Goal: Task Accomplishment & Management: Manage account settings

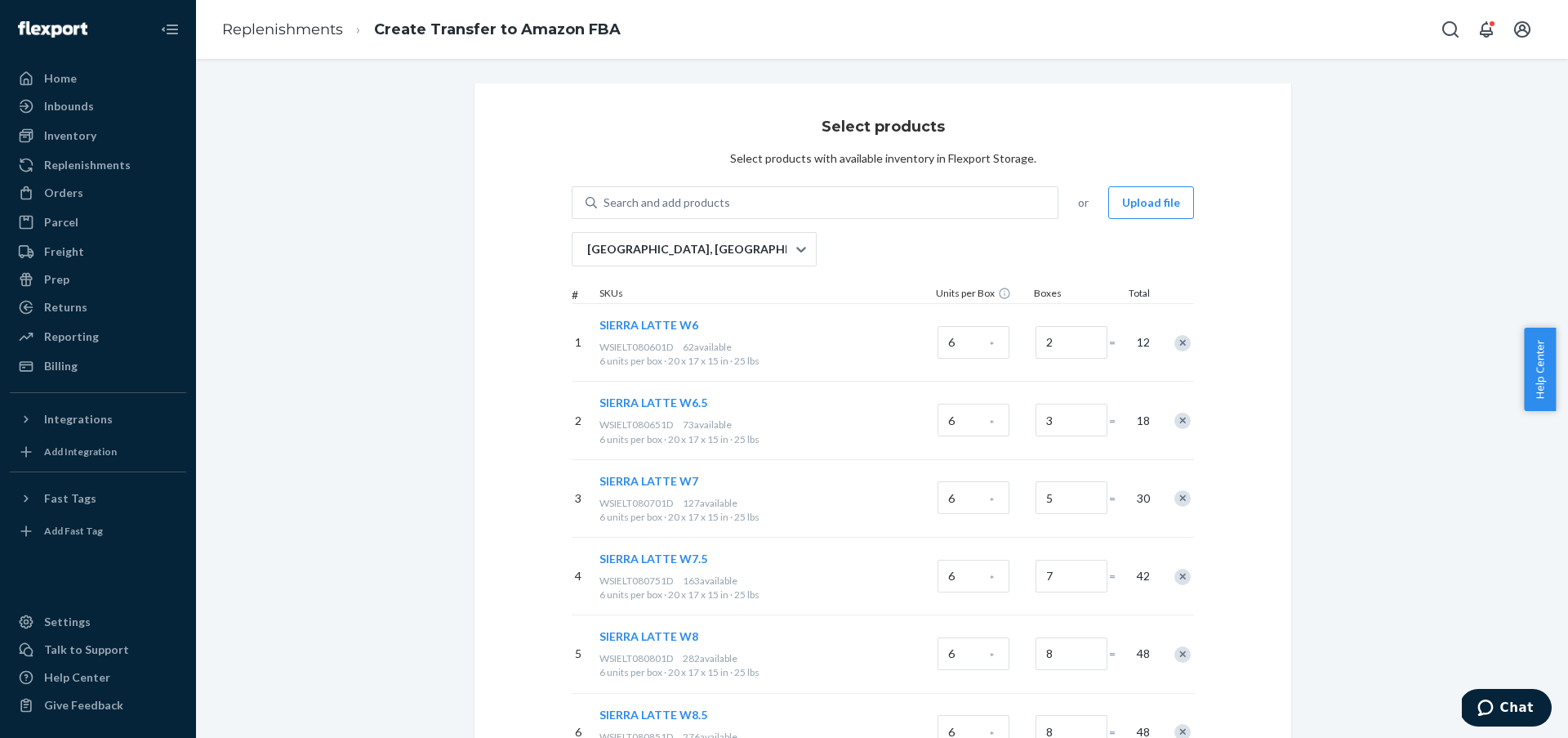
click at [725, 203] on div "Search and add products" at bounding box center [827, 203] width 460 height 29
click at [605, 203] on input "0 results available. Use Up and Down to choose options, press Enter to select t…" at bounding box center [604, 203] width 2 height 17
paste input "MEN'S ATHENS 2 ALLOY M8"
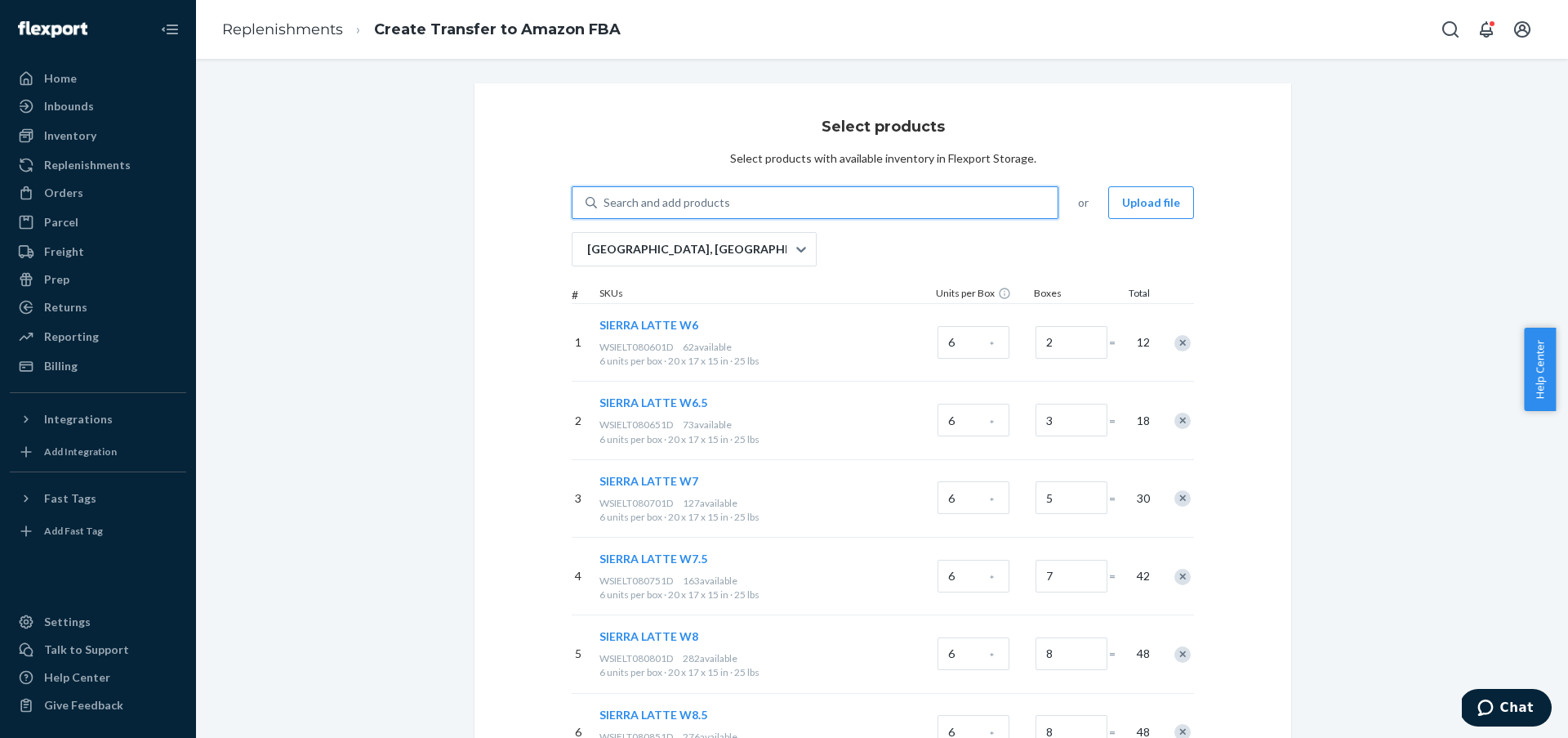
type input "MEN'S ATHENS 2 ALLOY M8"
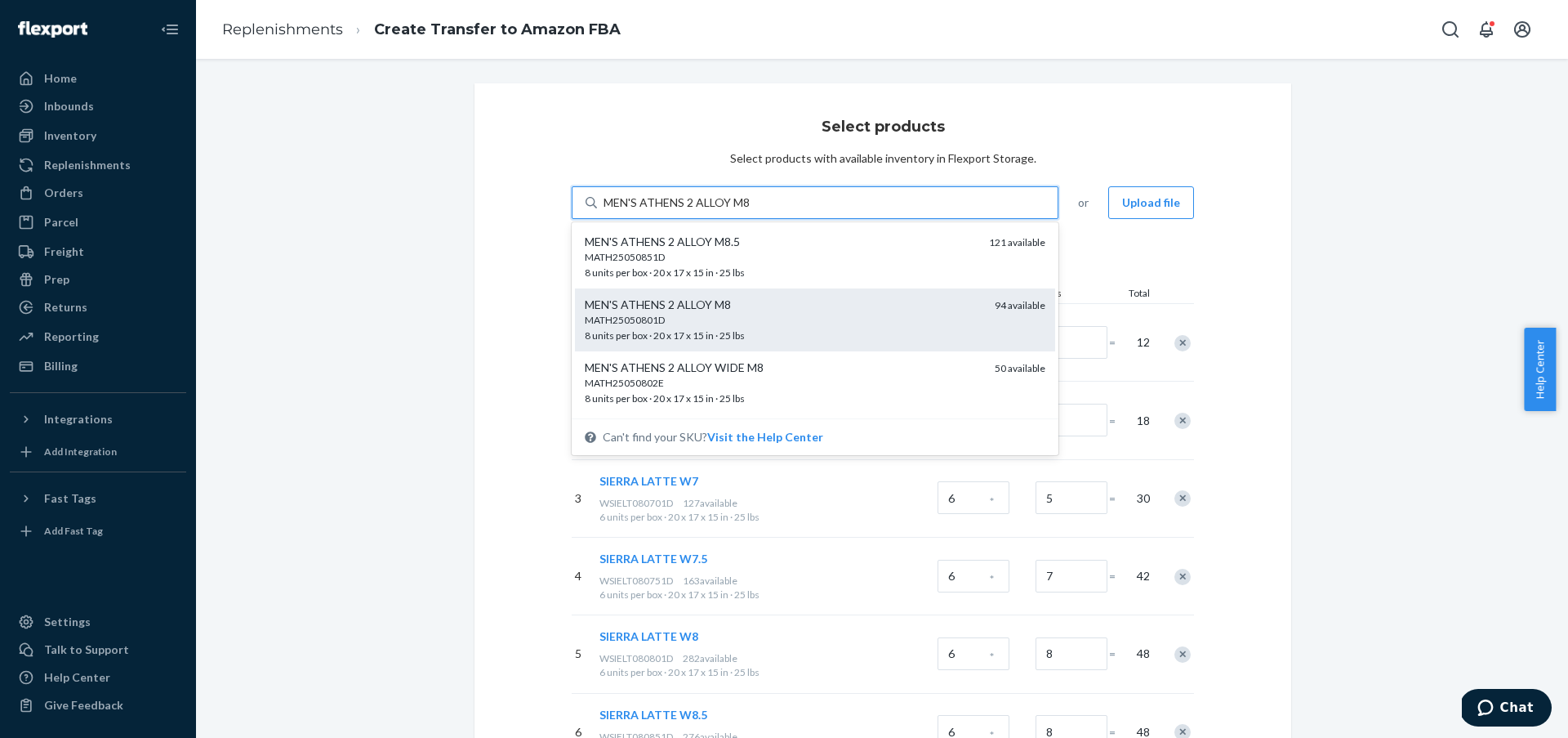
click at [792, 321] on div "MATH25050801D" at bounding box center [784, 320] width 397 height 14
click at [751, 210] on input "MEN'S ATHENS 2 ALLOY M8" at bounding box center [677, 203] width 148 height 17
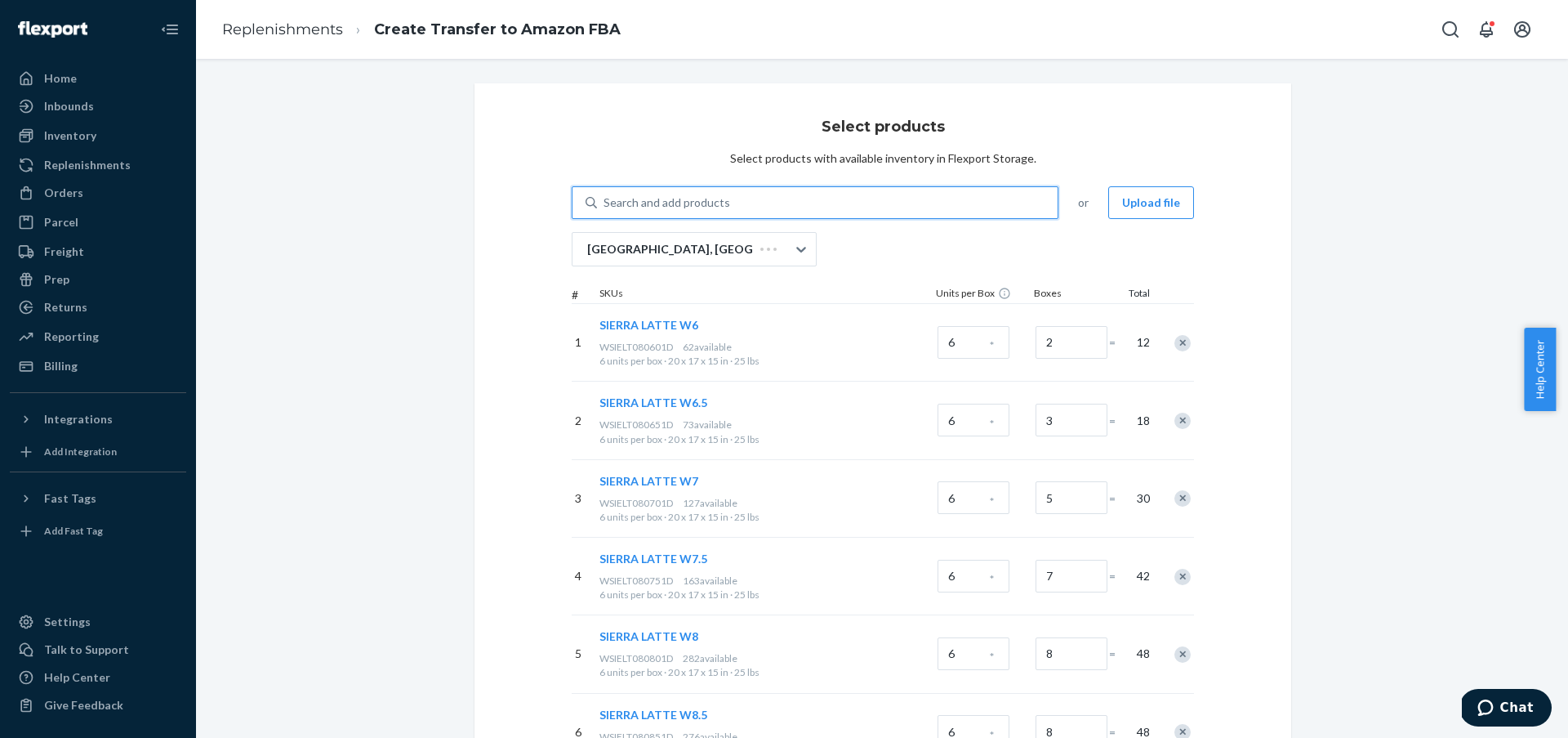
paste input "MEN'S ATHENS 2 ALLOY M8"
type input "MEN'S ATHENS 2 ALLOY M8"
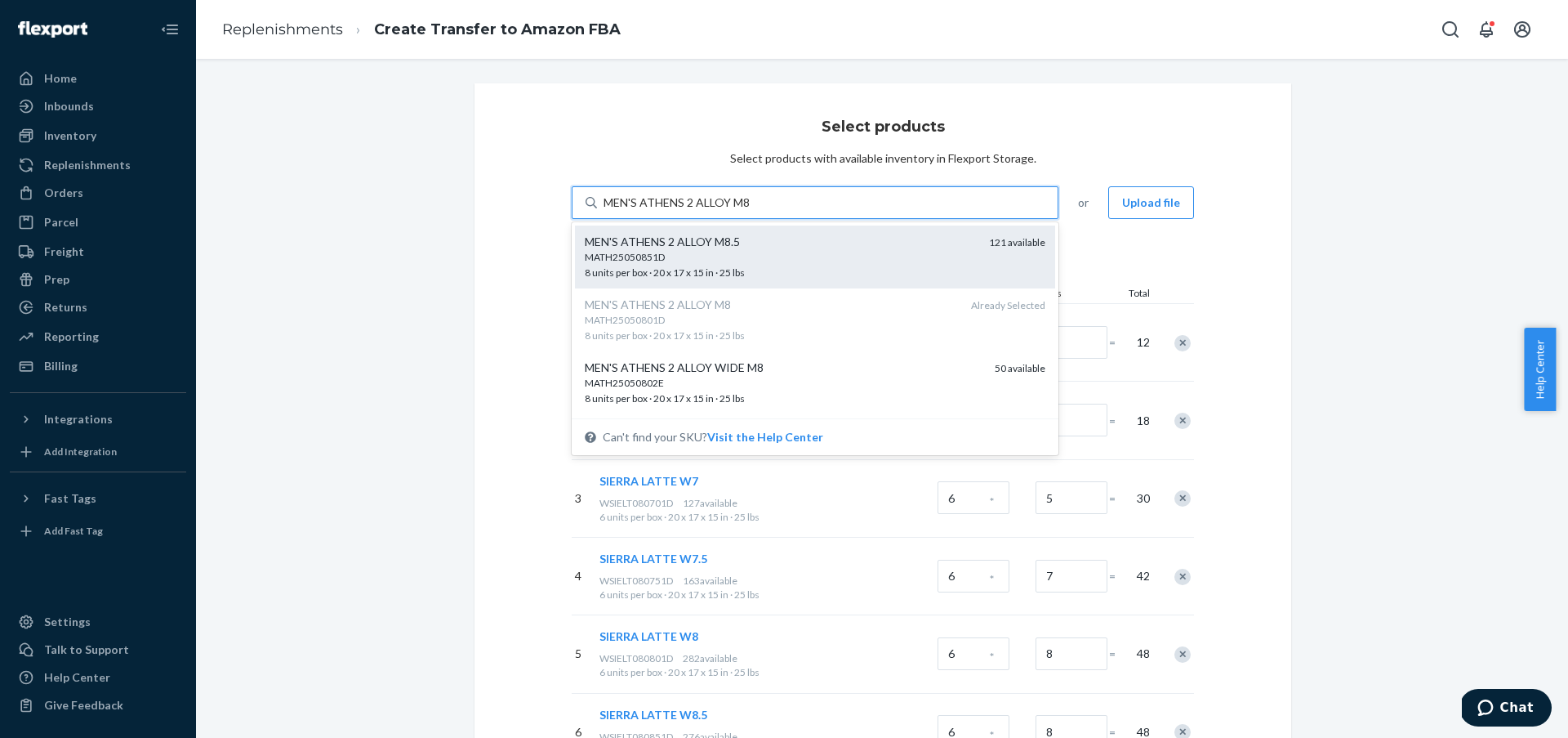
click at [794, 254] on div "MATH25050851D" at bounding box center [781, 256] width 391 height 14
click at [751, 210] on input "MEN'S ATHENS 2 ALLOY M8" at bounding box center [677, 203] width 148 height 17
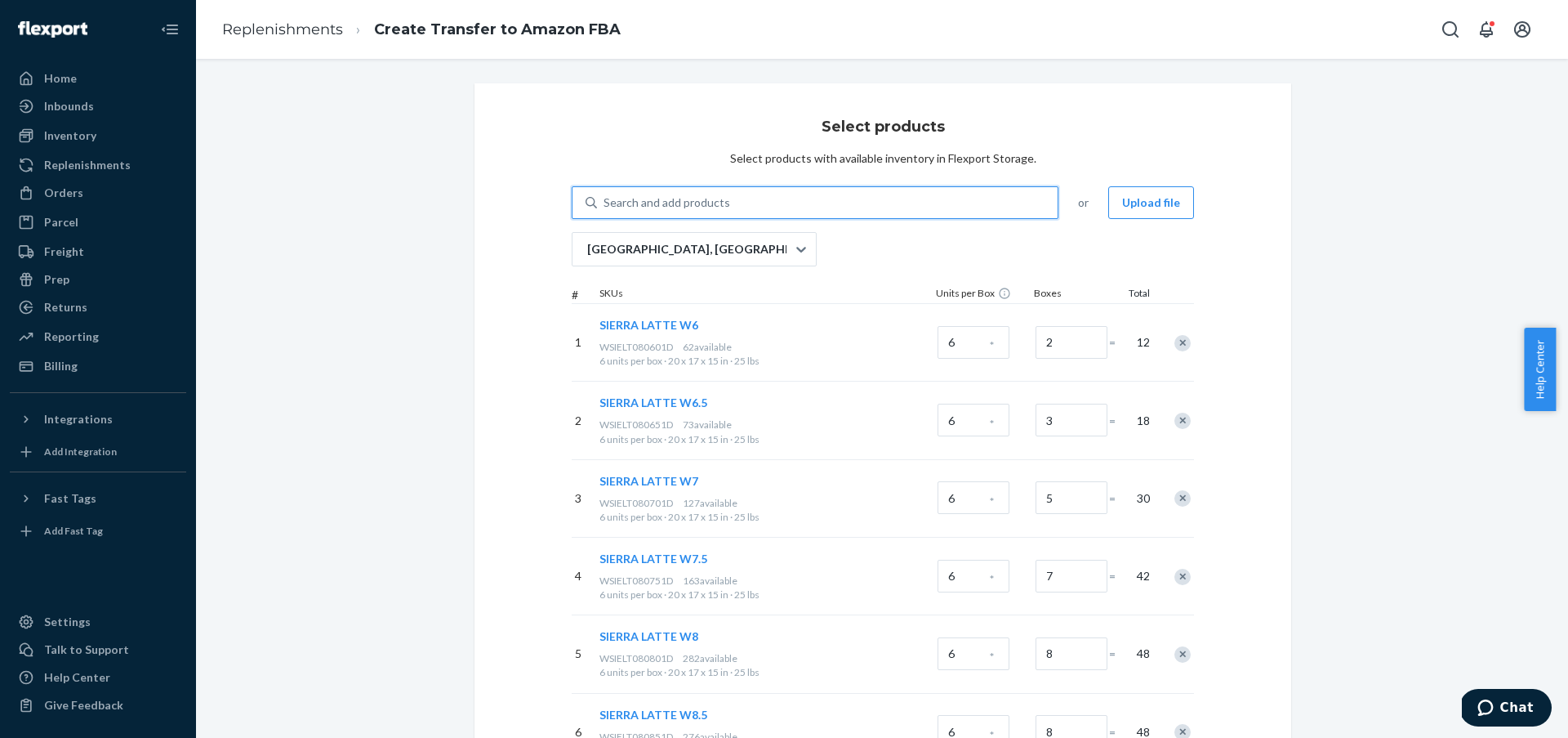
click at [828, 205] on div "Search and add products" at bounding box center [827, 203] width 460 height 29
click at [605, 205] on input "0 results available. Use Up and Down to choose options, press Enter to select t…" at bounding box center [604, 203] width 2 height 17
paste input "MEN'S ATHENS 2 ALLOY M9"
type input "MEN'S ATHENS 2 ALLOY M9"
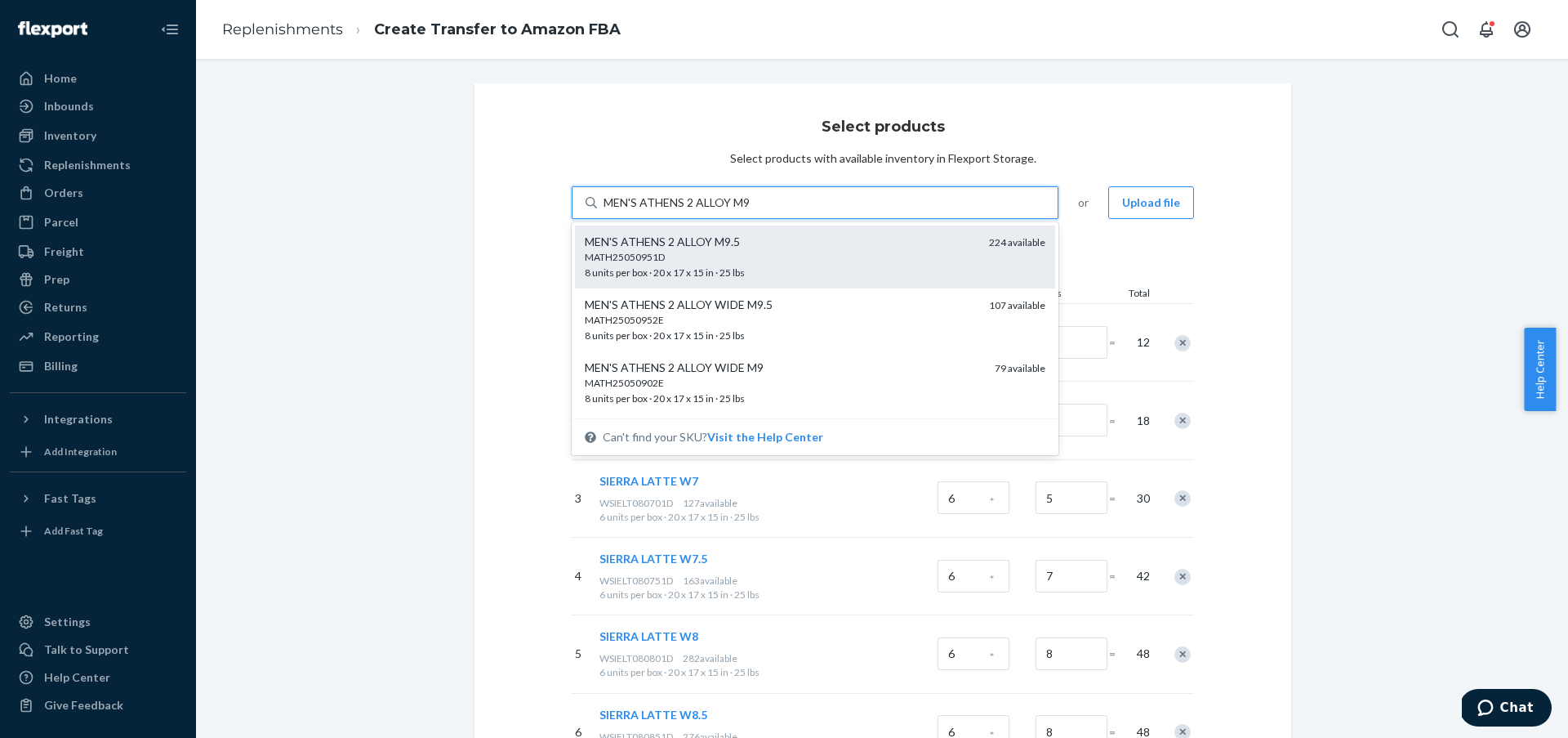
click at [770, 265] on div "MATH25050951D 8 units per box · 20 x 17 x 15 in · 25 lbs" at bounding box center [781, 265] width 391 height 30
click at [751, 210] on input "MEN'S ATHENS 2 ALLOY M9" at bounding box center [677, 203] width 148 height 17
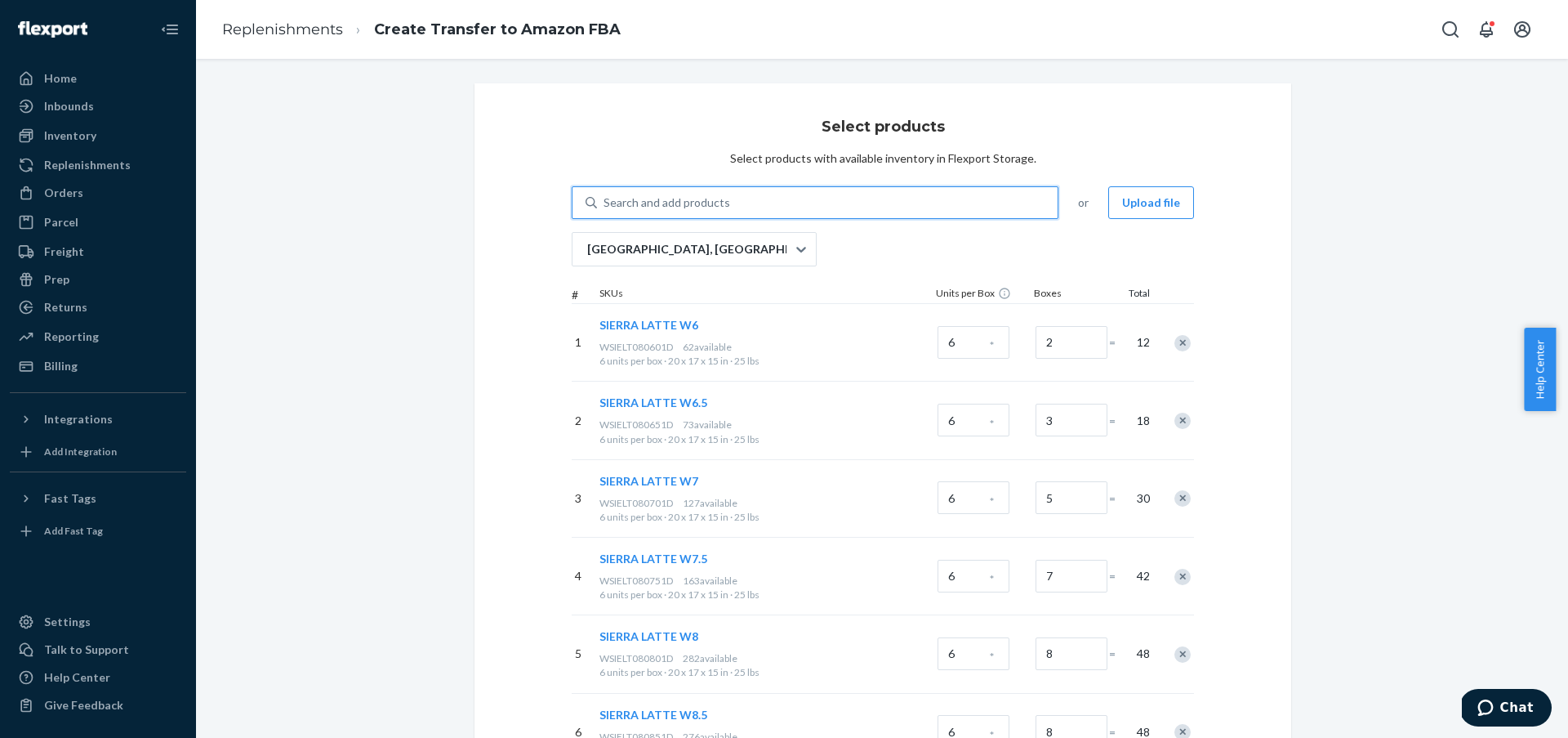
click at [785, 205] on div "Search and add products" at bounding box center [827, 203] width 460 height 29
click at [605, 205] on input "0 results available. Select is focused ,type to refine list, press Down to open…" at bounding box center [604, 203] width 2 height 17
paste input "MEN'S ATHENS 2 ALLOY M10"
type input "MEN'S ATHENS 2 ALLOY M10"
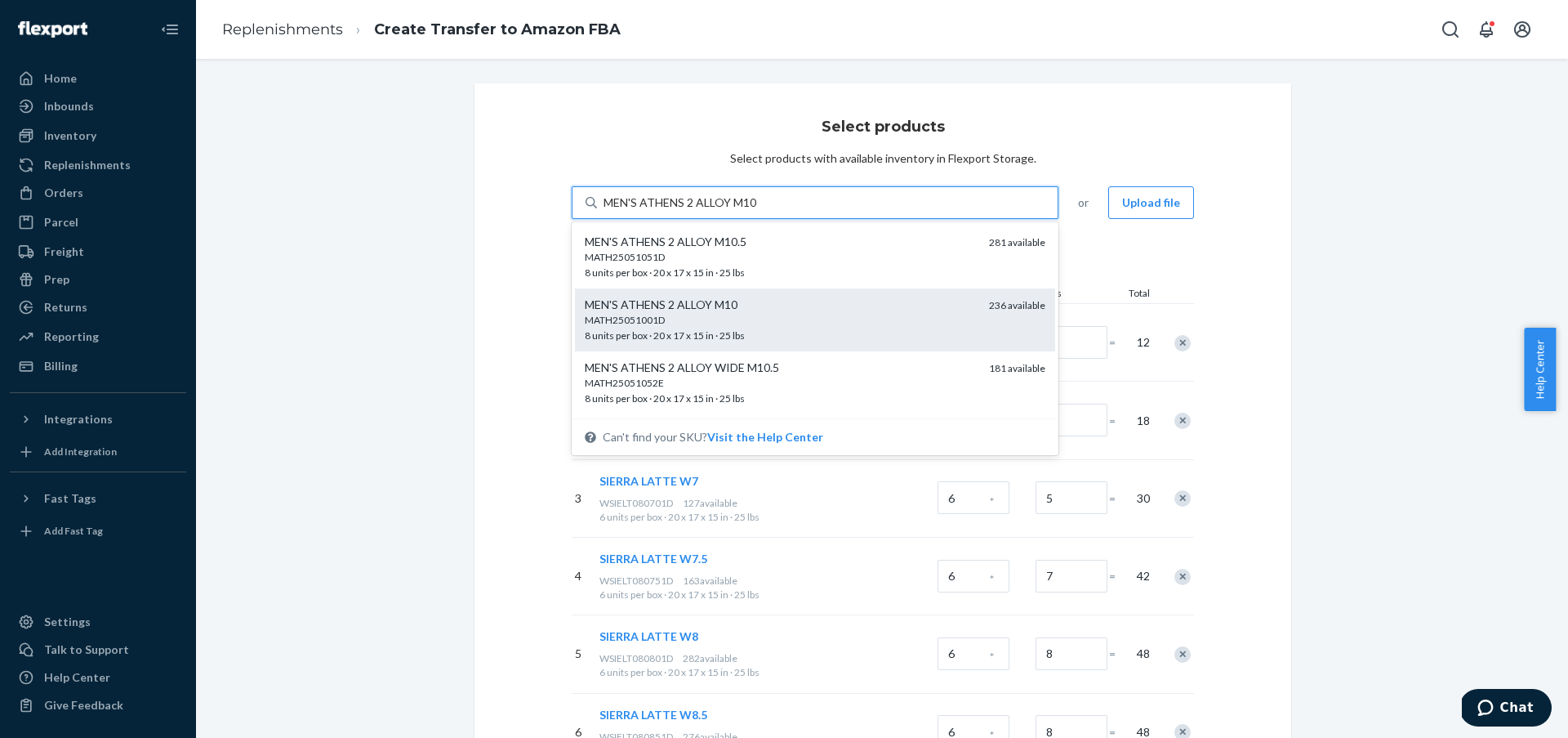
click at [866, 314] on div "MATH25051001D" at bounding box center [781, 320] width 391 height 14
click at [758, 210] on input "MEN'S ATHENS 2 ALLOY M10" at bounding box center [681, 203] width 154 height 17
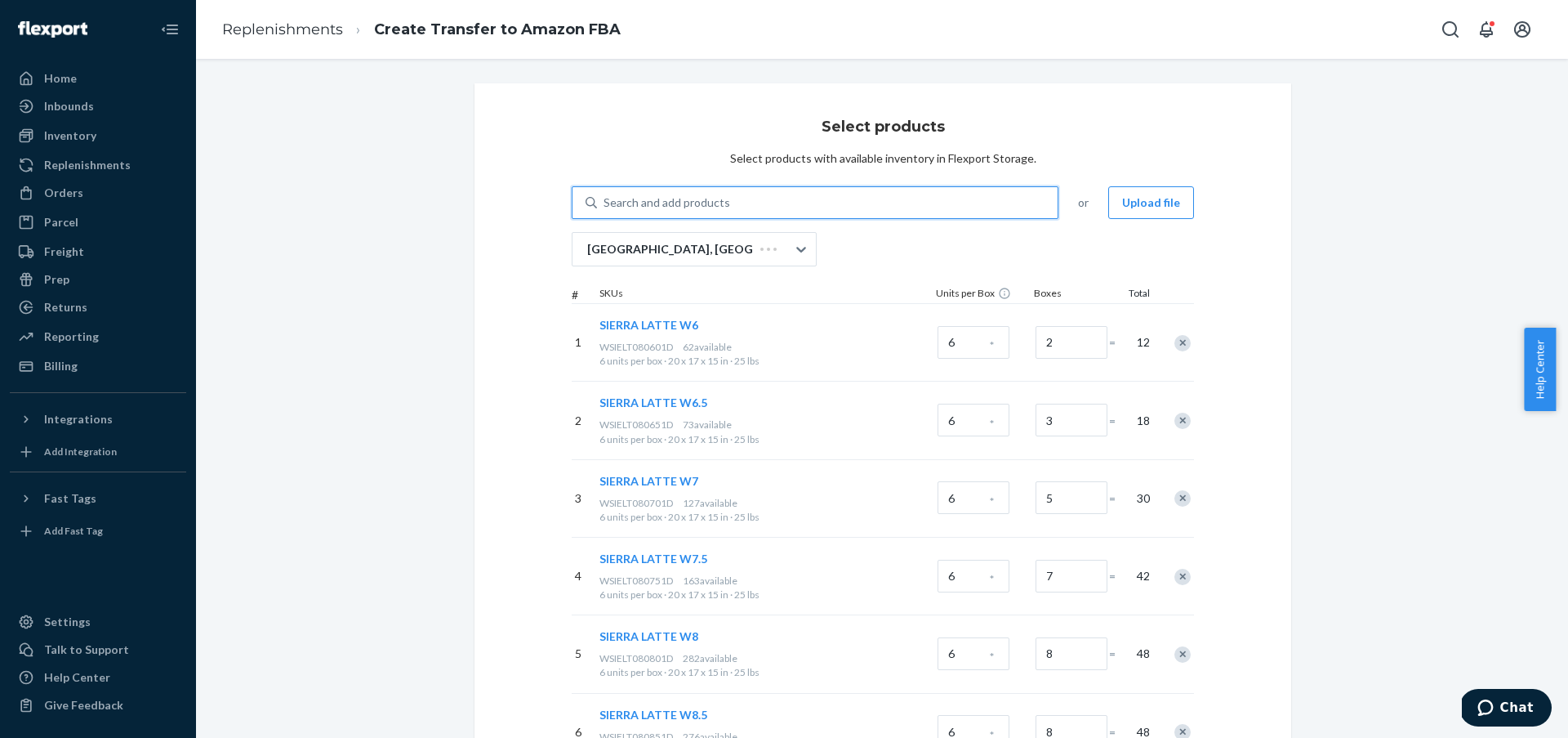
paste input "MEN'S ATHENS 2 ALLOY M10"
type input "MEN'S ATHENS 2 ALLOY M10"
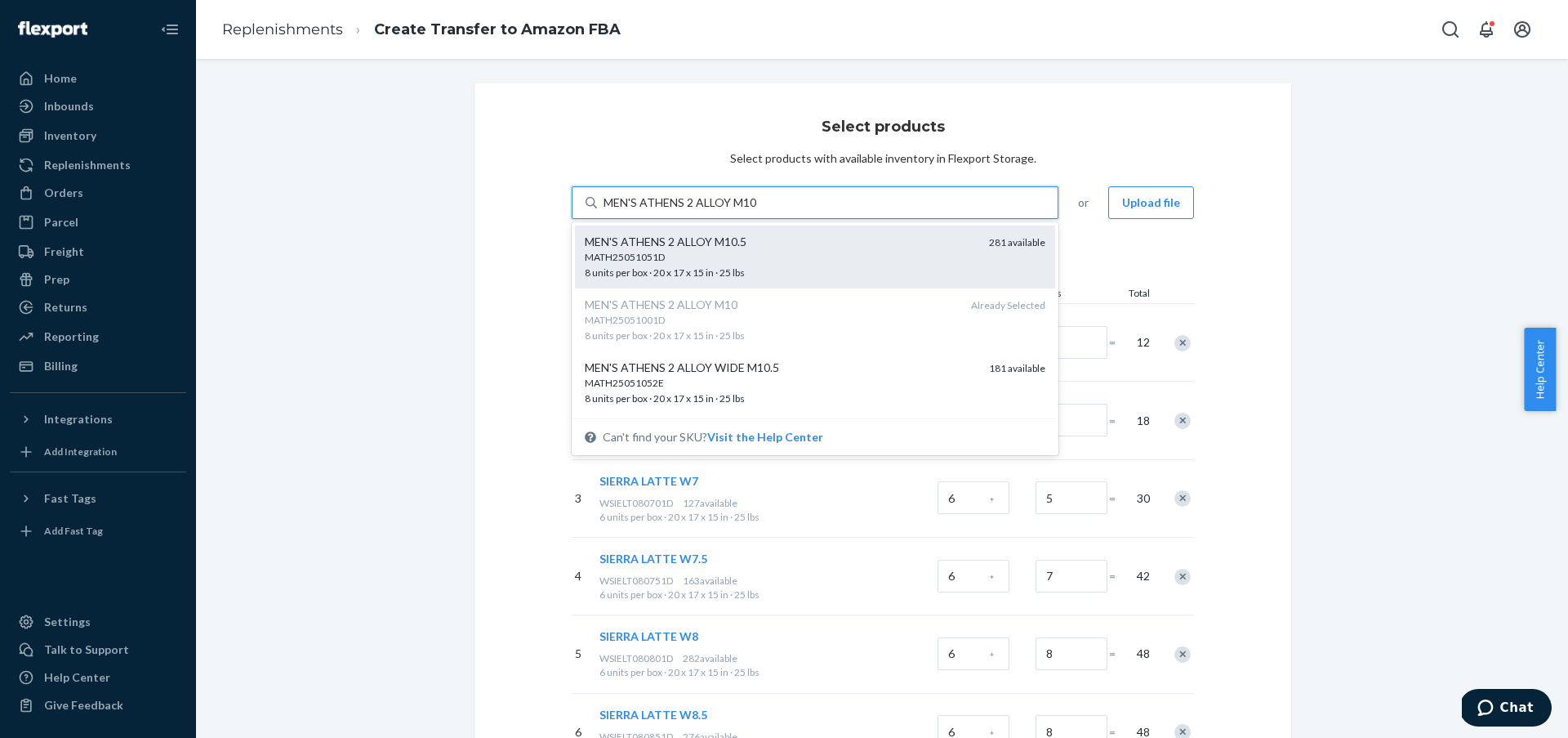
click at [807, 258] on div "MATH25051051D" at bounding box center [781, 256] width 391 height 14
click at [758, 210] on input "MEN'S ATHENS 2 ALLOY M10" at bounding box center [681, 203] width 154 height 17
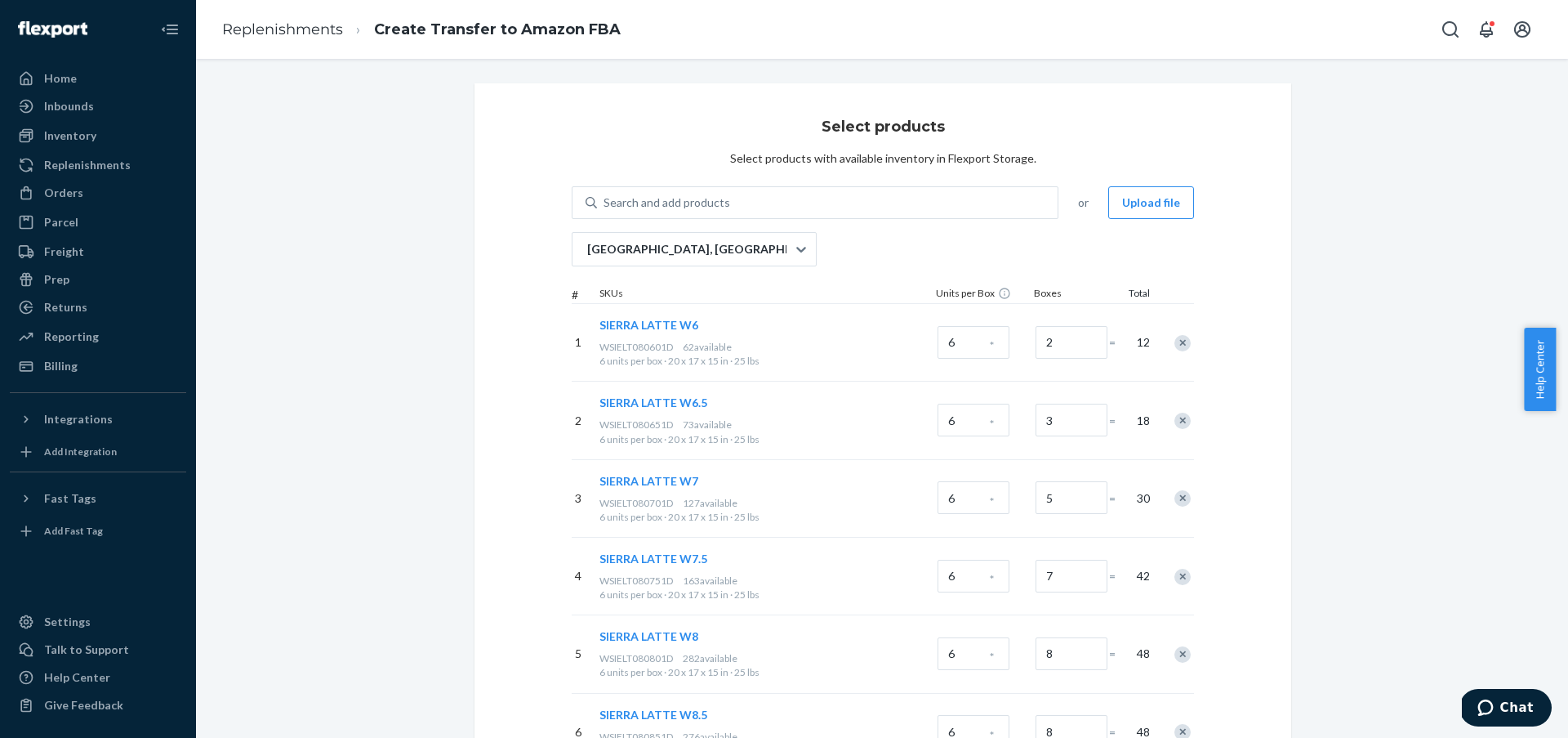
paste input "MEN'S ATHENS 2 ALLOY M11"
type input "MEN'S ATHENS 2 ALLOY M11"
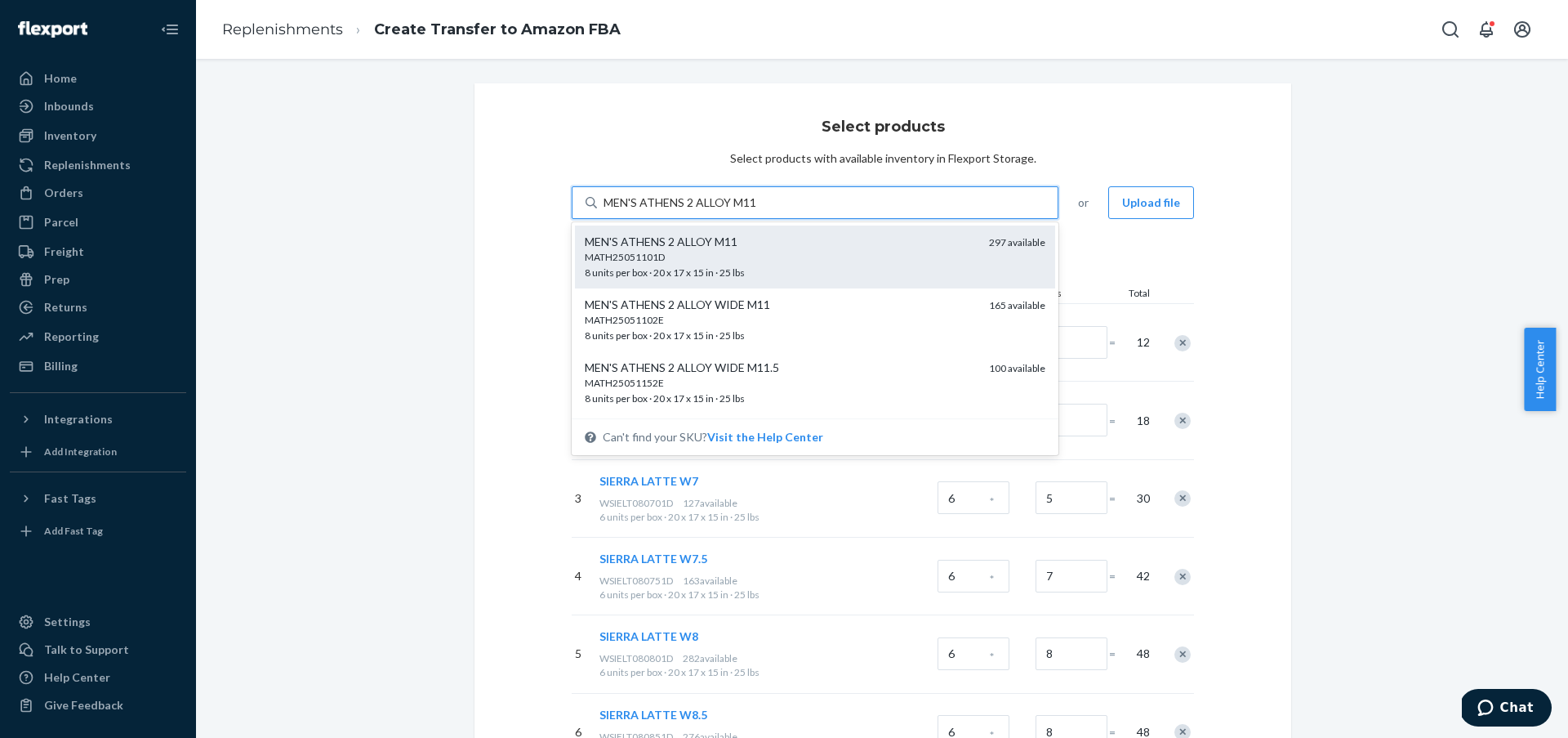
click at [800, 255] on div "MATH25051101D" at bounding box center [781, 256] width 391 height 14
click at [758, 210] on input "MEN'S ATHENS 2 ALLOY M11" at bounding box center [681, 203] width 154 height 17
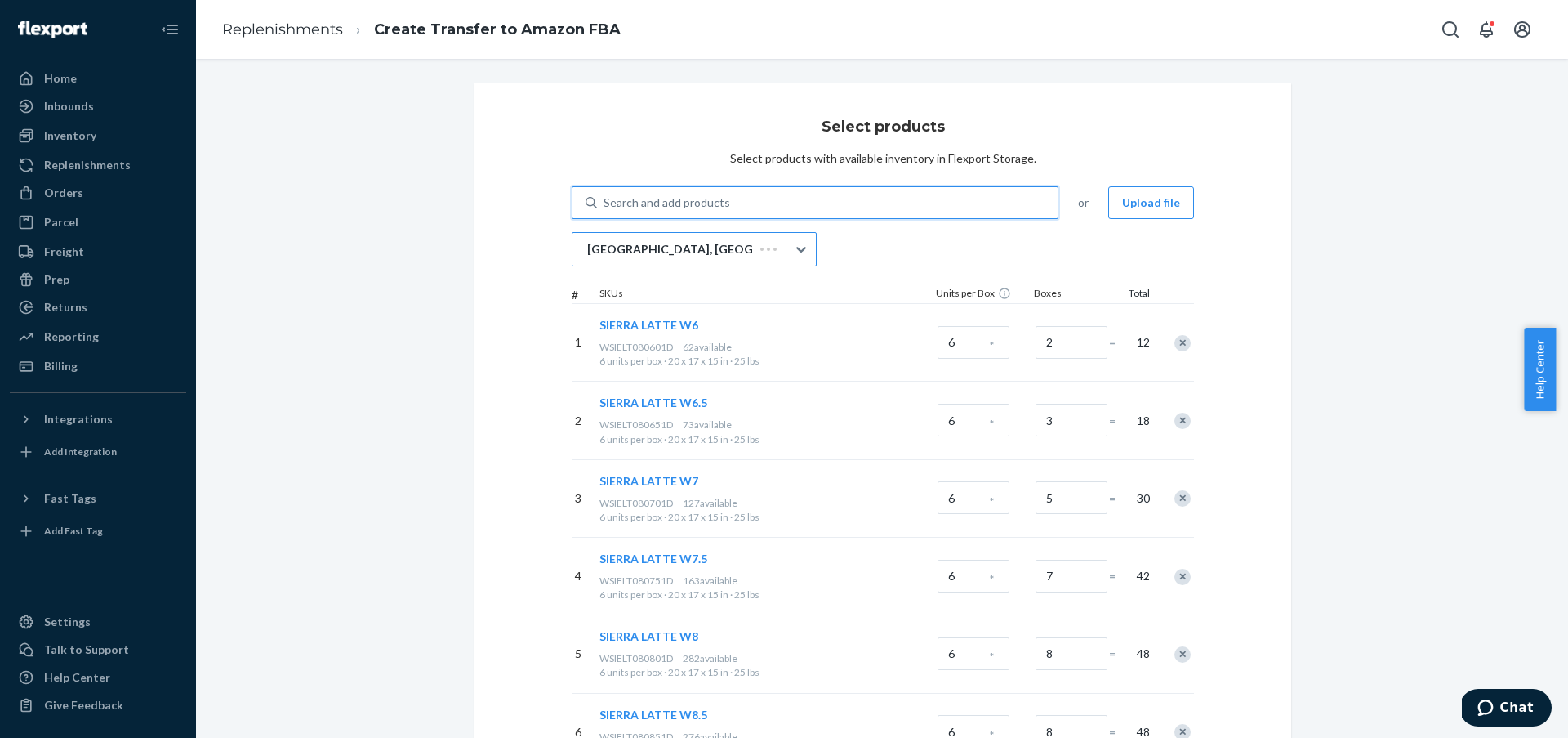
paste input "MEN'S ATHENS 2 ALLOY M11"
type input "MEN'S ATHENS 2 ALLOY M11"
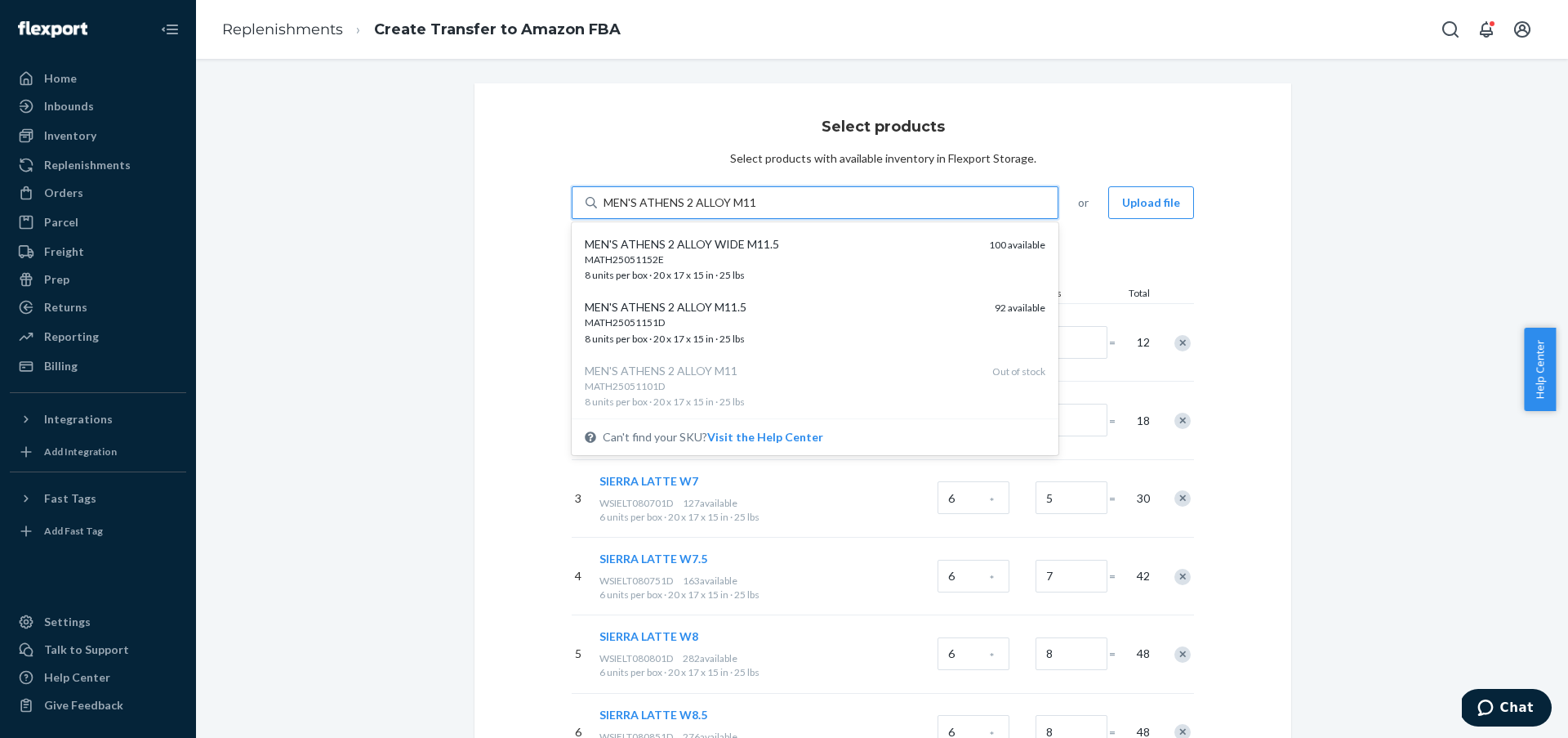
scroll to position [129, 0]
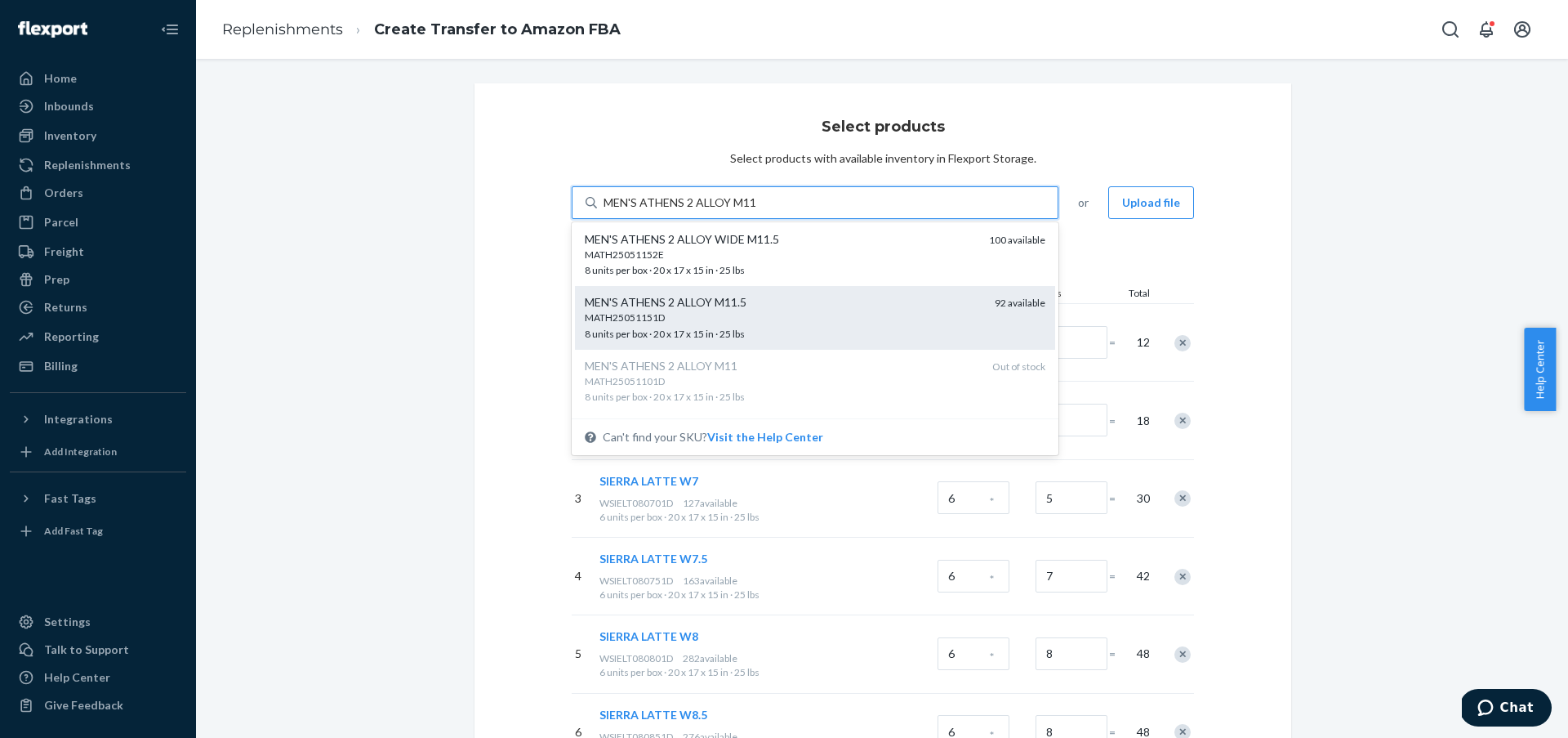
click at [818, 315] on div "MATH25051151D" at bounding box center [784, 317] width 397 height 14
click at [758, 210] on input "MEN'S ATHENS 2 ALLOY M11" at bounding box center [681, 203] width 154 height 17
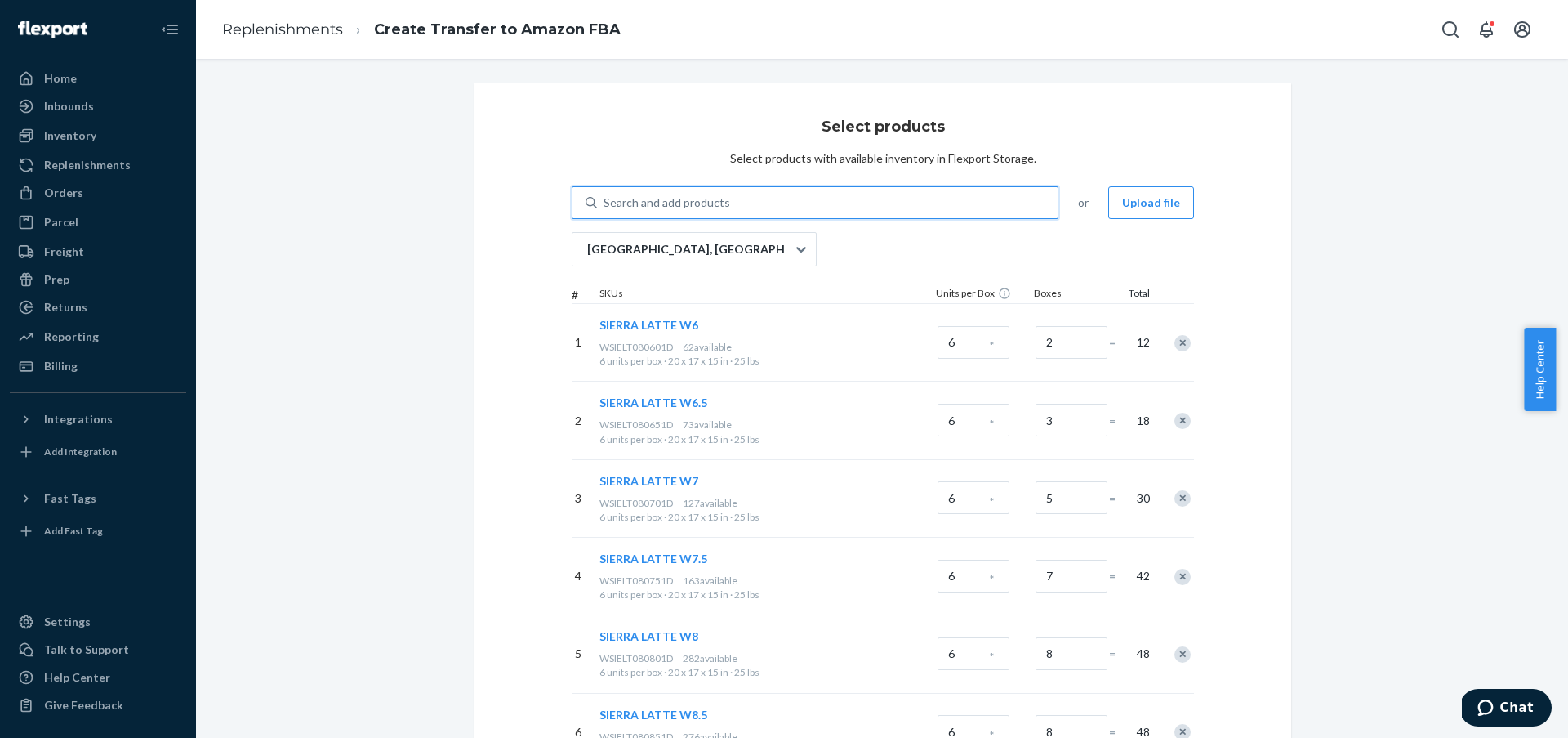
paste input "MEN'S ATHENS 2 ALLOY M12"
type input "MEN'S ATHENS 2 ALLOY M12"
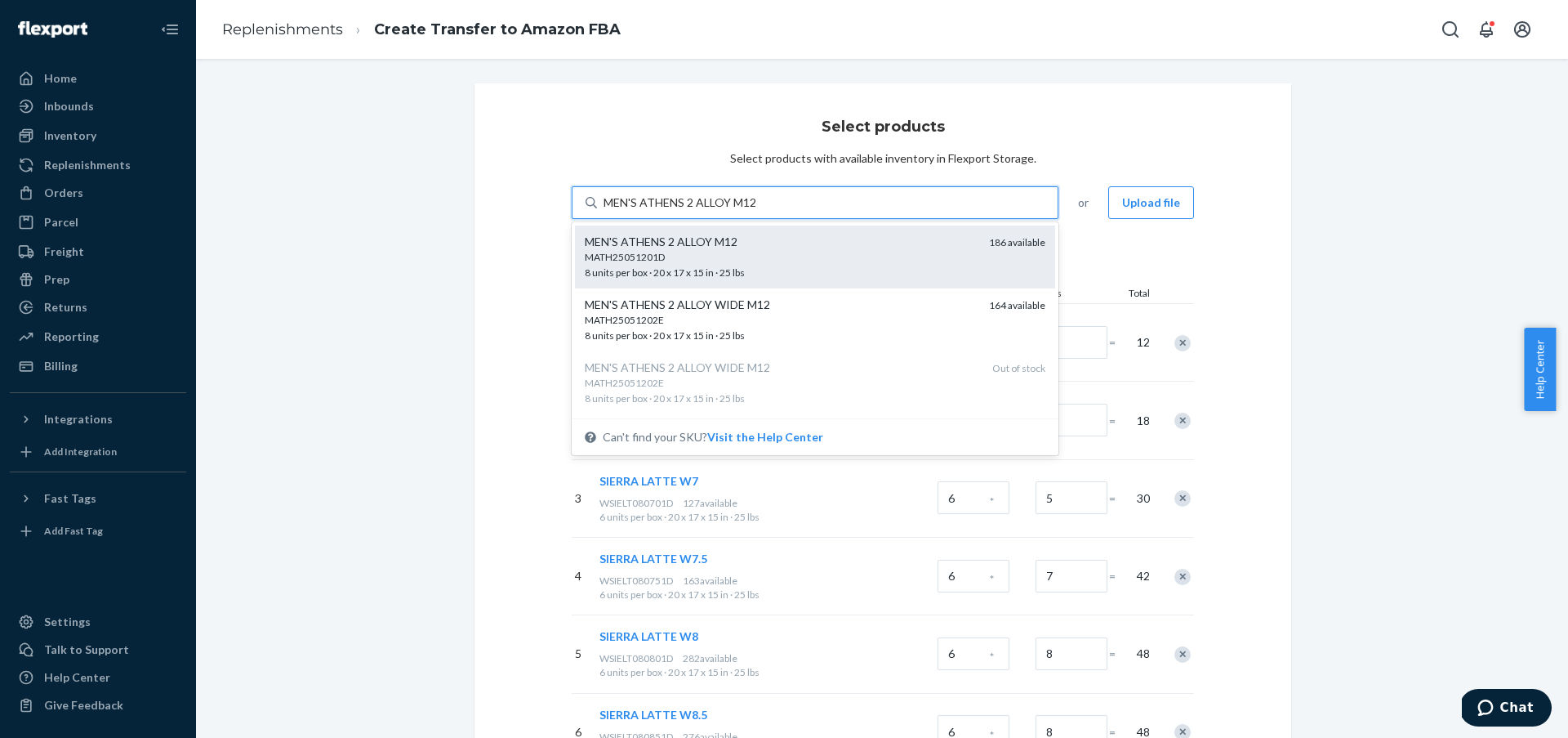
click at [820, 249] on div "MEN'S ATHENS 2 ALLOY M12" at bounding box center [781, 242] width 391 height 17
click at [758, 210] on input "MEN'S ATHENS 2 ALLOY M12" at bounding box center [681, 203] width 154 height 17
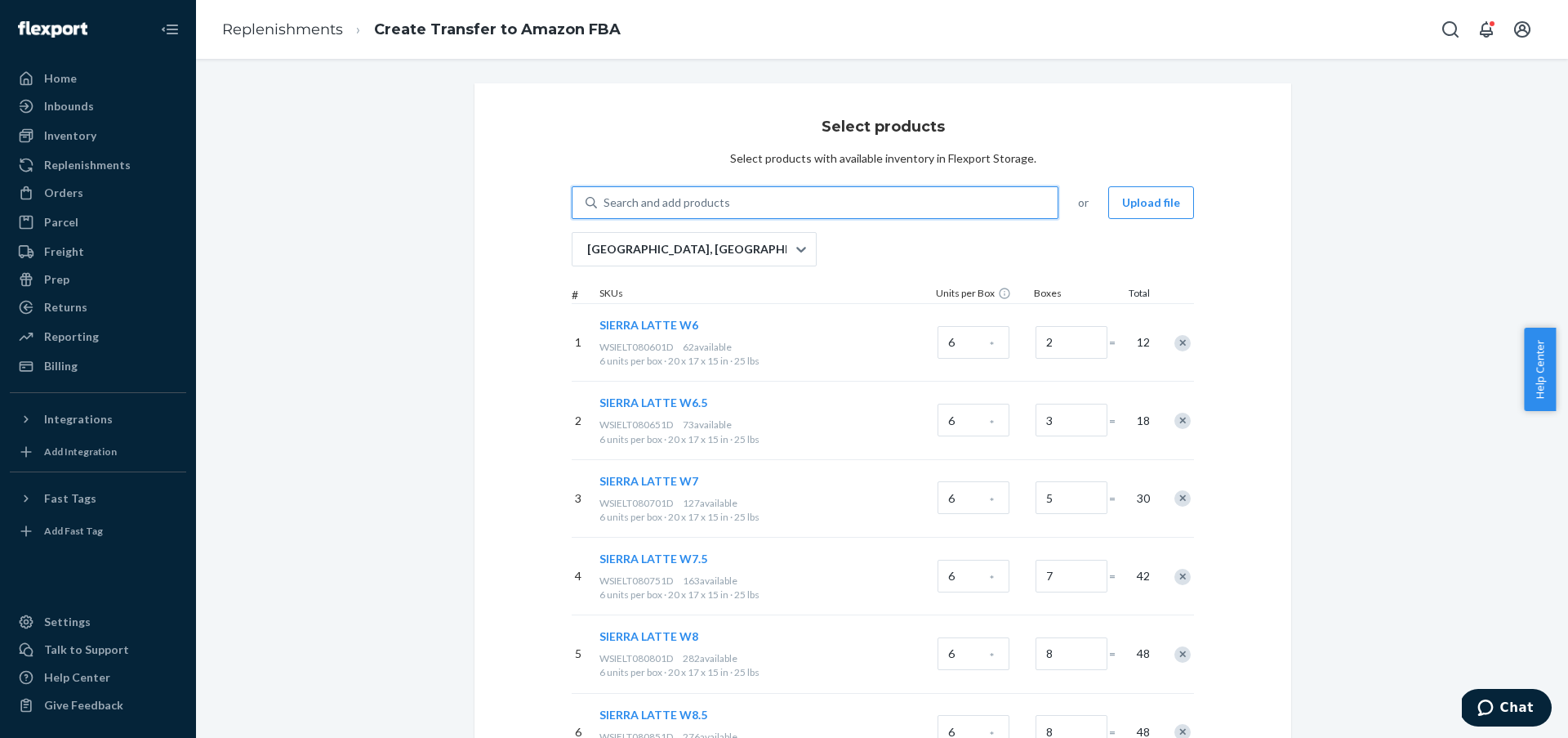
paste input "MEN'S ATHENS 2 ALLOY M13"
type input "MEN'S ATHENS 2 ALLOY M13"
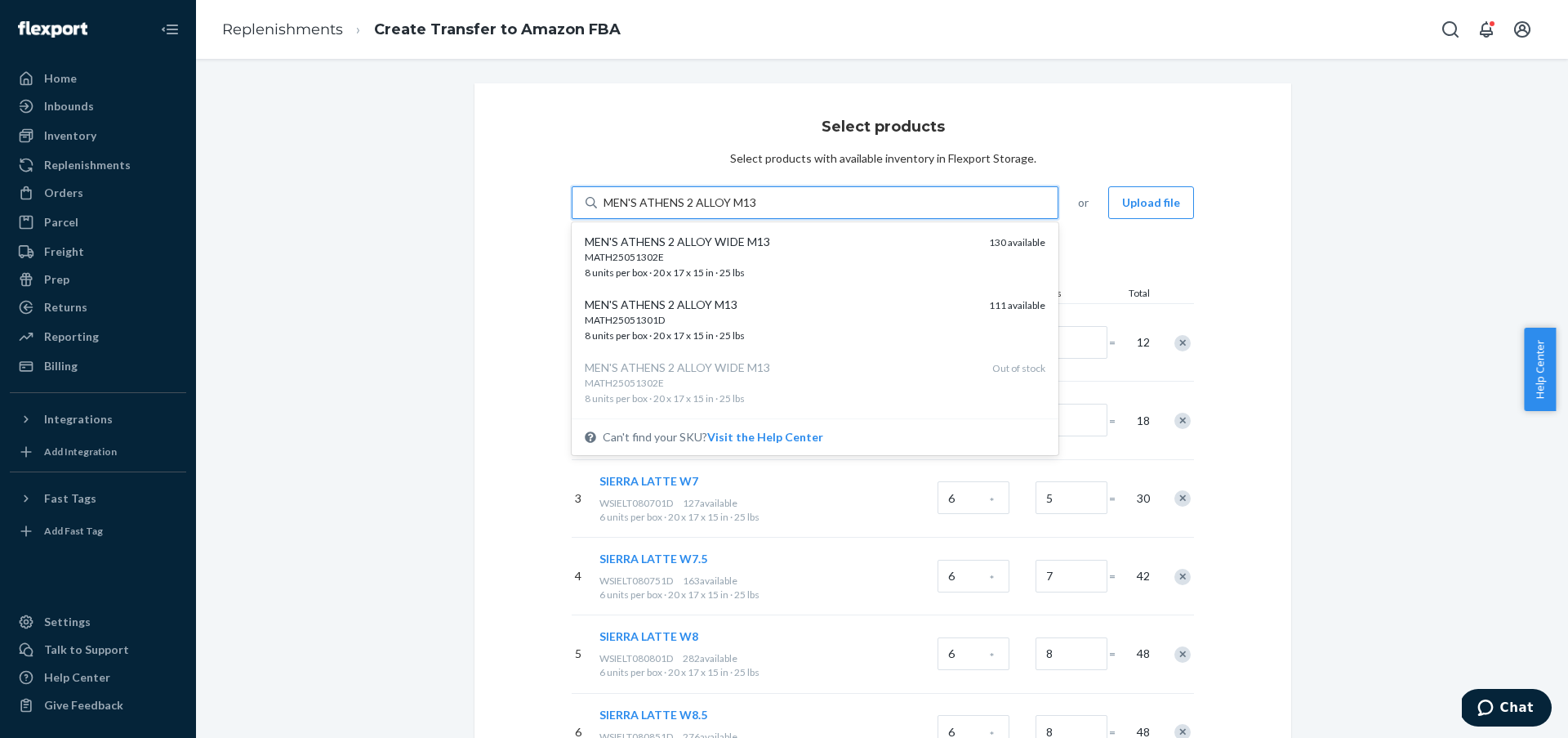
click at [796, 310] on div "MEN'S ATHENS 2 ALLOY M13" at bounding box center [781, 305] width 391 height 17
click at [758, 210] on input "MEN'S ATHENS 2 ALLOY M13" at bounding box center [681, 203] width 154 height 17
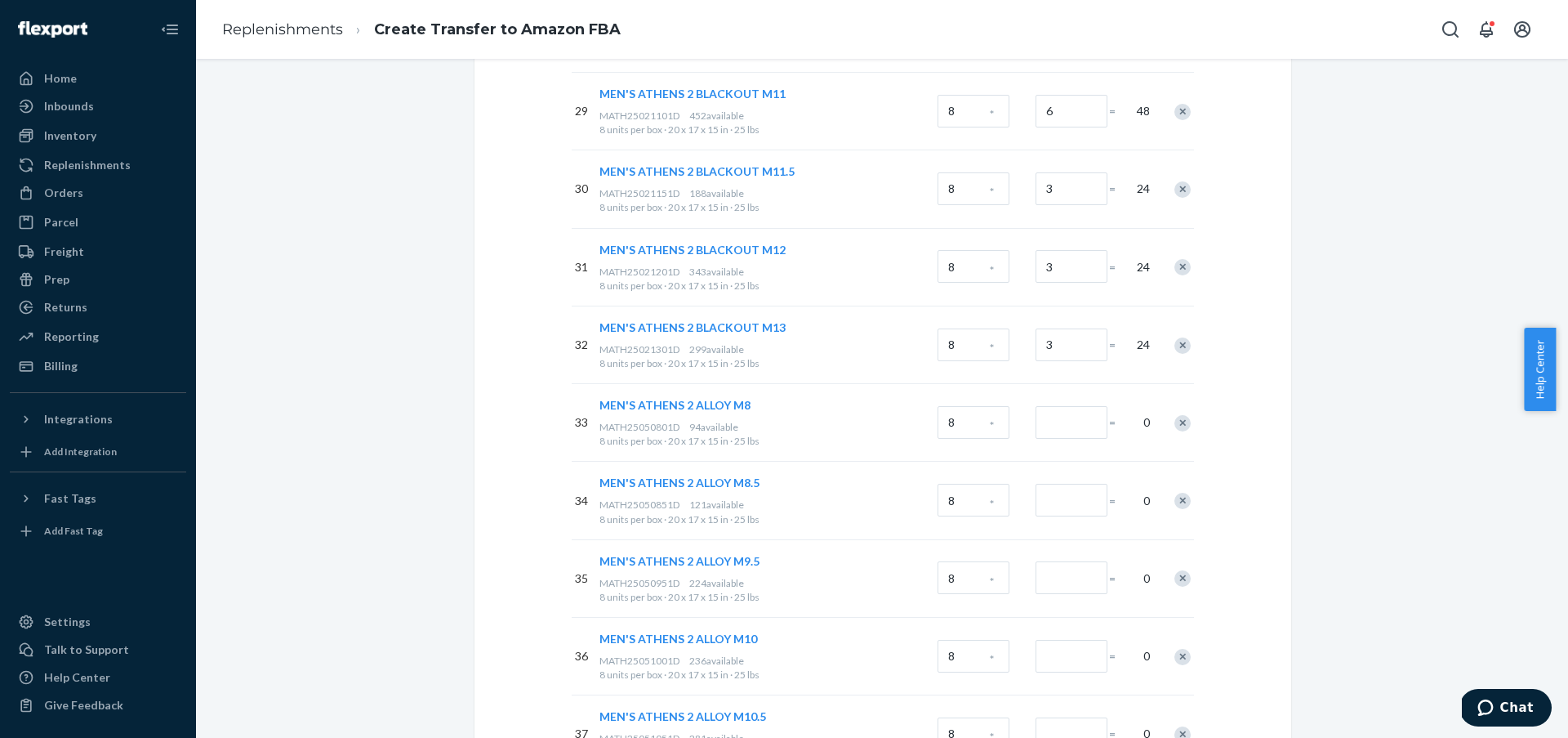
scroll to position [2356, 0]
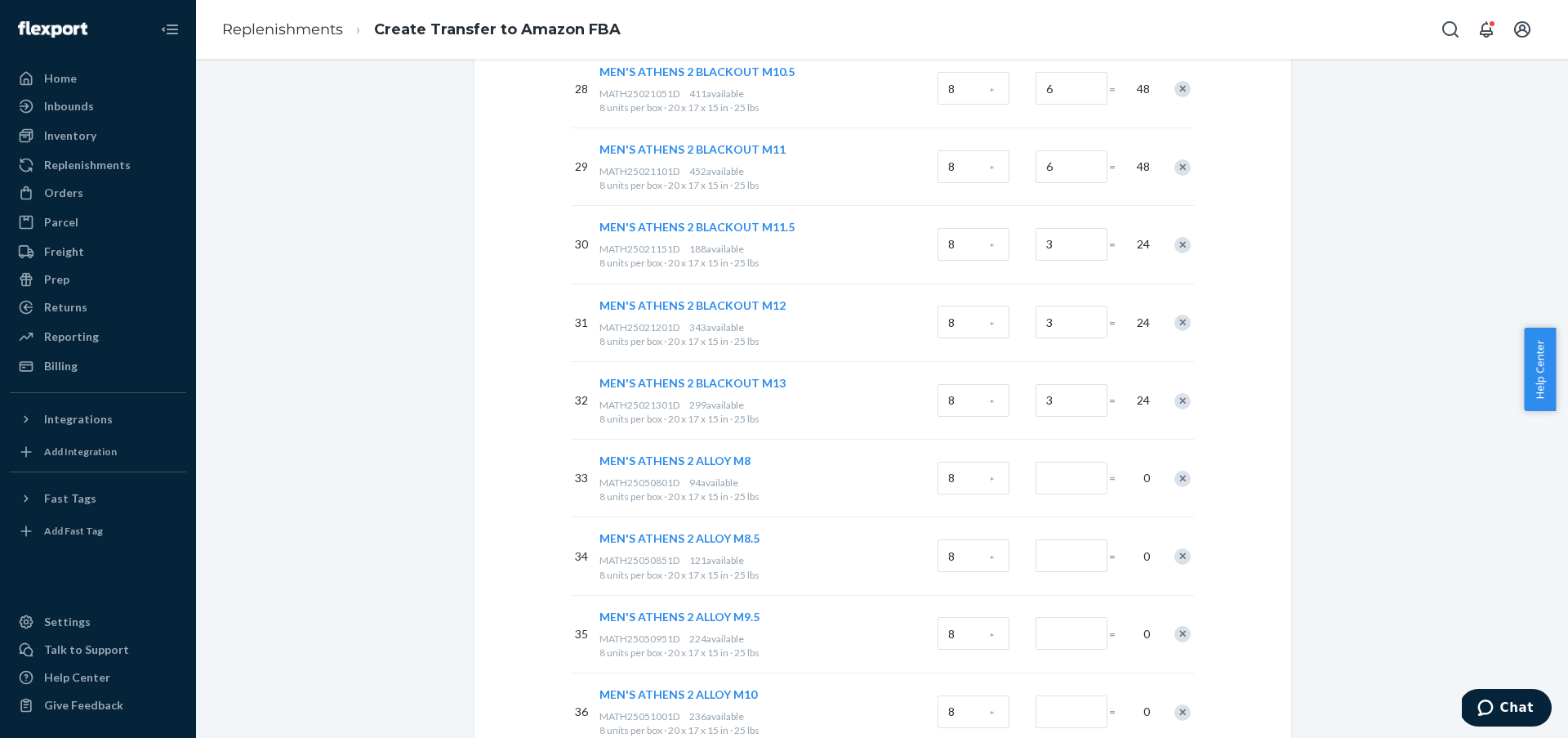
click at [1042, 464] on div at bounding box center [1071, 476] width 72 height 36
click at [1042, 464] on input "Number of boxes" at bounding box center [1071, 478] width 72 height 33
click at [1064, 481] on input "Number of boxes" at bounding box center [1071, 478] width 72 height 33
drag, startPoint x: 1062, startPoint y: 476, endPoint x: 1028, endPoint y: 476, distance: 34.0
click at [1032, 476] on div "11" at bounding box center [1069, 479] width 73 height 66
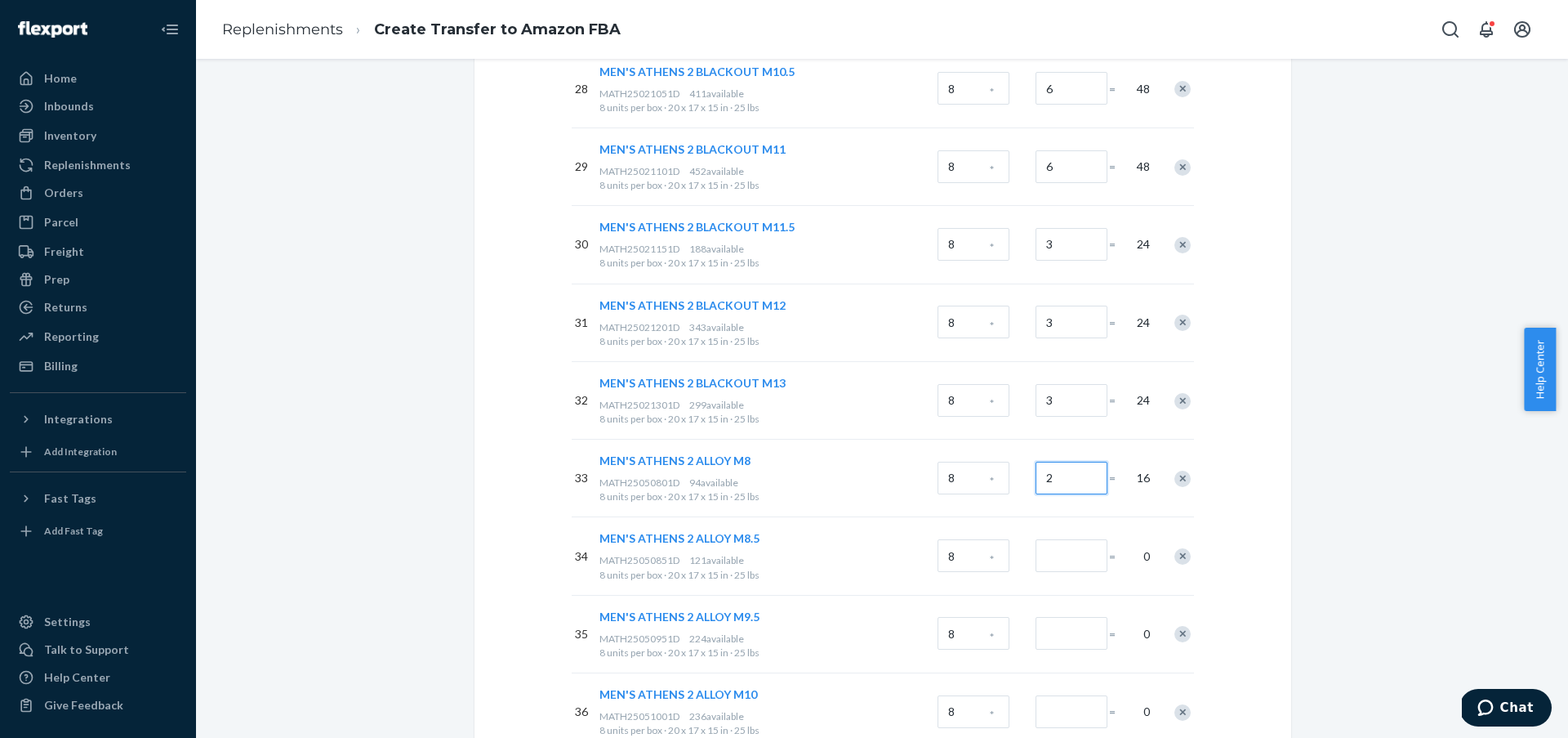
type input "2"
click at [1075, 555] on input "Number of boxes" at bounding box center [1071, 556] width 72 height 33
type input "2"
click at [1078, 628] on input "Number of boxes" at bounding box center [1071, 633] width 72 height 33
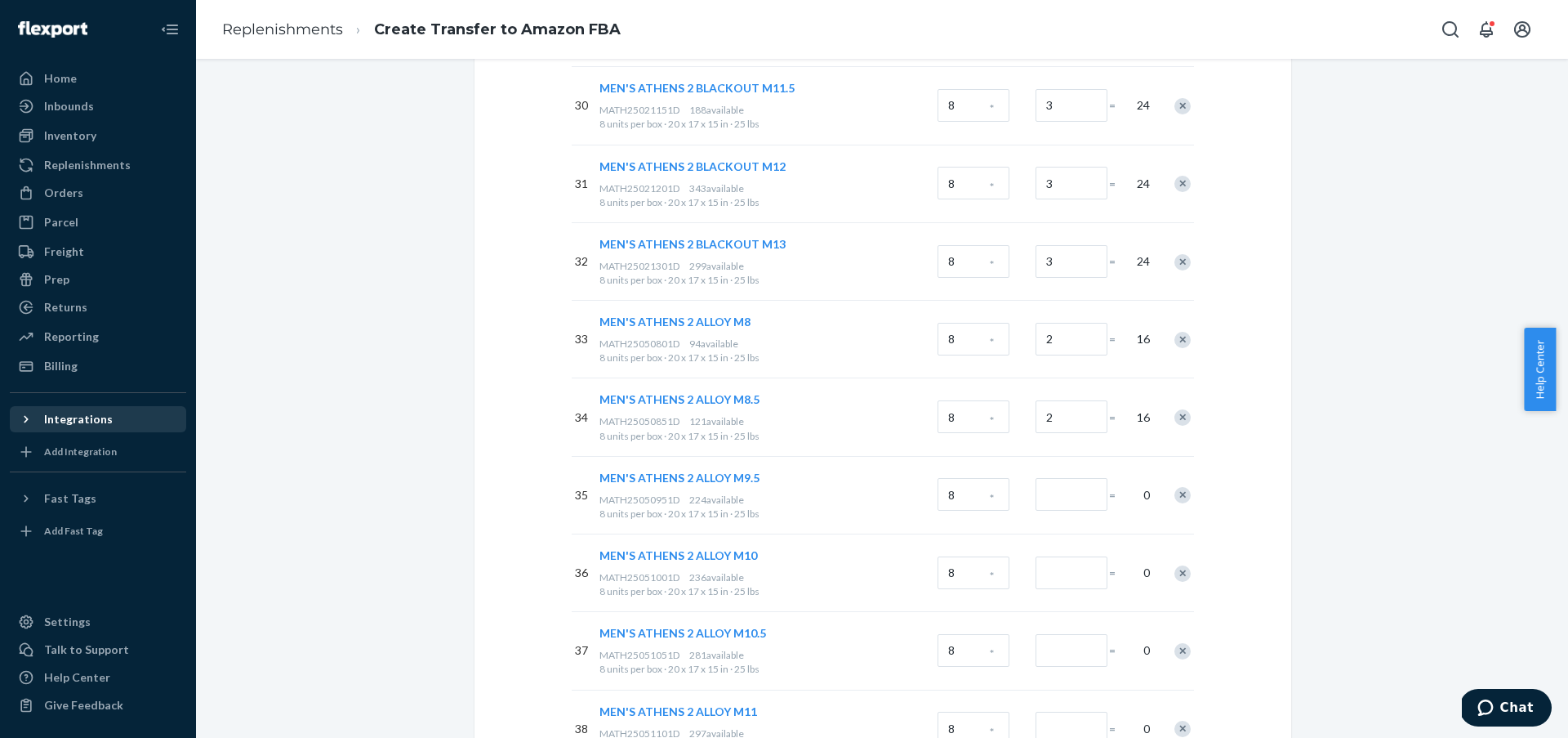
scroll to position [2510, 0]
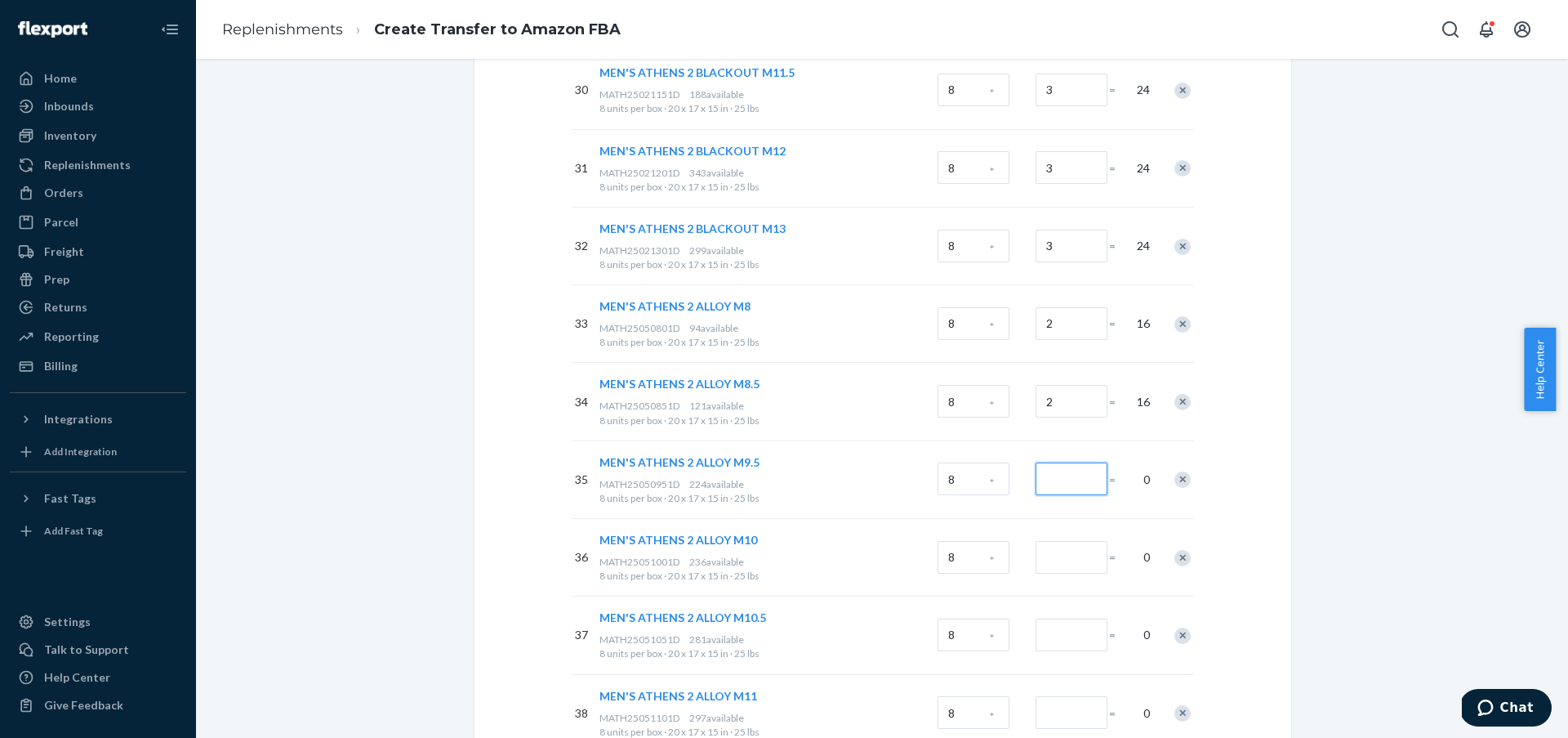
click at [1078, 484] on input "Number of boxes" at bounding box center [1071, 479] width 72 height 33
type input "4"
click at [1063, 562] on input "Number of boxes" at bounding box center [1071, 558] width 72 height 33
type input "6"
click at [1062, 647] on input "Number of boxes" at bounding box center [1071, 635] width 72 height 33
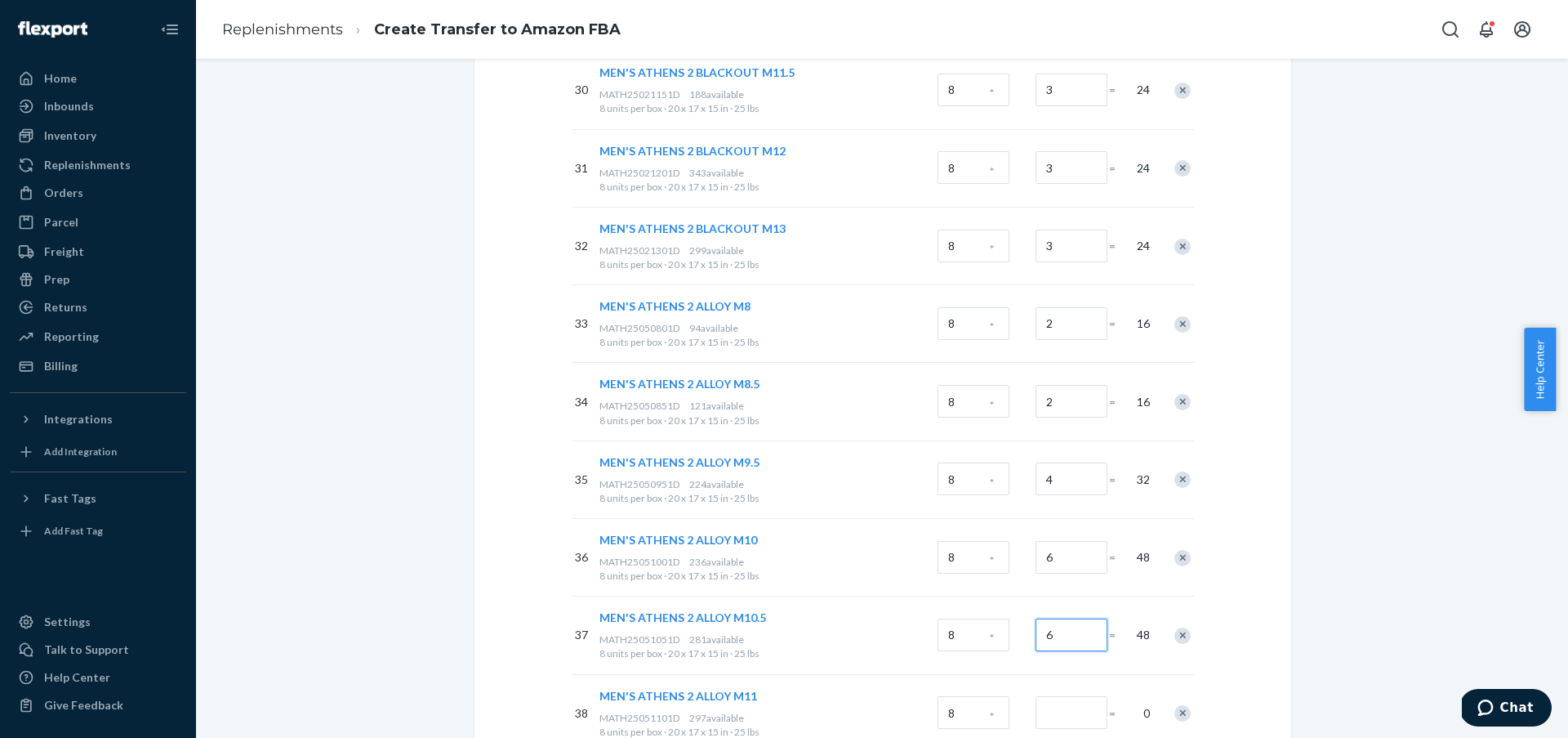
type input "6"
click at [1063, 715] on input "Number of boxes" at bounding box center [1071, 713] width 72 height 33
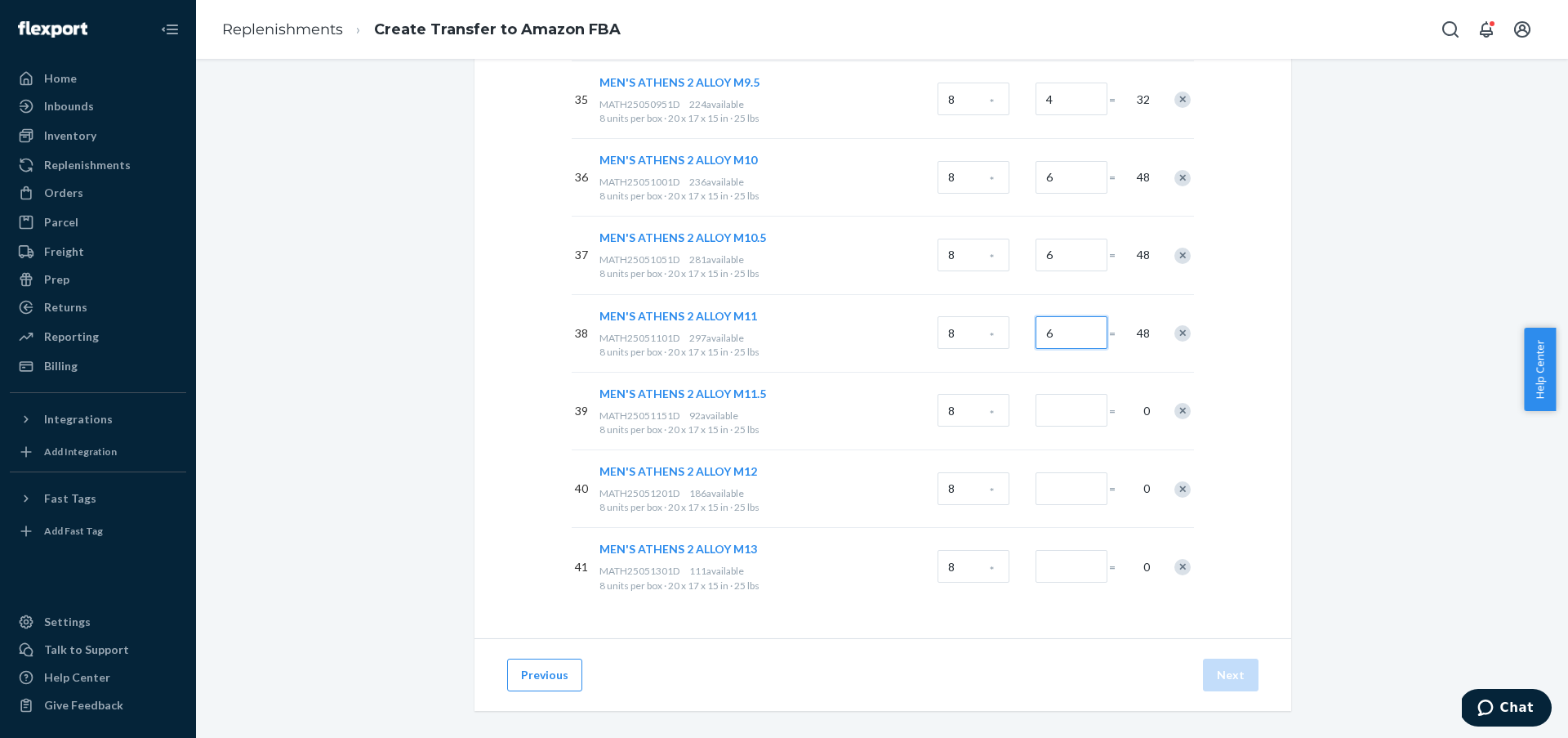
type input "6"
click at [1072, 407] on input "Number of boxes" at bounding box center [1071, 411] width 72 height 33
type input "3"
click at [1079, 474] on input "Number of boxes" at bounding box center [1071, 489] width 72 height 33
type input "3"
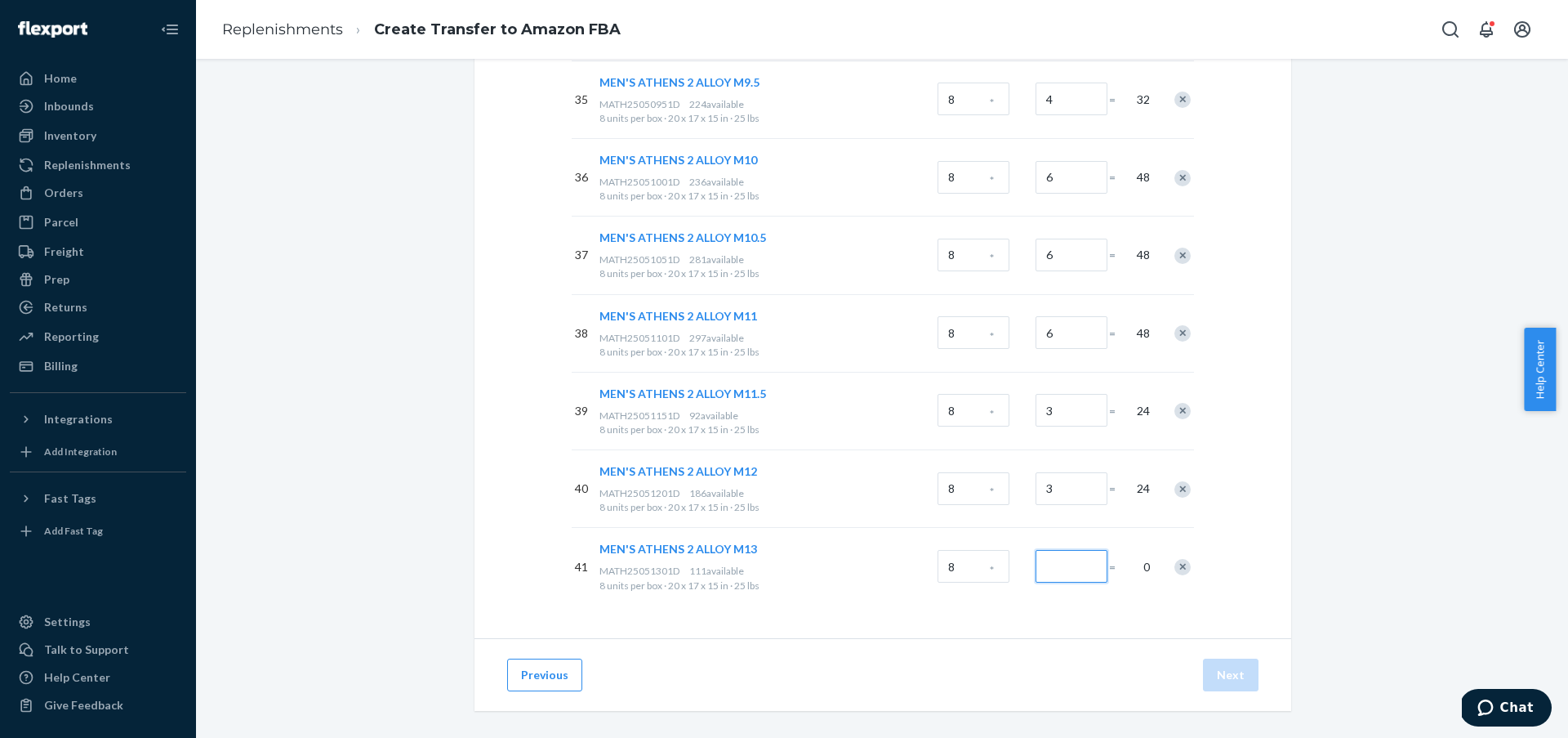
drag, startPoint x: 1066, startPoint y: 558, endPoint x: 1094, endPoint y: 563, distance: 28.4
click at [1066, 559] on input "Number of boxes" at bounding box center [1071, 566] width 72 height 33
type input "3"
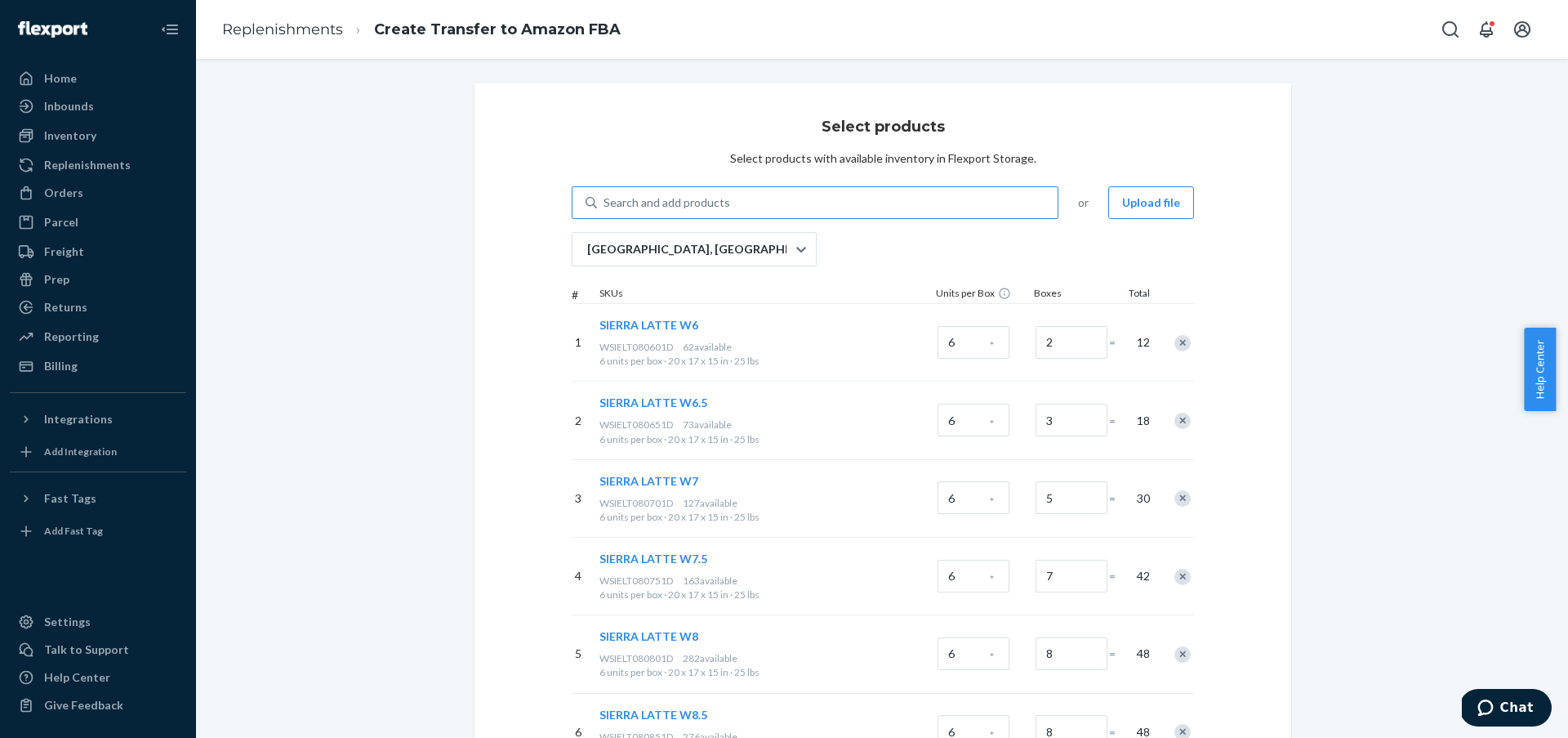
click at [689, 204] on div "Search and add products" at bounding box center [667, 203] width 127 height 17
click at [605, 204] on input "Search and add products" at bounding box center [604, 203] width 2 height 17
paste input "MEN'S ATHENS 2 NAVAL ACADEMY M8"
type input "MEN'S ATHENS 2 NAVAL ACADEMY M8"
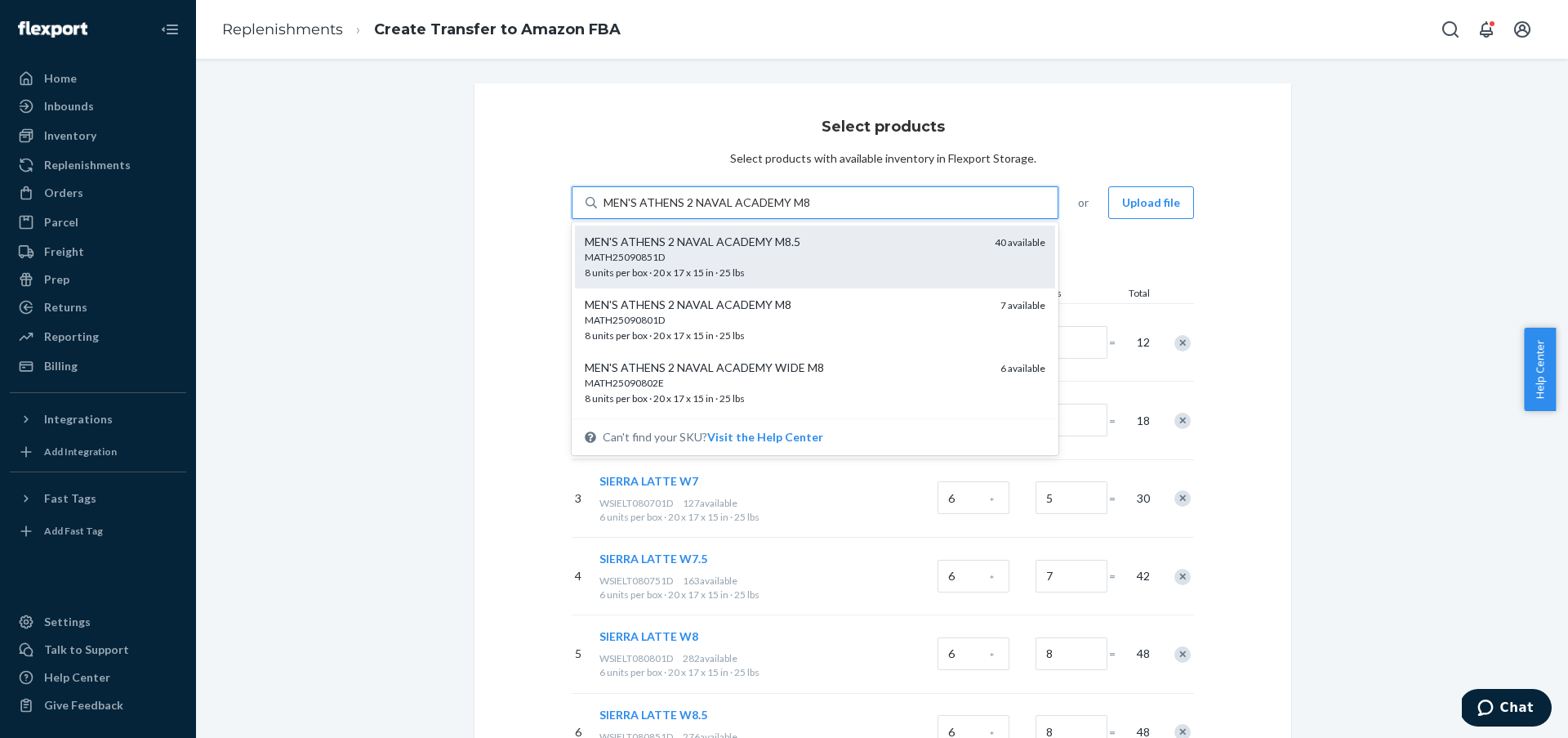
click at [753, 262] on div "MATH25090851D" at bounding box center [784, 256] width 397 height 14
click at [753, 210] on input "MEN'S ATHENS 2 NAVAL ACADEMY M8" at bounding box center [707, 203] width 208 height 17
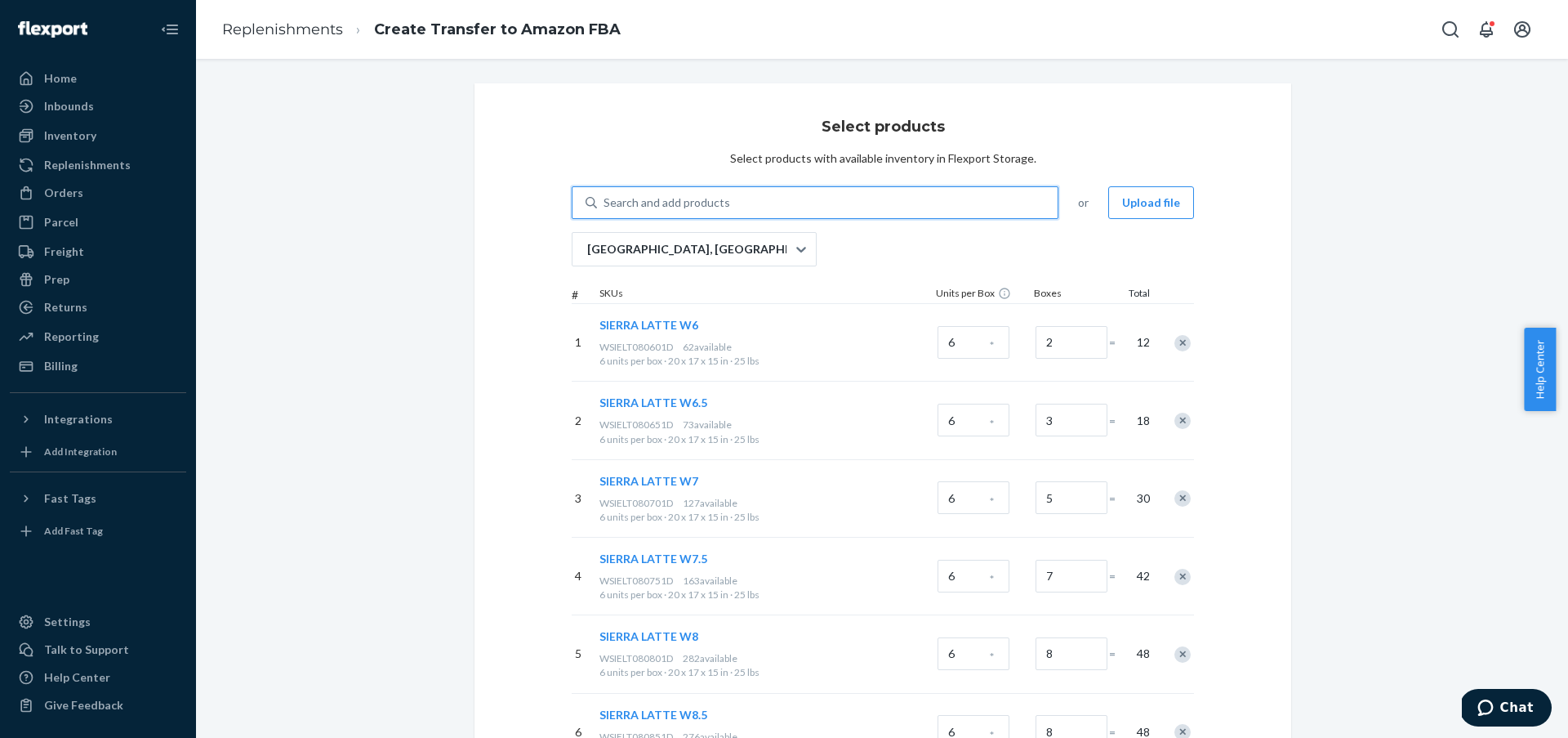
click at [797, 203] on div "Search and add products" at bounding box center [827, 203] width 460 height 29
click at [605, 203] on input "0 results available. Use Up and Down to choose options, press Enter to select t…" at bounding box center [604, 203] width 2 height 17
paste input "MEN'S ATHENS 2 NAVAL ACADEMY M9"
type input "MEN'S ATHENS 2 NAVAL ACADEMY M9"
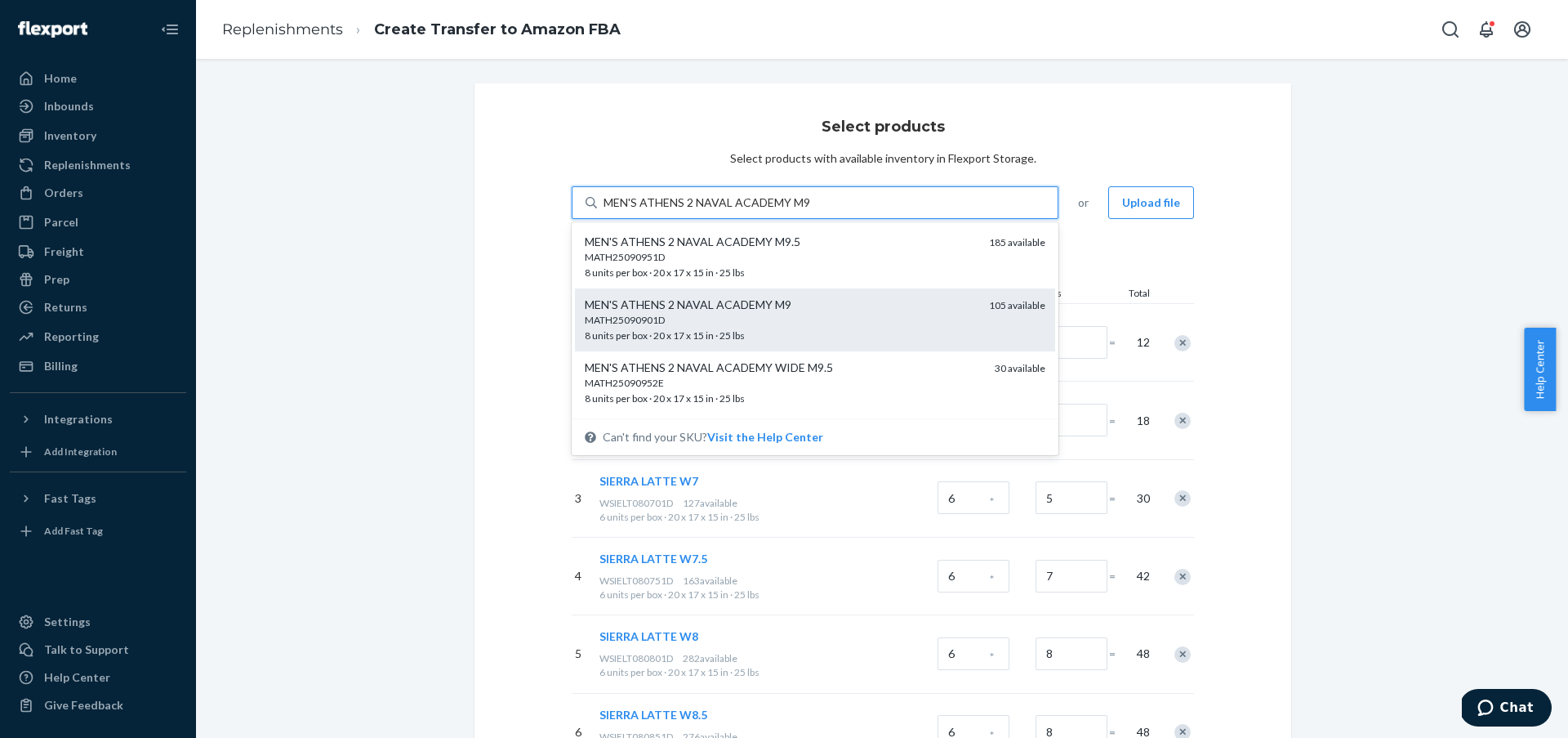
click at [853, 322] on div "MATH25090901D" at bounding box center [781, 320] width 391 height 14
click at [811, 210] on input "MEN'S ATHENS 2 NAVAL ACADEMY M9" at bounding box center [707, 203] width 208 height 17
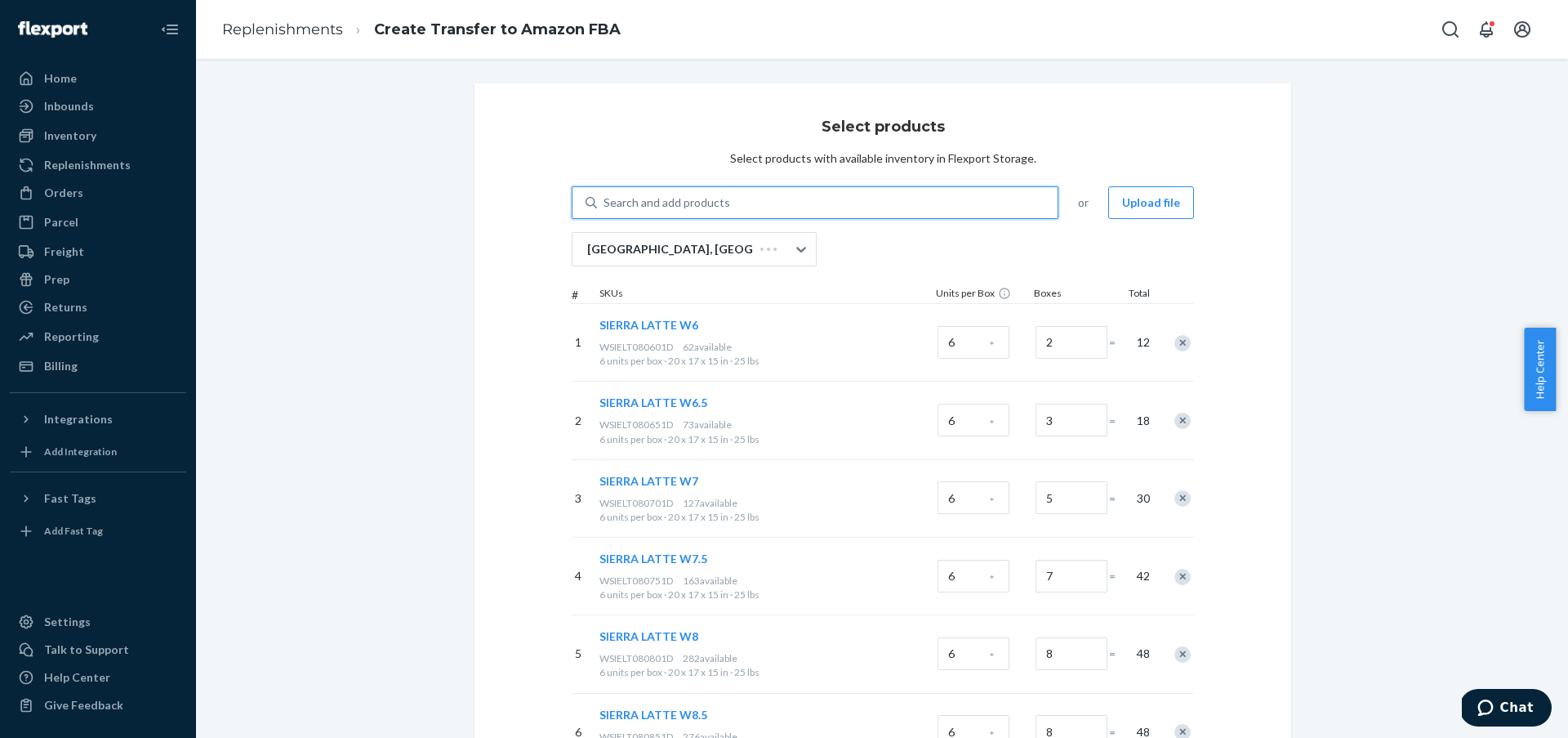
paste input "MEN'S ATHENS 2 NAVAL ACADEMY M9"
type input "MEN'S ATHENS 2 NAVAL ACADEMY M9"
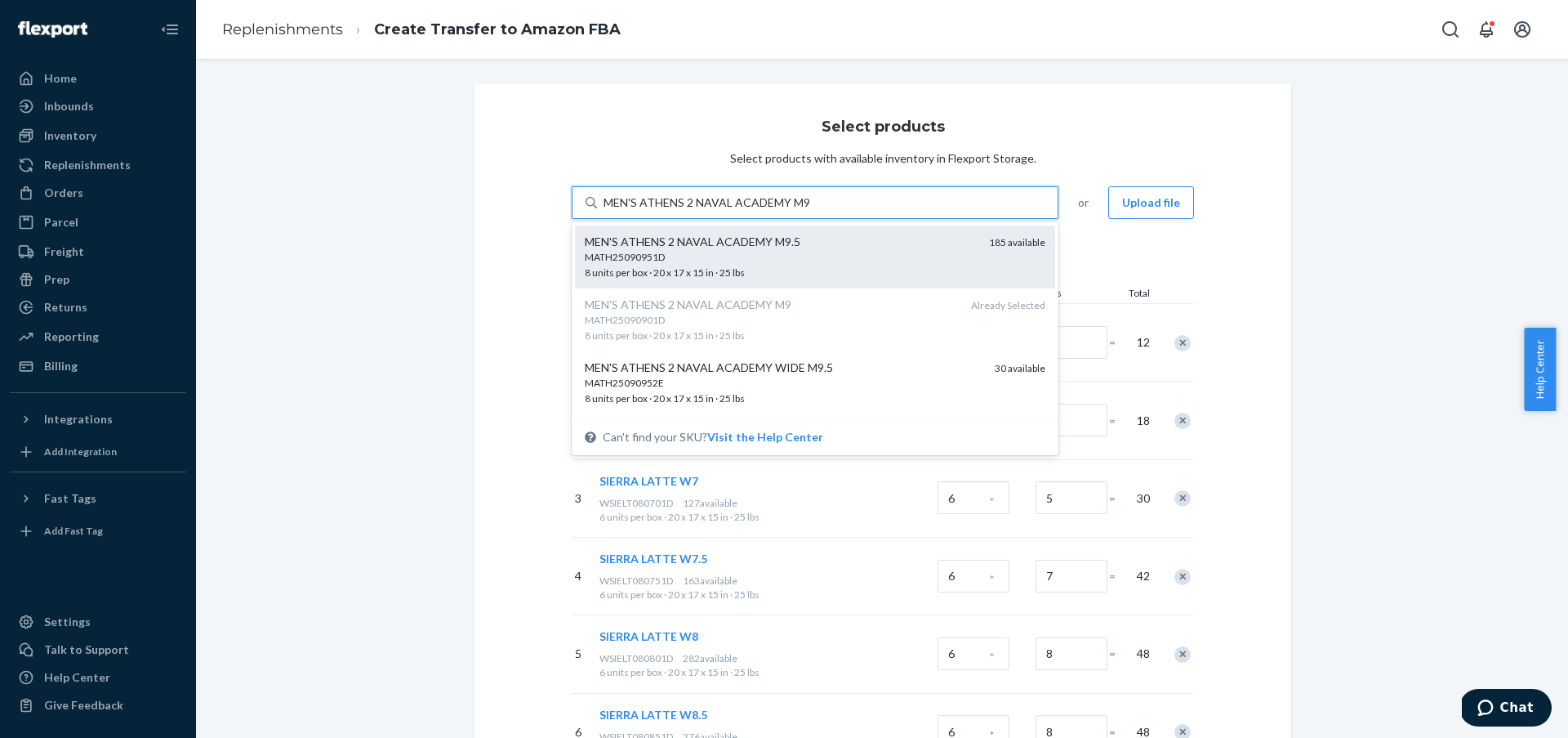
click at [838, 252] on div "MATH25090951D" at bounding box center [781, 256] width 391 height 14
click at [811, 210] on input "MEN'S ATHENS 2 NAVAL ACADEMY M9" at bounding box center [707, 203] width 208 height 17
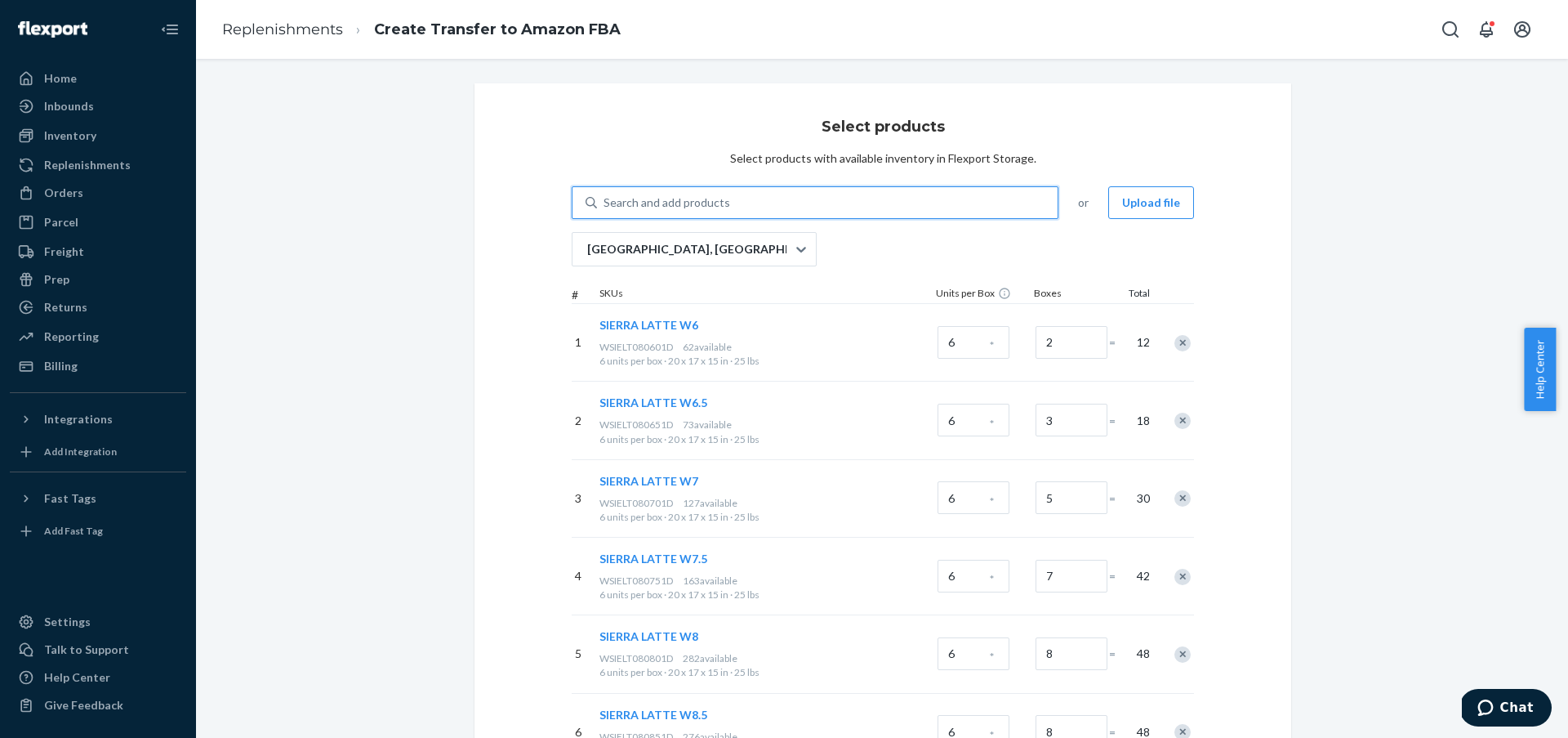
click at [774, 196] on div "Search and add products" at bounding box center [827, 203] width 460 height 29
click at [605, 196] on input "0 results available. Use Up and Down to choose options, press Enter to select t…" at bounding box center [604, 203] width 2 height 17
paste input "MEN'S ATHENS 2 NAVAL ACADEMY M10"
type input "MEN'S ATHENS 2 NAVAL ACADEMY M10"
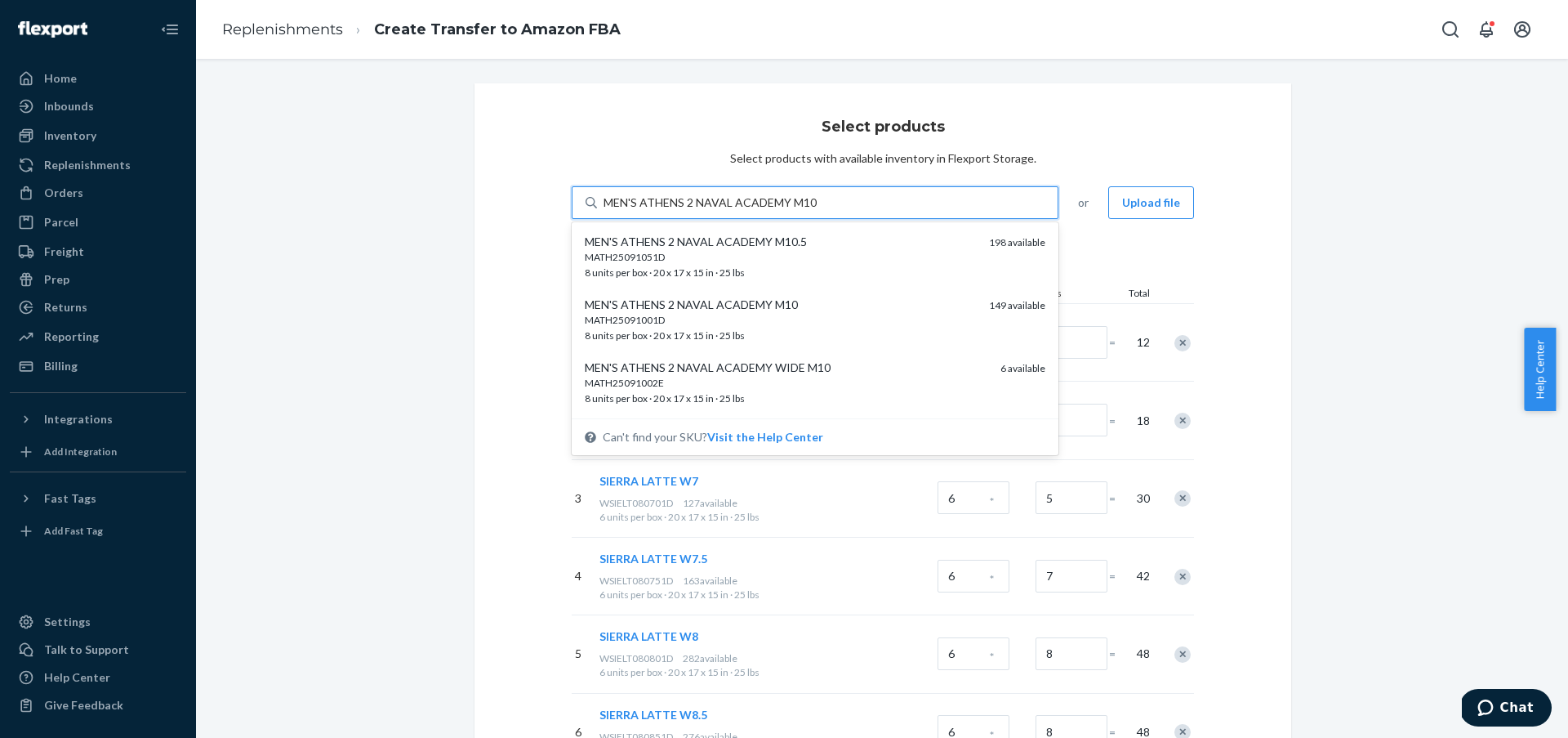
click at [862, 326] on div "MATH25091001D" at bounding box center [781, 320] width 391 height 14
click at [818, 210] on input "MEN'S ATHENS 2 NAVAL ACADEMY M10" at bounding box center [710, 203] width 214 height 17
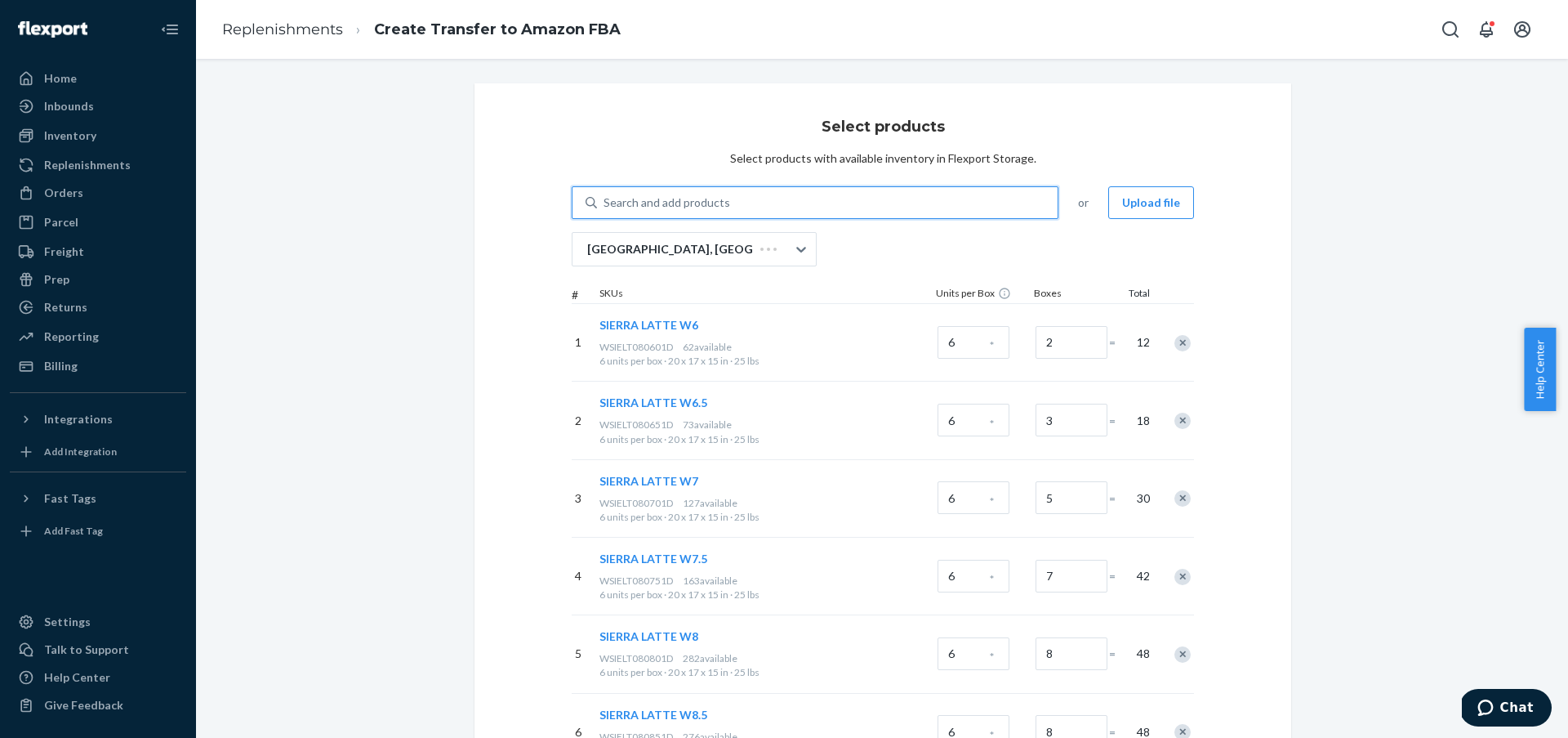
paste input "MEN'S ATHENS 2 NAVAL ACADEMY M10"
type input "MEN'S ATHENS 2 NAVAL ACADEMY M10"
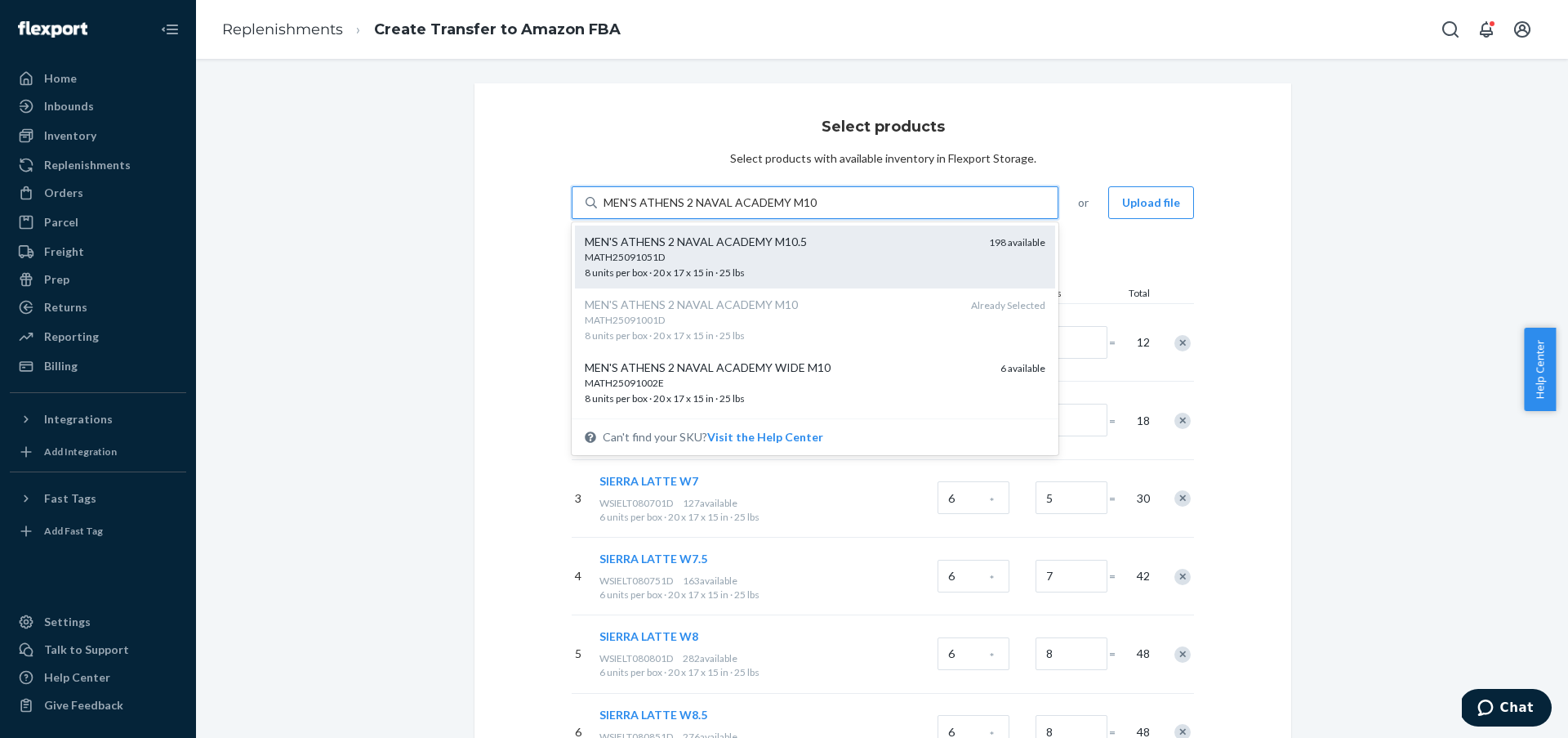
click at [854, 261] on div "MATH25091051D" at bounding box center [781, 256] width 391 height 14
click at [818, 210] on input "MEN'S ATHENS 2 NAVAL ACADEMY M10" at bounding box center [710, 203] width 214 height 17
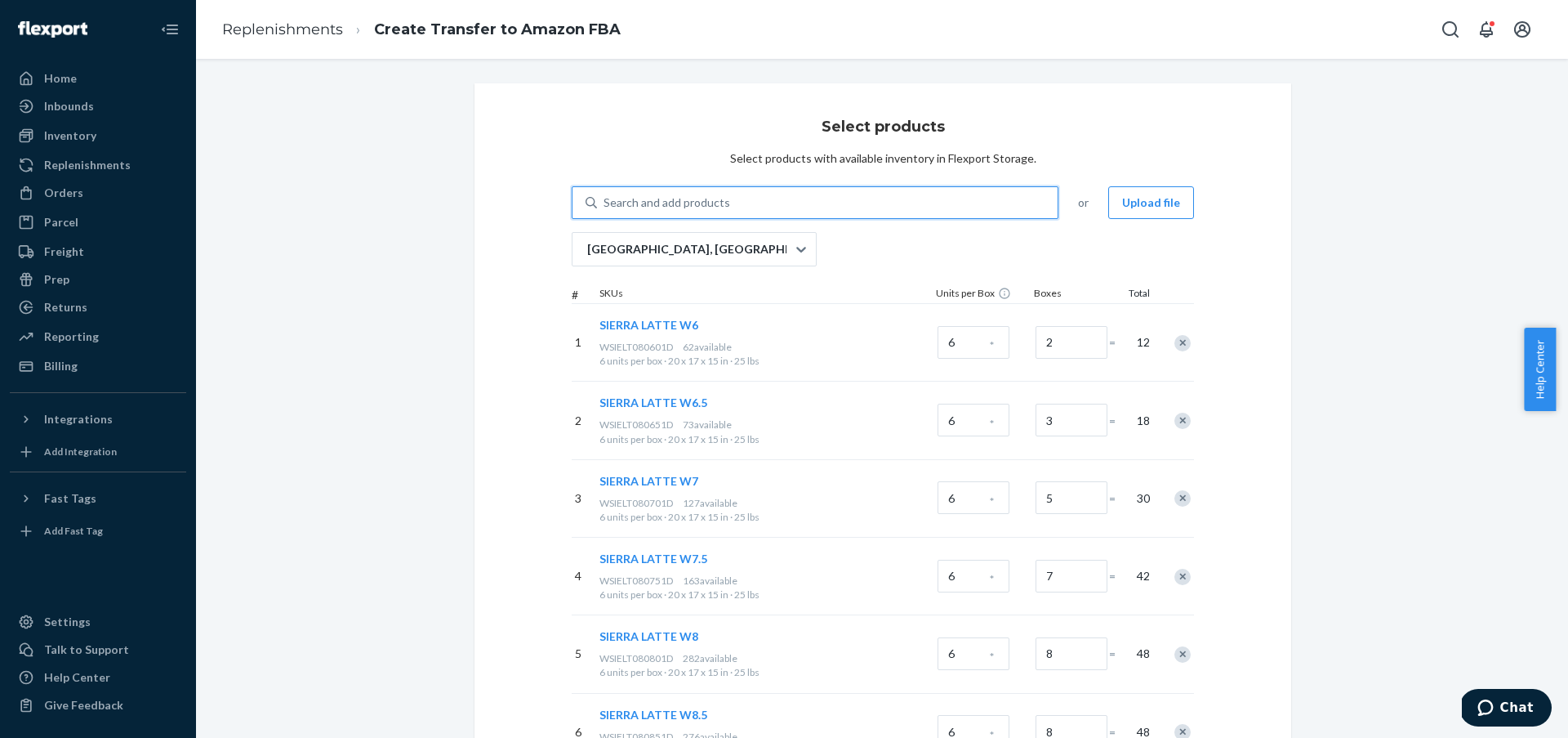
paste input "MEN'S ATHENS 2 NAVAL ACADEMY M11"
type input "MEN'S ATHENS 2 NAVAL ACADEMY M11"
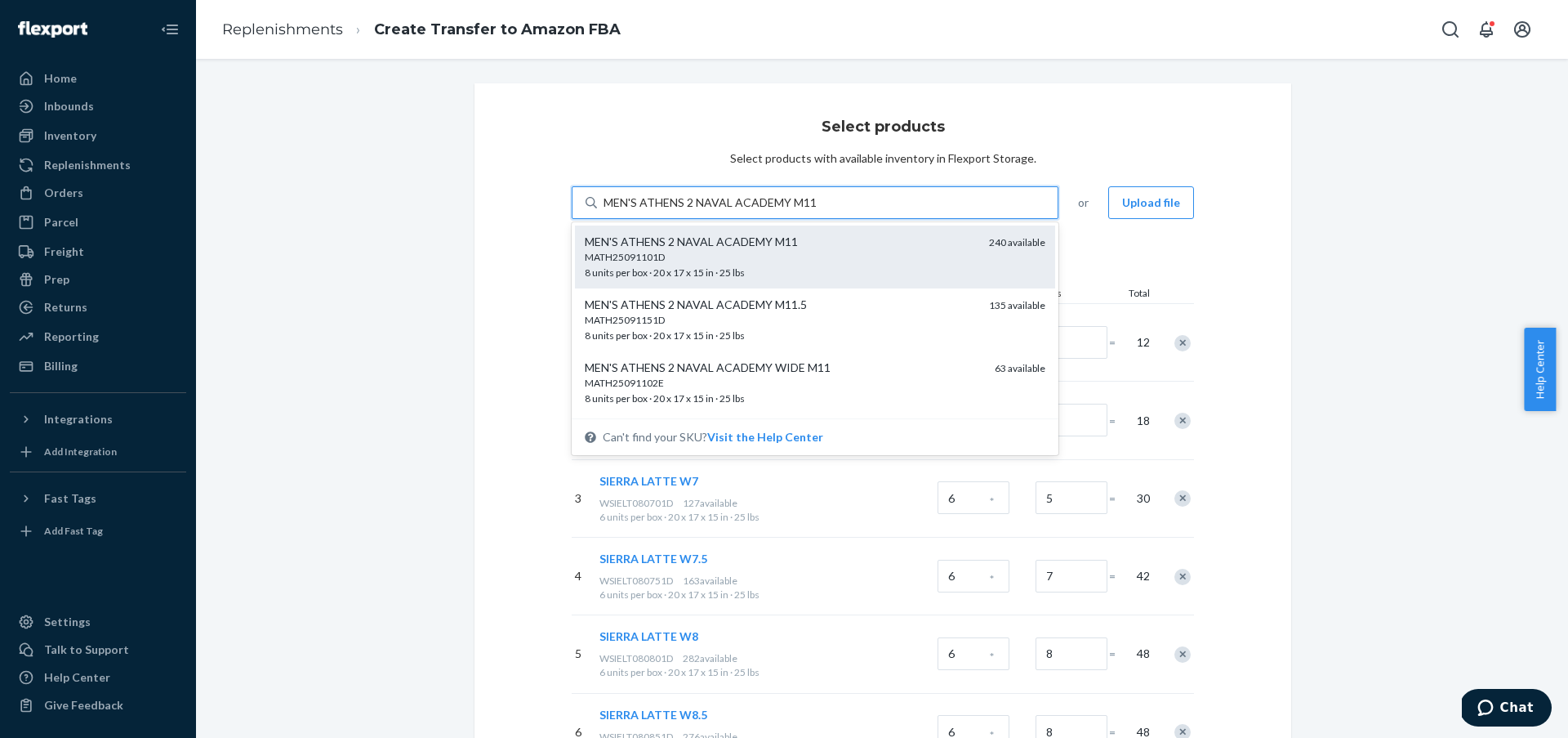
click at [773, 262] on div "MATH25091101D" at bounding box center [781, 256] width 391 height 14
click at [773, 210] on input "MEN'S ATHENS 2 NAVAL ACADEMY M11" at bounding box center [710, 203] width 214 height 17
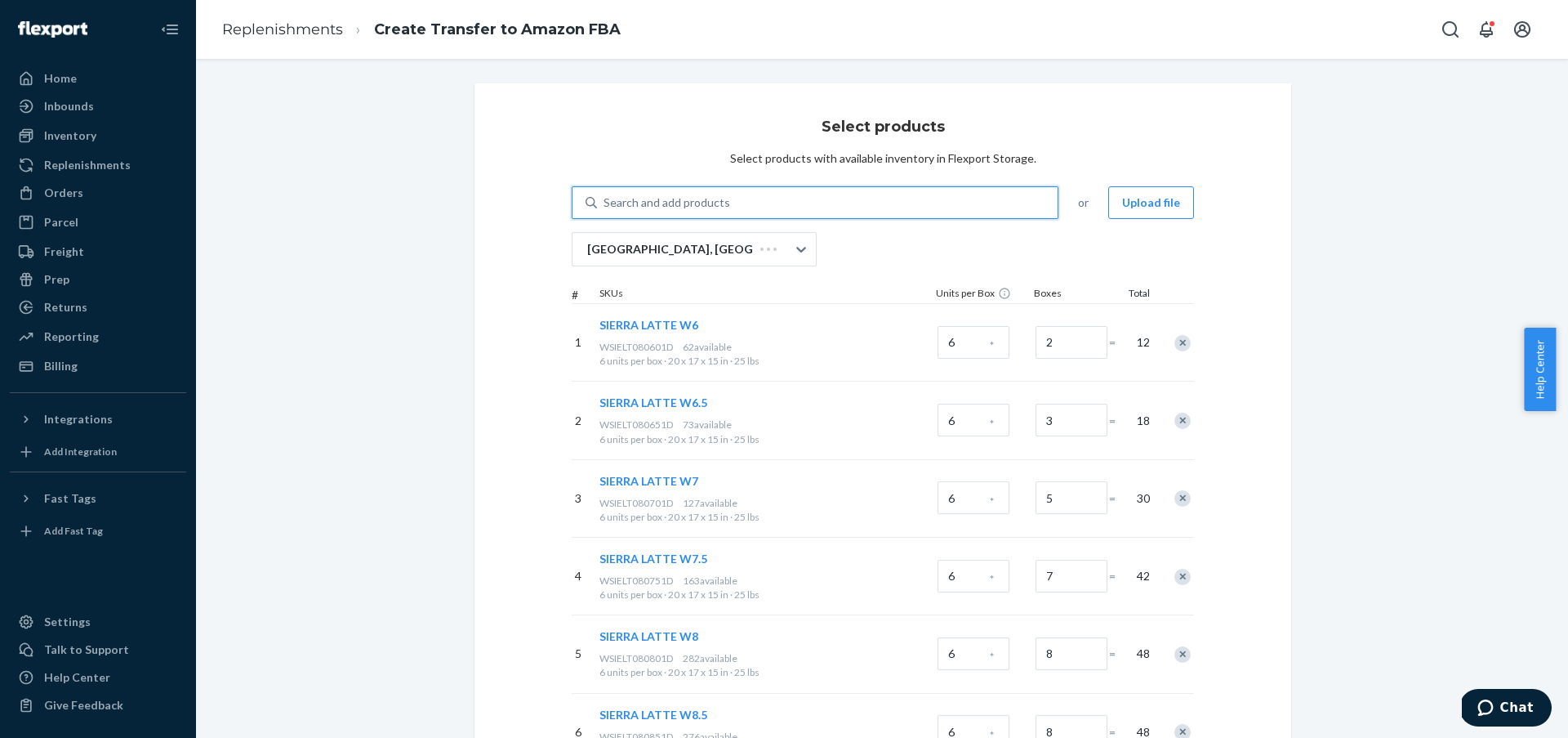
paste input "MEN'S ATHENS 2 NAVAL ACADEMY M11"
type input "MEN'S ATHENS 2 NAVAL ACADEMY M11"
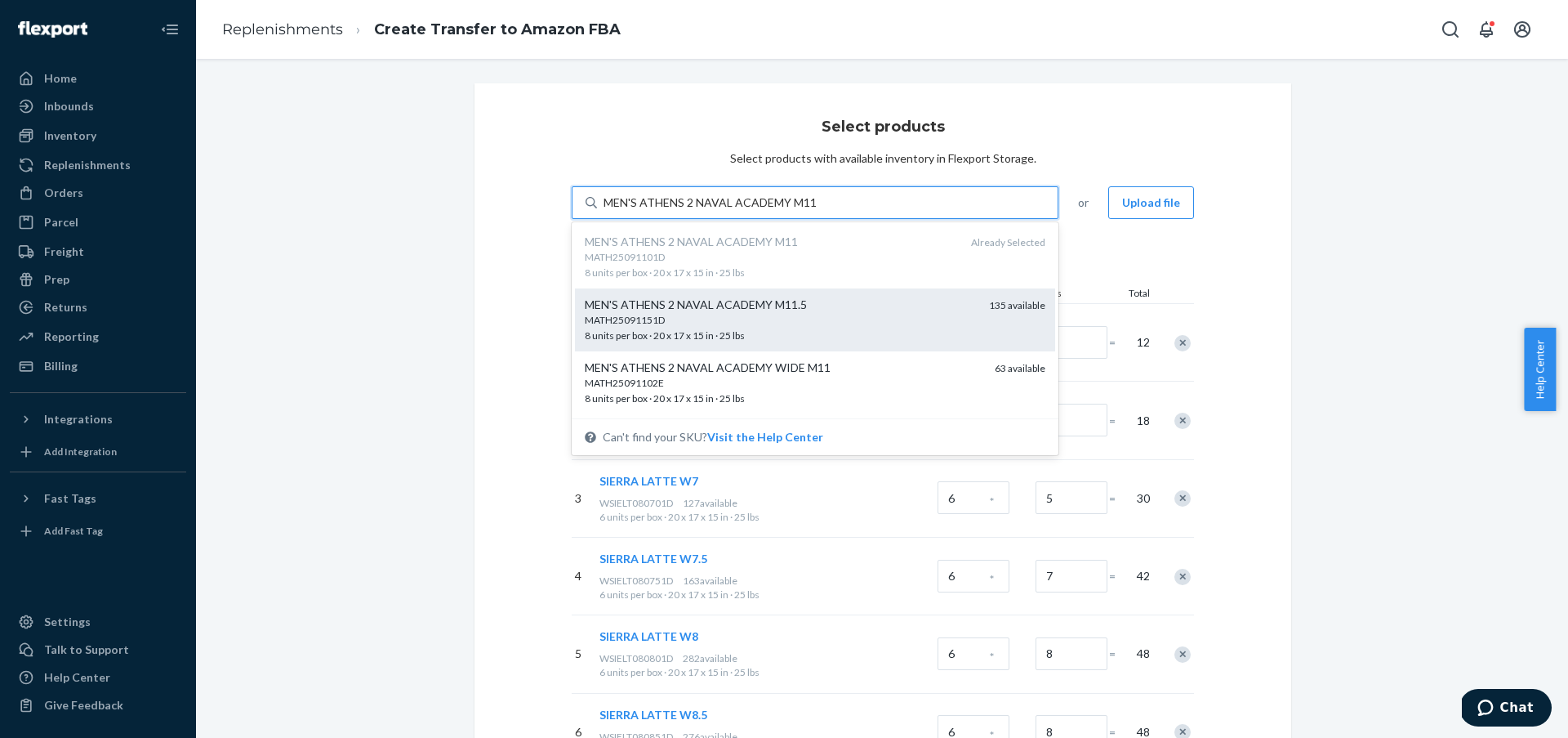
click at [800, 301] on div "MEN'S ATHENS 2 NAVAL ACADEMY M11.5" at bounding box center [781, 305] width 391 height 17
click at [800, 210] on input "MEN'S ATHENS 2 NAVAL ACADEMY M11" at bounding box center [710, 203] width 214 height 17
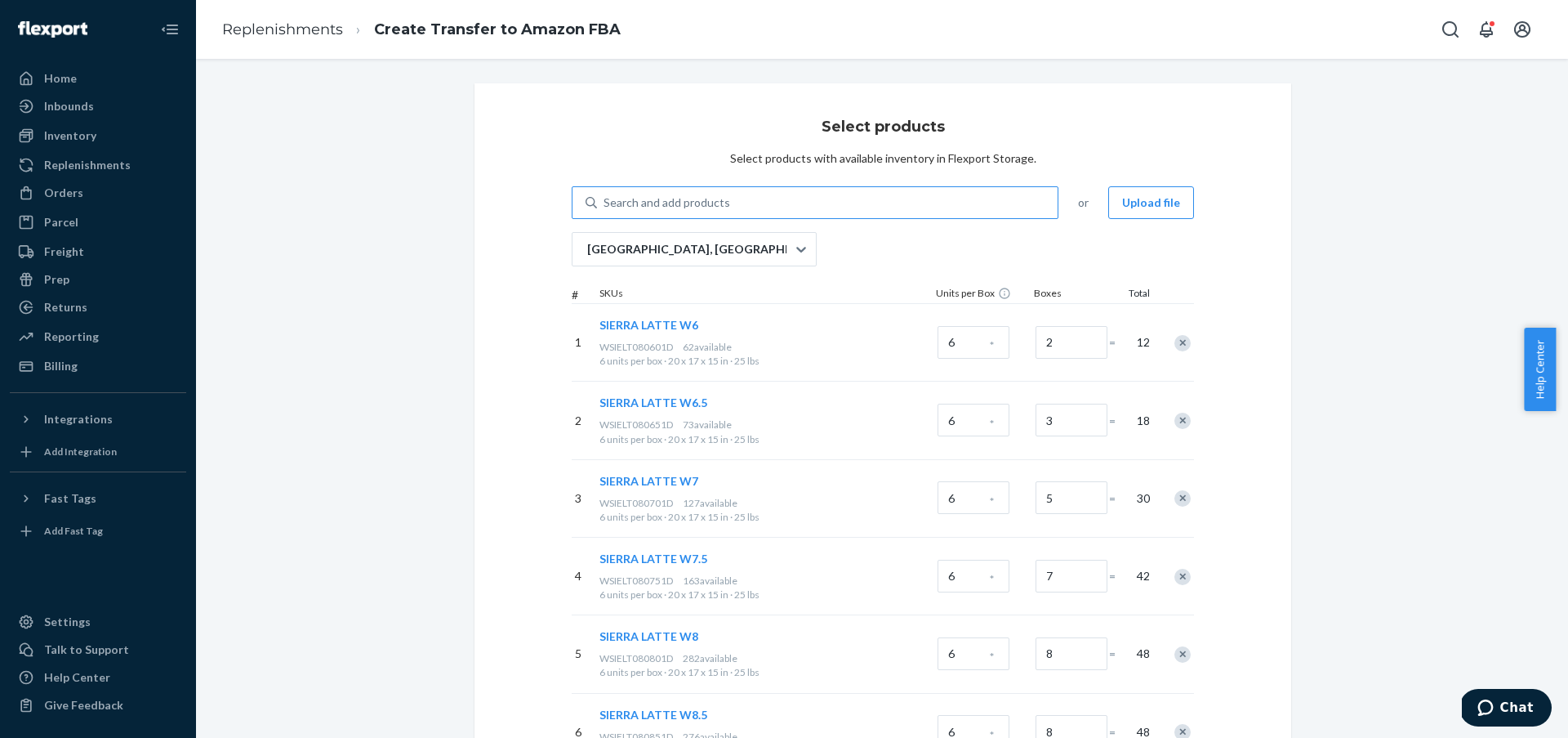
paste input "MEN'S ATHENS 2 NAVAL ACADEMY M12"
type input "MEN'S ATHENS 2 NAVAL ACADEMY M12"
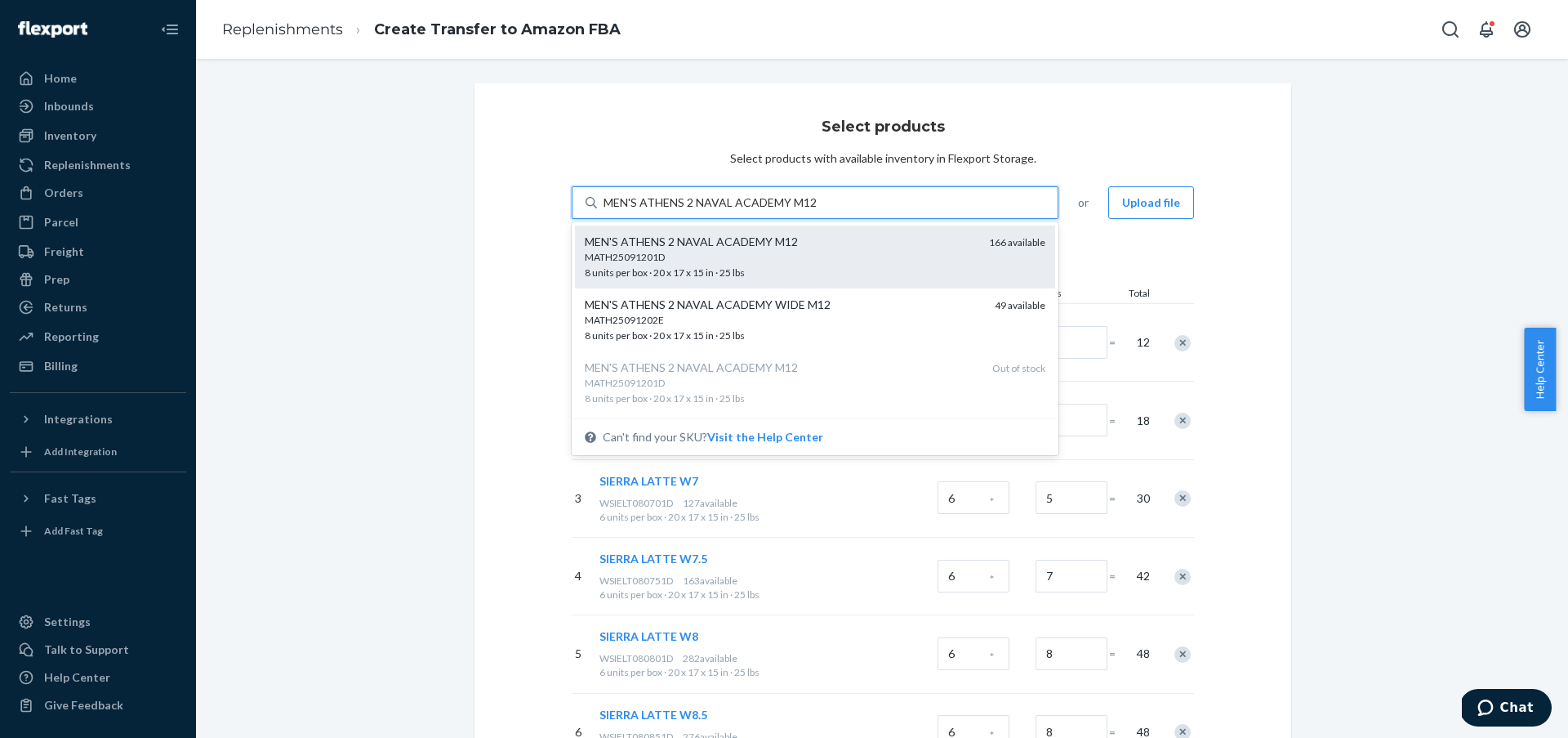
click at [782, 269] on div "MATH25091201D 8 units per box · 20 x 17 x 15 in · 25 lbs" at bounding box center [781, 265] width 391 height 30
click at [782, 210] on input "MEN'S ATHENS 2 NAVAL ACADEMY M12" at bounding box center [710, 203] width 214 height 17
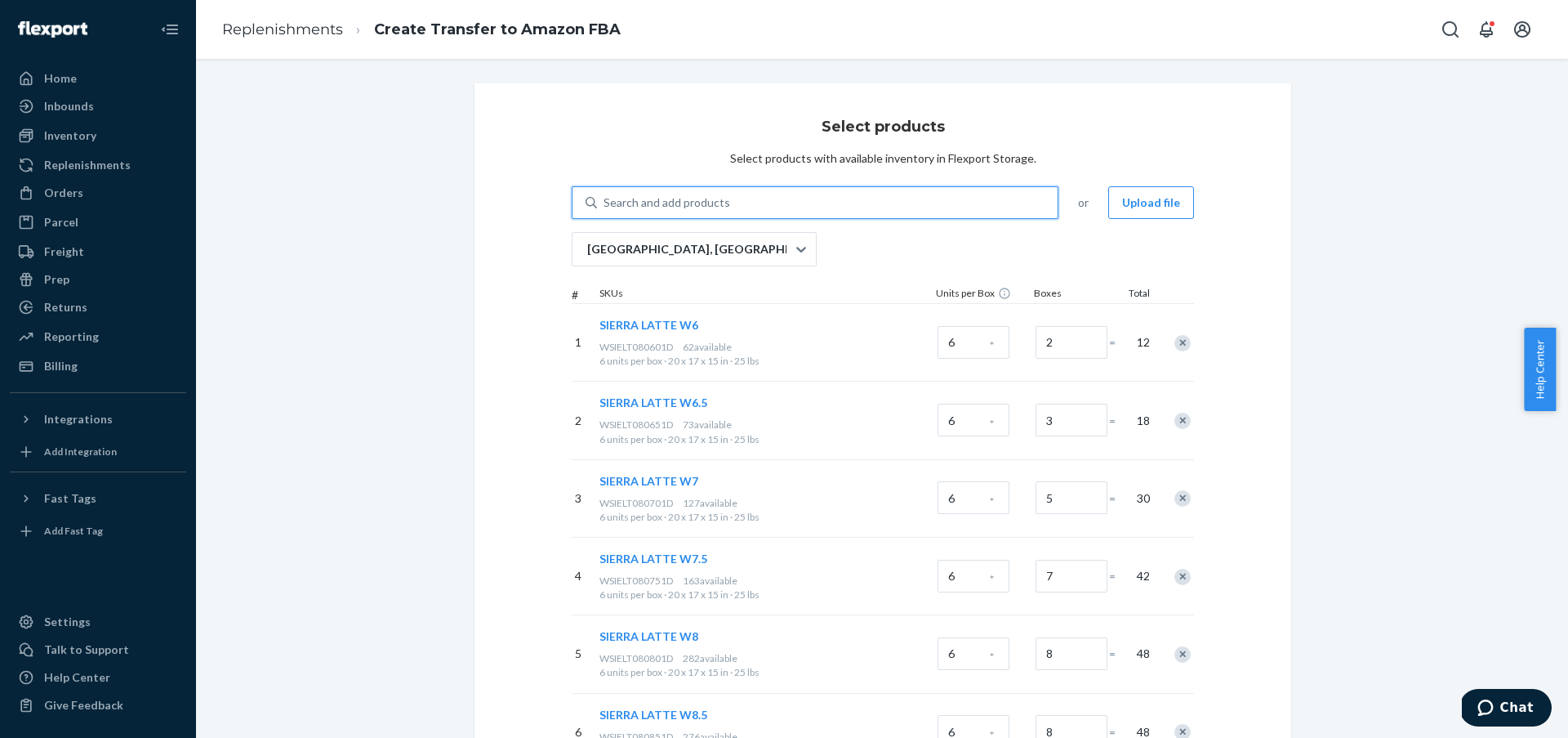
paste input "MEN'S ATHENS 2 NAVAL ACADEMY M13"
type input "MEN'S ATHENS 2 NAVAL ACADEMY M13"
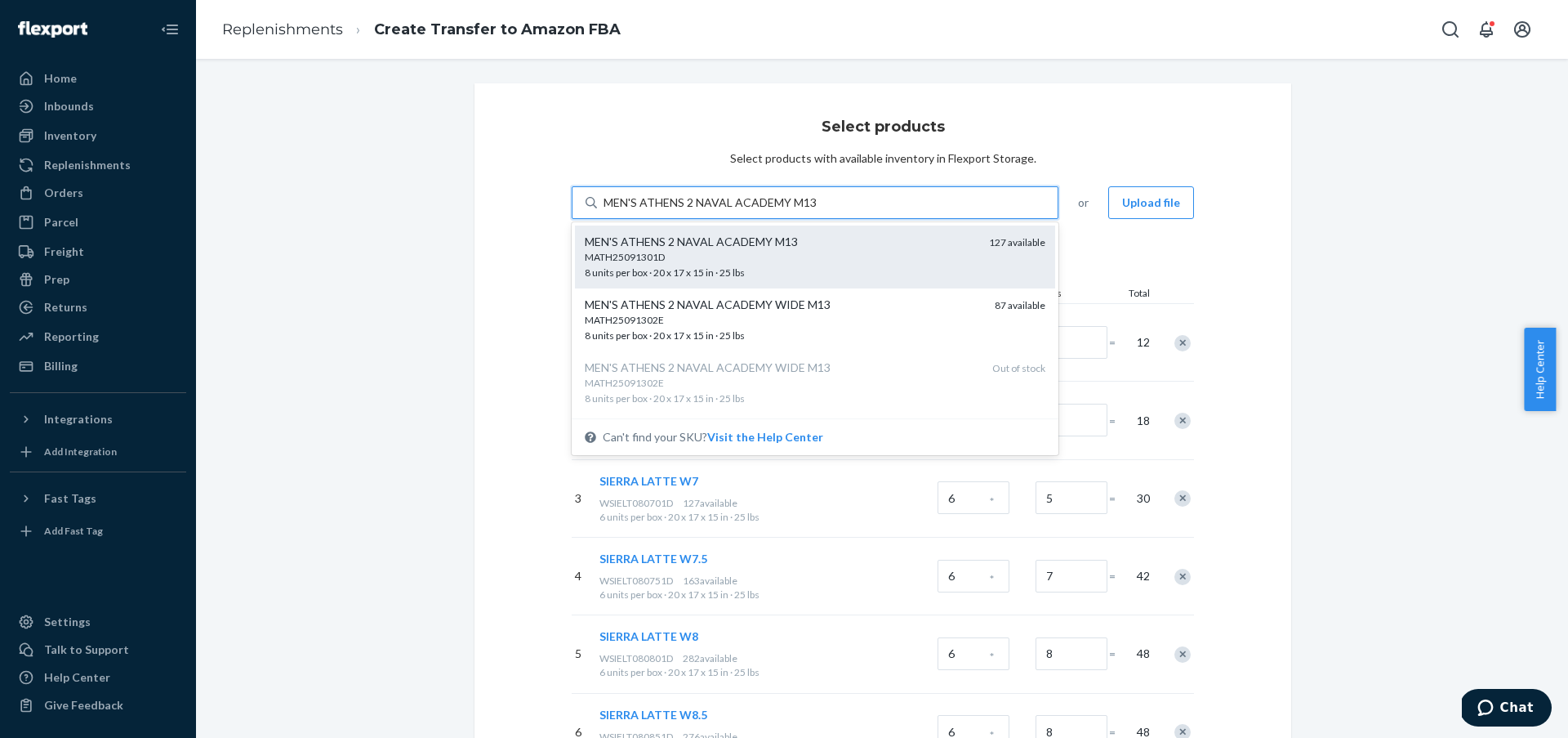
click at [840, 267] on div "MATH25091301D 8 units per box · 20 x 17 x 15 in · 25 lbs" at bounding box center [781, 265] width 391 height 30
click at [818, 210] on input "MEN'S ATHENS 2 NAVAL ACADEMY M13" at bounding box center [710, 203] width 214 height 17
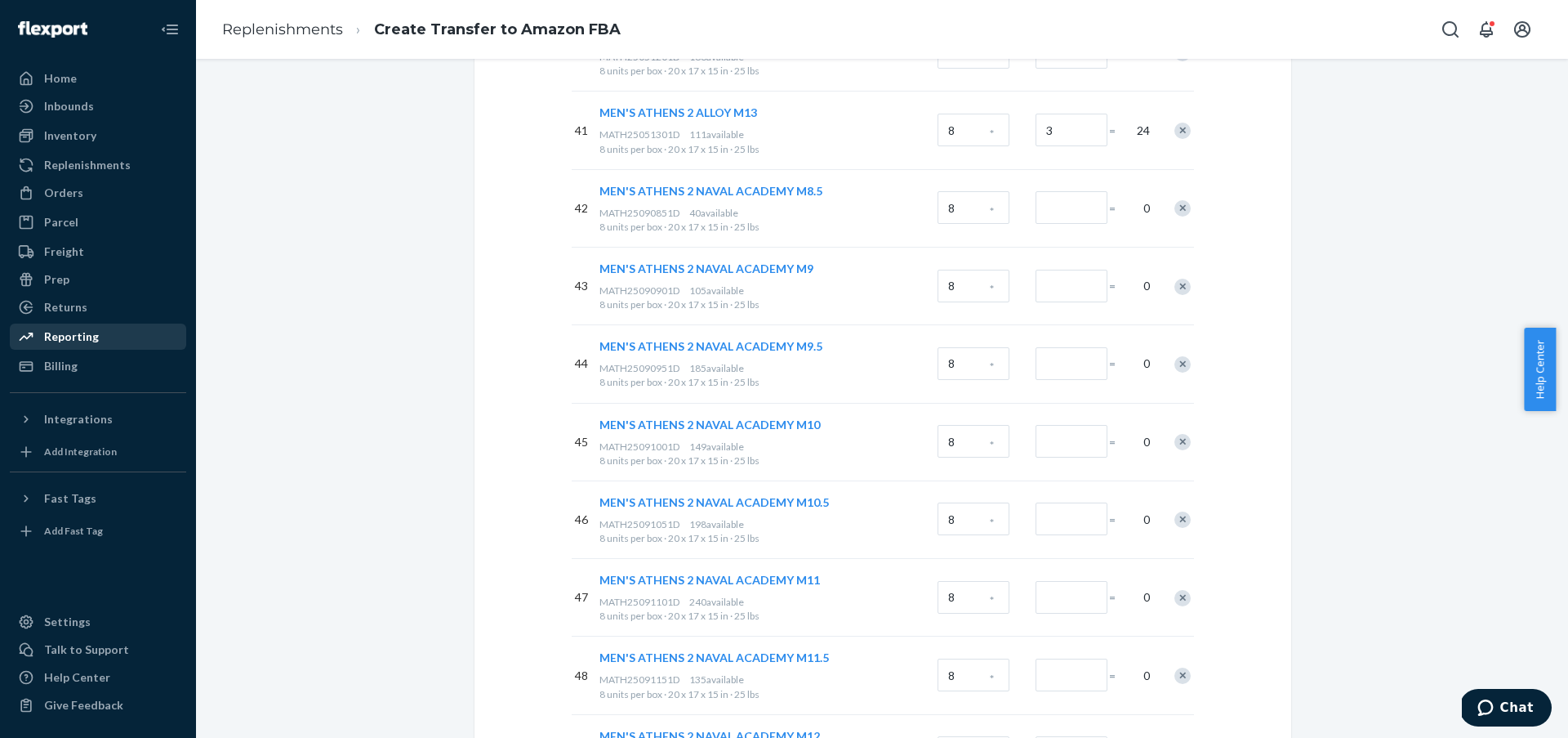
scroll to position [3326, 0]
click at [1073, 218] on input "Number of boxes" at bounding box center [1071, 209] width 72 height 33
type input "2"
drag, startPoint x: 1078, startPoint y: 287, endPoint x: 1071, endPoint y: 352, distance: 65.4
click at [1078, 287] on input "Number of boxes" at bounding box center [1071, 287] width 72 height 33
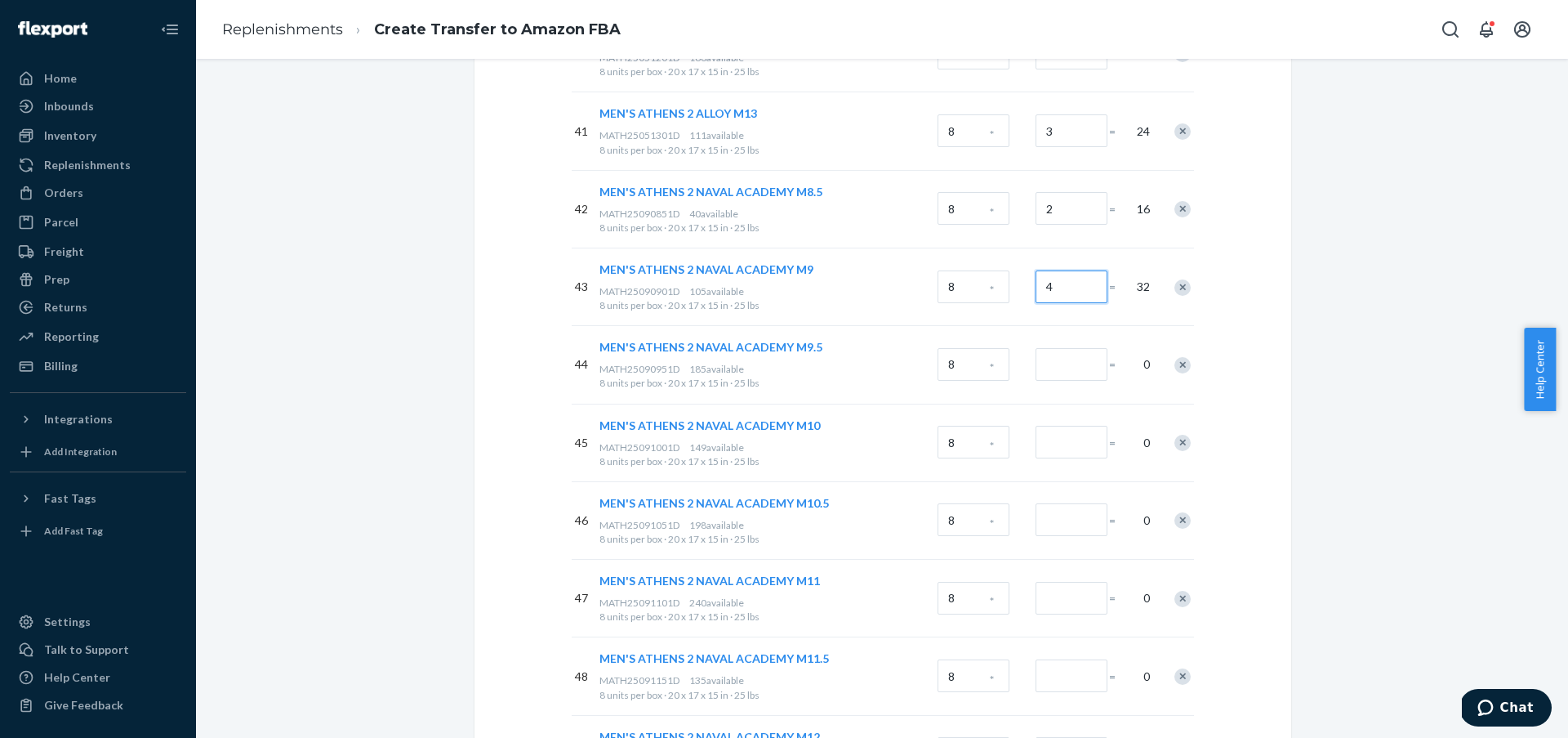
type input "4"
click at [1072, 375] on input "Number of boxes" at bounding box center [1071, 365] width 72 height 33
type input "4"
click at [1077, 446] on input "Number of boxes" at bounding box center [1071, 442] width 72 height 33
type input "6"
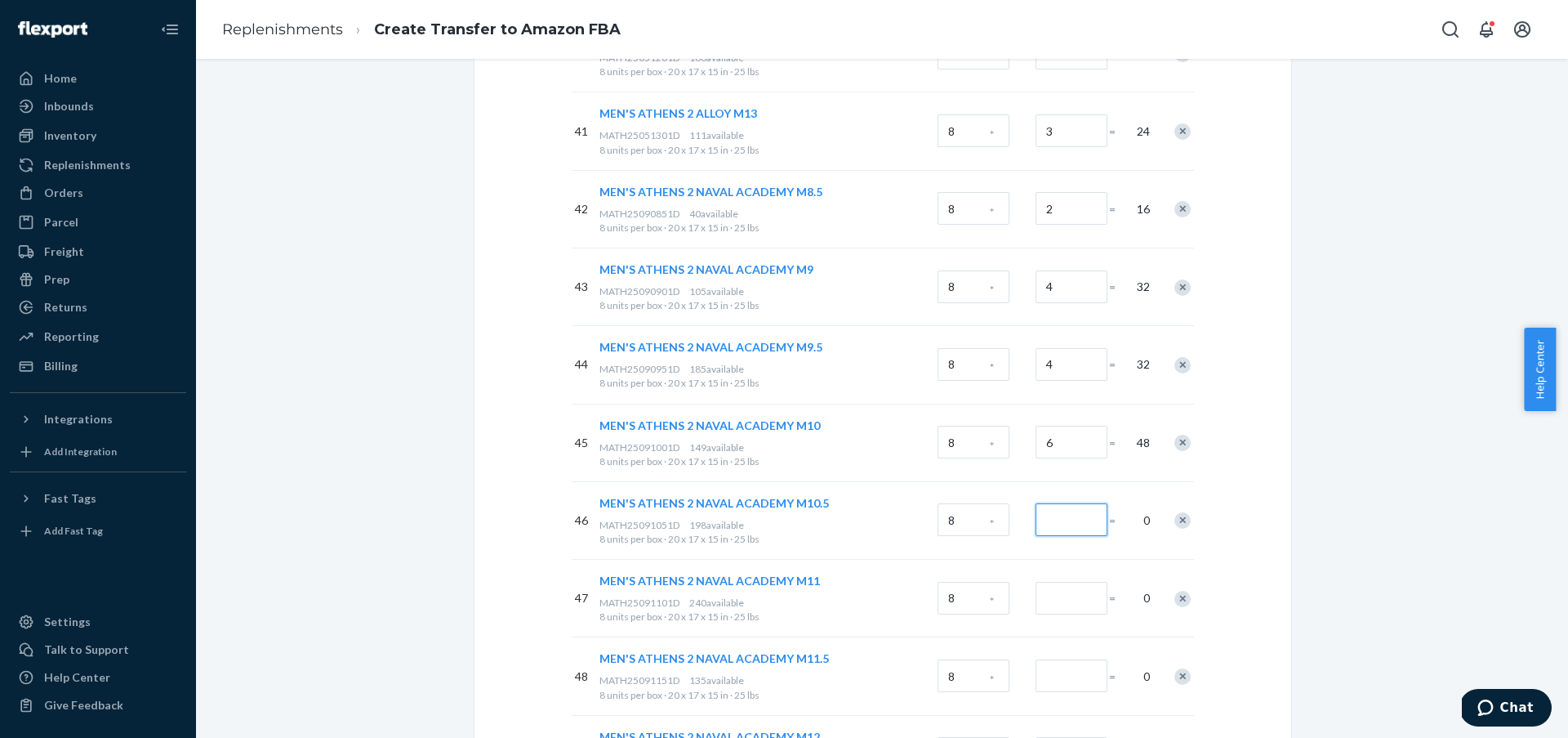
click at [1087, 528] on input "Number of boxes" at bounding box center [1071, 520] width 72 height 33
type input "6"
click at [1076, 608] on input "Number of boxes" at bounding box center [1071, 598] width 72 height 33
type input "6"
click at [1074, 663] on div at bounding box center [1071, 674] width 72 height 36
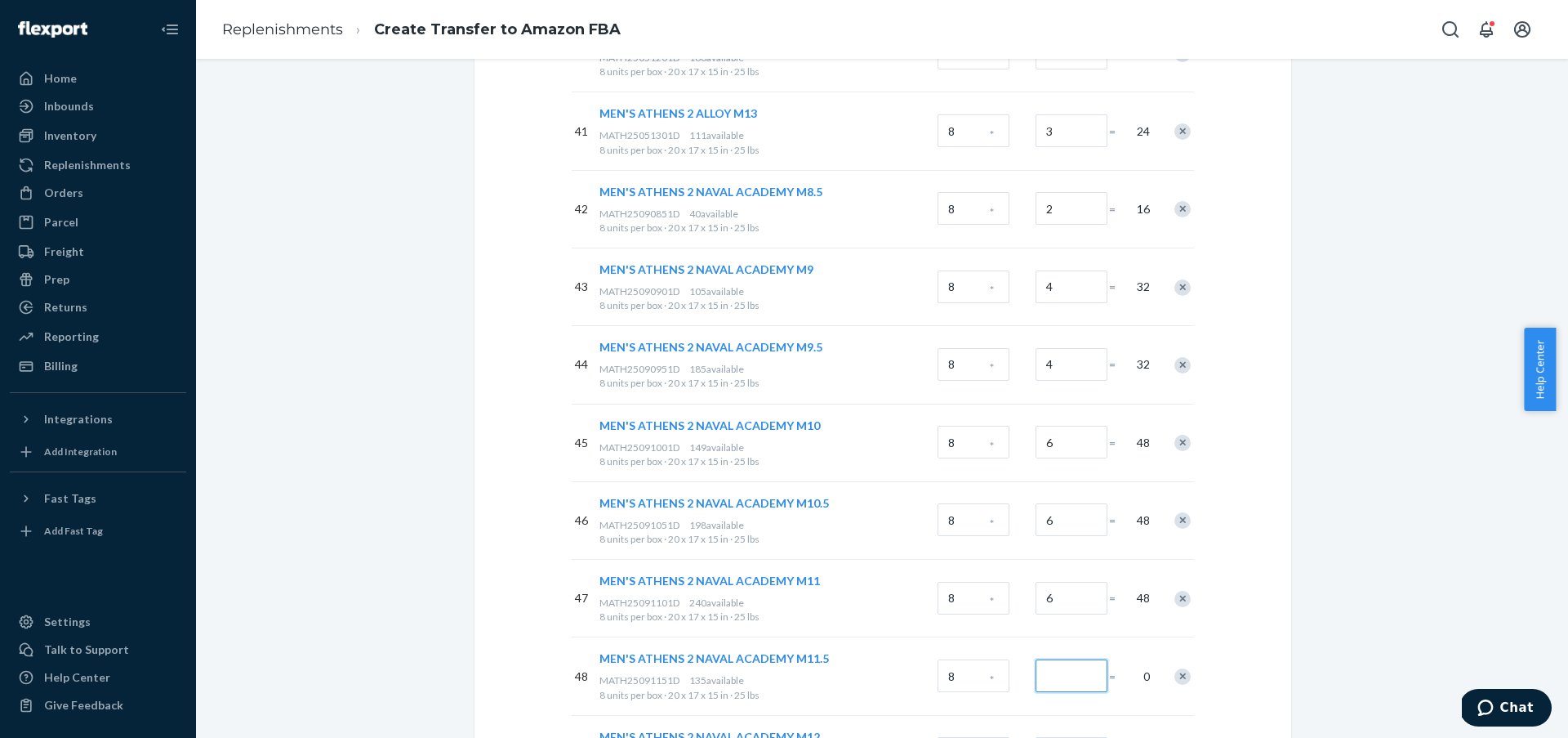
click at [1074, 663] on input "Number of boxes" at bounding box center [1071, 676] width 72 height 33
click at [1073, 696] on div at bounding box center [1069, 676] width 73 height 66
drag, startPoint x: 1077, startPoint y: 686, endPoint x: 1157, endPoint y: 657, distance: 85.1
click at [1077, 686] on input "Number of boxes" at bounding box center [1071, 676] width 72 height 33
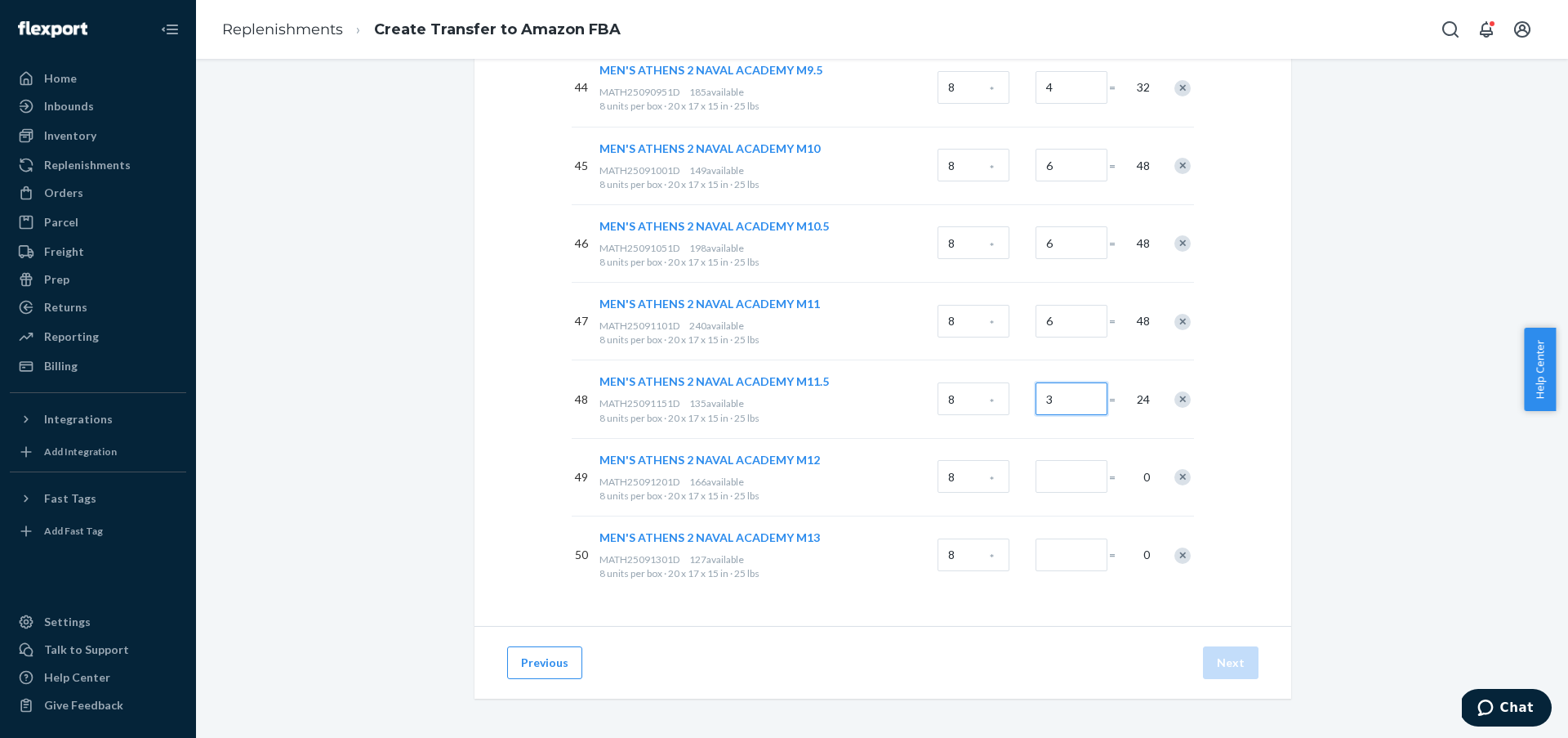
type input "3"
click at [1075, 468] on input "Number of boxes" at bounding box center [1071, 477] width 72 height 33
type input "3"
click at [1073, 557] on input "Number of boxes" at bounding box center [1071, 555] width 72 height 33
type input "3"
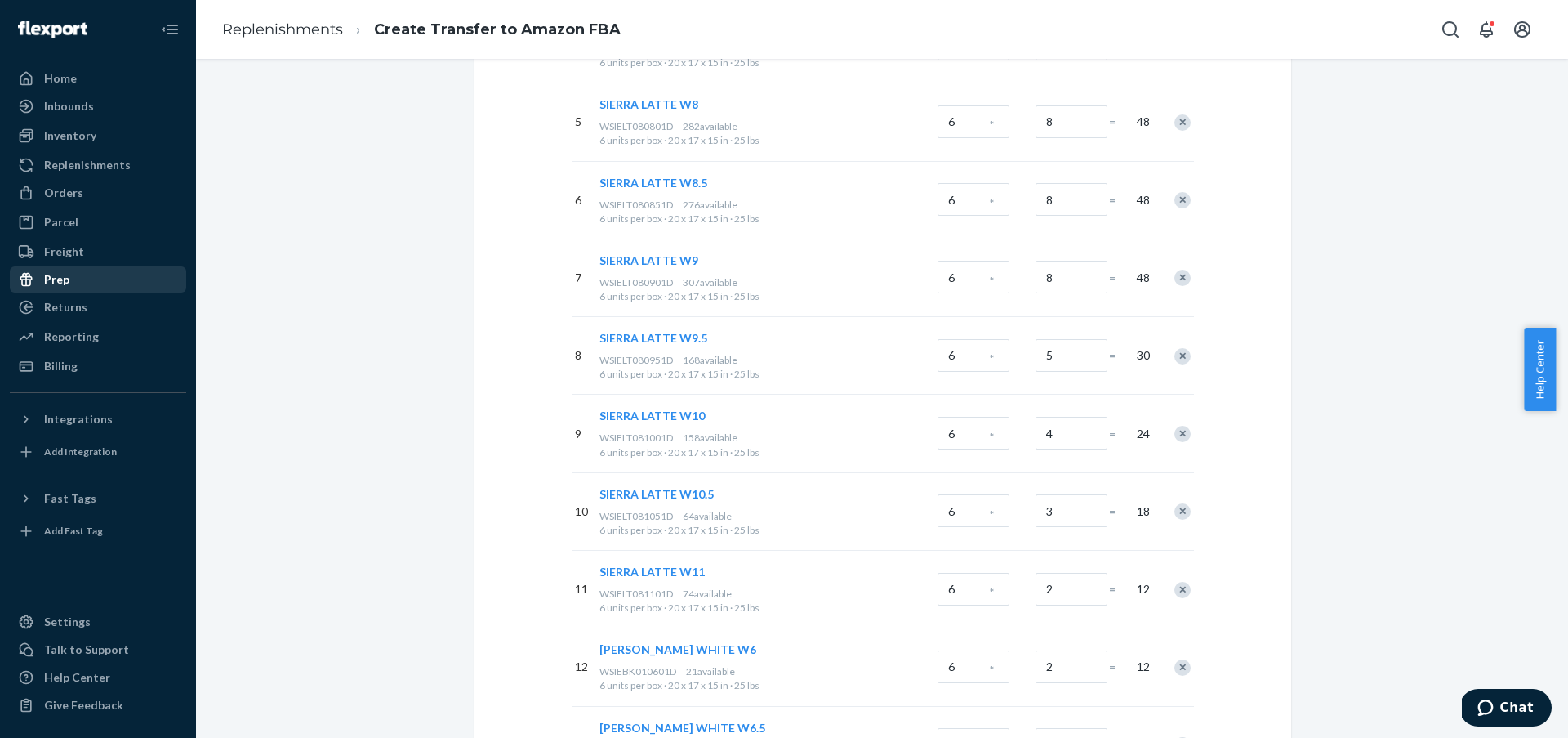
scroll to position [0, 0]
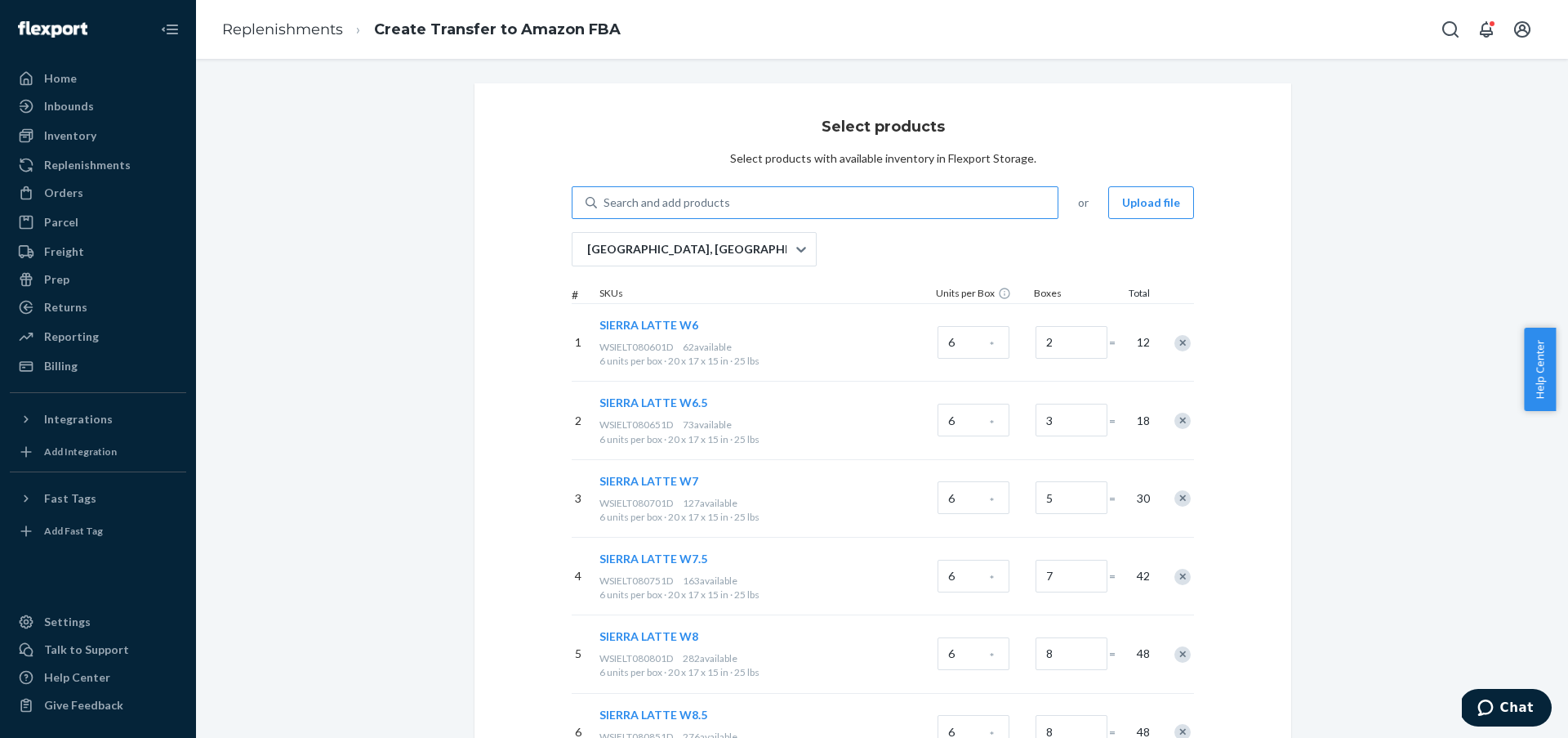
click at [684, 208] on div "Search and add products" at bounding box center [667, 203] width 127 height 17
click at [605, 208] on input "Search and add products" at bounding box center [604, 203] width 2 height 17
click at [684, 208] on div "Search and add products" at bounding box center [667, 203] width 127 height 17
click at [605, 208] on input "Search and add products" at bounding box center [604, 203] width 2 height 17
paste input "WOMEN'S ATHENS 2 BLACK W6"
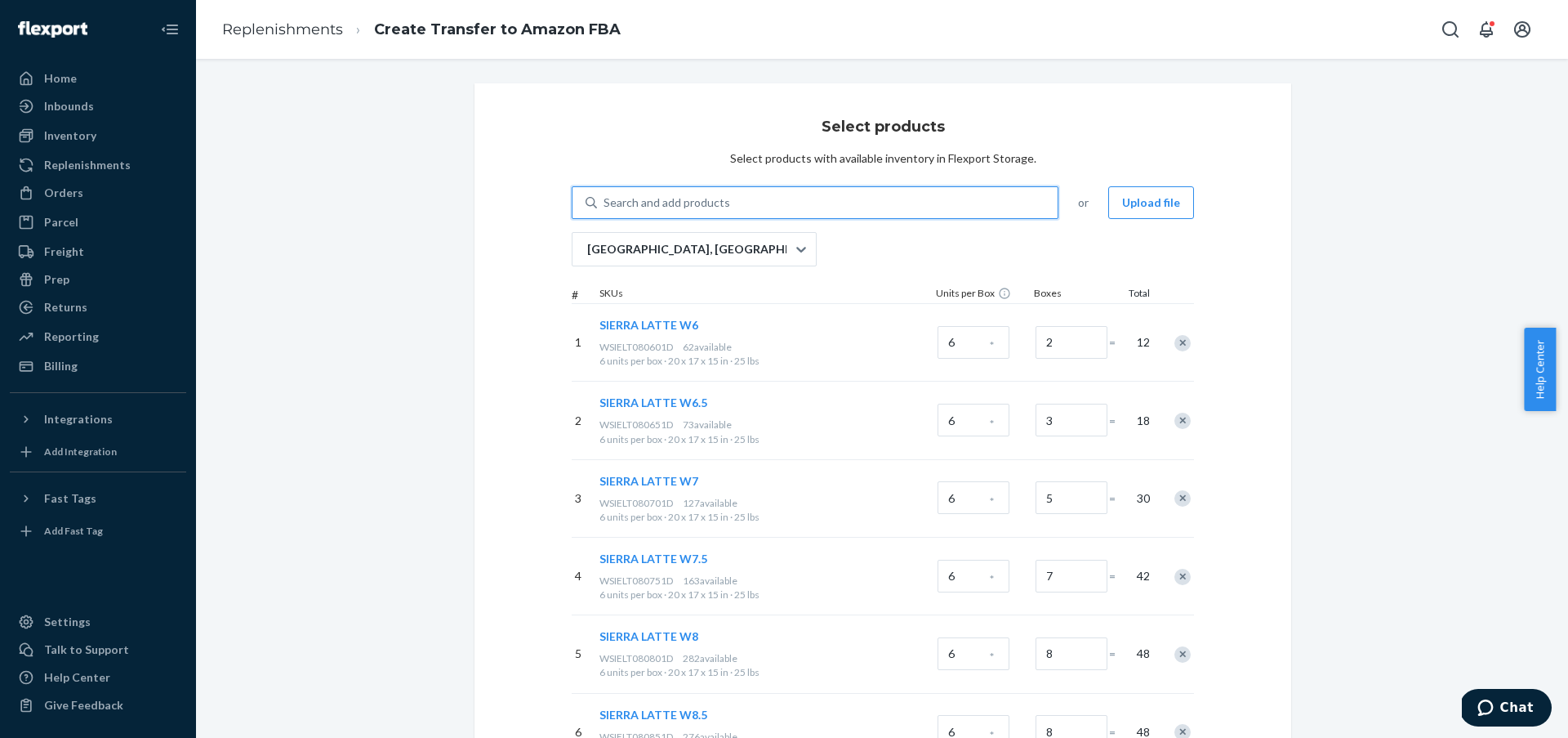
type input "WOMEN'S ATHENS 2 BLACK W6"
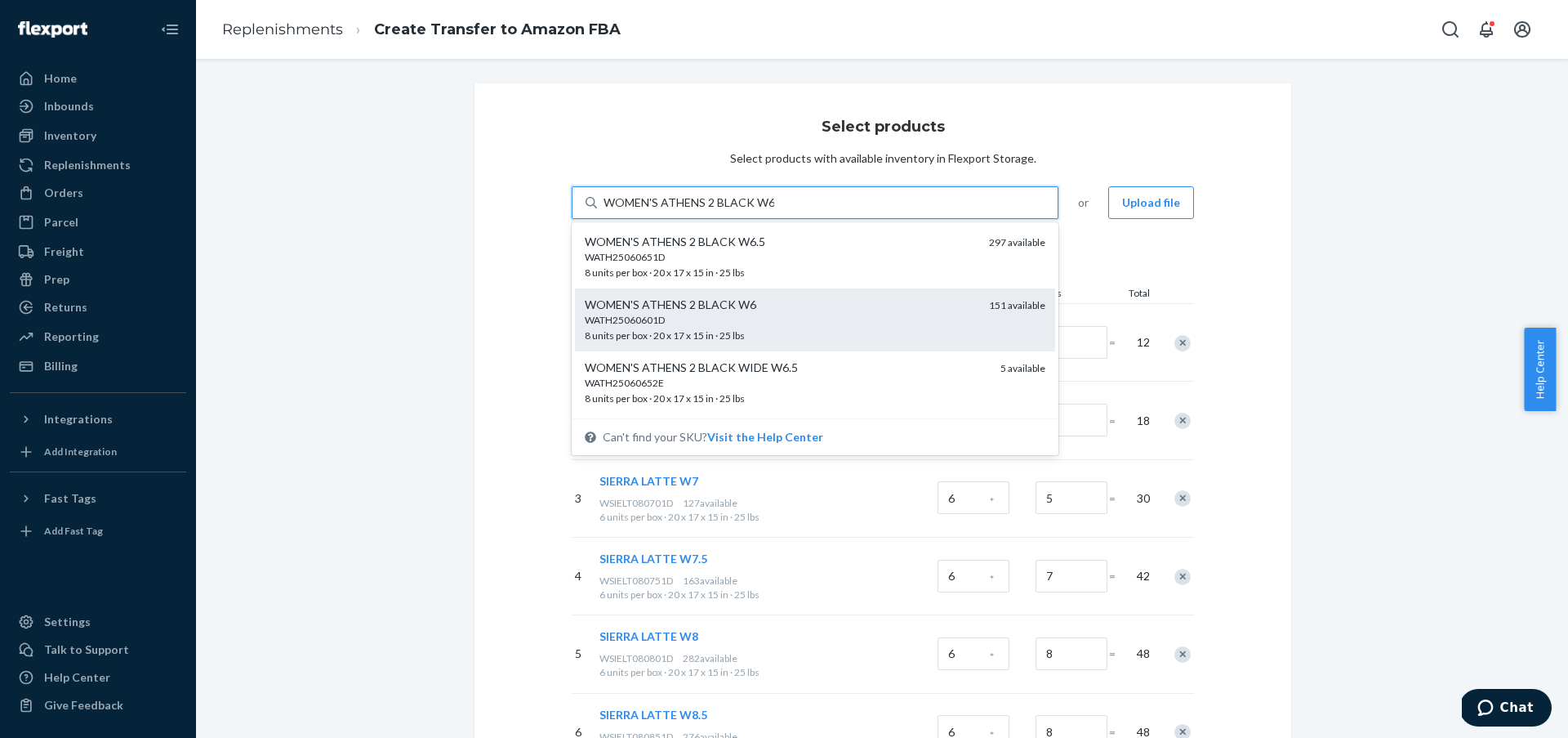
click at [803, 320] on div "WATH25060601D" at bounding box center [781, 320] width 391 height 14
click at [774, 210] on input "WOMEN'S ATHENS 2 BLACK W6" at bounding box center [689, 203] width 171 height 17
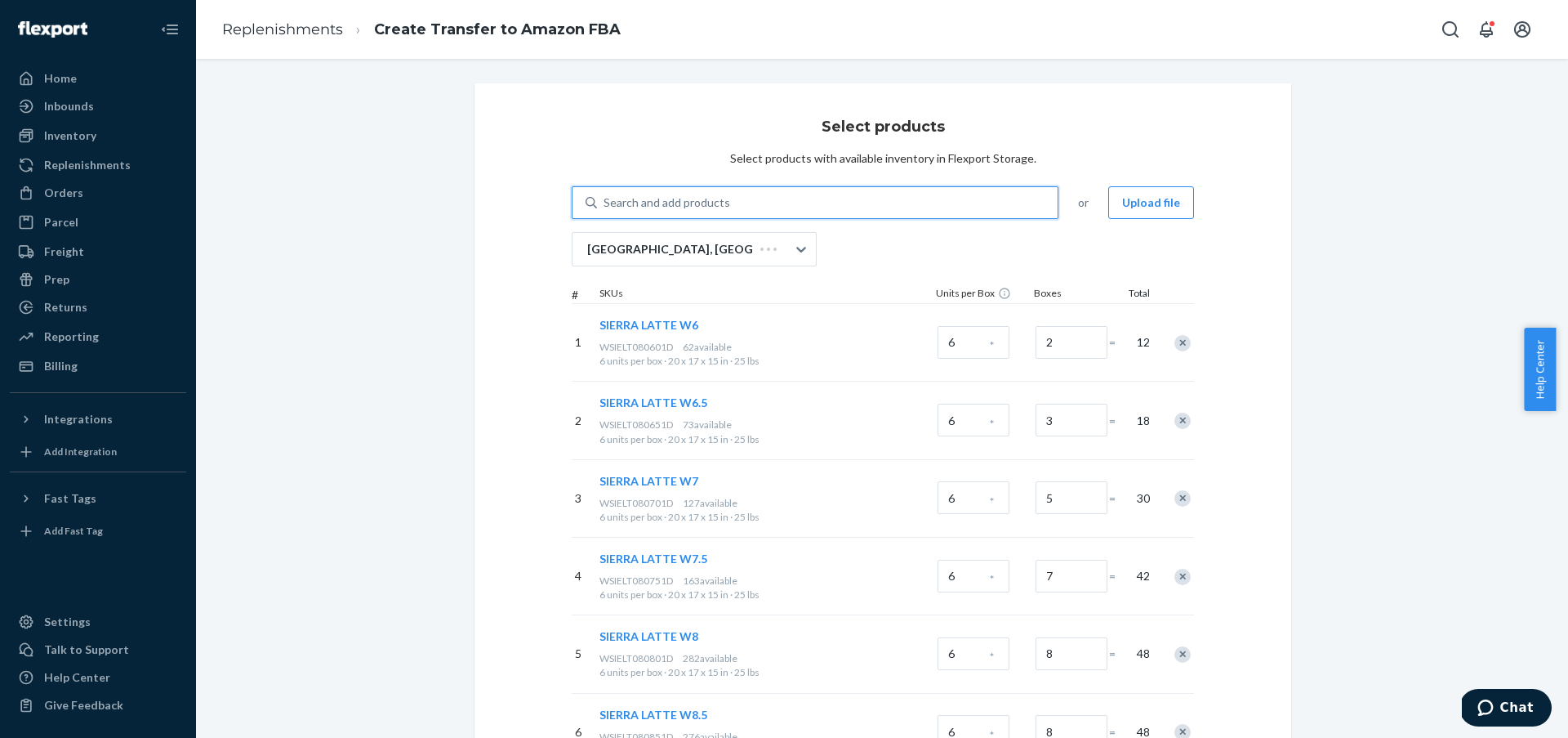
paste input "WOMEN'S ATHENS 2 BLACK W6"
type input "WOMEN'S ATHENS 2 BLACK W6"
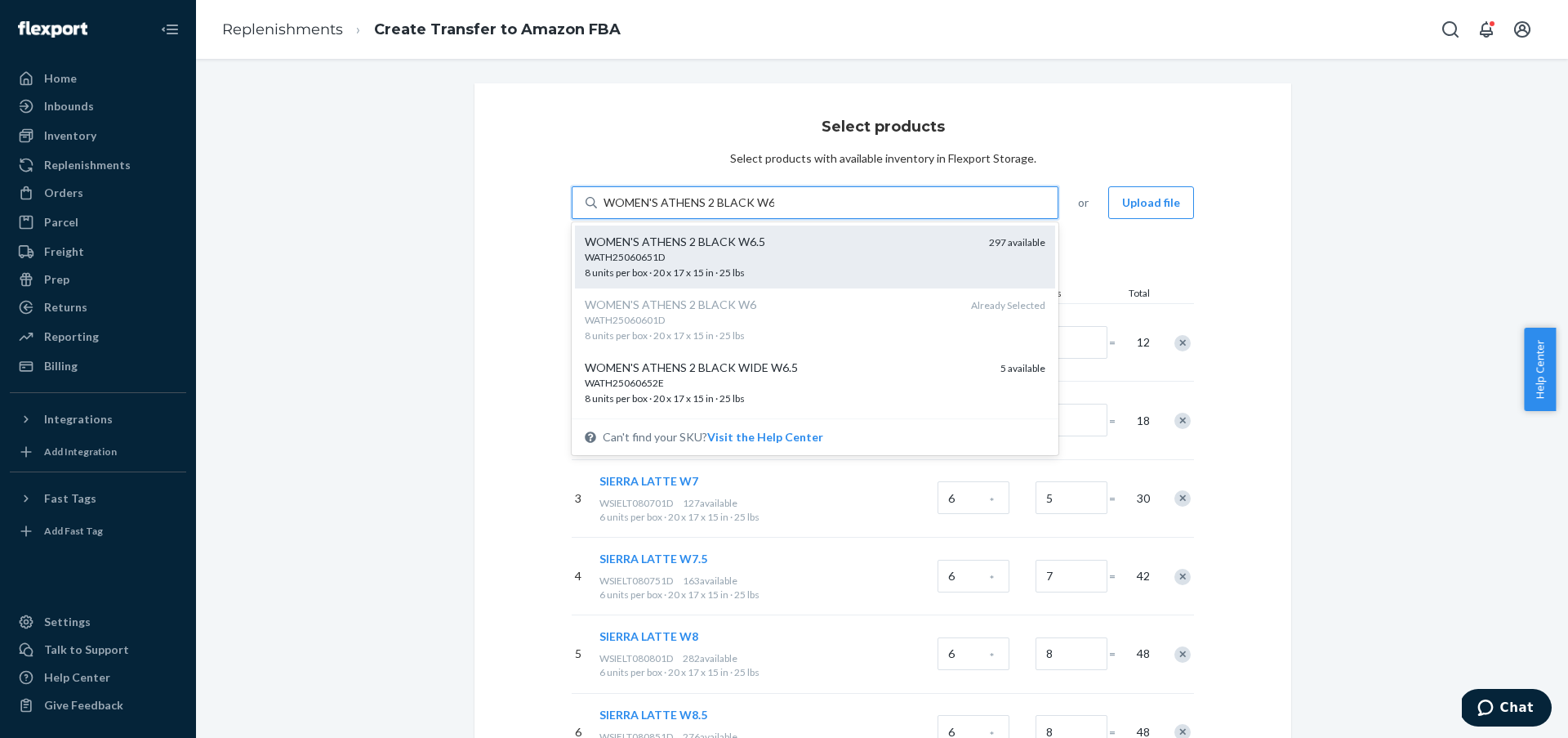
click at [828, 263] on div "WATH25060651D" at bounding box center [781, 256] width 391 height 14
click at [774, 210] on input "WOMEN'S ATHENS 2 BLACK W6" at bounding box center [689, 203] width 171 height 17
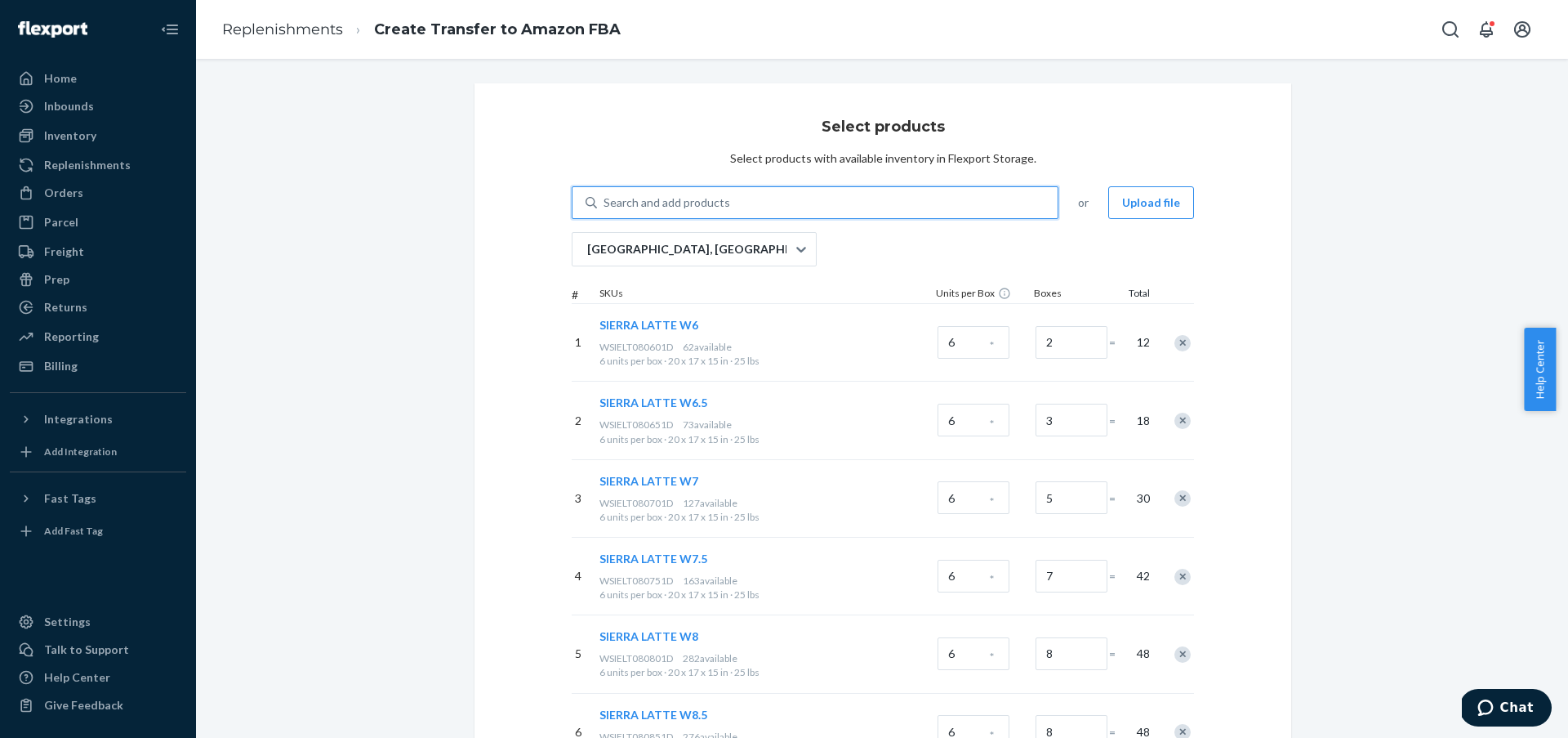
click at [837, 203] on div "Search and add products" at bounding box center [827, 203] width 460 height 29
click at [605, 203] on input "0 results available. Select is focused ,type to refine list, press Down to open…" at bounding box center [604, 203] width 2 height 17
click at [837, 203] on div "Search and add products" at bounding box center [827, 203] width 460 height 29
click at [605, 203] on input "0 results available. Select is focused ,type to refine list, press Down to open…" at bounding box center [604, 203] width 2 height 17
paste input "WOMEN'S ATHENS 2 BLACK W7"
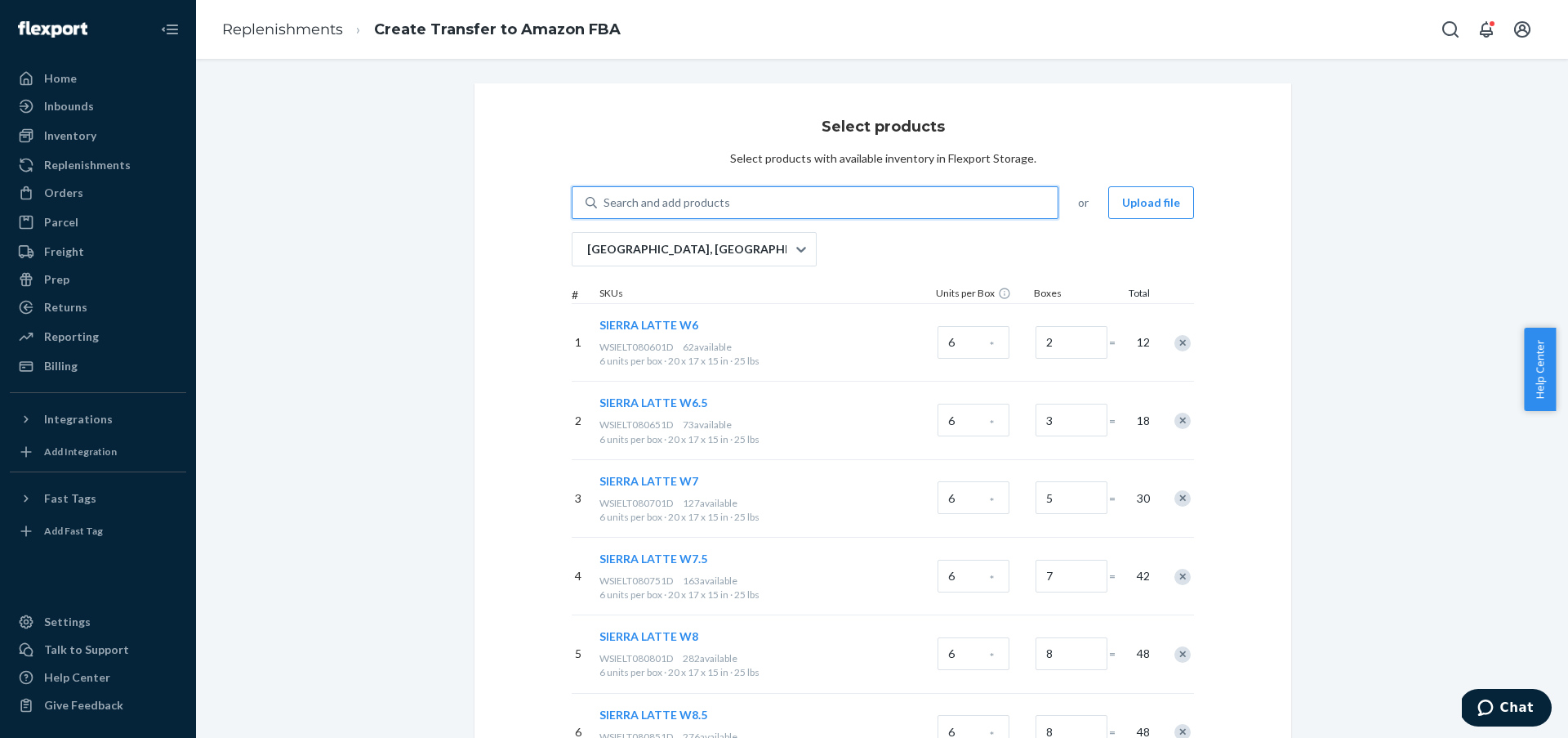
type input "WOMEN'S ATHENS 2 BLACK W7"
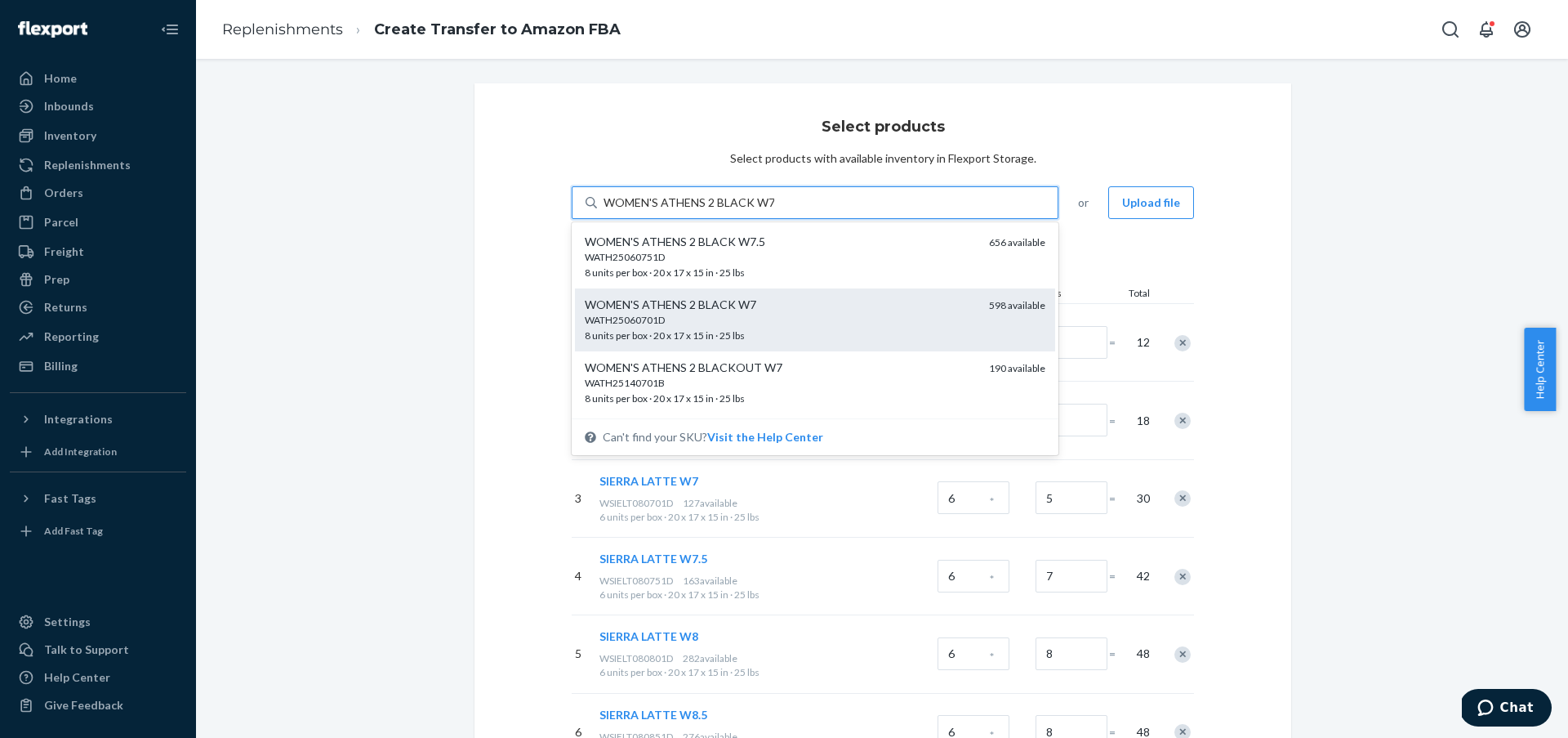
click at [869, 321] on div "WATH25060701D" at bounding box center [781, 320] width 391 height 14
click at [774, 210] on input "WOMEN'S ATHENS 2 BLACK W7" at bounding box center [689, 203] width 171 height 17
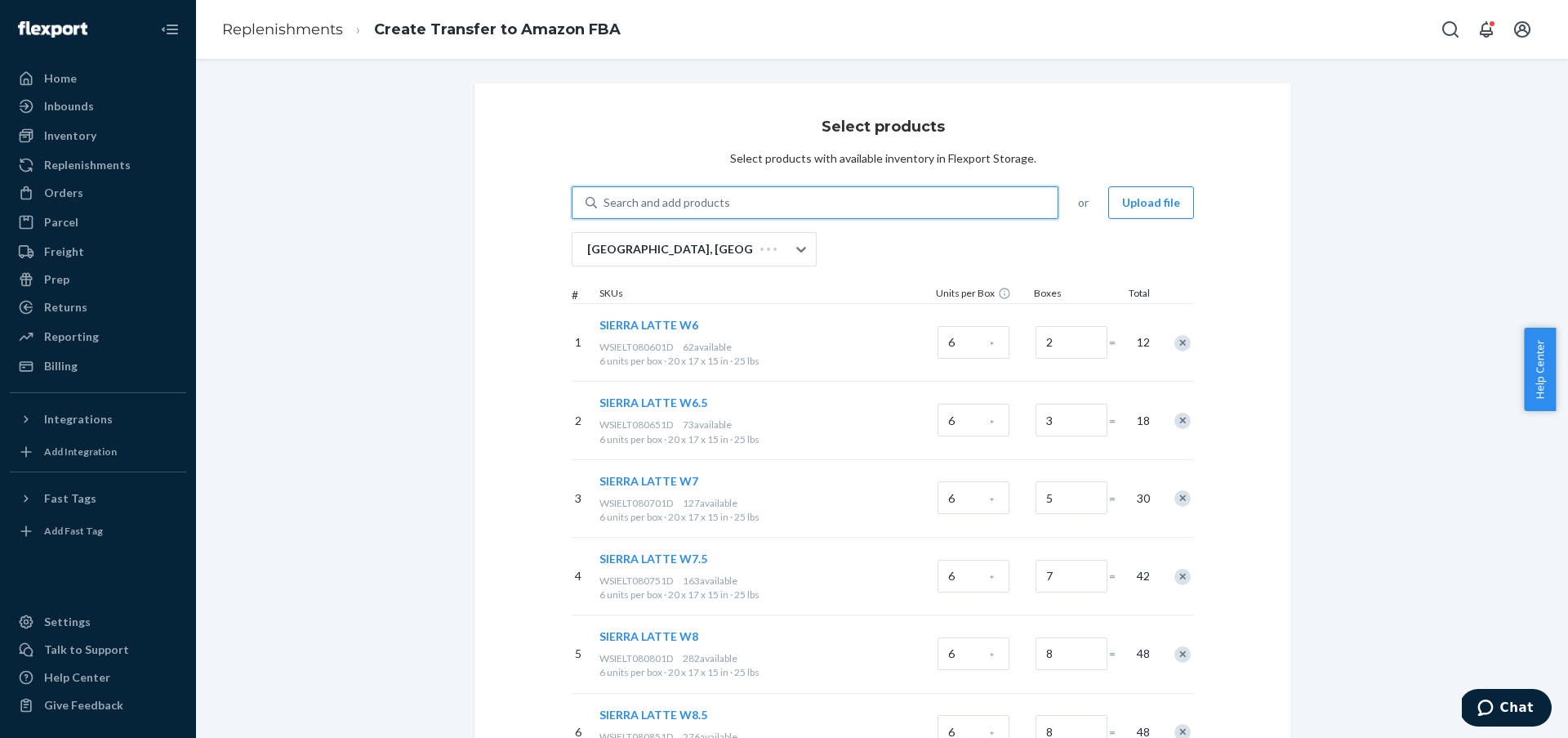
paste input "WOMEN'S ATHENS 2 BLACK W7"
type input "WOMEN'S ATHENS 2 BLACK W7"
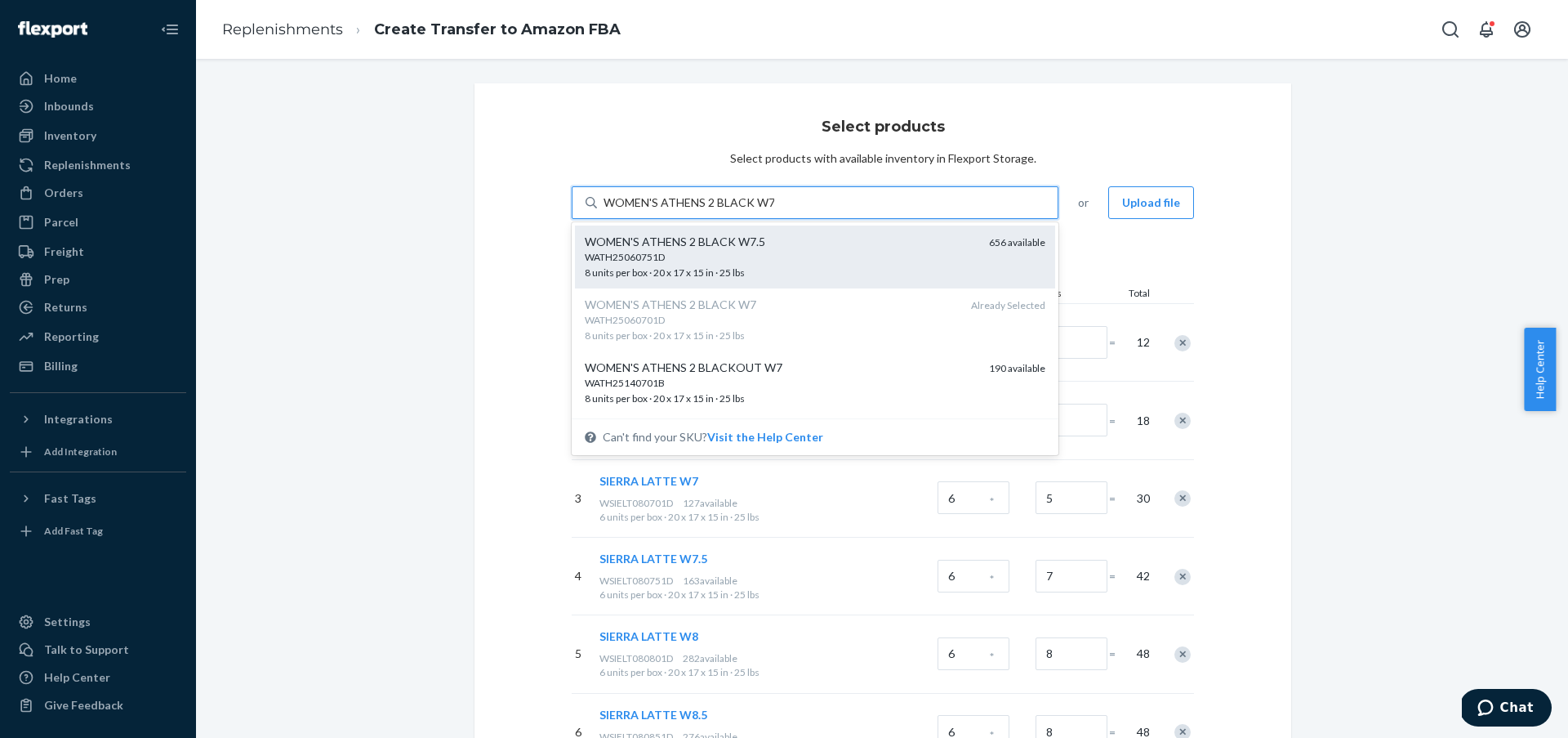
click at [851, 253] on div "WATH25060751D" at bounding box center [781, 256] width 391 height 14
click at [774, 210] on input "WOMEN'S ATHENS 2 BLACK W7" at bounding box center [689, 203] width 171 height 17
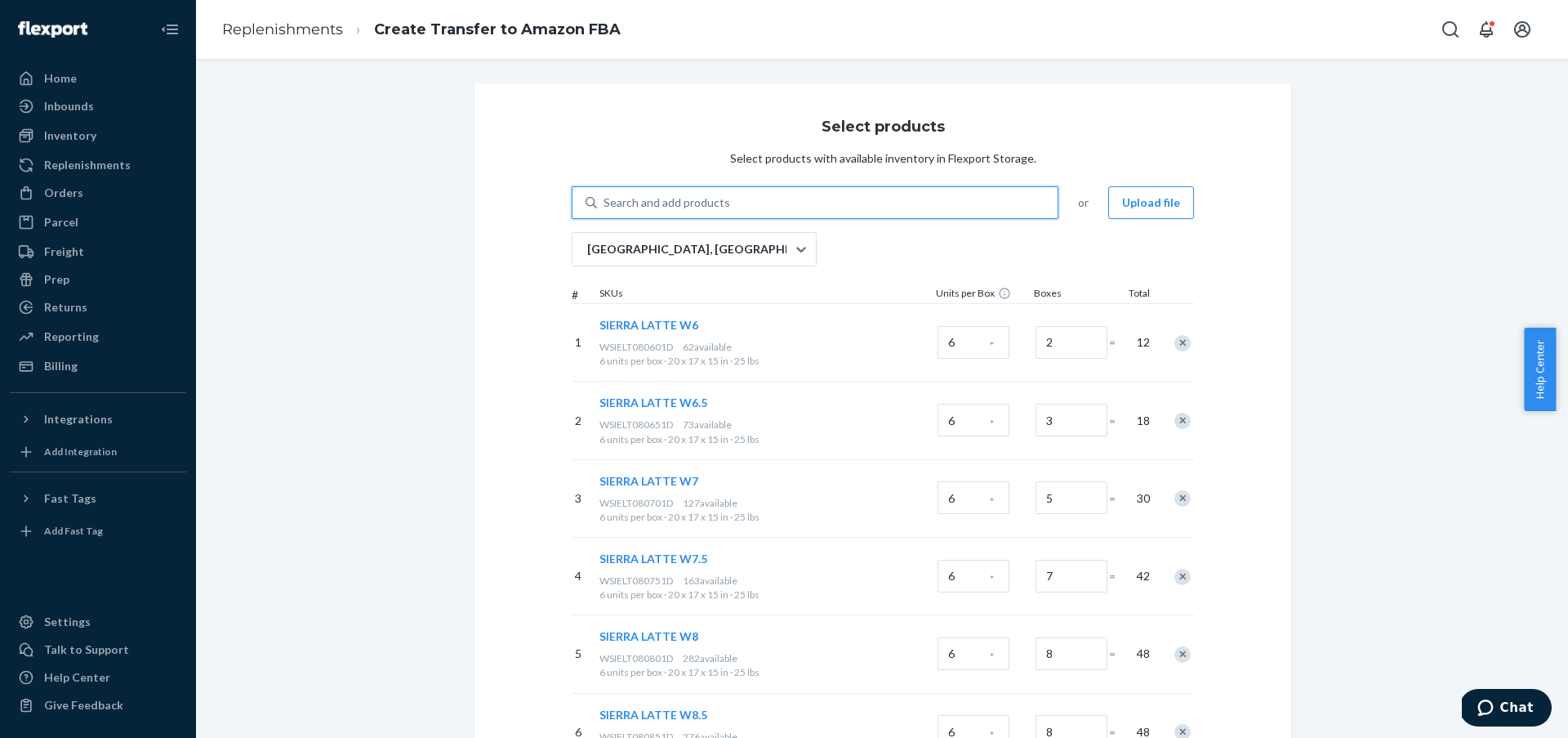
paste input "WOMEN'S ATHENS 2 BLACK W8"
type input "WOMEN'S ATHENS 2 BLACK W8"
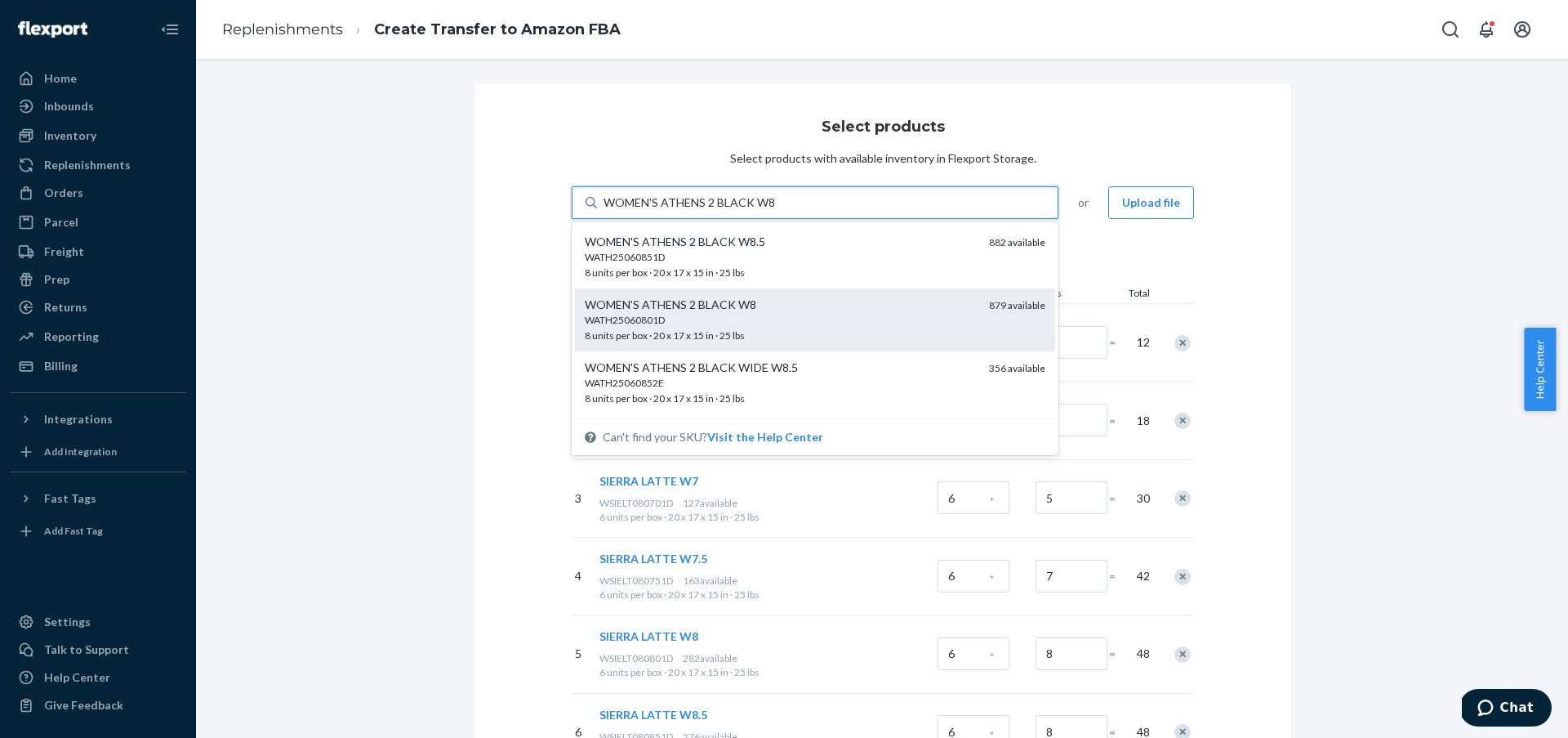
click at [858, 313] on div "WATH25060801D" at bounding box center [781, 320] width 391 height 14
click at [774, 210] on input "WOMEN'S ATHENS 2 BLACK W8" at bounding box center [689, 203] width 171 height 17
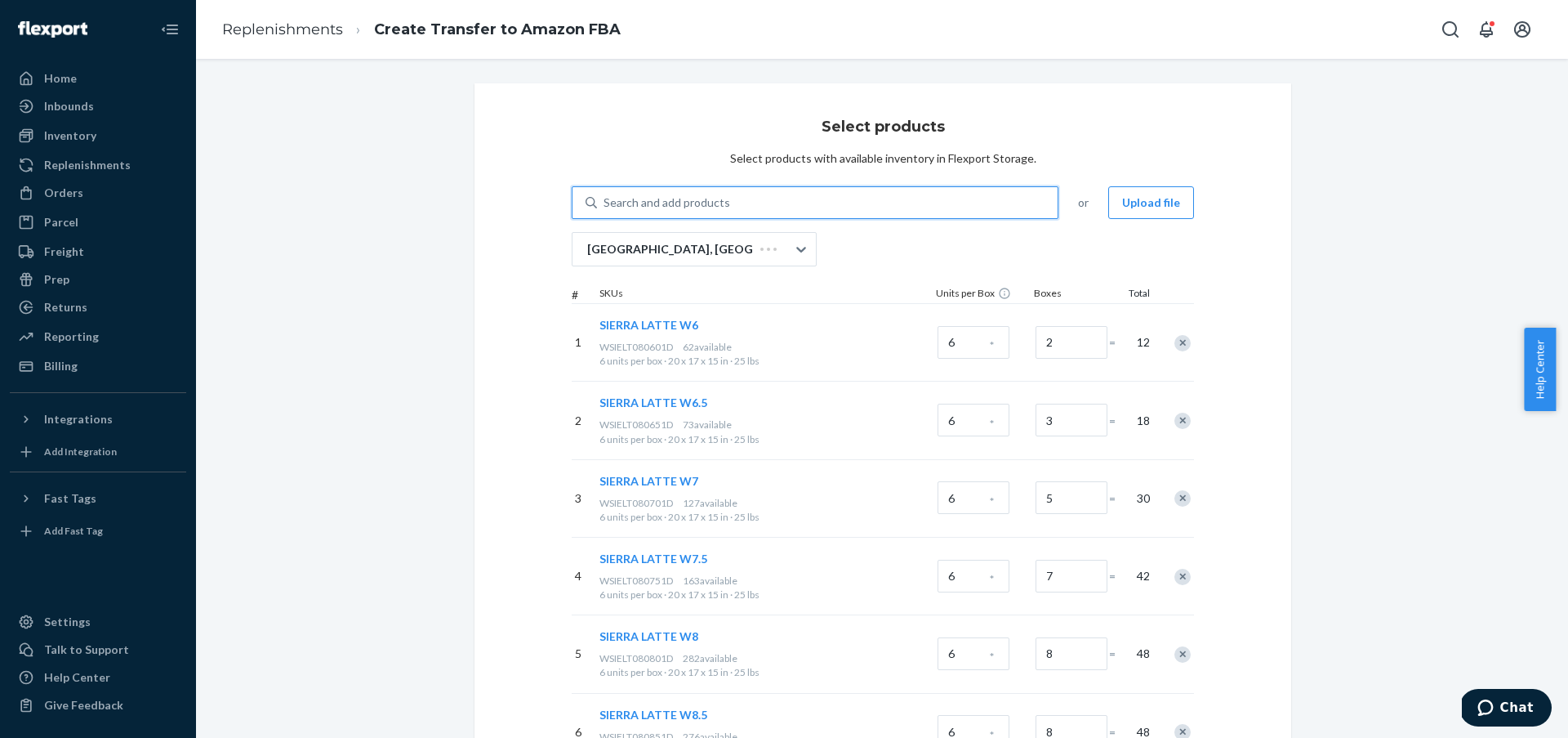
paste input "WOMEN'S ATHENS 2 BLACK W8"
type input "WOMEN'S ATHENS 2 BLACK W8"
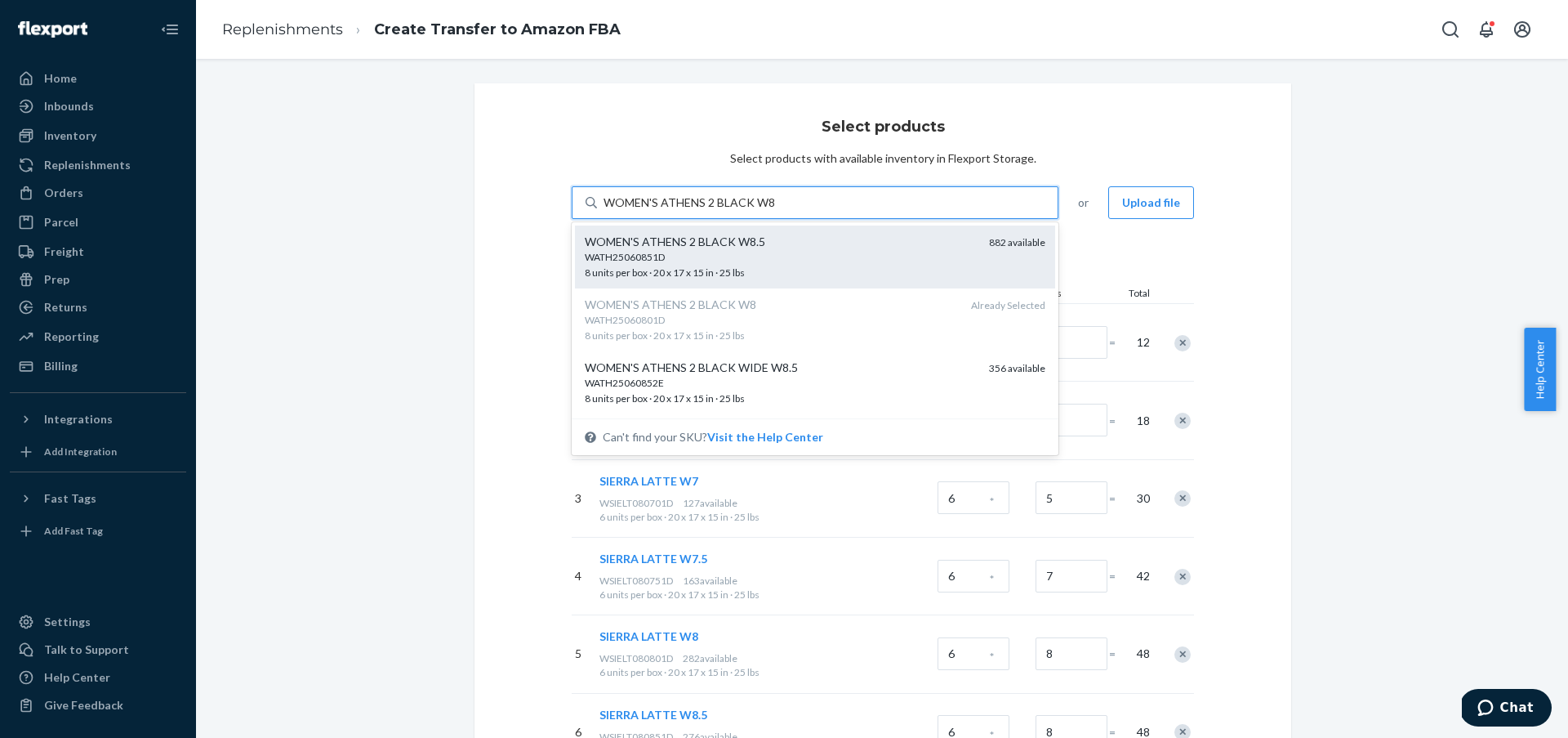
click at [852, 264] on div "WATH25060851D" at bounding box center [781, 256] width 391 height 14
click at [774, 210] on input "WOMEN'S ATHENS 2 BLACK W8" at bounding box center [689, 203] width 171 height 17
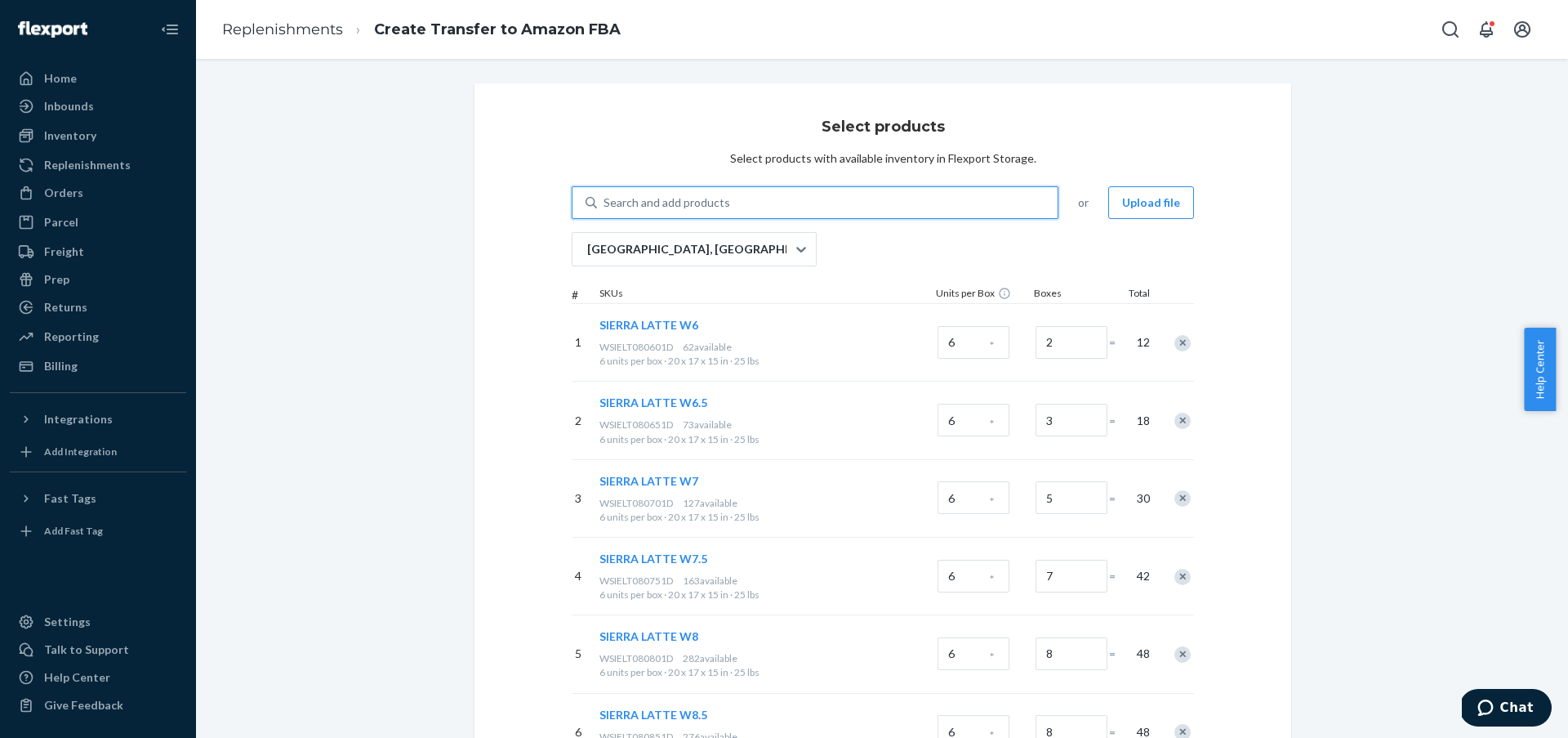
paste input "WOMEN'S ATHENS 2 BLACK W9"
type input "WOMEN'S ATHENS 2 BLACK W9"
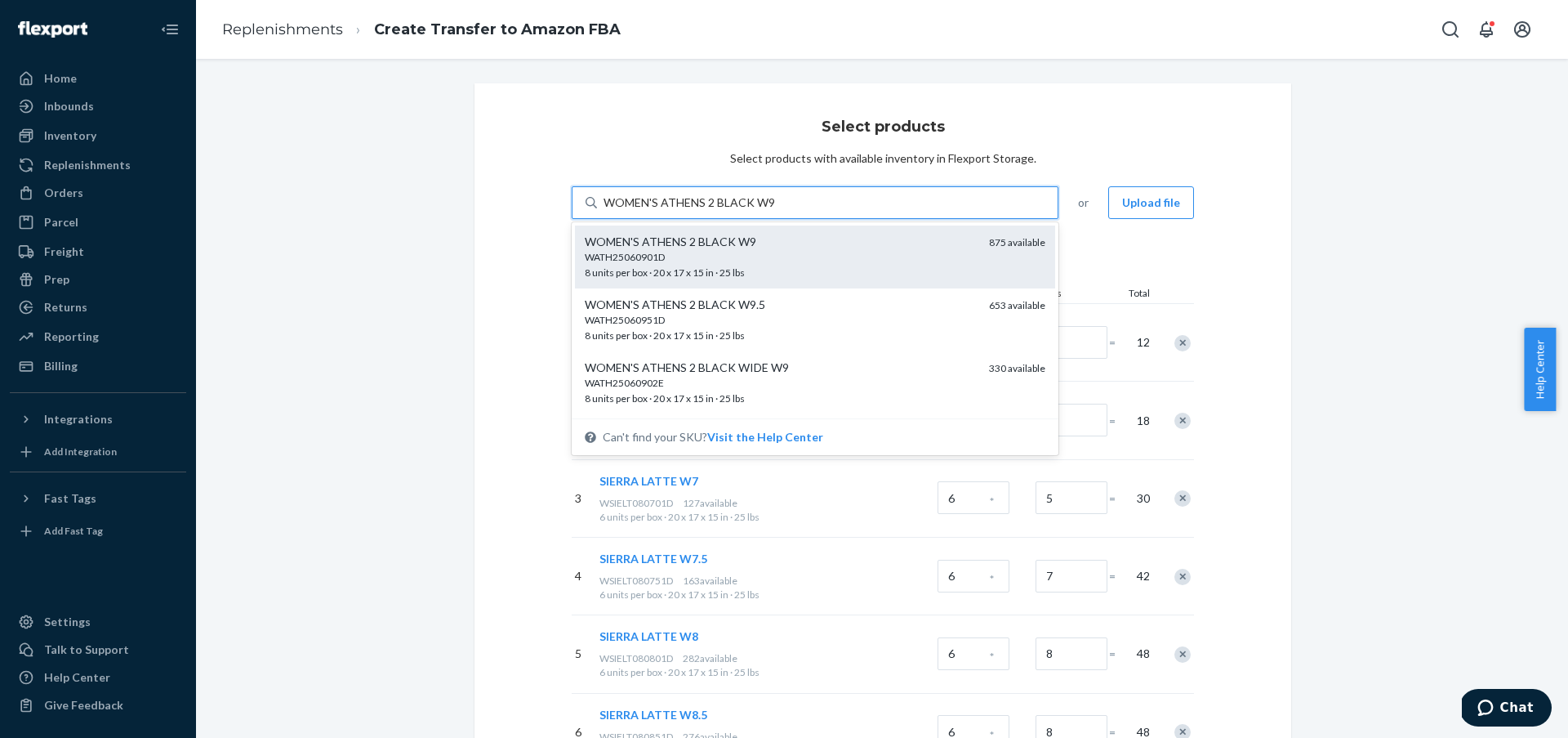
click at [795, 269] on div "WATH25060901D 8 units per box · 20 x 17 x 15 in · 25 lbs" at bounding box center [781, 265] width 391 height 30
click at [774, 210] on input "WOMEN'S ATHENS 2 BLACK W9" at bounding box center [689, 203] width 171 height 17
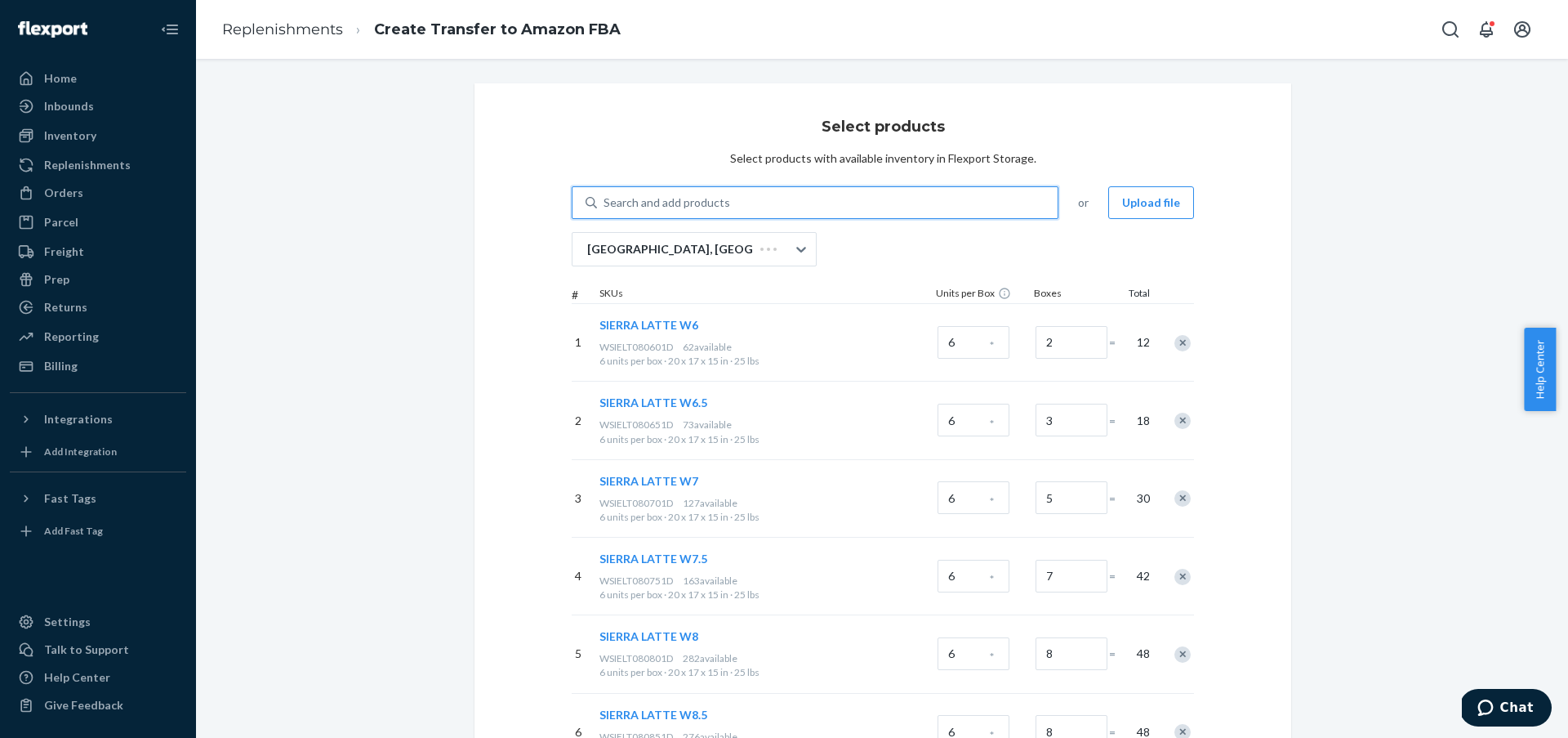
paste input "WOMEN'S ATHENS 2 BLACK W9"
type input "WOMEN'S ATHENS 2 BLACK W9"
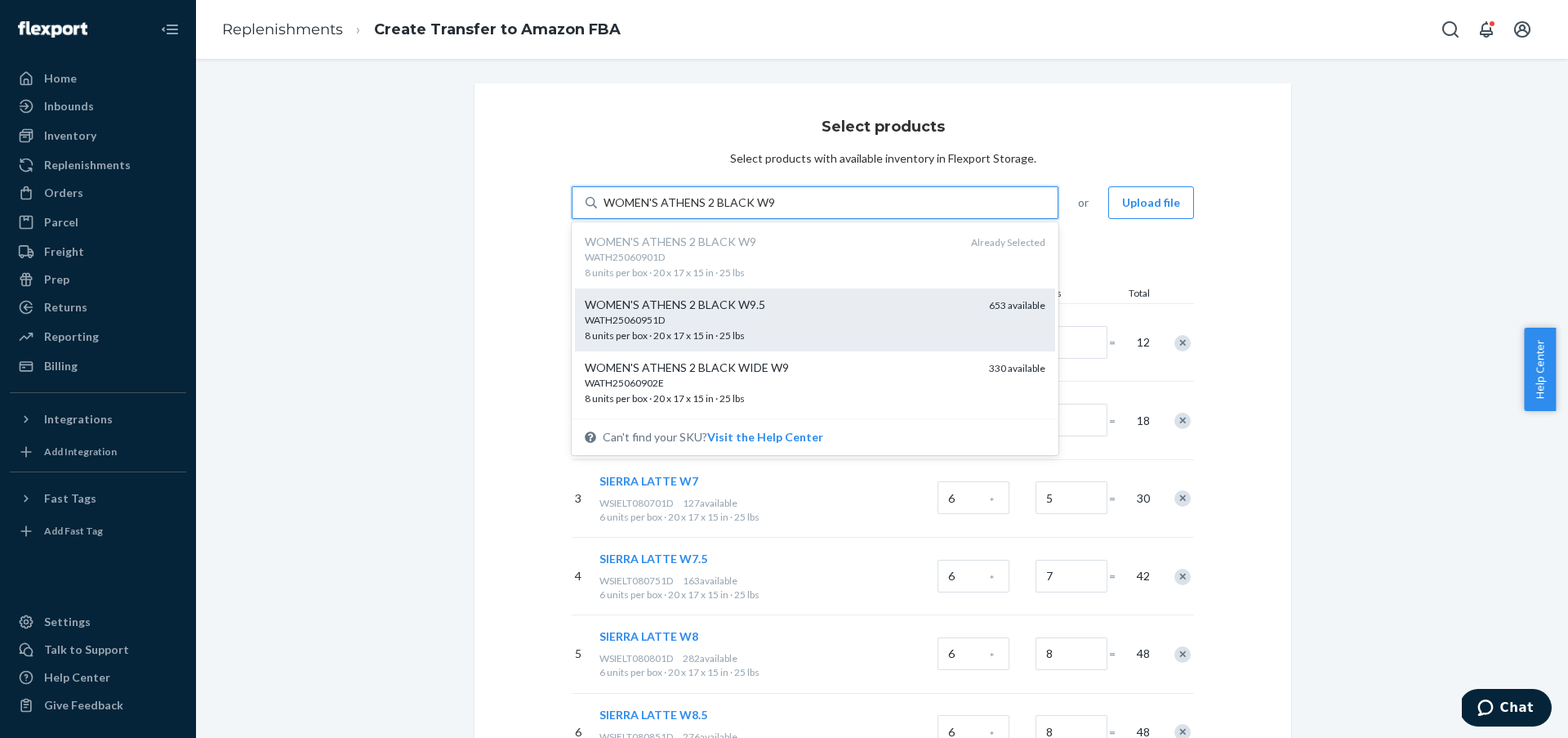
click at [810, 343] on div "WATH25060951D 8 units per box · 20 x 17 x 15 in · 25 lbs" at bounding box center [781, 328] width 391 height 30
click at [774, 210] on input "WOMEN'S ATHENS 2 BLACK W9" at bounding box center [689, 203] width 171 height 17
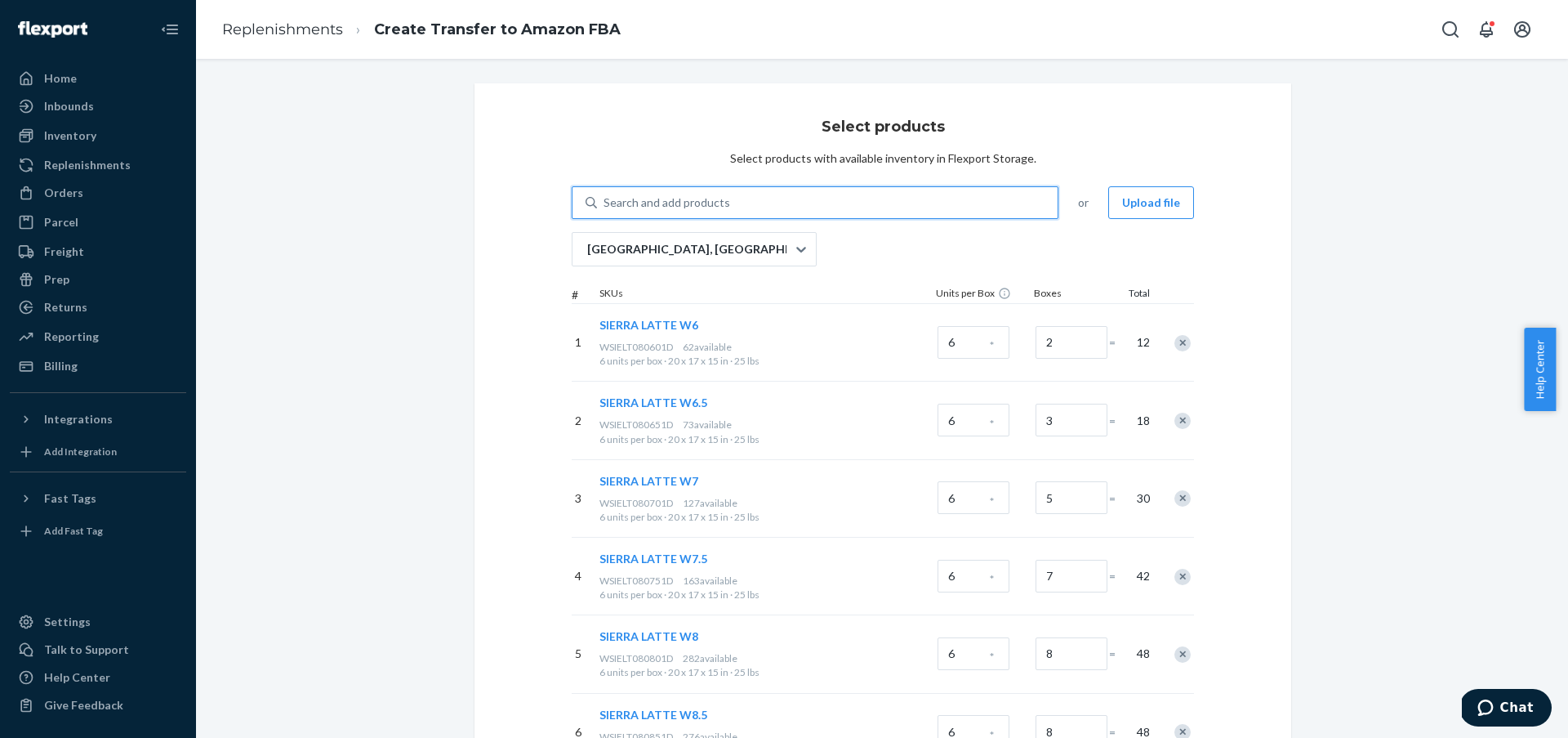
paste input "WOMEN'S ATHENS 2 BLACK W10"
type input "WOMEN'S ATHENS 2 BLACK W10"
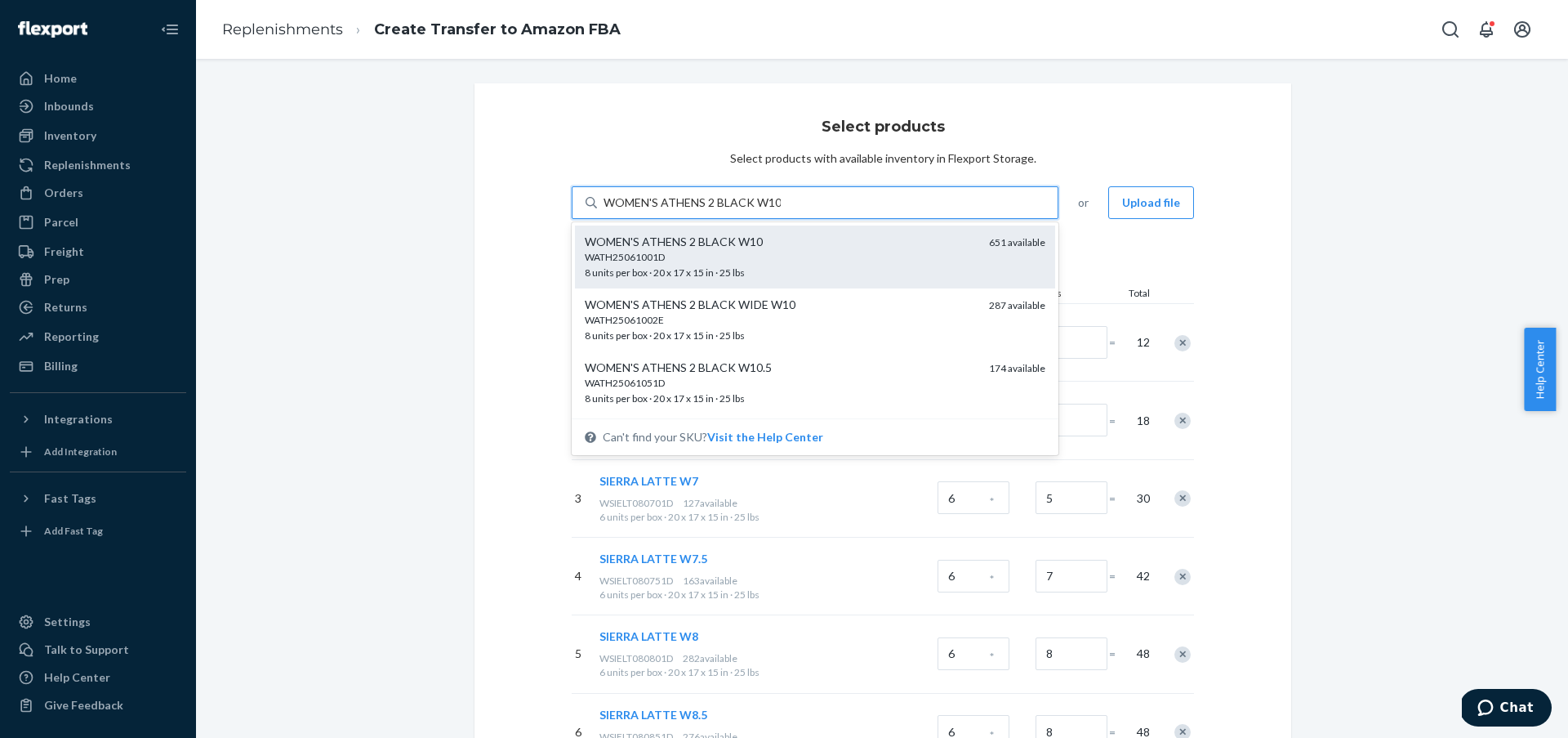
click at [751, 262] on div "WATH25061001D" at bounding box center [781, 256] width 391 height 14
click at [751, 210] on input "WOMEN'S ATHENS 2 BLACK W10" at bounding box center [692, 203] width 177 height 17
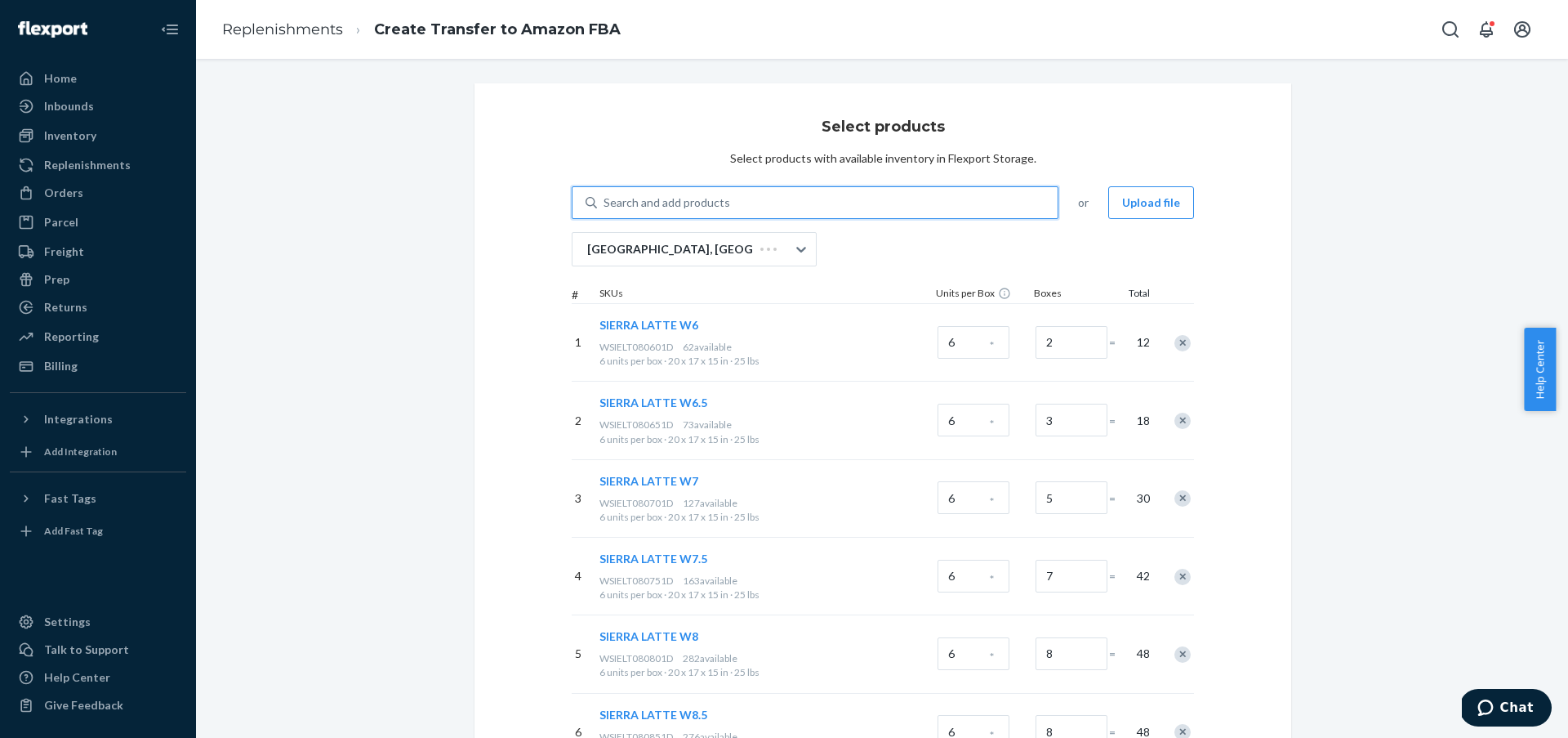
paste input "WOMEN'S ATHENS 2 BLACK W10"
type input "WOMEN'S ATHENS 2 BLACK W10"
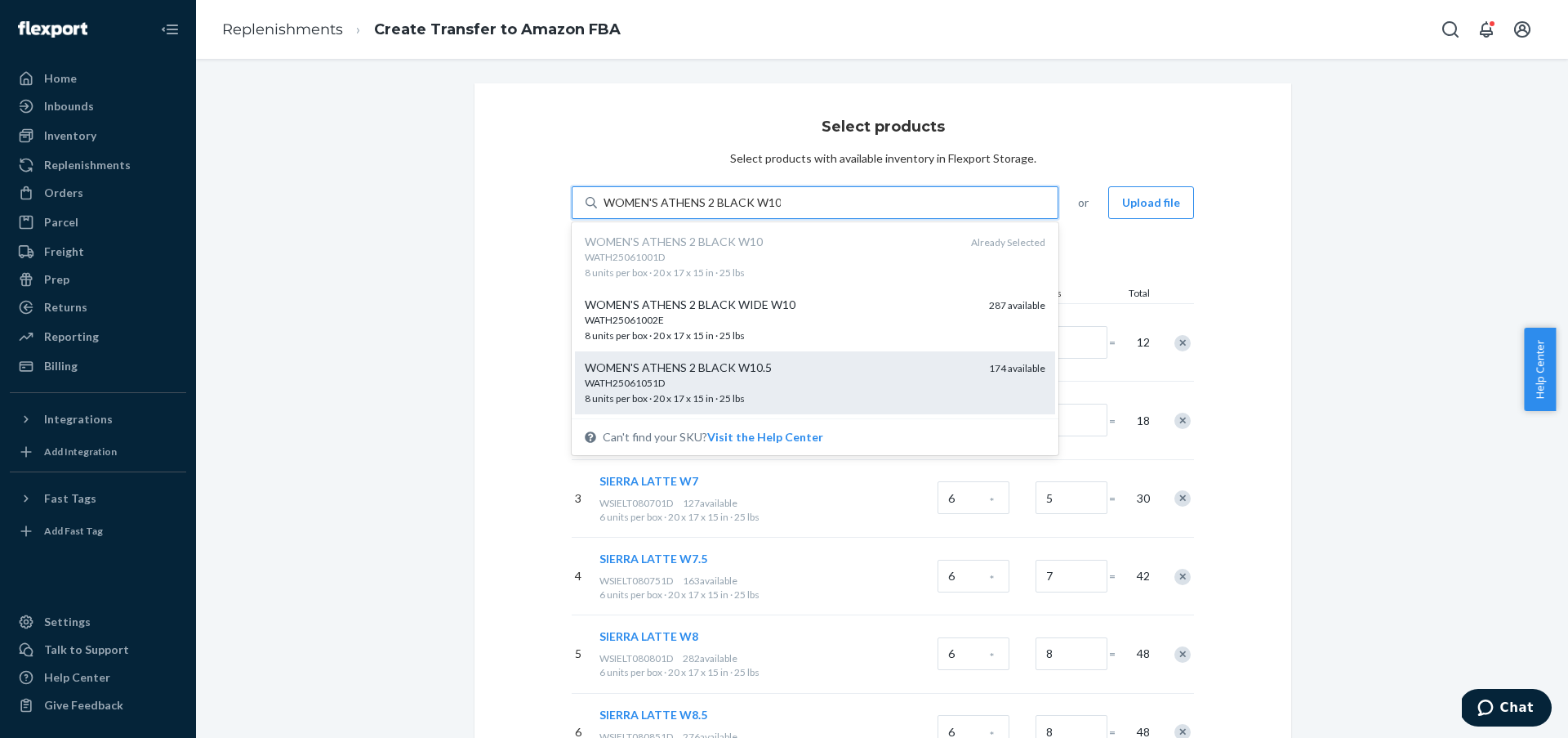
click at [794, 385] on div "WATH25061051D" at bounding box center [781, 382] width 391 height 14
click at [781, 210] on input "WOMEN'S ATHENS 2 BLACK W10" at bounding box center [692, 203] width 177 height 17
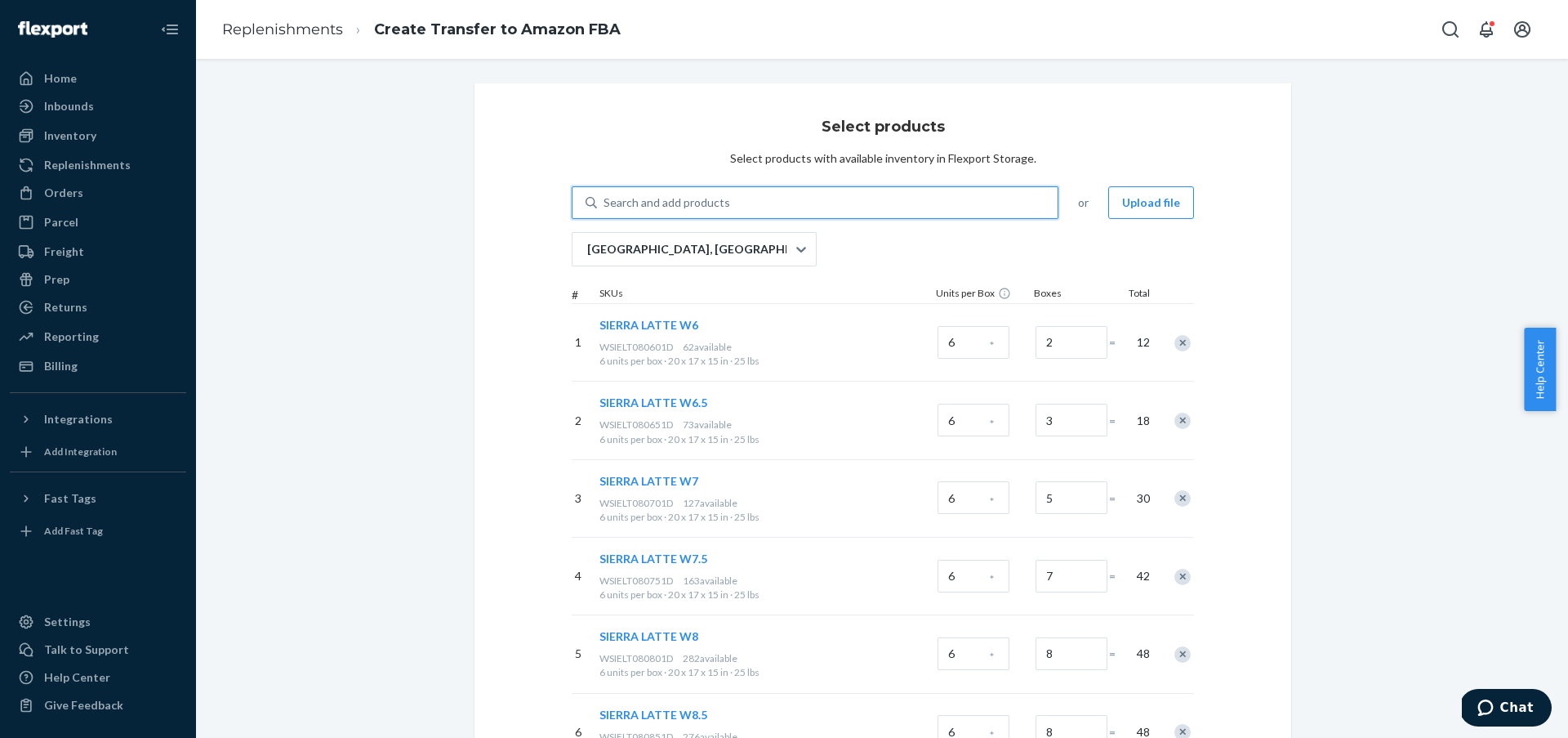
paste input "WOMEN'S ATHENS 2 BLACK W11"
type input "WOMEN'S ATHENS 2 BLACK W11"
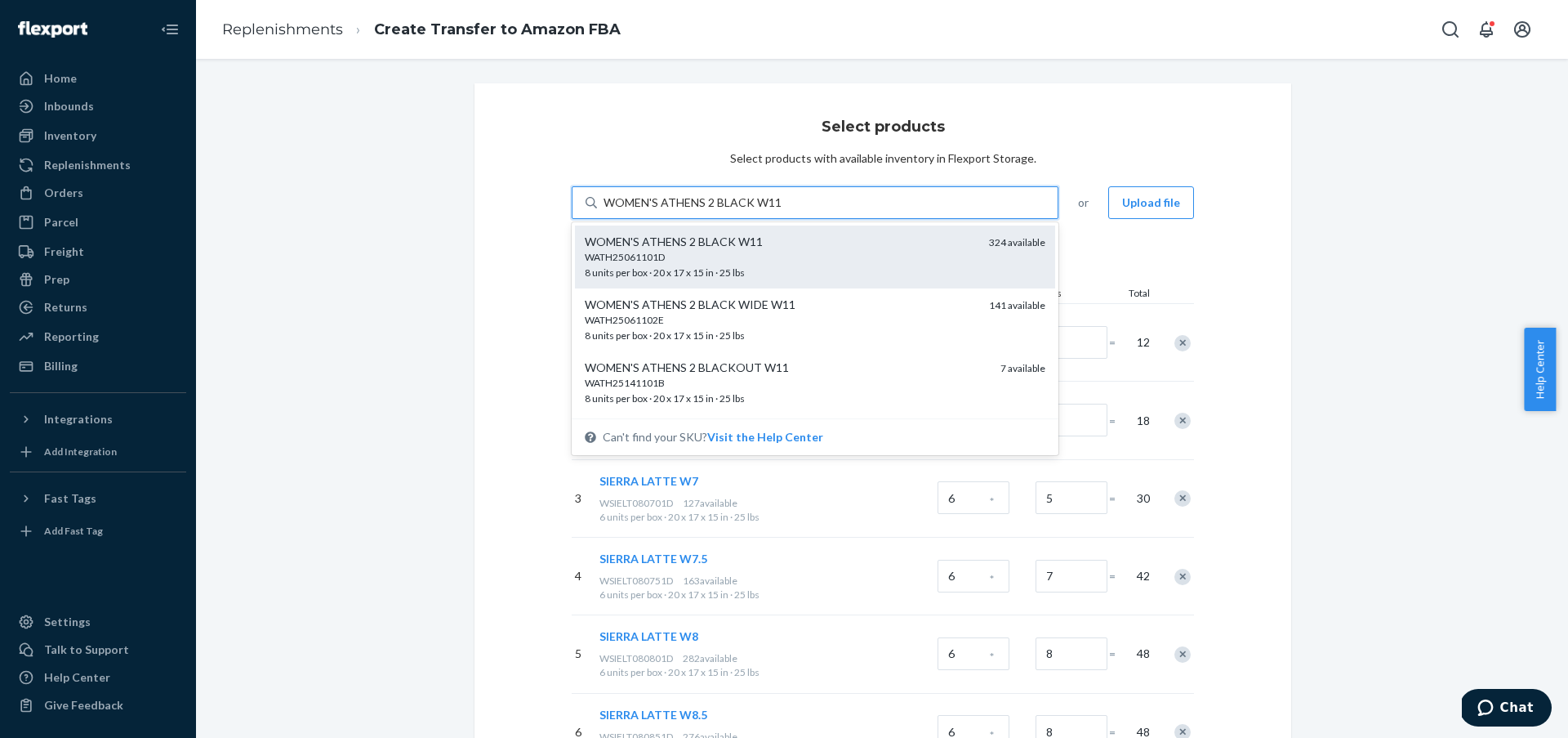
click at [835, 269] on div "WATH25061101D 8 units per box · 20 x 17 x 15 in · 25 lbs" at bounding box center [781, 265] width 391 height 30
click at [781, 210] on input "WOMEN'S ATHENS 2 BLACK W11" at bounding box center [692, 203] width 177 height 17
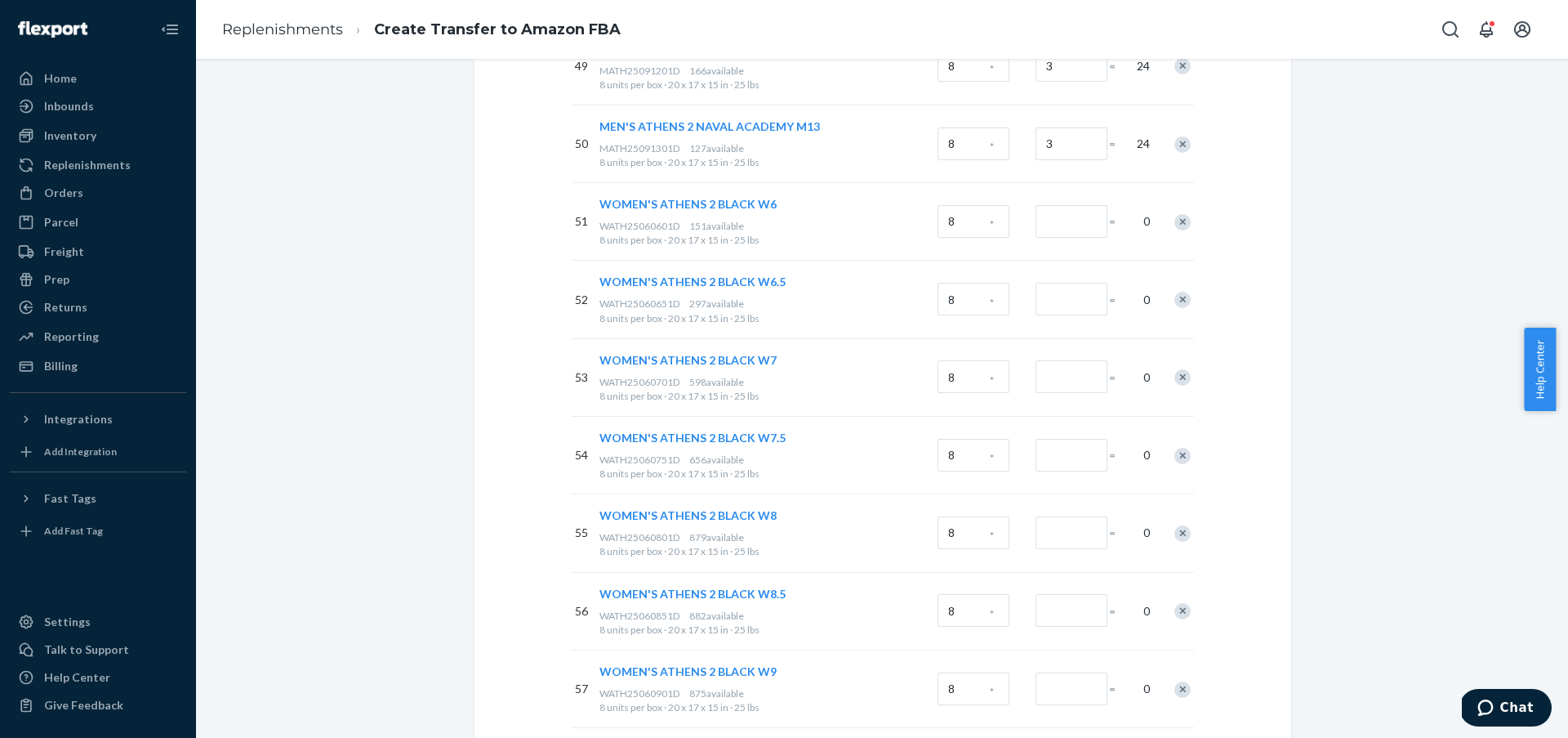
scroll to position [4002, 0]
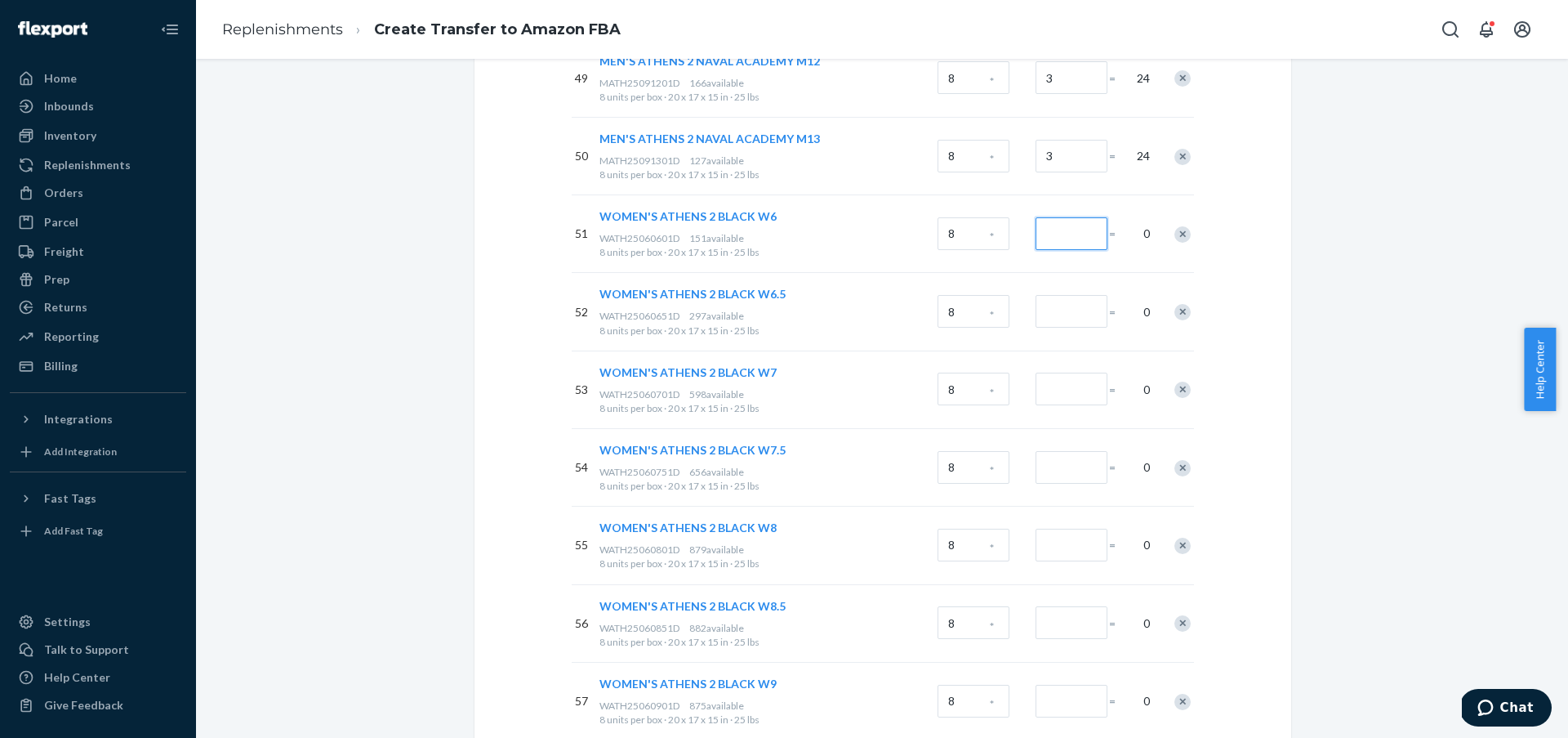
click at [1093, 232] on input "Number of boxes" at bounding box center [1071, 234] width 72 height 33
type input "2"
click at [1074, 310] on input "Number of boxes" at bounding box center [1071, 312] width 72 height 33
type input "2"
click at [1077, 392] on input "Number of boxes" at bounding box center [1071, 389] width 72 height 33
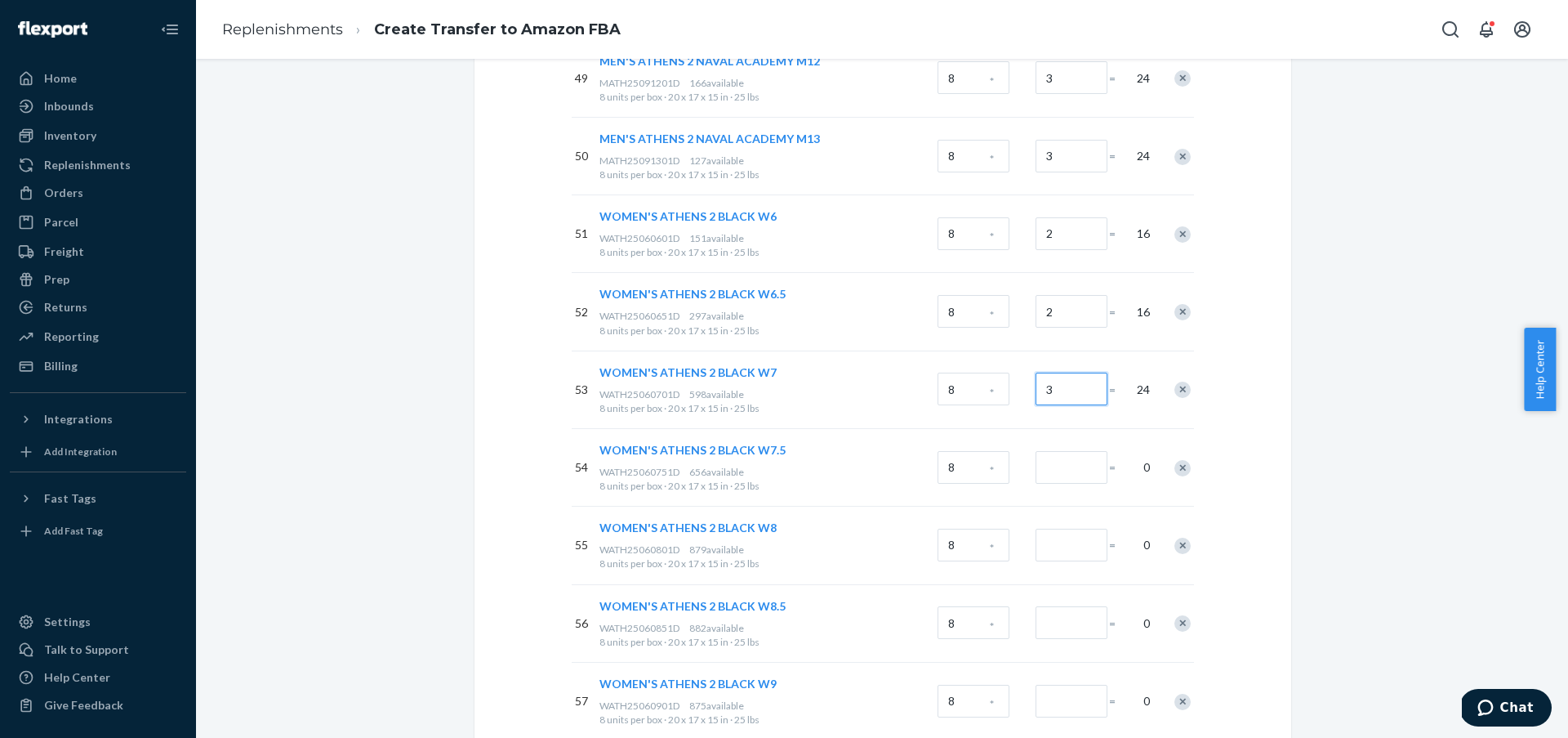
type input "3"
click at [1090, 470] on input "Number of boxes" at bounding box center [1071, 468] width 72 height 33
type input "3"
click at [1074, 540] on input "Number of boxes" at bounding box center [1071, 545] width 72 height 33
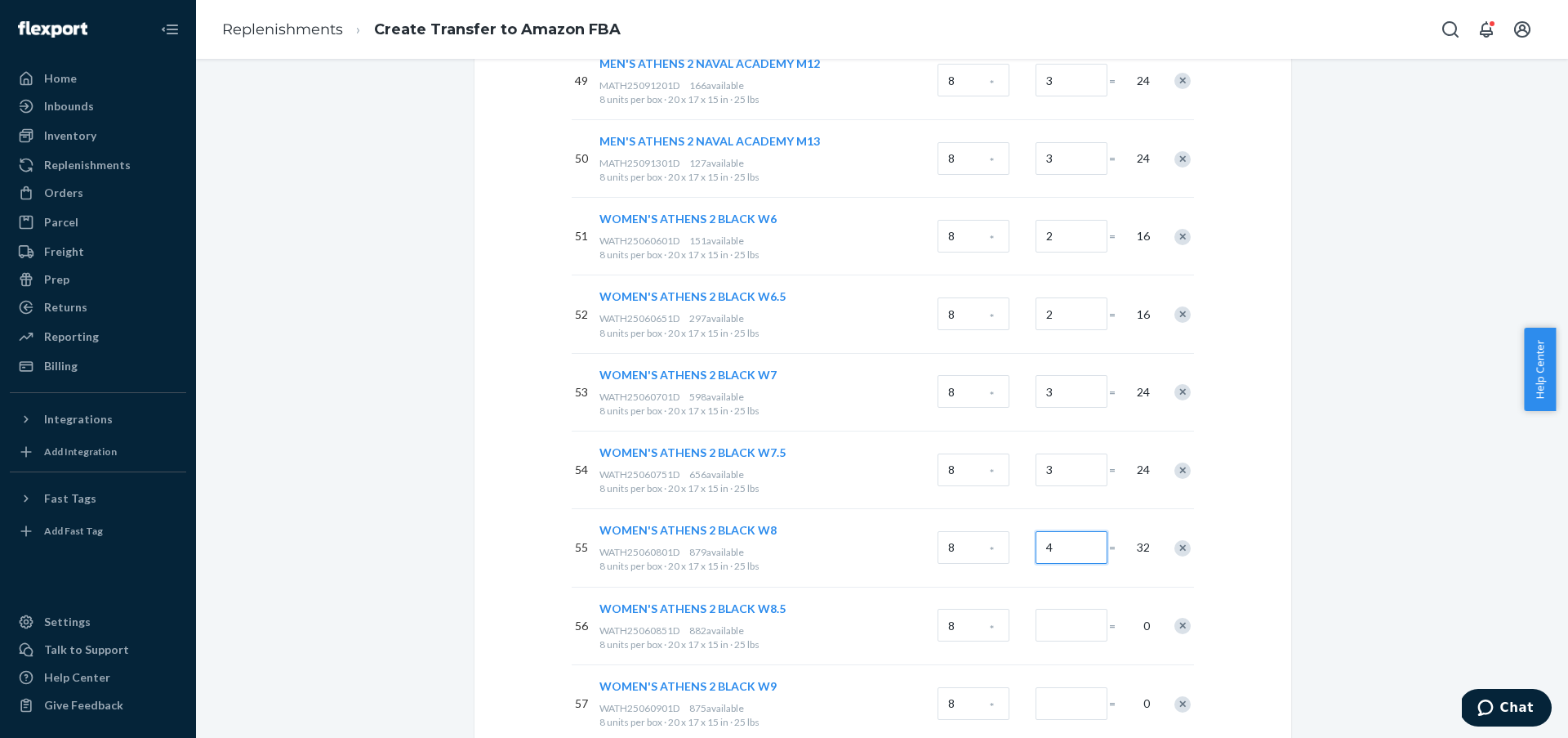
click at [1069, 557] on input "4" at bounding box center [1071, 548] width 72 height 33
type input "4"
click at [1072, 400] on input "3" at bounding box center [1071, 392] width 72 height 33
type input "4"
click at [1061, 476] on input "3" at bounding box center [1071, 470] width 72 height 33
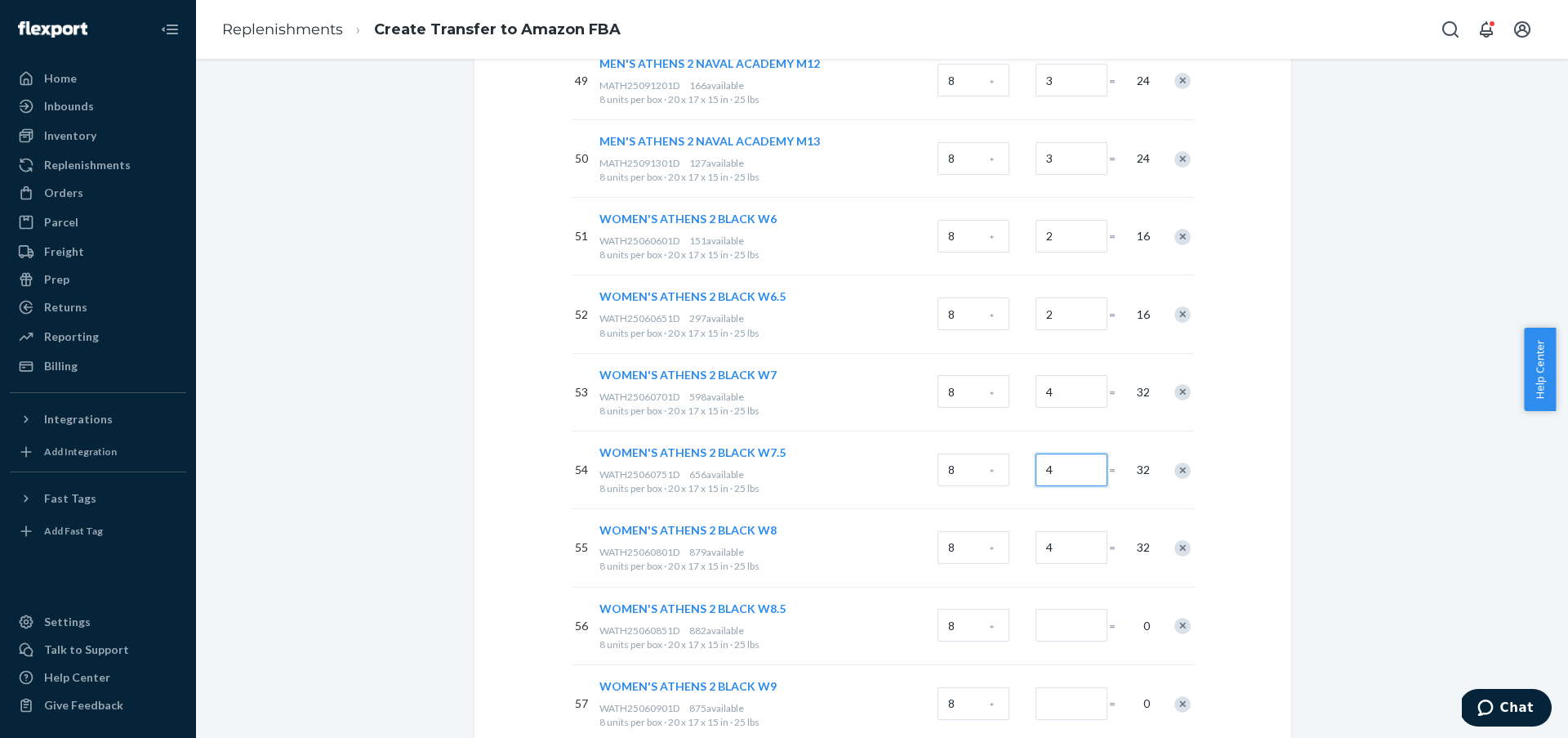
type input "4"
click at [1067, 559] on input "4" at bounding box center [1071, 548] width 72 height 33
type input "6"
click at [1076, 629] on input "Number of boxes" at bounding box center [1071, 625] width 72 height 33
type input "6"
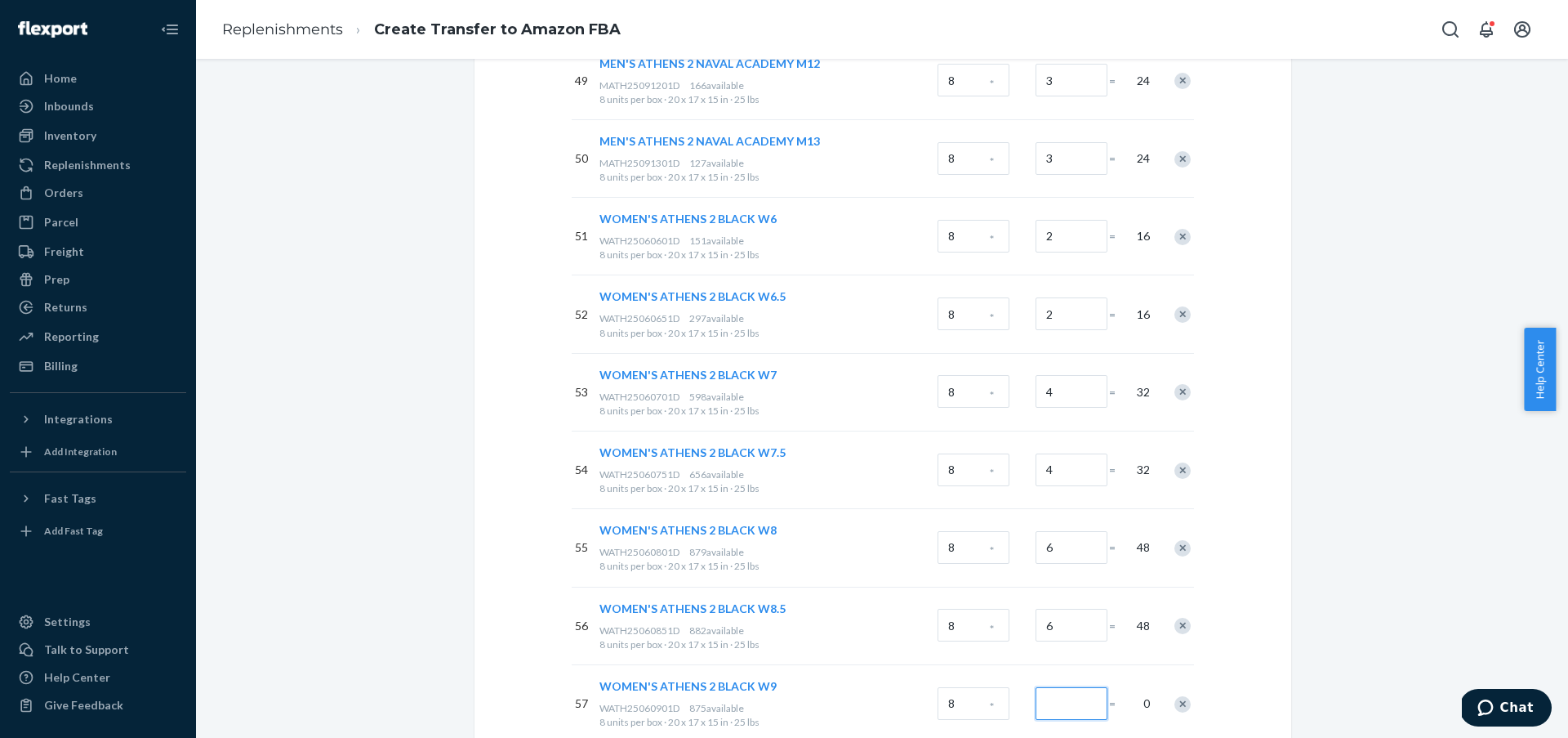
drag, startPoint x: 1087, startPoint y: 706, endPoint x: 1127, endPoint y: 646, distance: 72.1
click at [1087, 706] on input "Number of boxes" at bounding box center [1071, 704] width 72 height 33
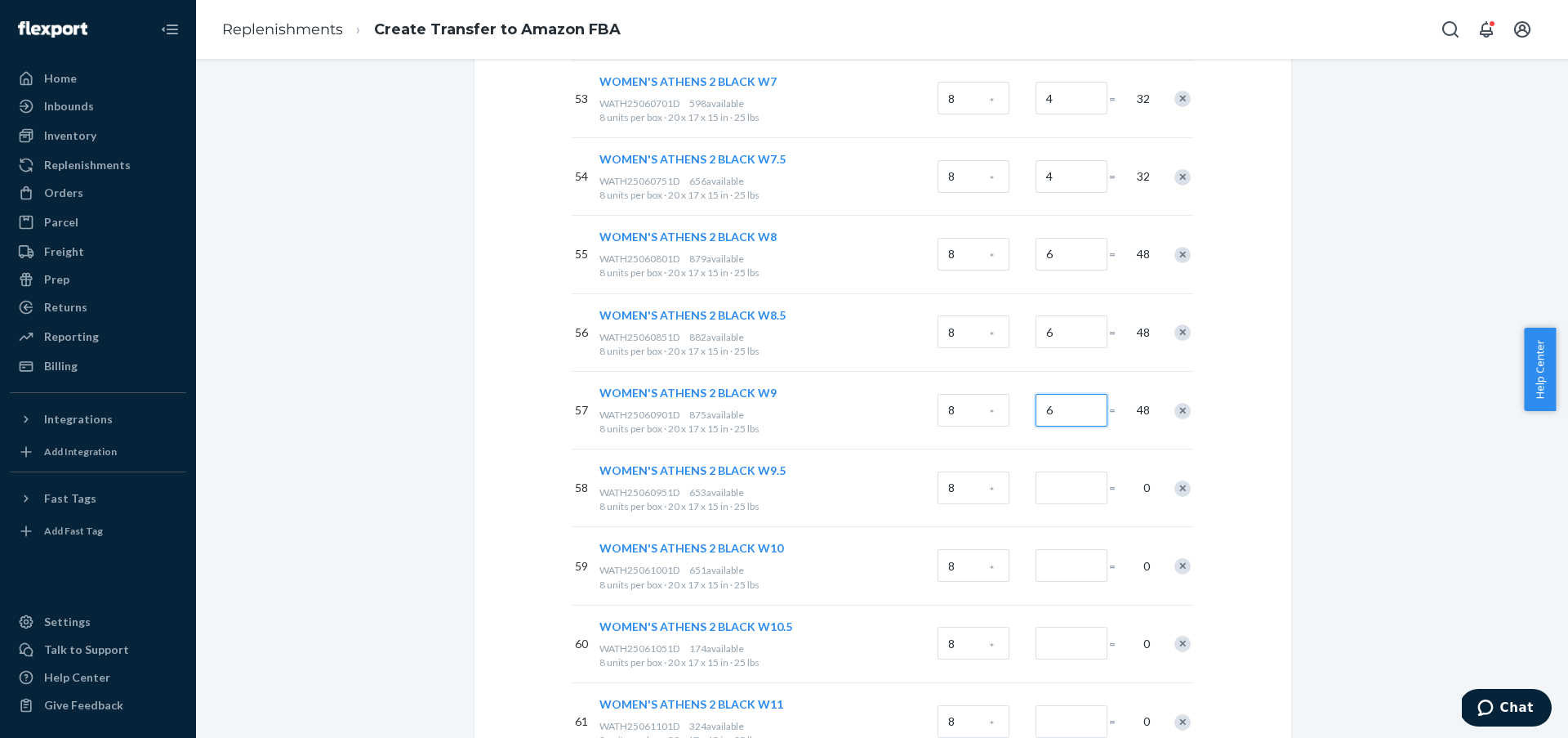
scroll to position [4299, 0]
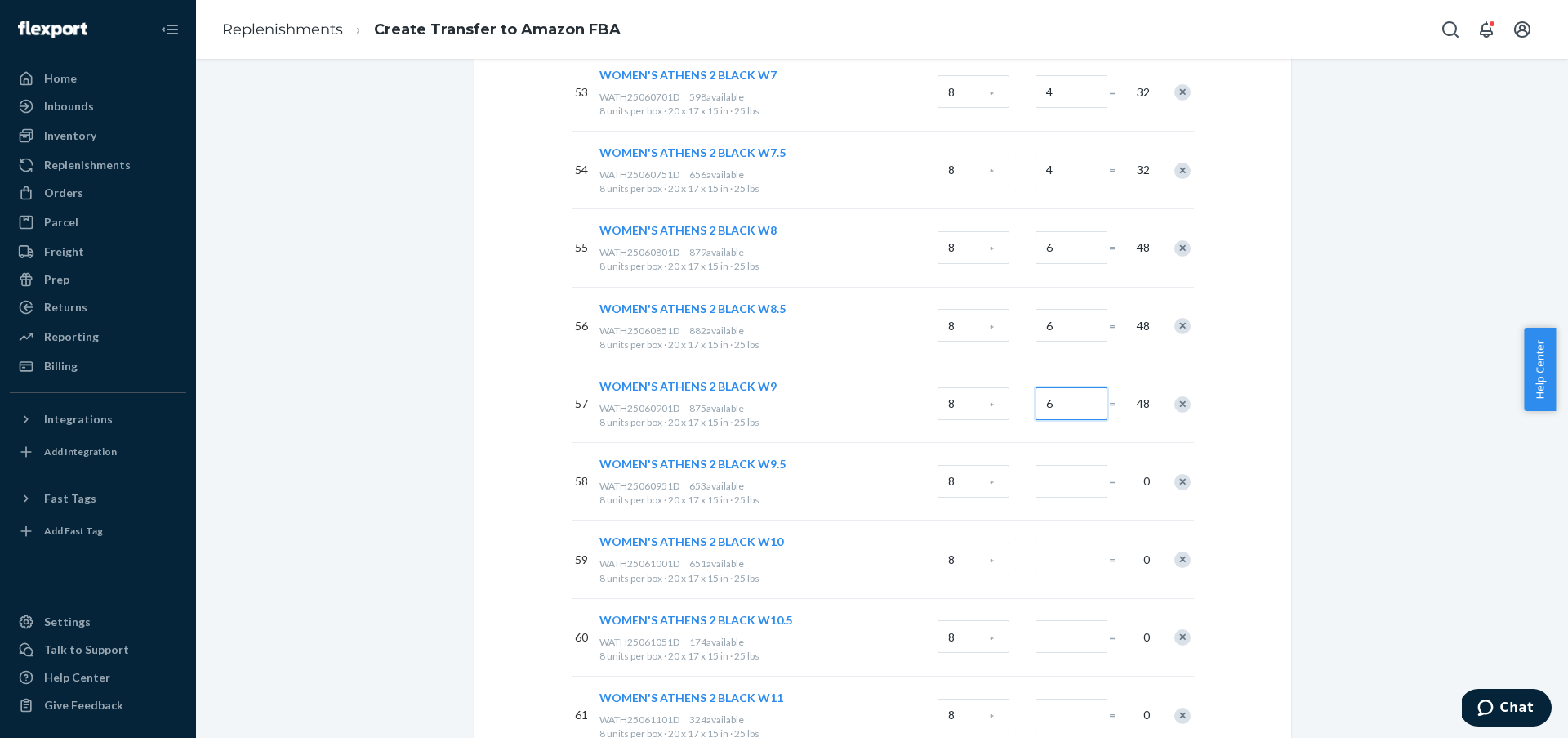
type input "6"
click at [1079, 483] on input "Number of boxes" at bounding box center [1071, 482] width 72 height 33
type input "4"
drag, startPoint x: 1077, startPoint y: 557, endPoint x: 1079, endPoint y: 579, distance: 22.1
click at [1076, 558] on input "Number of boxes" at bounding box center [1071, 559] width 72 height 33
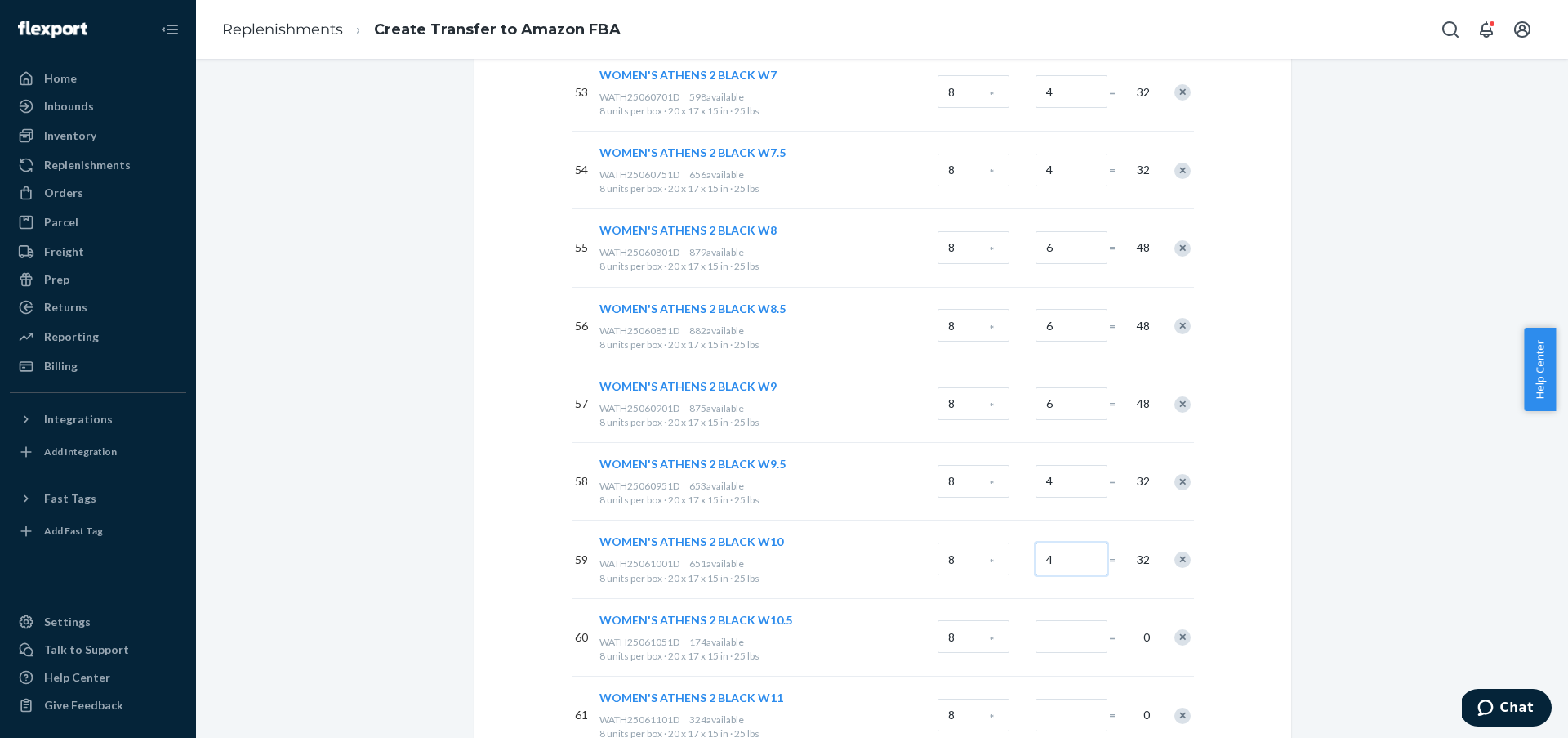
type input "4"
click at [1084, 638] on input "Number of boxes" at bounding box center [1071, 637] width 72 height 33
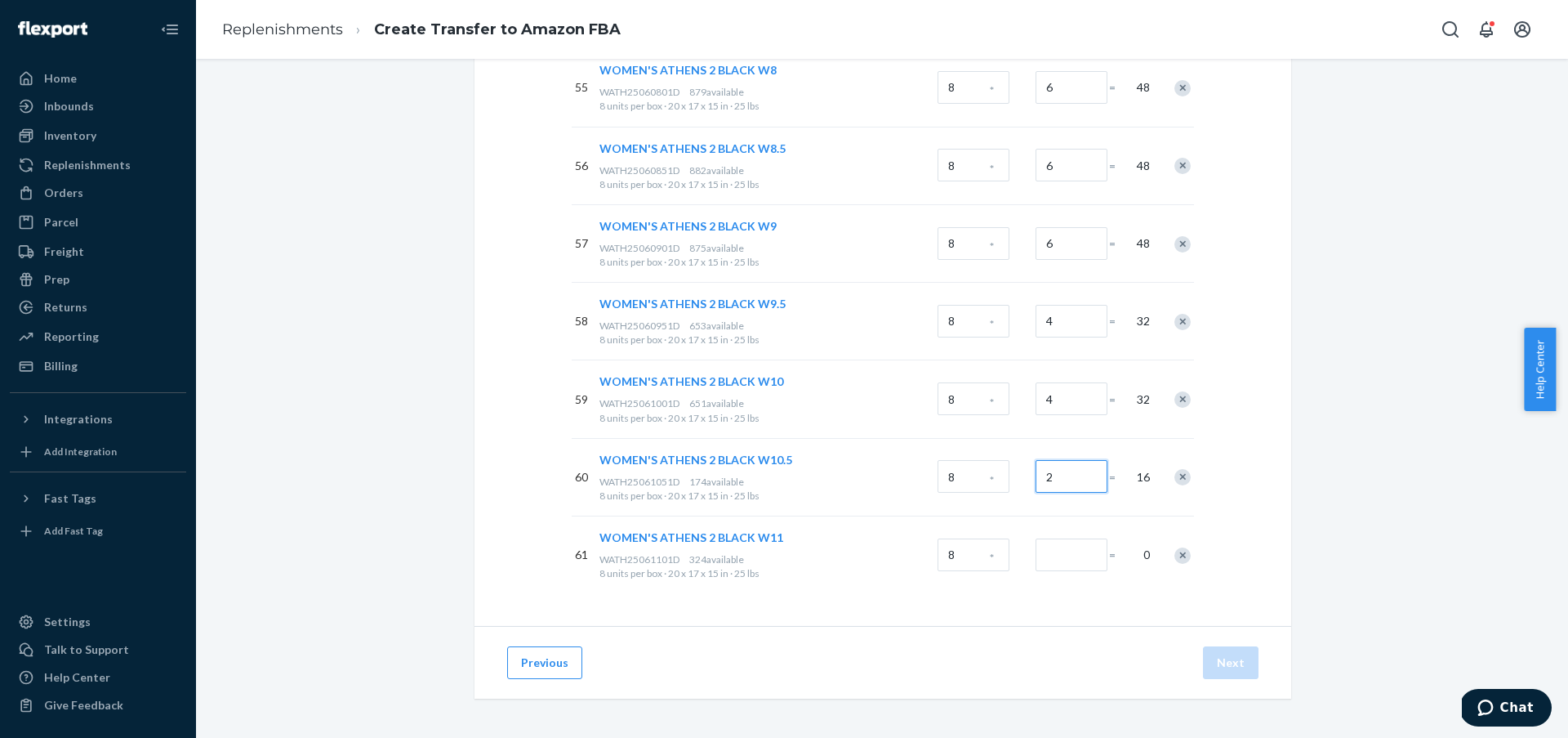
type input "2"
click at [1067, 567] on input "Number of boxes" at bounding box center [1071, 555] width 72 height 33
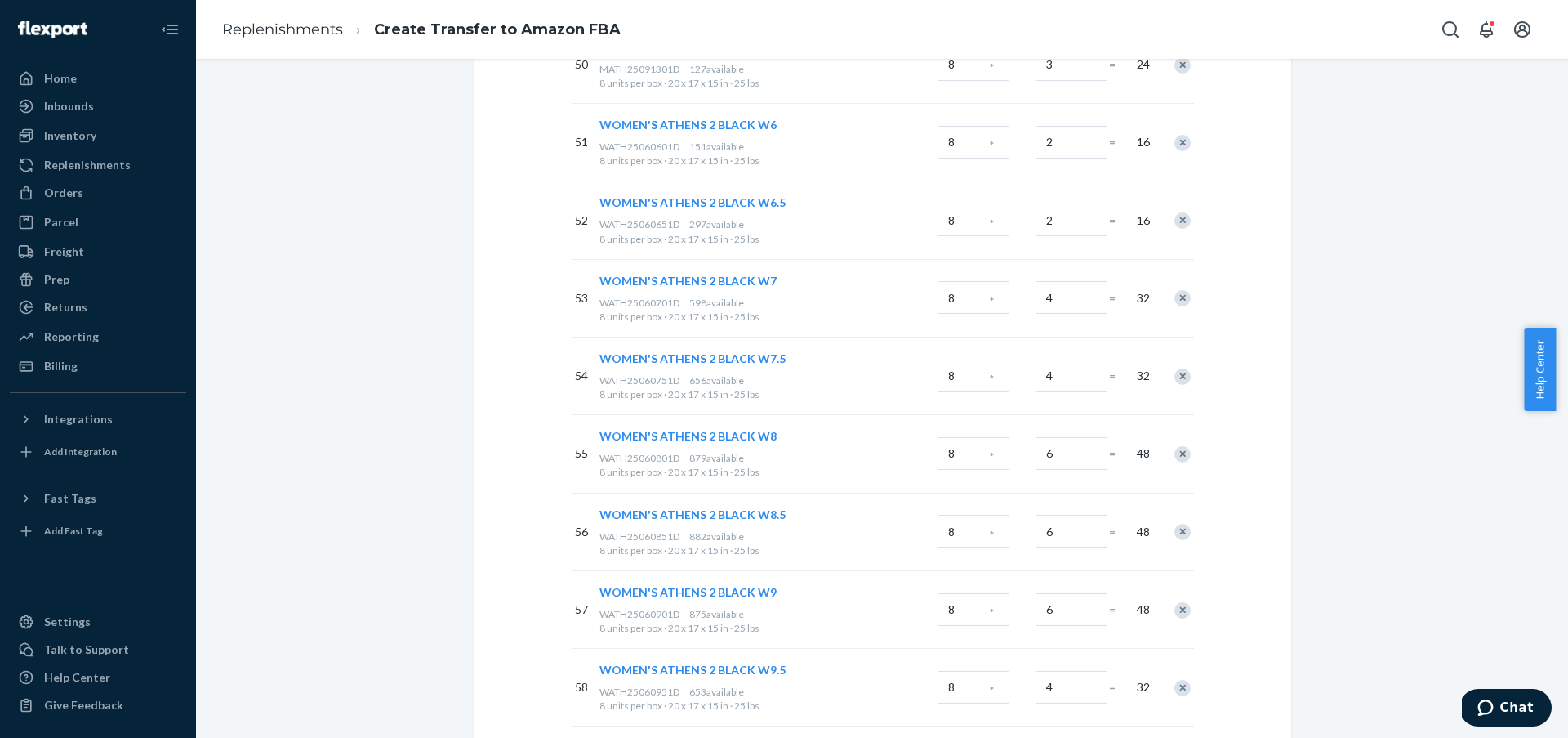
scroll to position [4101, 0]
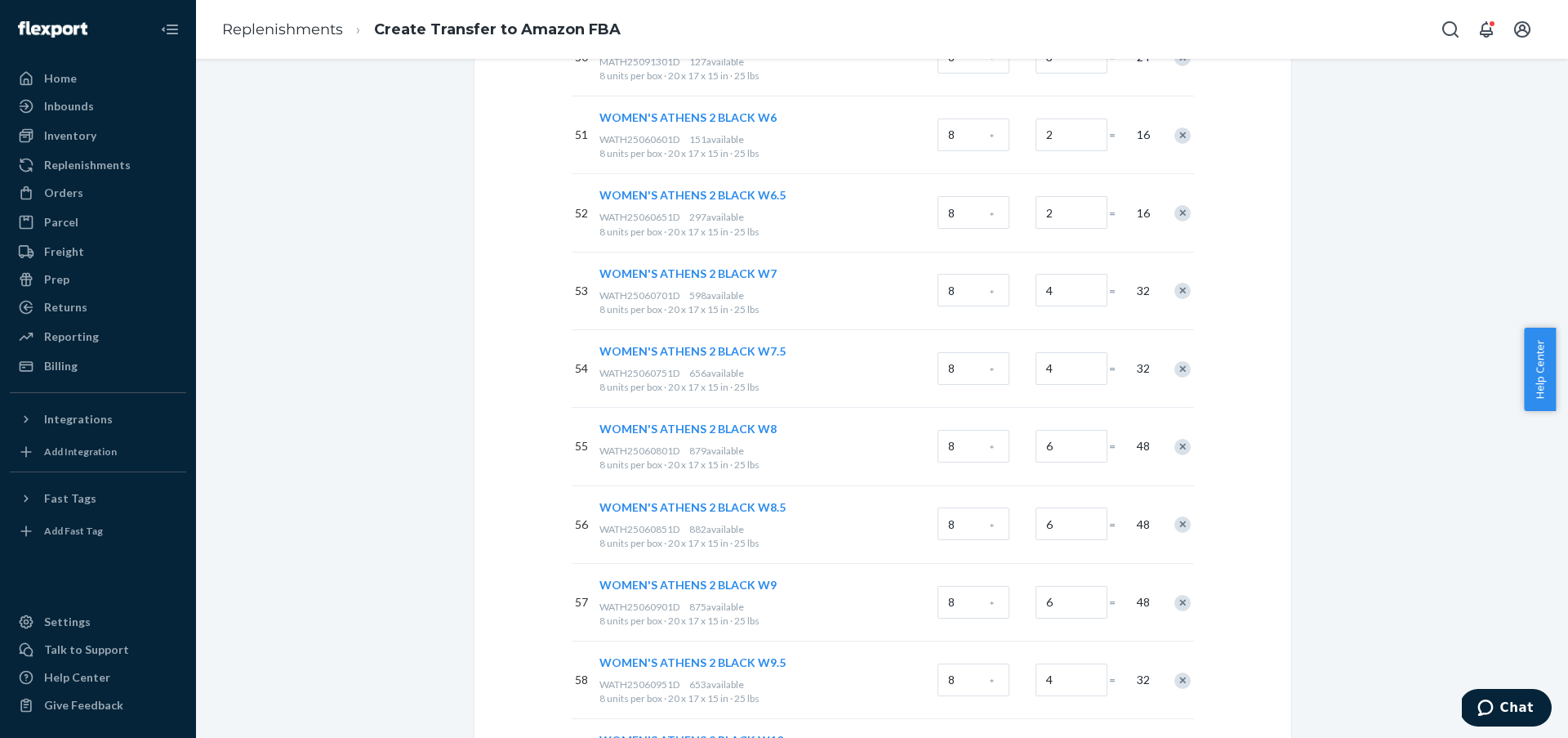
type input "2"
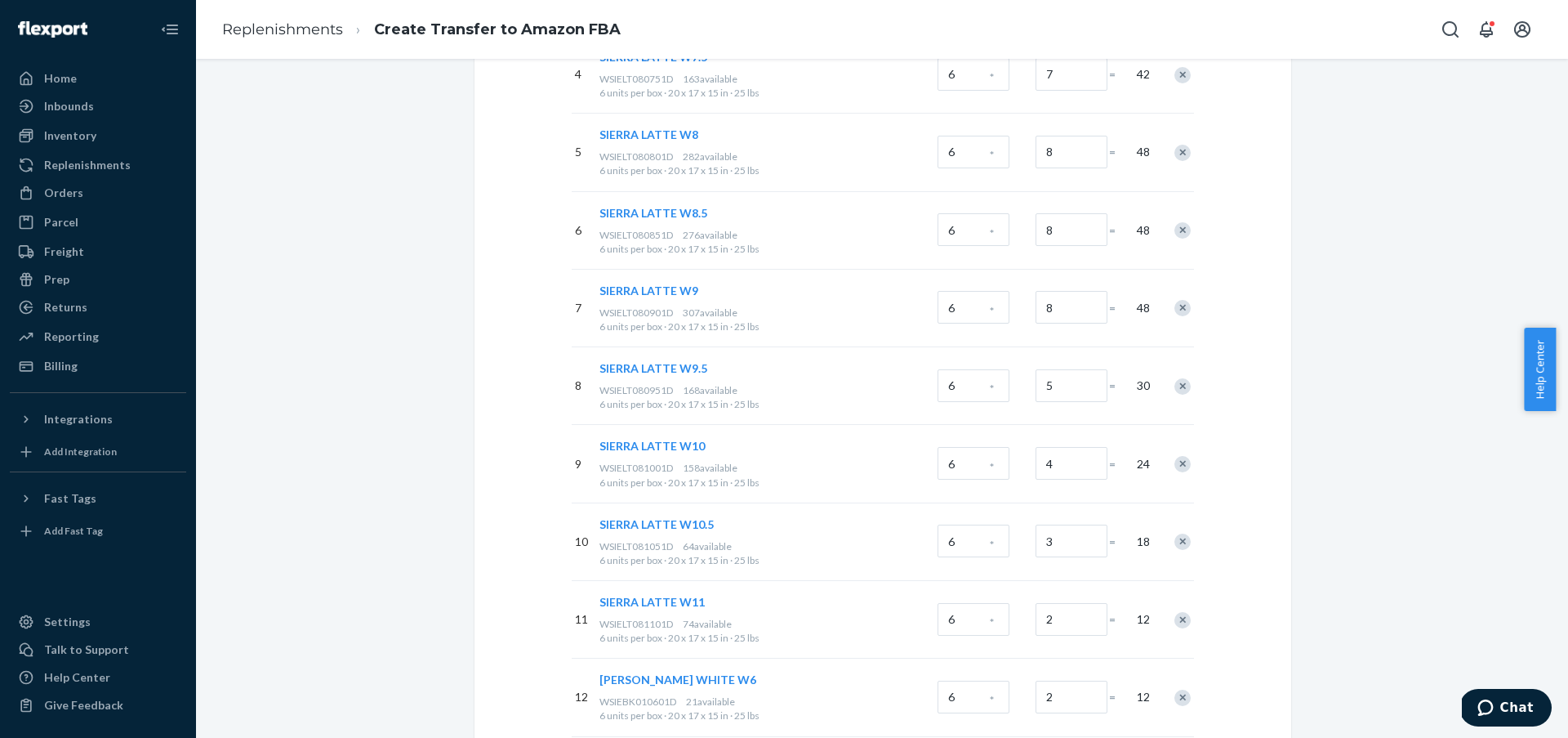
scroll to position [0, 0]
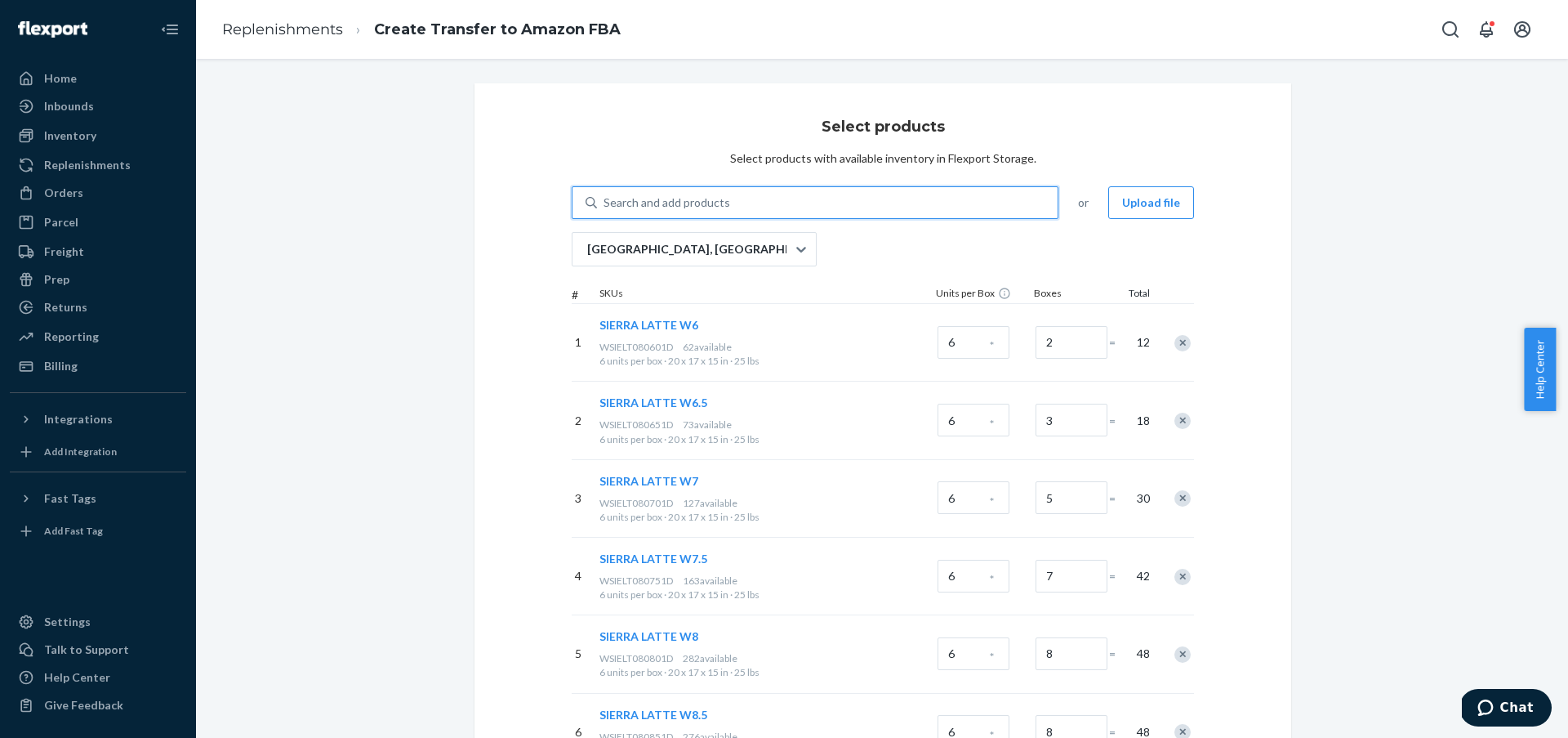
click at [712, 205] on div "Search and add products" at bounding box center [667, 203] width 127 height 17
click at [605, 205] on input "0 results available. Use Up and Down to choose options, press Enter to select t…" at bounding box center [604, 203] width 2 height 17
paste input "WOMEN'S ATHENS 2 BRIGHT WHITE W6"
type input "WOMEN'S ATHENS 2 BRIGHT WHITE W6"
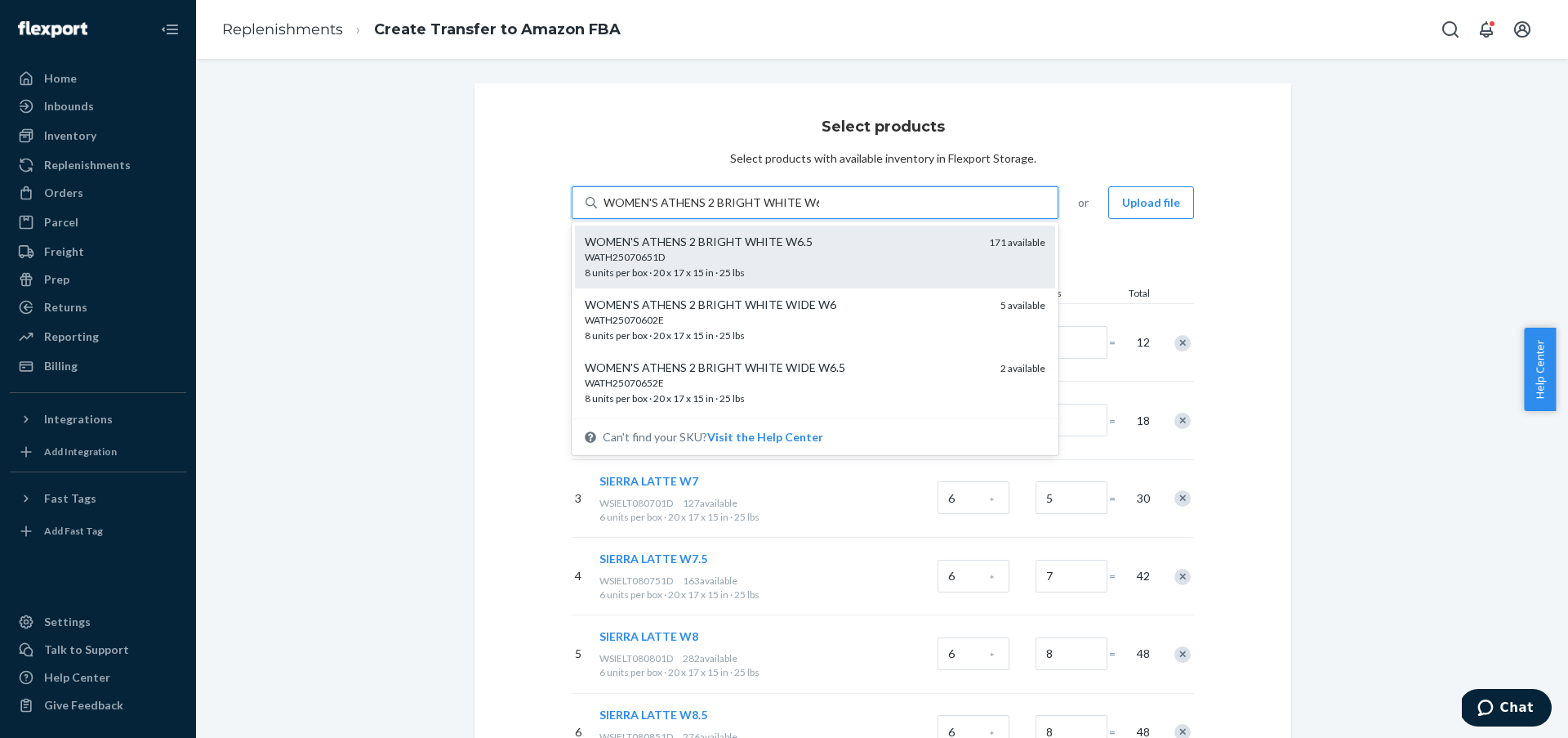
click at [786, 266] on div "WATH25070651D 8 units per box · 20 x 17 x 15 in · 25 lbs" at bounding box center [781, 265] width 391 height 30
click at [786, 210] on input "WOMEN'S ATHENS 2 BRIGHT WHITE W6" at bounding box center [711, 203] width 216 height 17
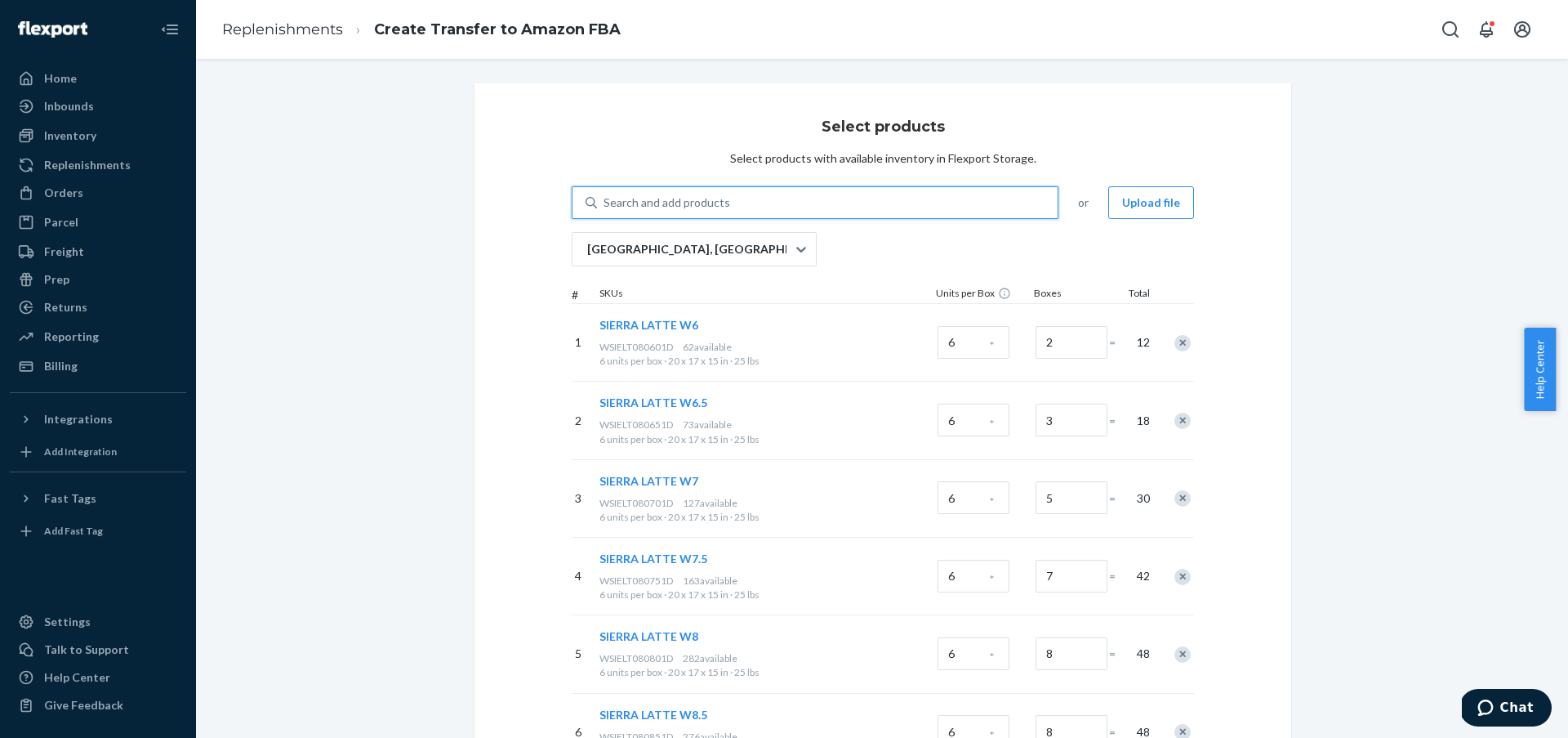
click at [671, 206] on div "Search and add products" at bounding box center [667, 203] width 127 height 17
click at [605, 206] on input "0 results available. Select is focused ,type to refine list, press Down to open…" at bounding box center [604, 203] width 2 height 17
paste input "WOMEN'S ATHENS 2 BRIGHT WHITE W7"
type input "WOMEN'S ATHENS 2 BRIGHT WHITE W7"
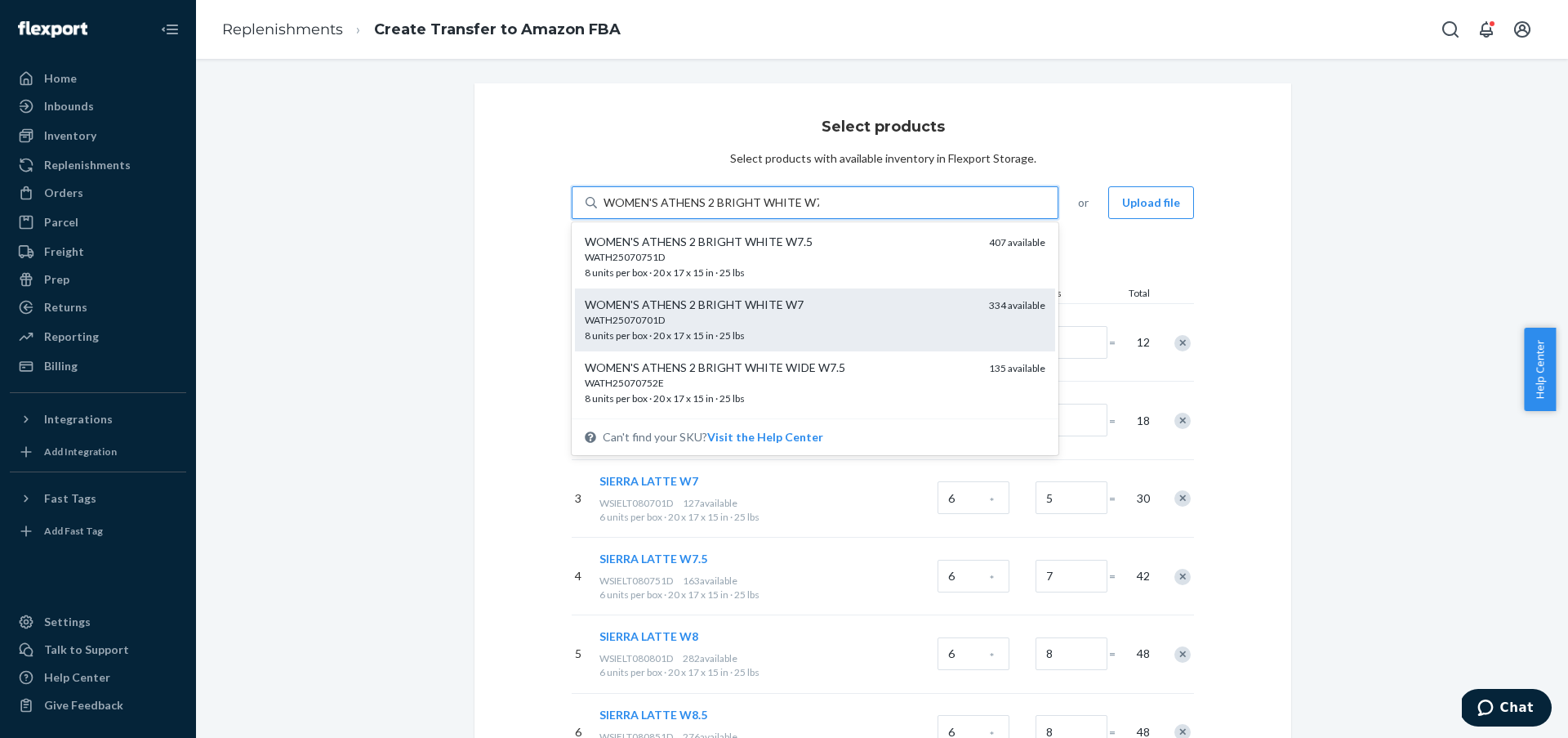
click at [866, 318] on div "WATH25070701D" at bounding box center [781, 320] width 391 height 14
click at [819, 210] on input "WOMEN'S ATHENS 2 BRIGHT WHITE W7" at bounding box center [711, 203] width 216 height 17
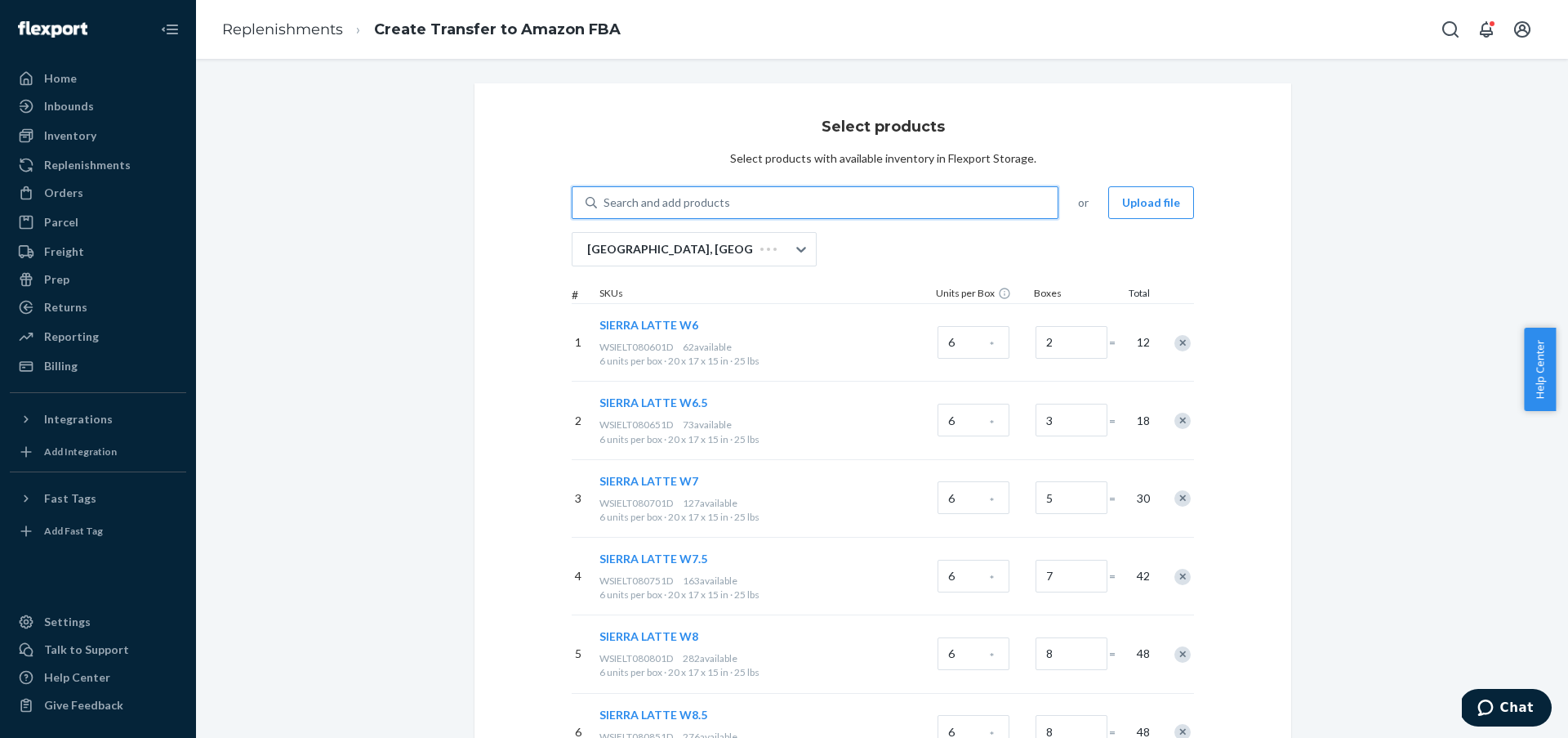
paste input "WOMEN'S ATHENS 2 BRIGHT WHITE W7"
type input "WOMEN'S ATHENS 2 BRIGHT WHITE W7"
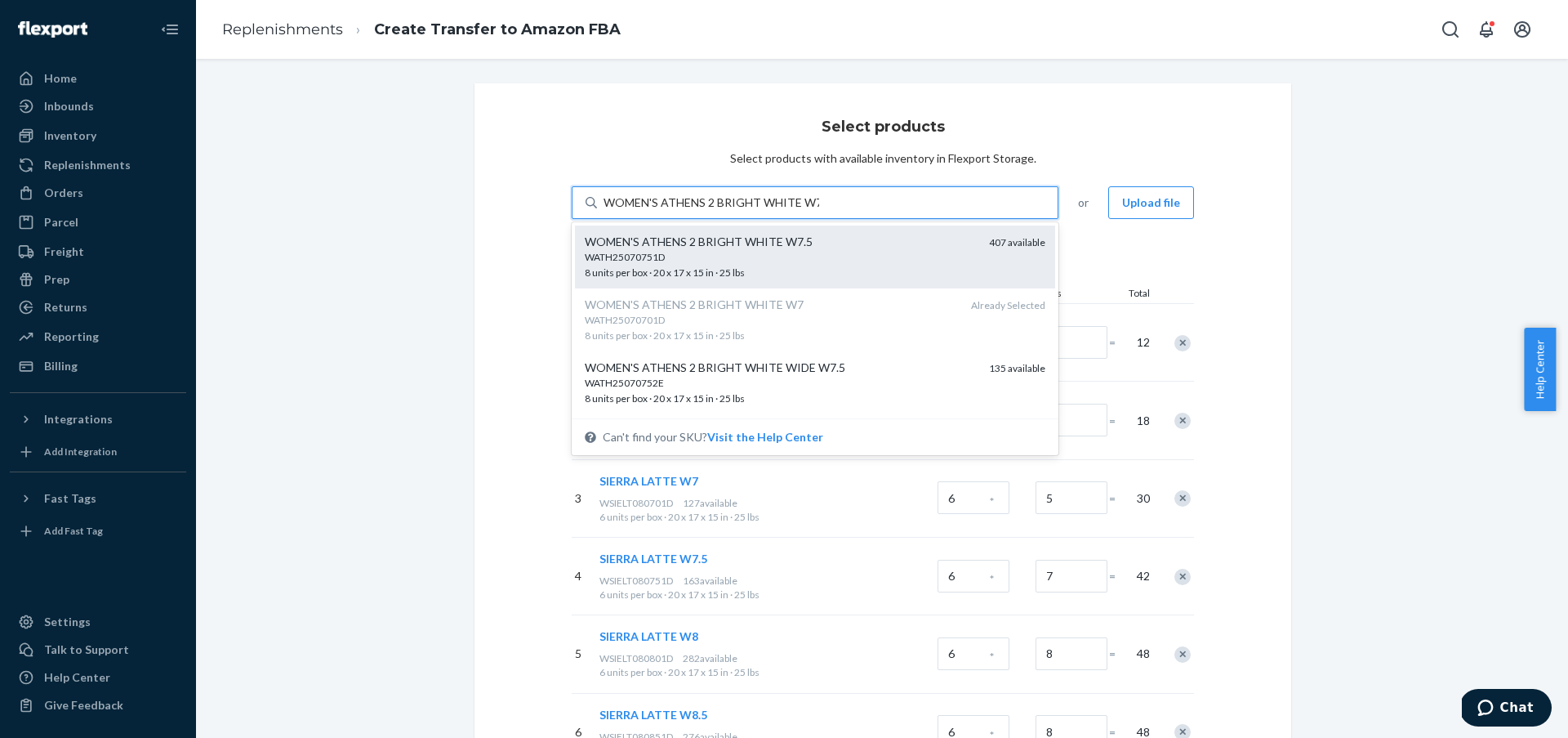
click at [852, 255] on div "WATH25070751D" at bounding box center [781, 256] width 391 height 14
click at [819, 210] on input "WOMEN'S ATHENS 2 BRIGHT WHITE W7" at bounding box center [711, 203] width 216 height 17
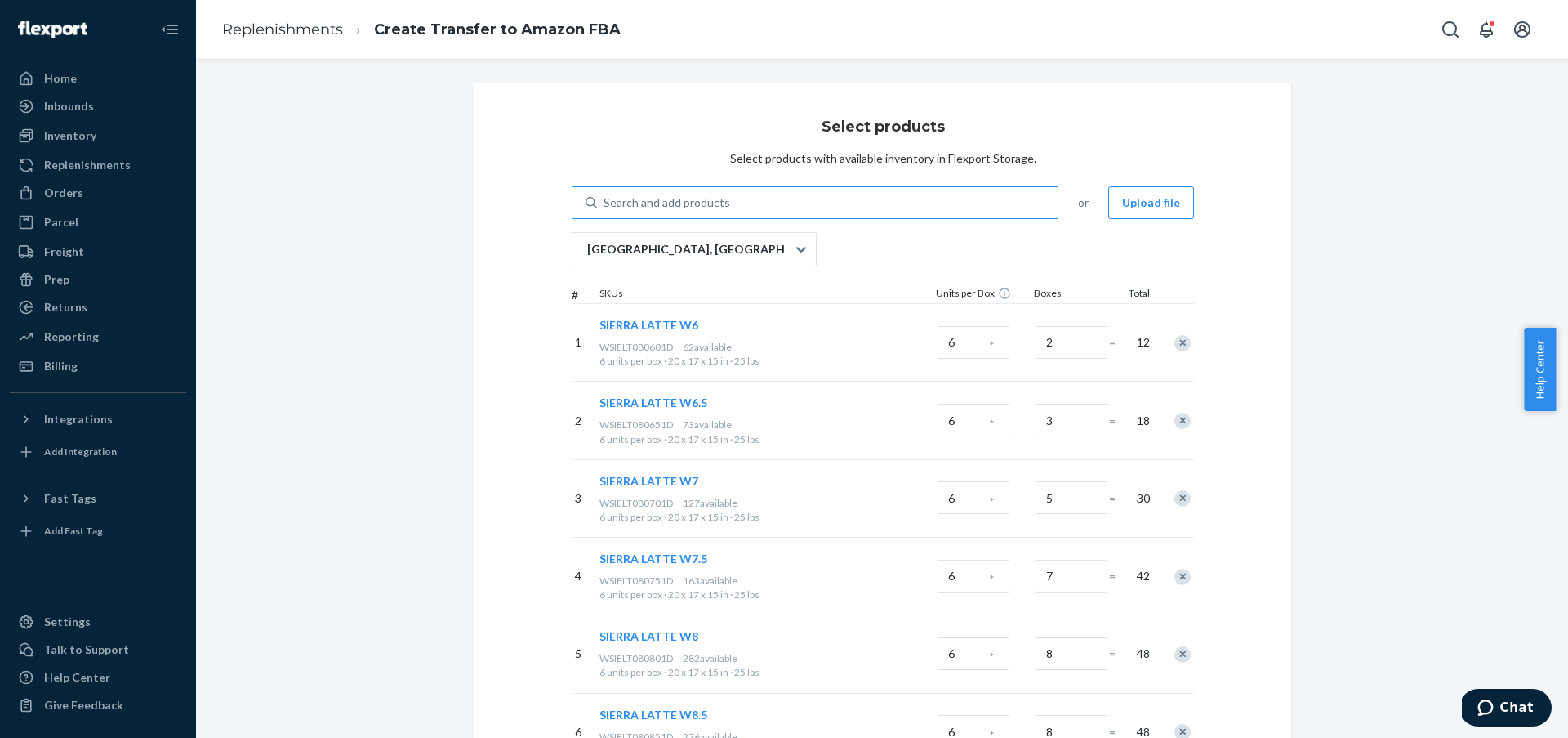
paste input "WOMEN'S ATHENS 2 BRIGHT WHITE W8"
type input "WOMEN'S ATHENS 2 BRIGHT WHITE W8"
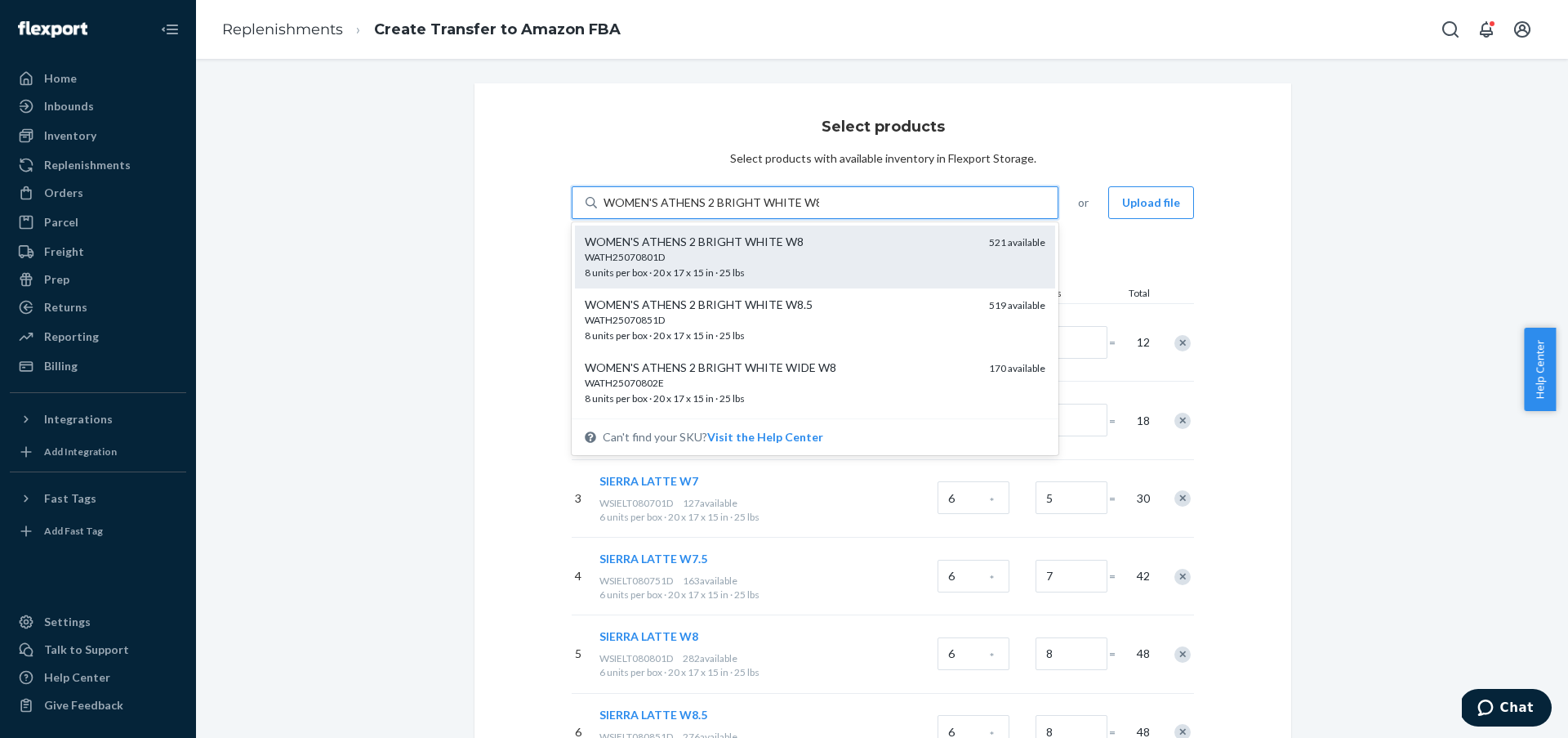
click at [784, 265] on div "WATH25070801D 8 units per box · 20 x 17 x 15 in · 25 lbs" at bounding box center [781, 265] width 391 height 30
click at [784, 210] on input "WOMEN'S ATHENS 2 BRIGHT WHITE W8" at bounding box center [711, 203] width 216 height 17
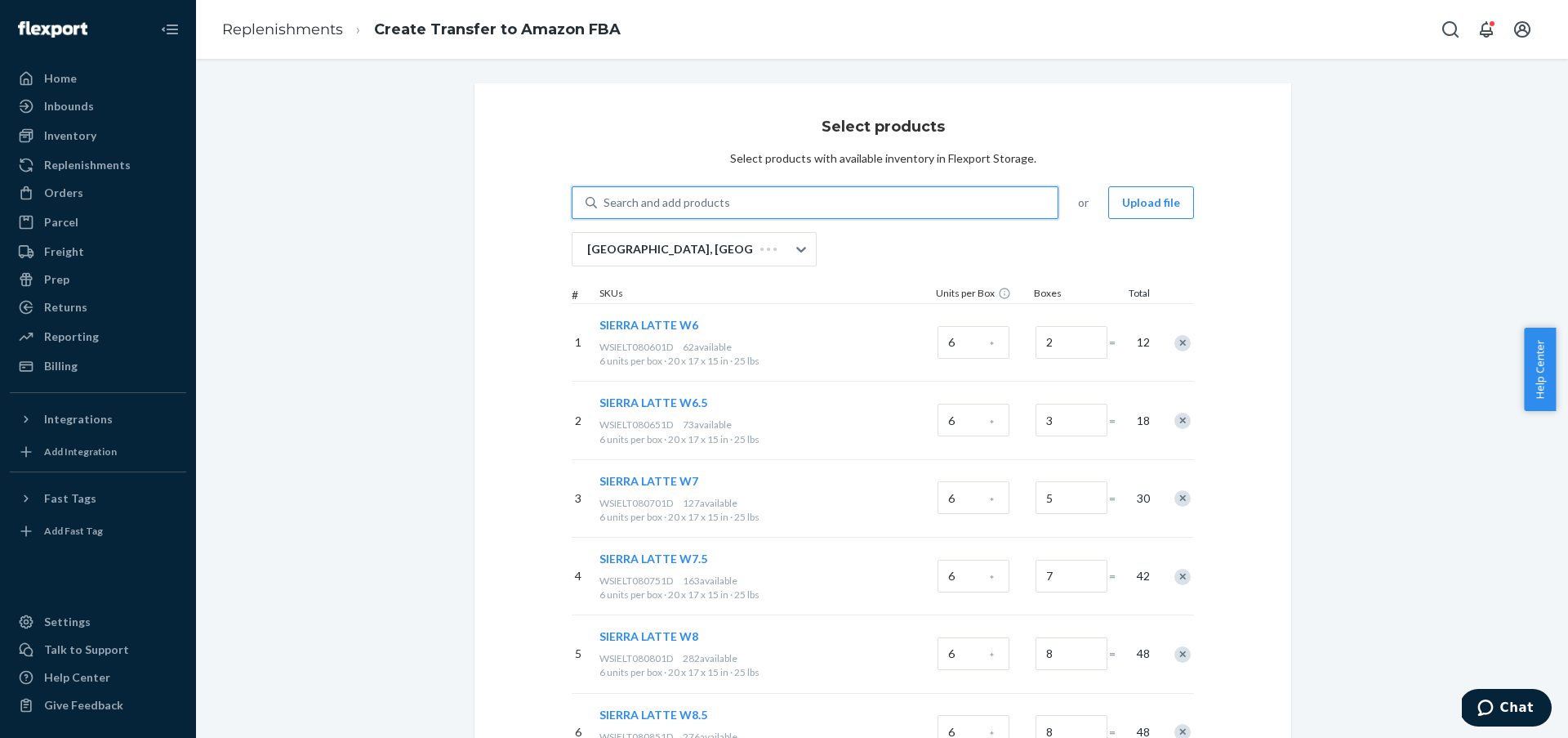
paste input "WOMEN'S ATHENS 2 BRIGHT WHITE W8"
type input "WOMEN'S ATHENS 2 BRIGHT WHITE W8"
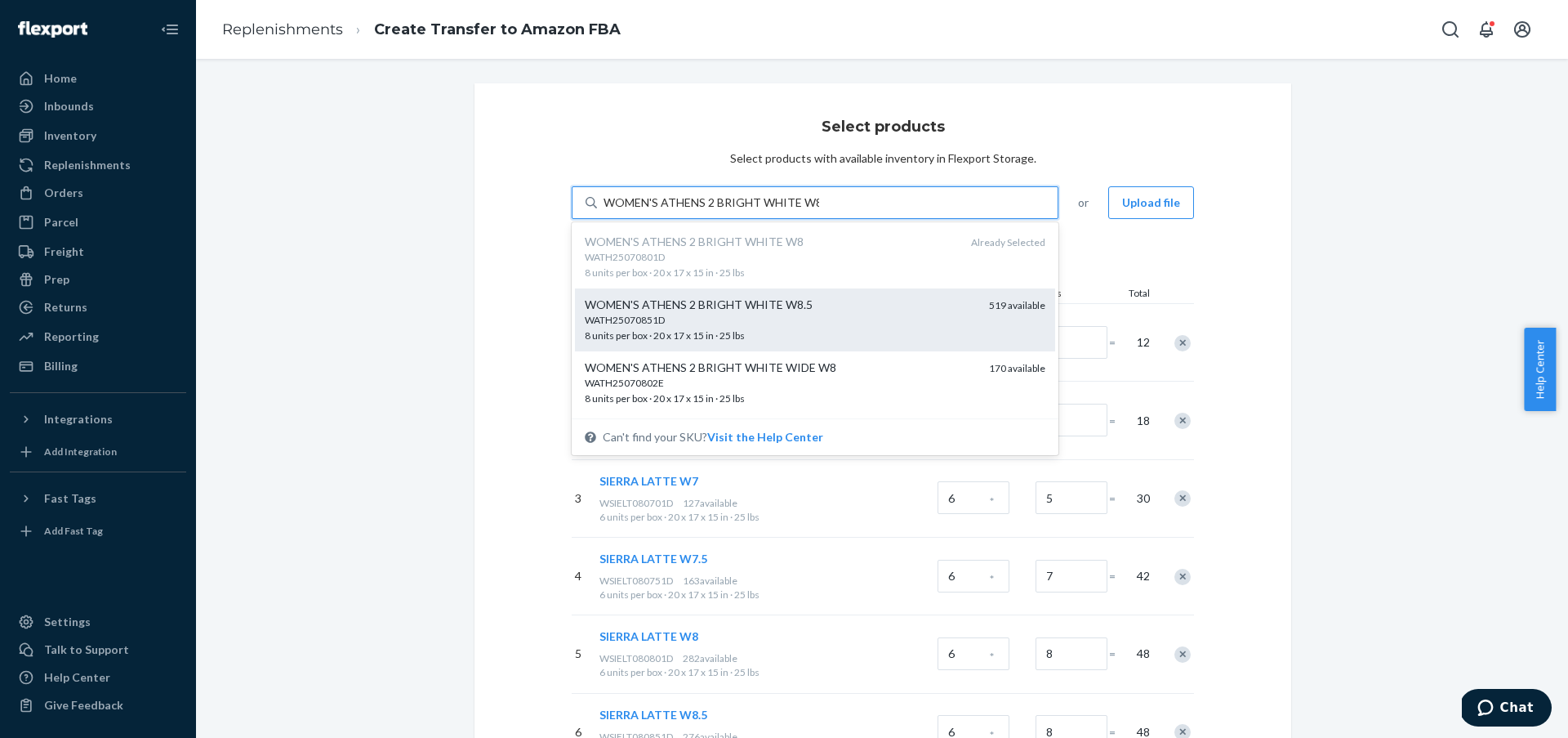
click at [787, 312] on div "WOMEN'S ATHENS 2 BRIGHT WHITE W8.5" at bounding box center [781, 305] width 391 height 17
click at [787, 210] on input "WOMEN'S ATHENS 2 BRIGHT WHITE W8" at bounding box center [711, 203] width 216 height 17
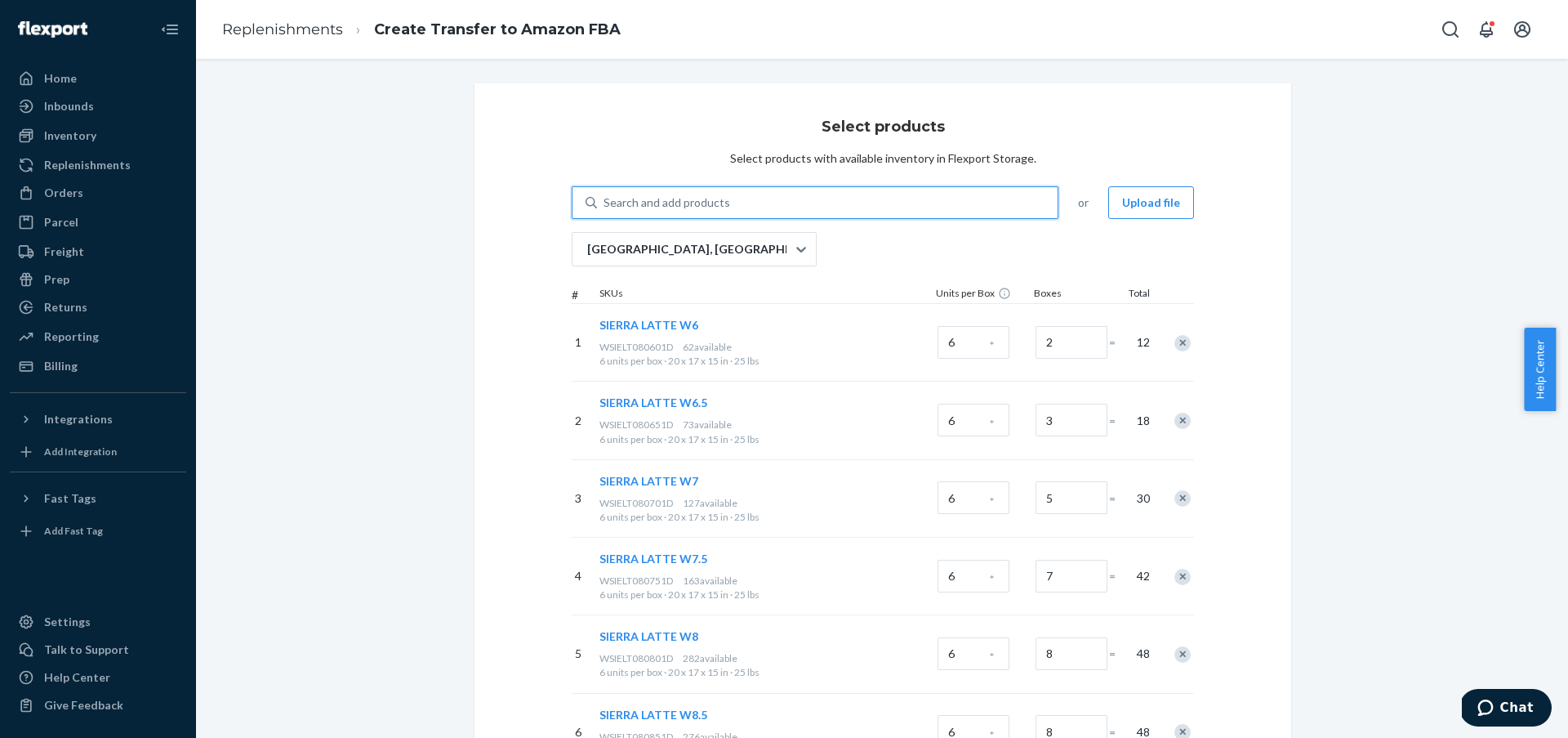
paste input "WOMEN'S ATHENS 2 BRIGHT WHITE W9"
type input "WOMEN'S ATHENS 2 BRIGHT WHITE W9"
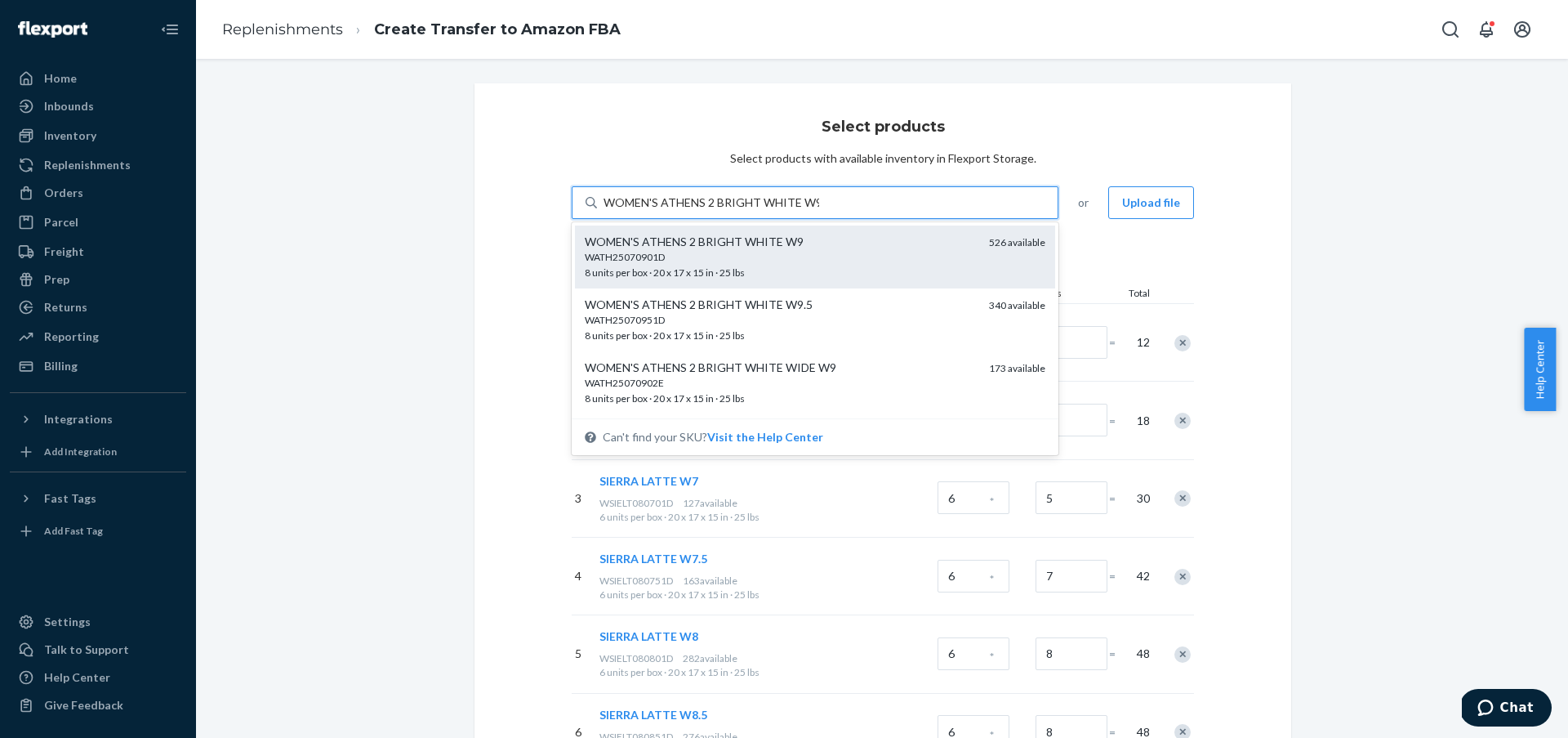
click at [925, 255] on div "WATH25070901D" at bounding box center [781, 256] width 391 height 14
click at [819, 210] on input "WOMEN'S ATHENS 2 BRIGHT WHITE W9" at bounding box center [711, 203] width 216 height 17
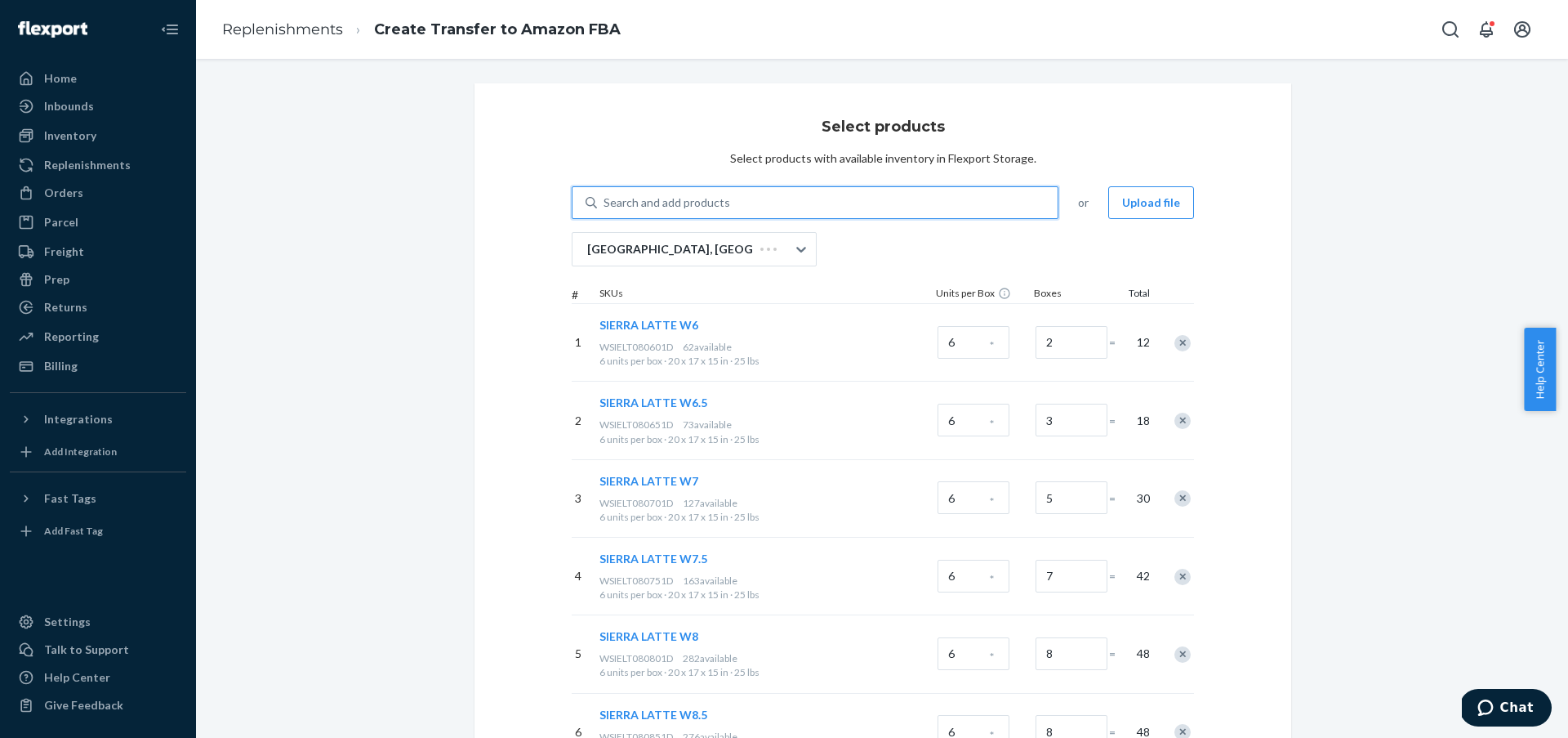
paste input "WOMEN'S ATHENS 2 BRIGHT WHITE W9"
type input "WOMEN'S ATHENS 2 BRIGHT WHITE W9"
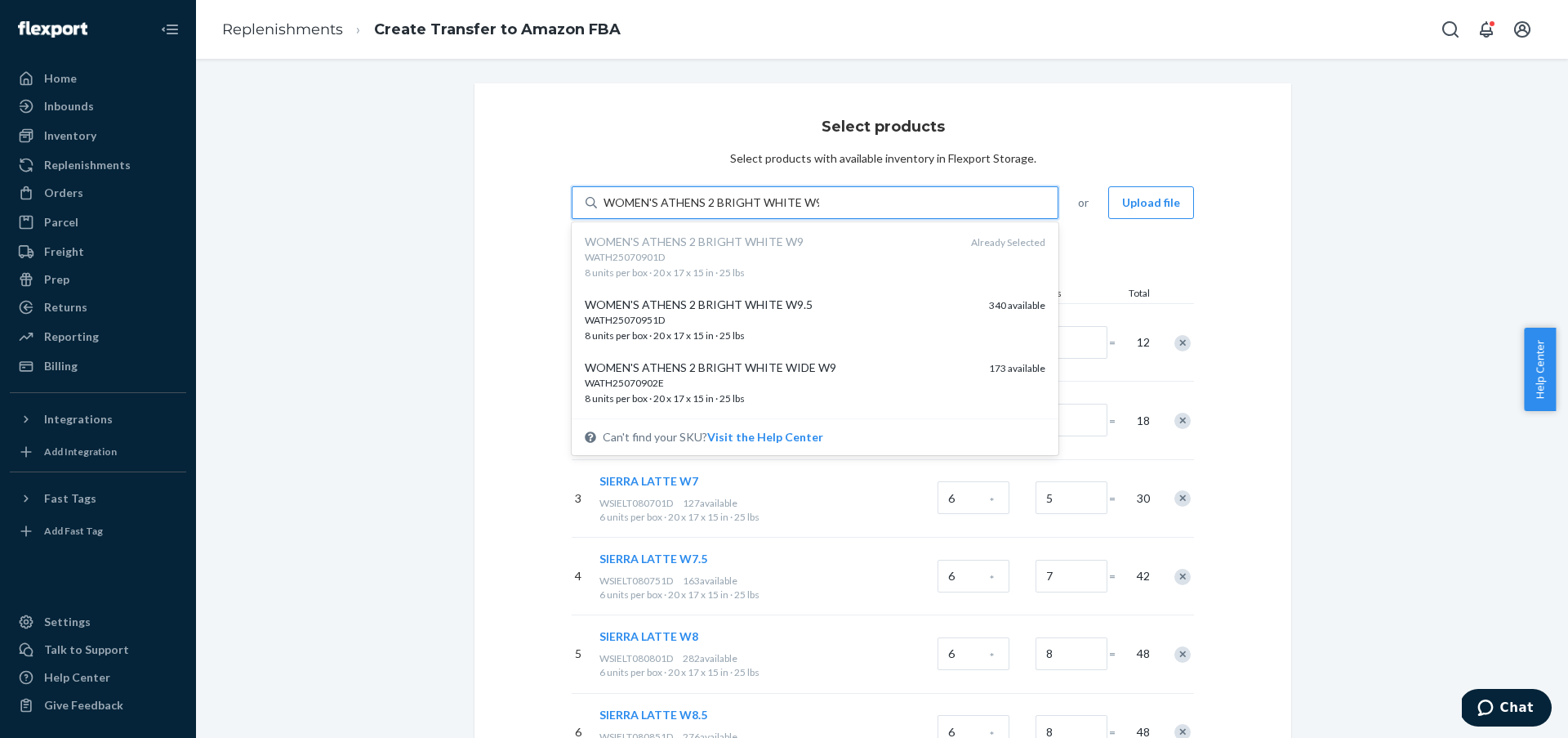
click at [887, 314] on div "WATH25070951D" at bounding box center [781, 320] width 391 height 14
click at [819, 210] on input "WOMEN'S ATHENS 2 BRIGHT WHITE W9" at bounding box center [711, 203] width 216 height 17
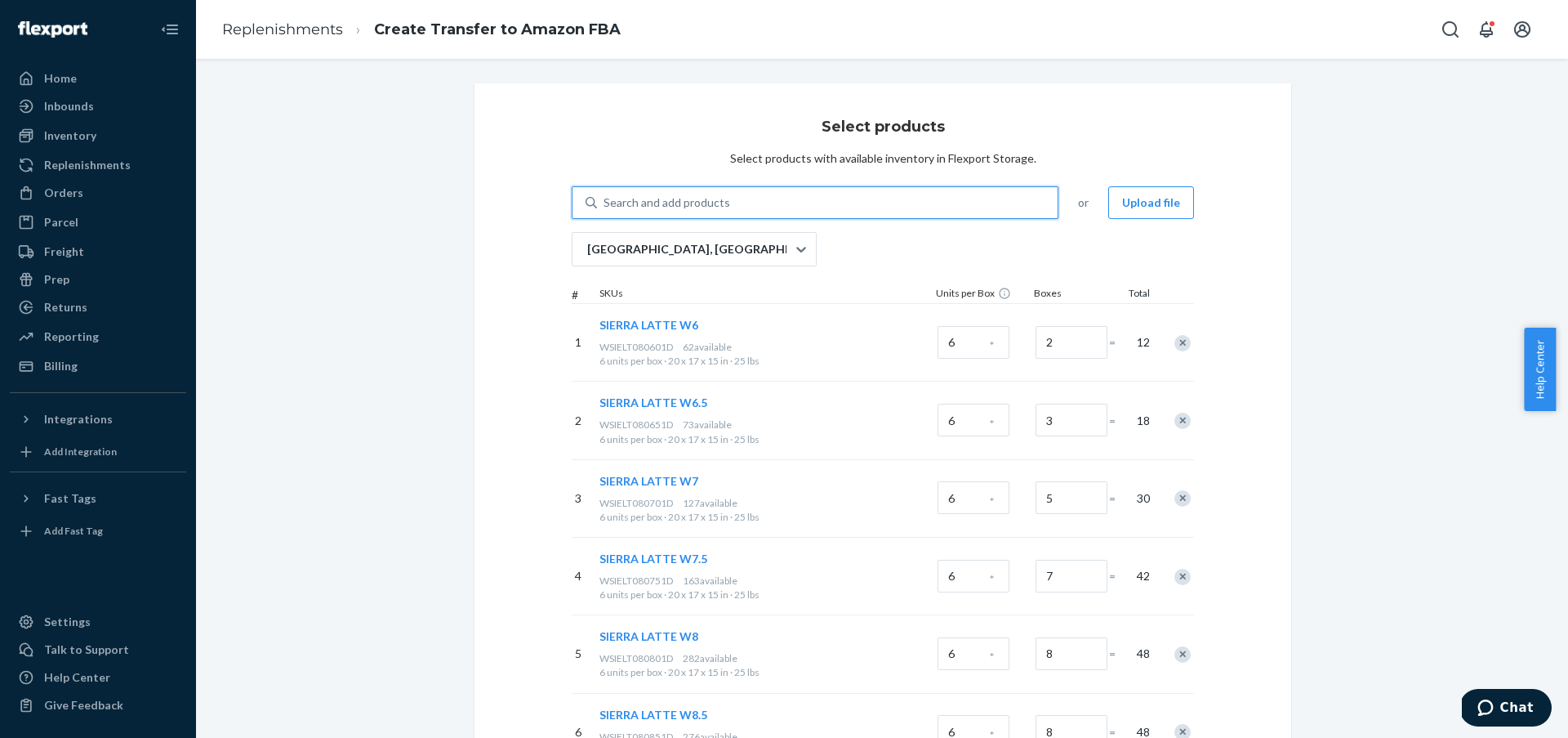
paste input "WOMEN'S ATHENS 2 BRIGHT WHITE W10"
type input "WOMEN'S ATHENS 2 BRIGHT WHITE W10"
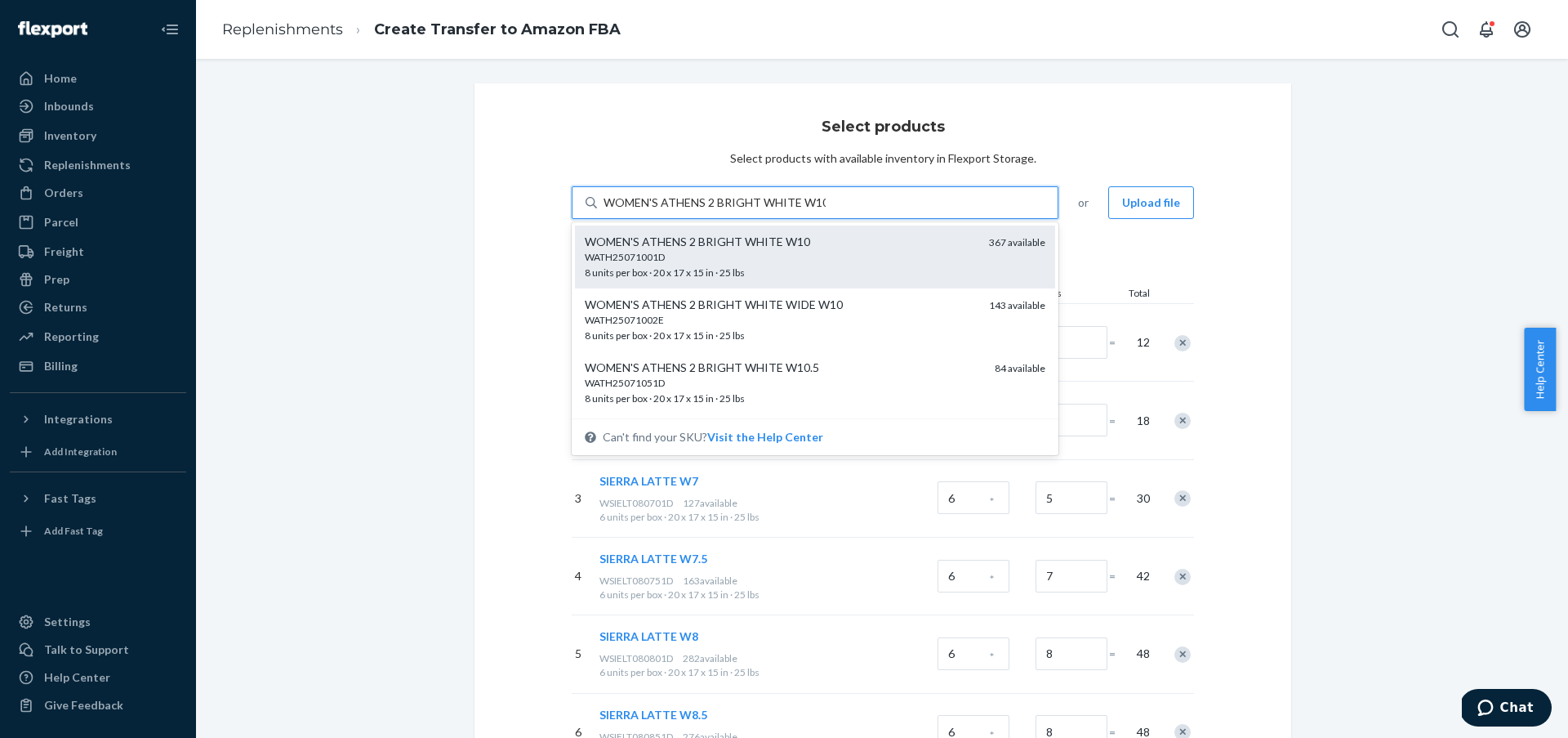
click at [874, 270] on div "WATH25071001D 8 units per box · 20 x 17 x 15 in · 25 lbs" at bounding box center [781, 265] width 391 height 30
click at [826, 210] on input "WOMEN'S ATHENS 2 BRIGHT WHITE W10" at bounding box center [715, 203] width 222 height 17
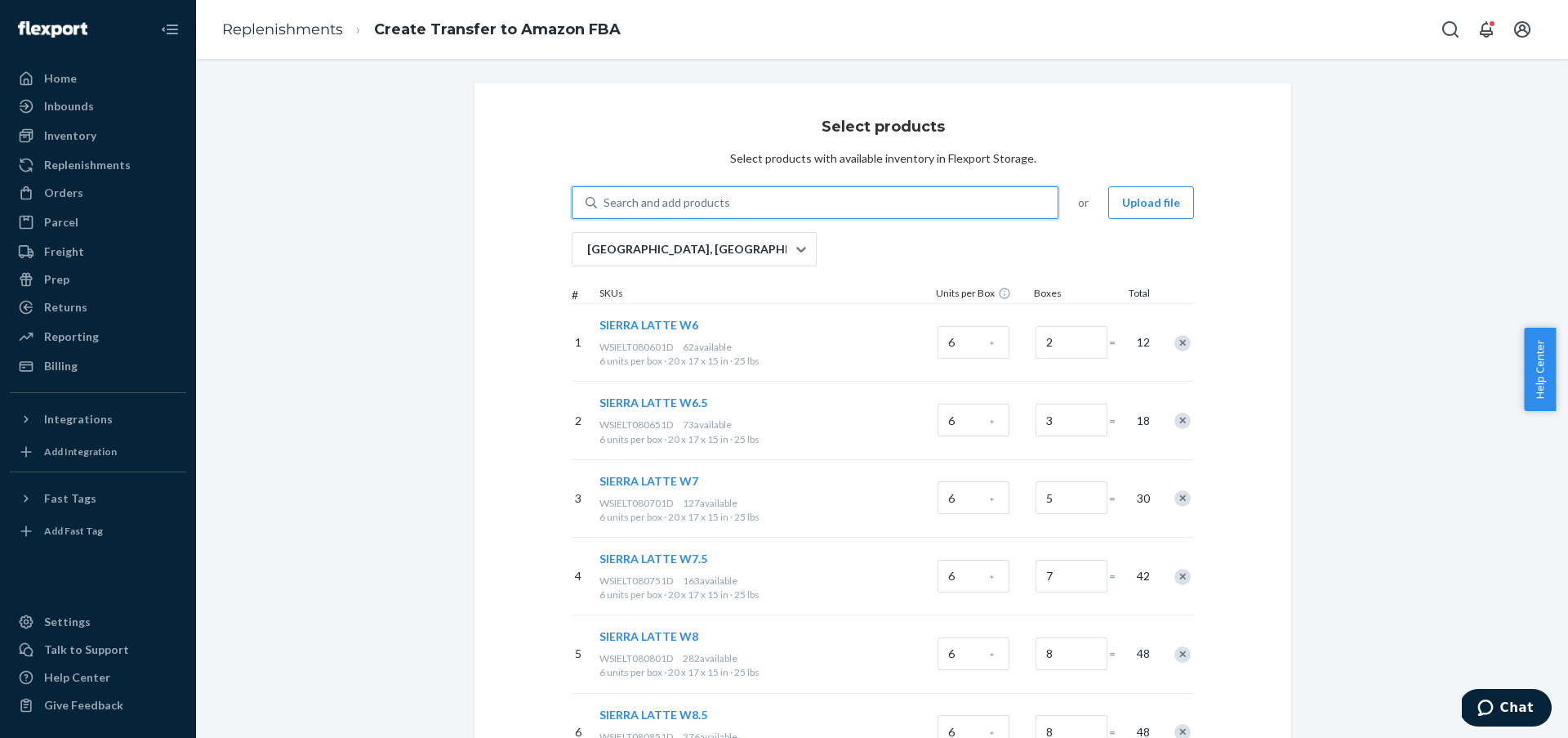
paste input "WOMEN'S ATHENS 2 BRIGHT WHITE W10"
type input "WOMEN'S ATHENS 2 BRIGHT WHITE W10"
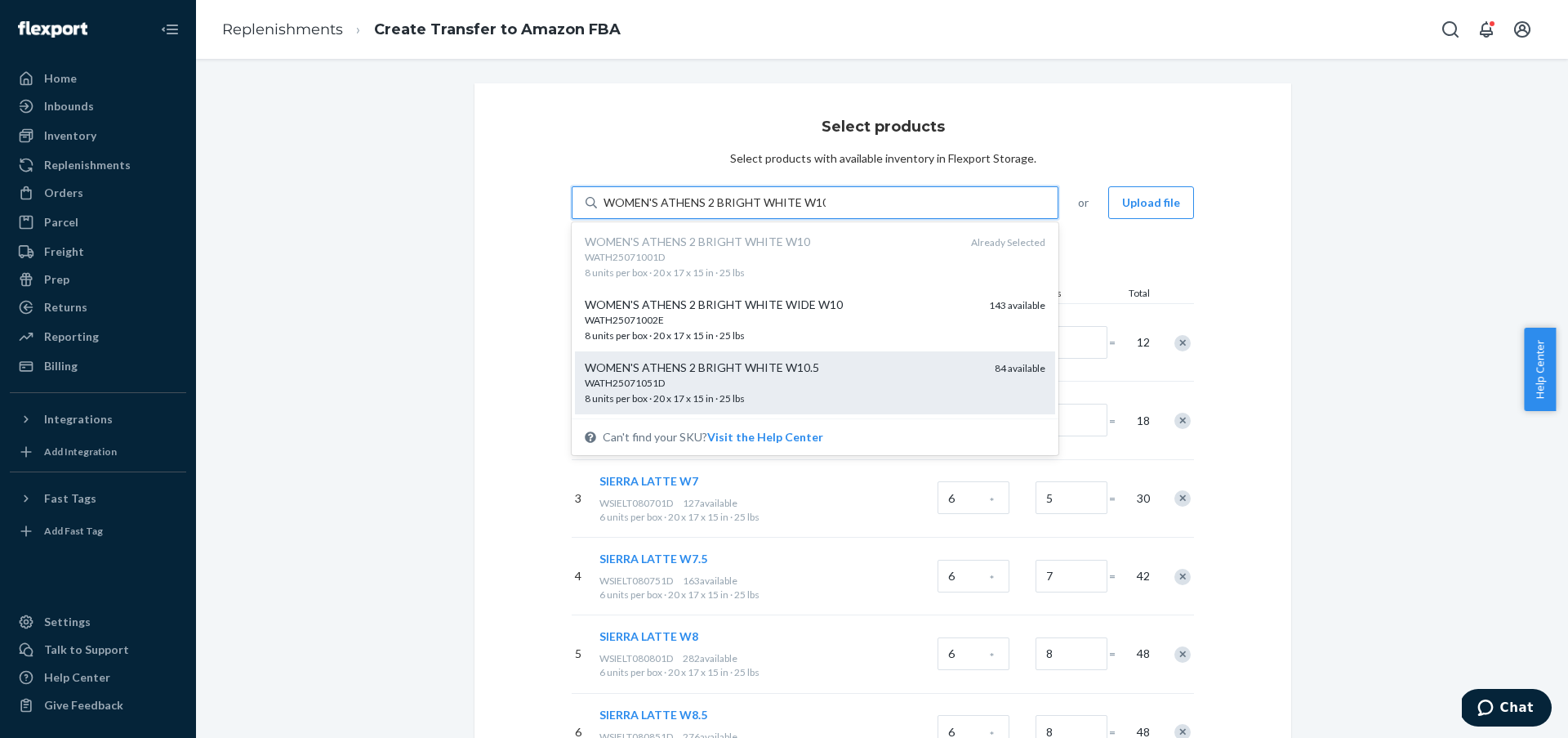
click at [814, 381] on div "WATH25071051D" at bounding box center [784, 382] width 397 height 14
click at [814, 210] on input "WOMEN'S ATHENS 2 BRIGHT WHITE W10" at bounding box center [715, 203] width 222 height 17
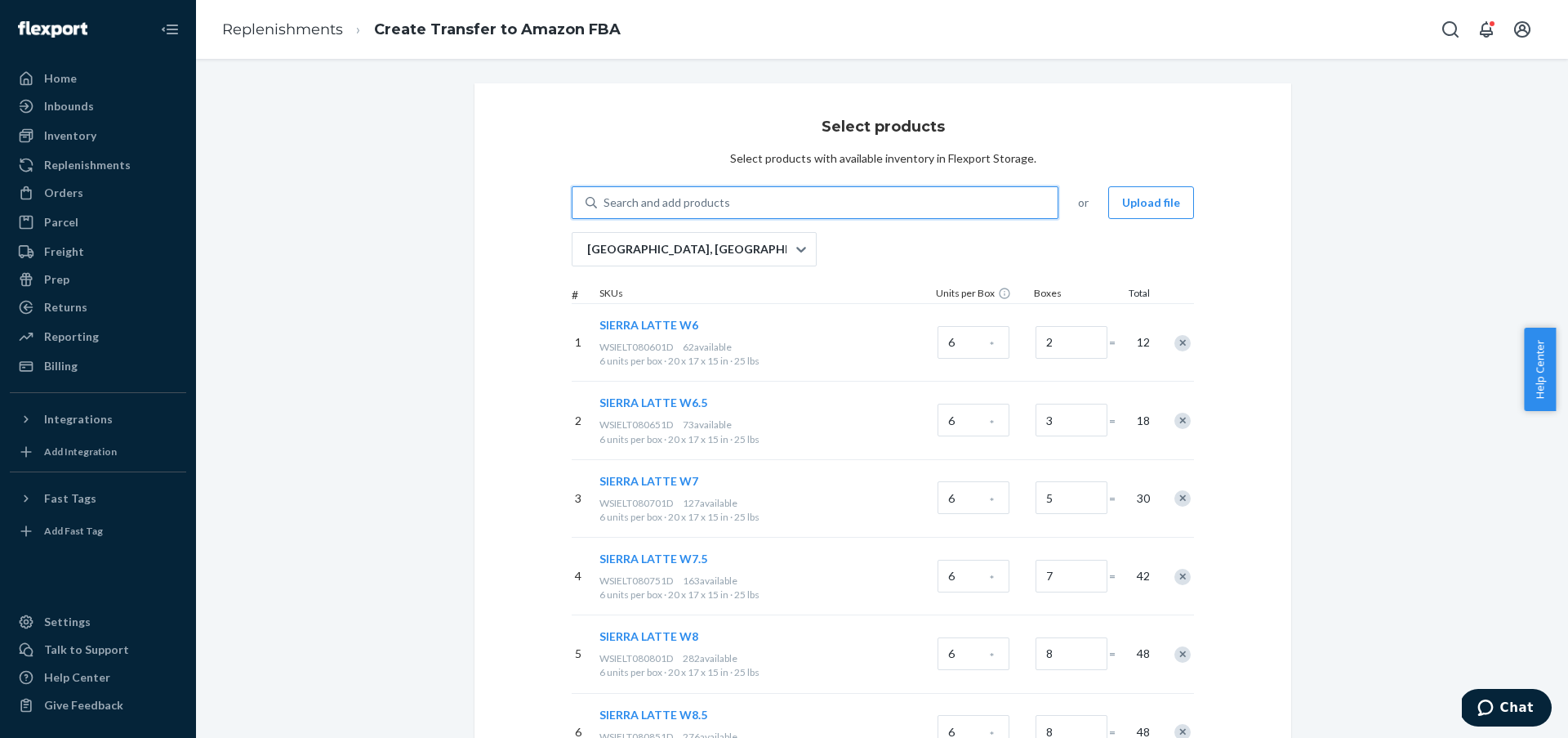
paste input "WOMEN'S ATHENS 2 BRIGHT WHITE W11"
type input "WOMEN'S ATHENS 2 BRIGHT WHITE W11"
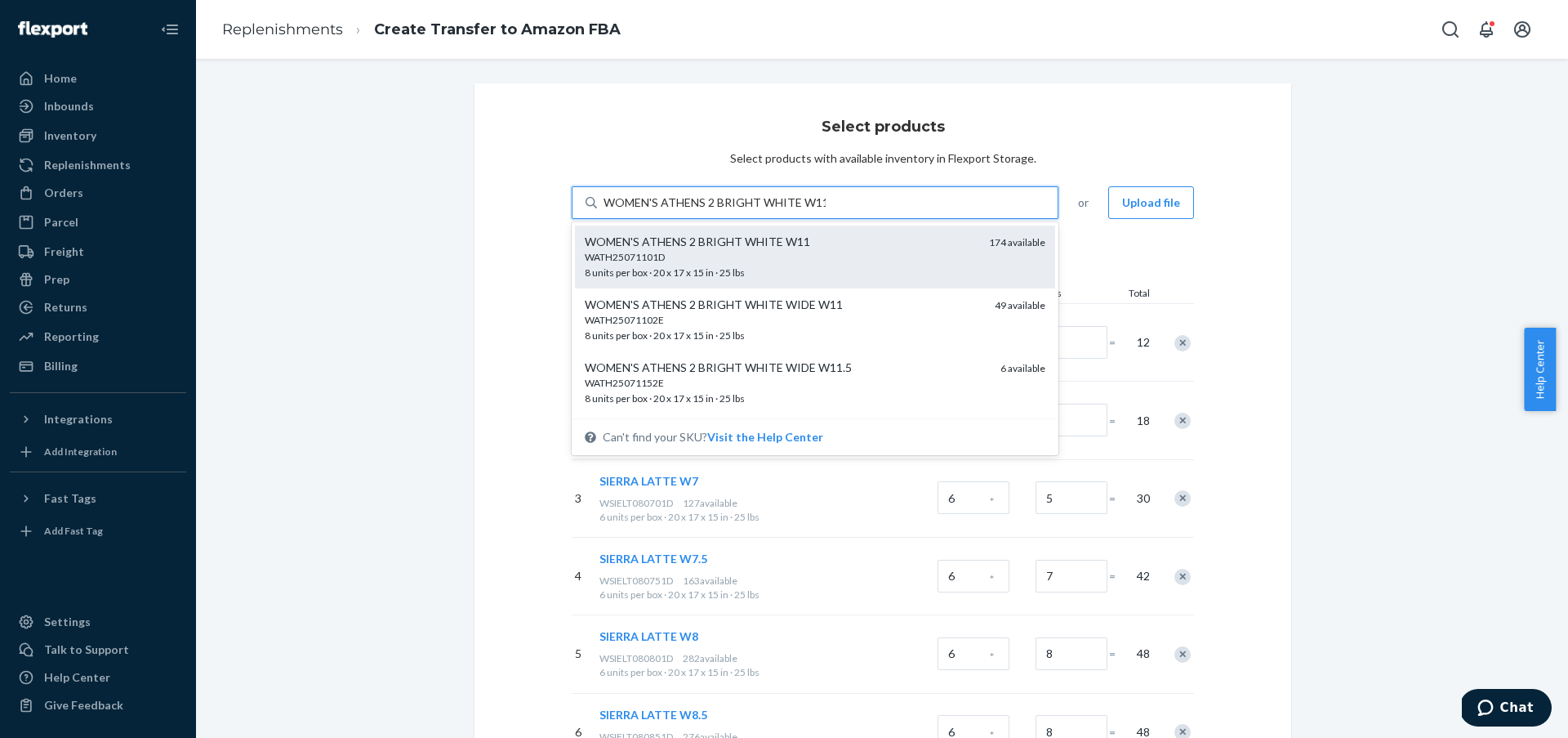
click at [843, 262] on div "WATH25071101D" at bounding box center [781, 256] width 391 height 14
click at [826, 210] on input "WOMEN'S ATHENS 2 BRIGHT WHITE W11" at bounding box center [715, 203] width 222 height 17
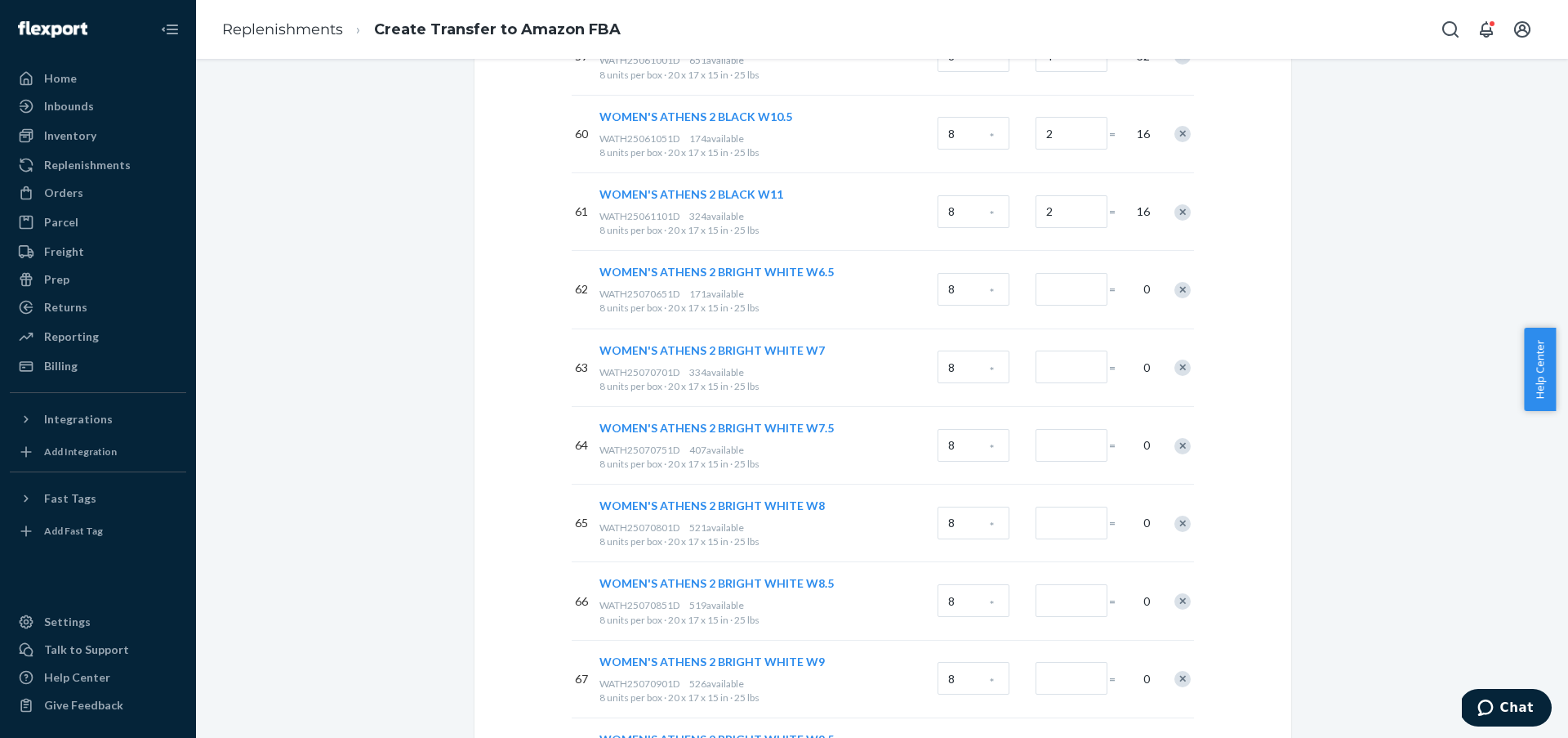
scroll to position [4804, 0]
click at [1077, 292] on input "Number of boxes" at bounding box center [1071, 288] width 72 height 33
type input "2"
click at [1079, 365] on input "Number of boxes" at bounding box center [1071, 366] width 72 height 33
type input "4"
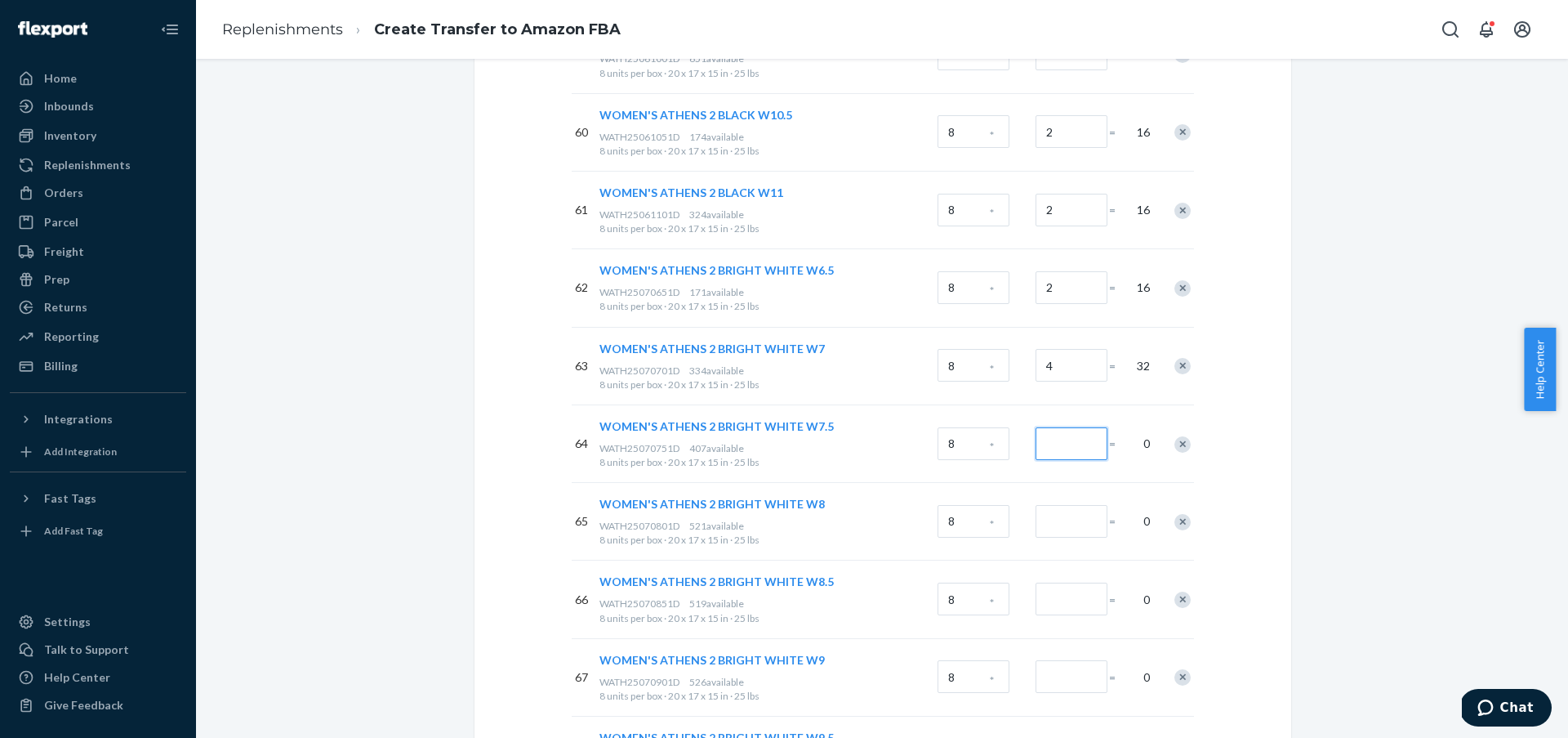
click at [1075, 437] on input "Number of boxes" at bounding box center [1071, 444] width 72 height 33
type input "4"
click at [1080, 519] on input "Number of boxes" at bounding box center [1071, 521] width 72 height 33
type input "6"
click at [1081, 602] on input "Number of boxes" at bounding box center [1071, 599] width 72 height 33
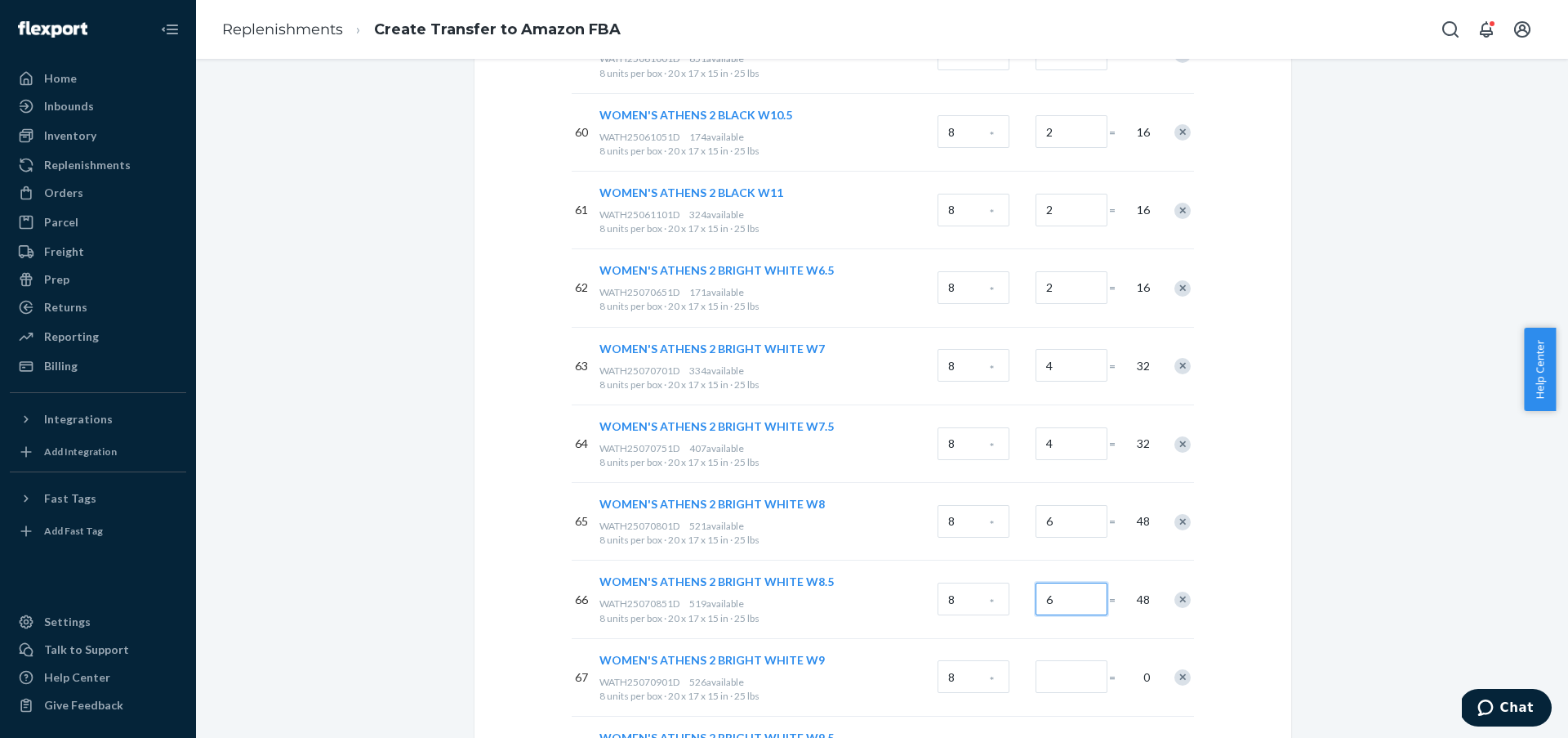
type input "6"
drag, startPoint x: 1099, startPoint y: 682, endPoint x: 1190, endPoint y: 630, distance: 104.8
click at [1100, 682] on input "Number of boxes" at bounding box center [1071, 676] width 72 height 33
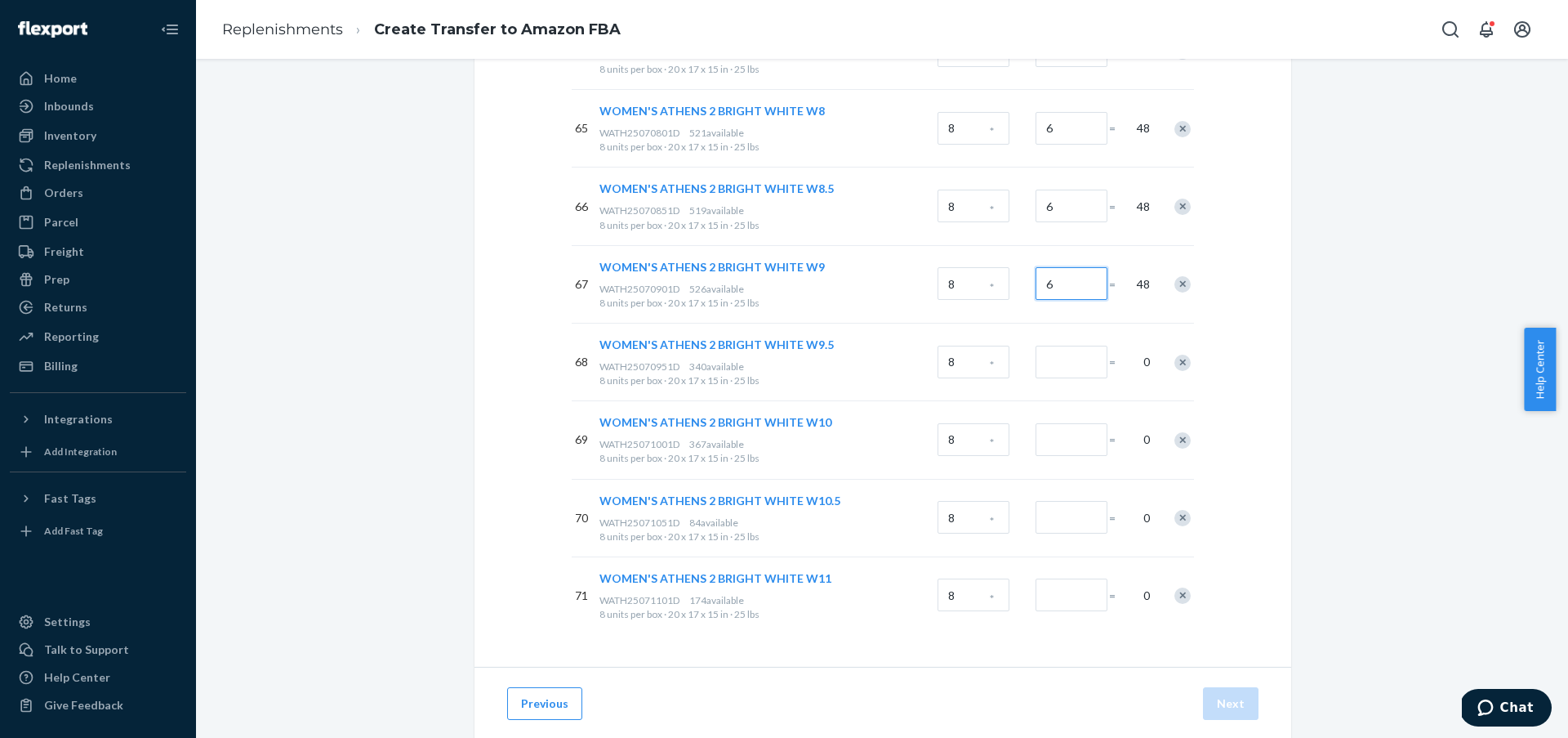
scroll to position [5198, 0]
type input "6"
click at [1057, 372] on input "Number of boxes" at bounding box center [1071, 361] width 72 height 33
type input "4"
drag, startPoint x: 1057, startPoint y: 446, endPoint x: 1072, endPoint y: 508, distance: 63.8
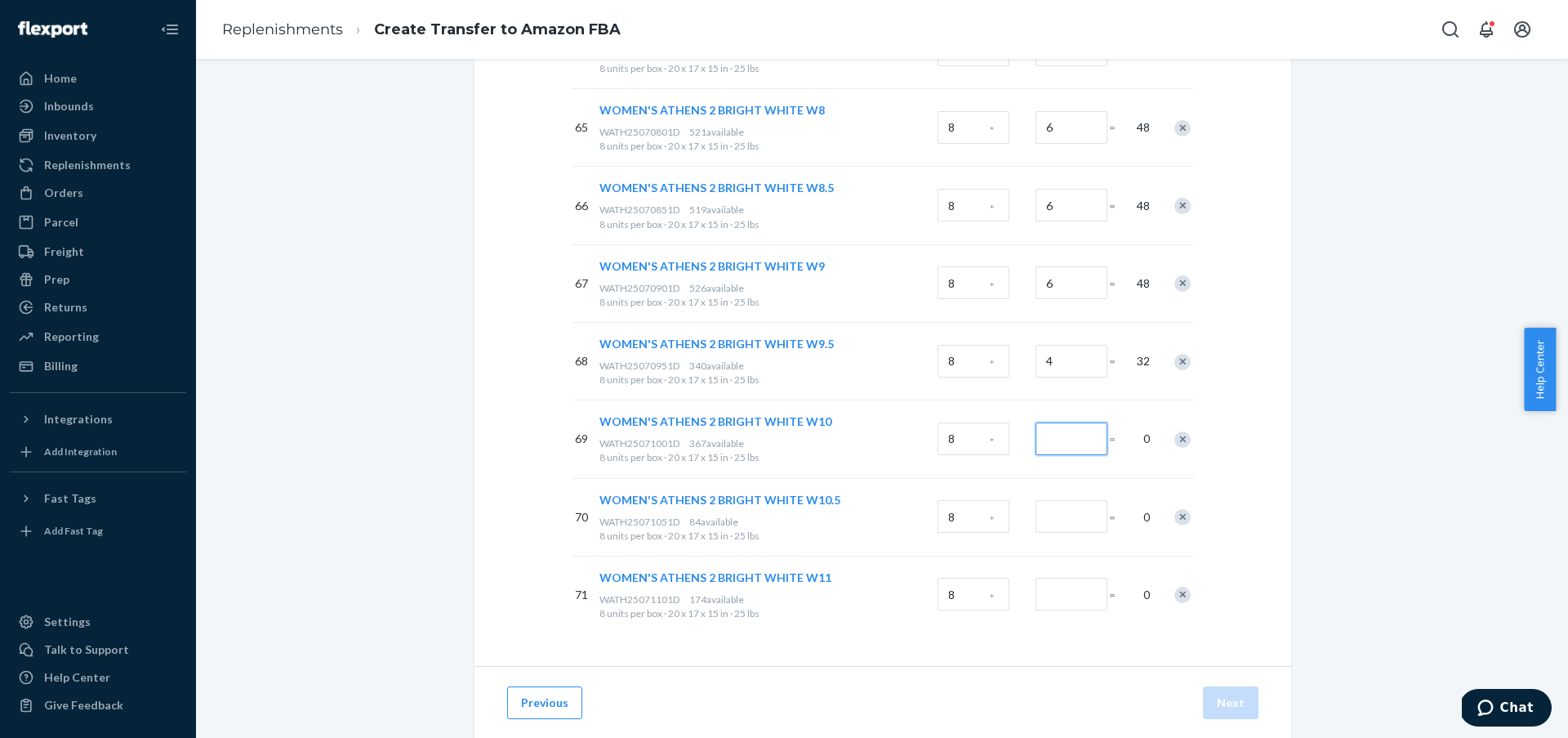
click at [1057, 446] on input "Number of boxes" at bounding box center [1071, 439] width 72 height 33
type input "4"
drag, startPoint x: 1074, startPoint y: 516, endPoint x: 1077, endPoint y: 569, distance: 53.1
click at [1075, 516] on input "Number of boxes" at bounding box center [1071, 517] width 72 height 33
type input "2"
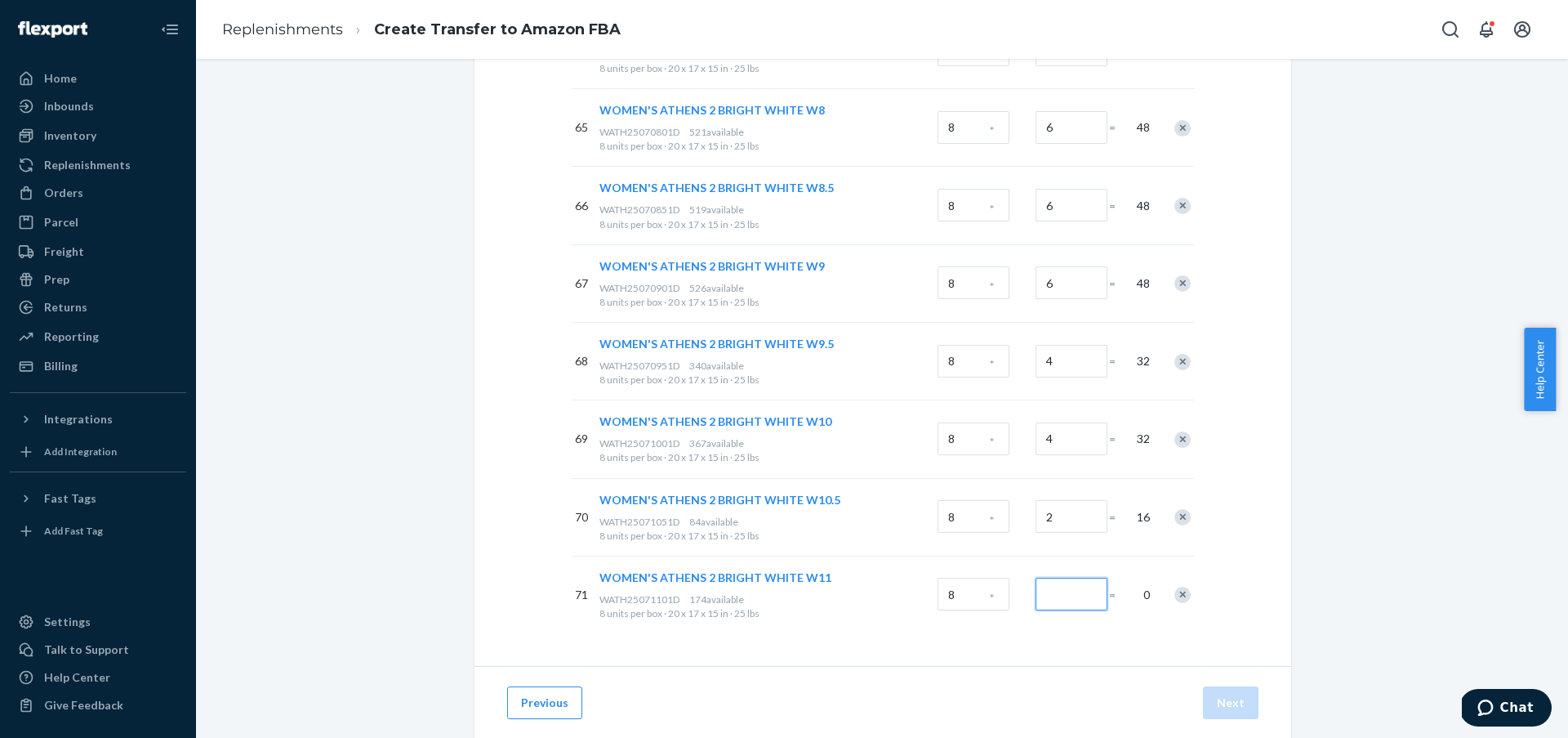
click at [1077, 588] on input "Number of boxes" at bounding box center [1071, 595] width 72 height 33
type input "2"
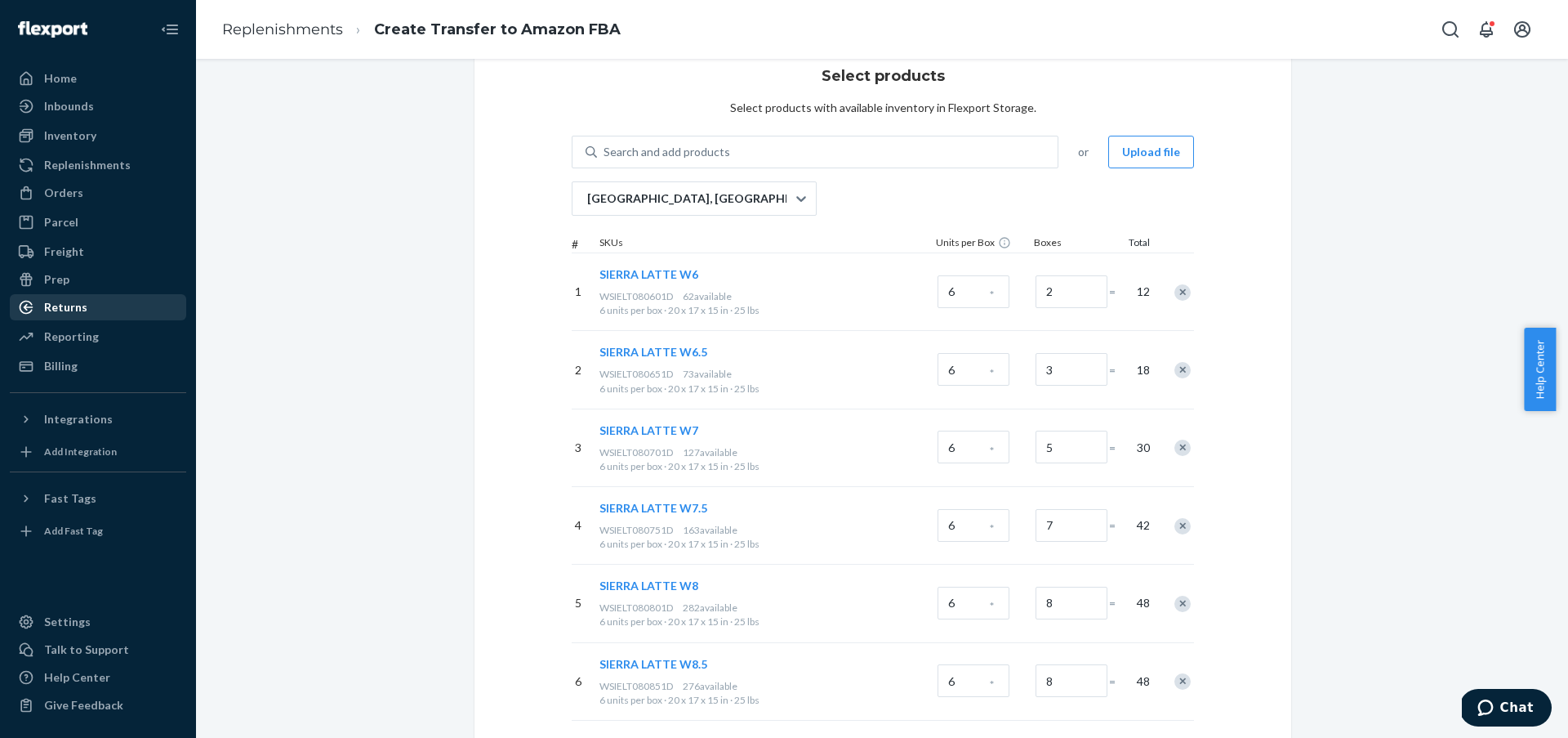
scroll to position [0, 0]
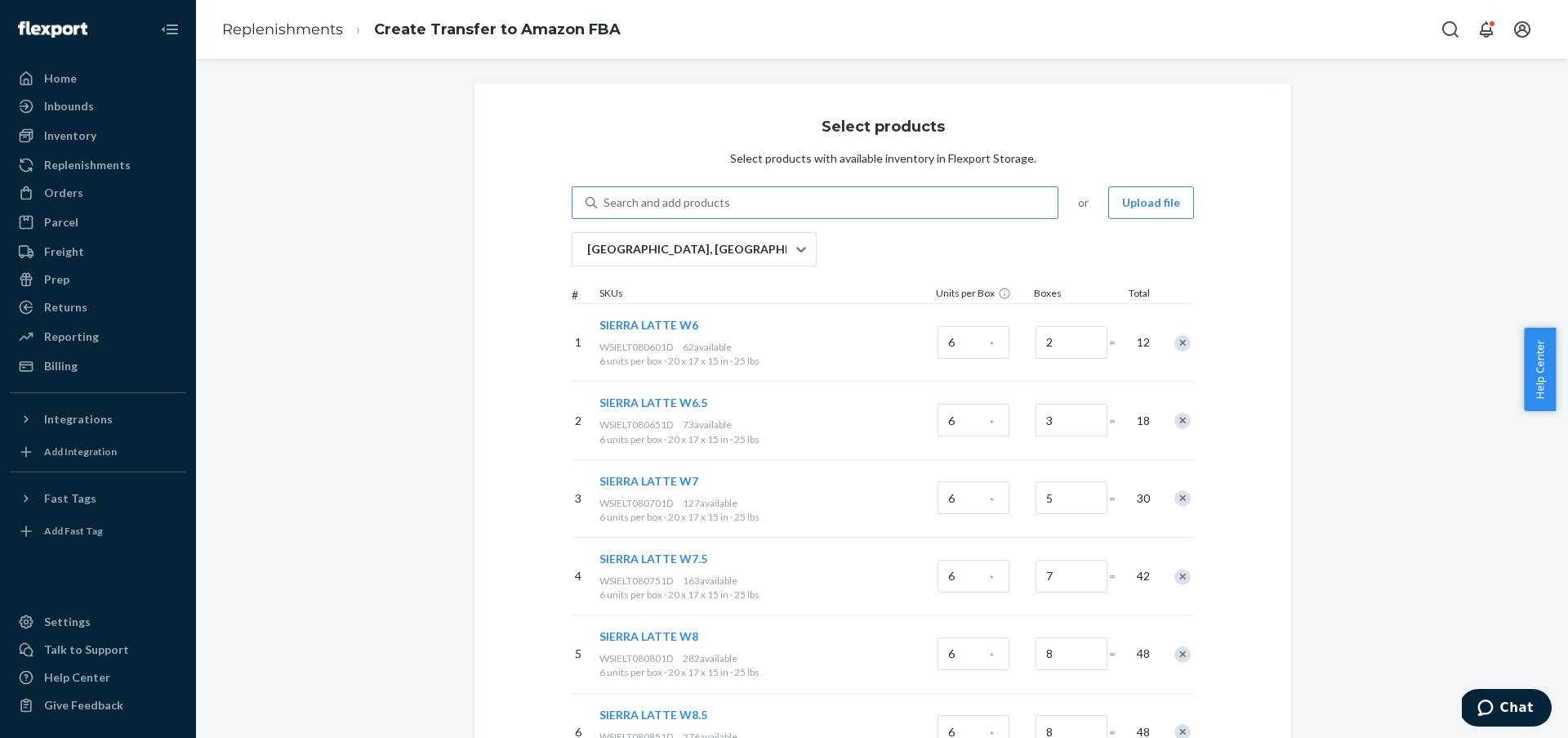
click at [840, 206] on div "Search and add products" at bounding box center [827, 203] width 460 height 29
click at [605, 206] on input "Search and add products" at bounding box center [604, 203] width 2 height 17
paste input "WOMEN'S ATHENS 2 ALLOY W6"
type input "WOMEN'S ATHENS 2 ALLOY W6"
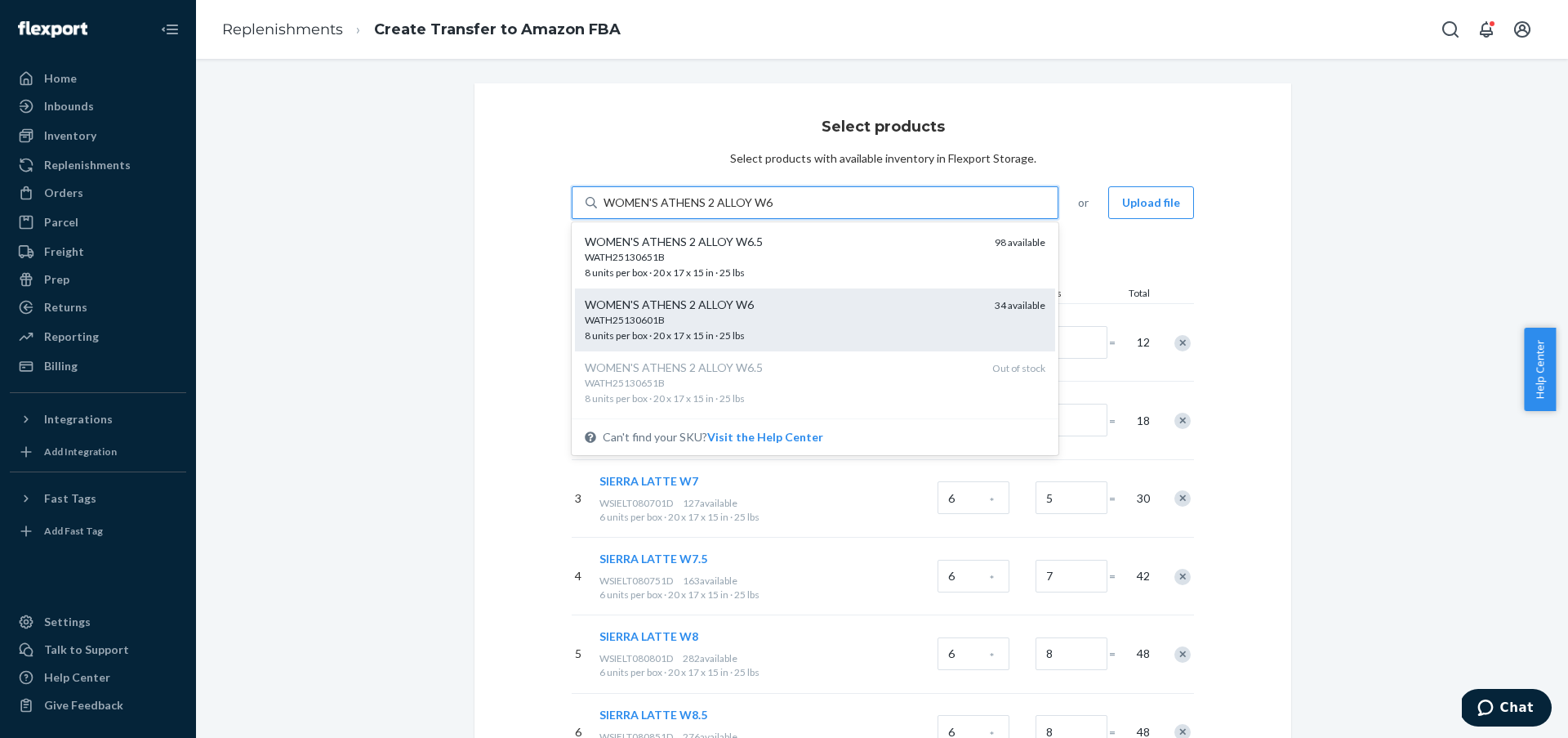
click at [862, 334] on div "WATH25130601B 8 units per box · 20 x 17 x 15 in · 25 lbs" at bounding box center [784, 328] width 397 height 30
click at [773, 210] on input "WOMEN'S ATHENS 2 ALLOY W6" at bounding box center [688, 203] width 169 height 17
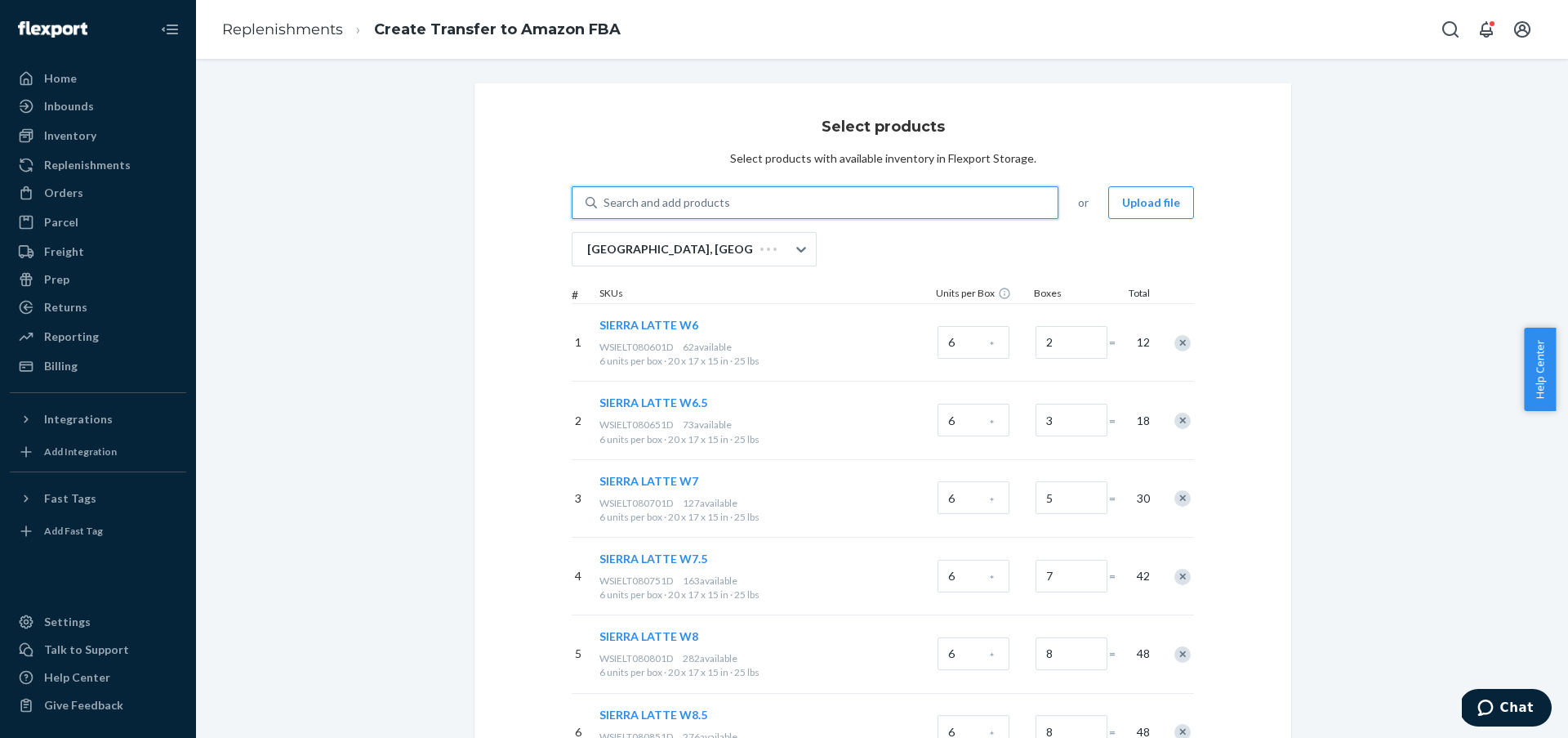
paste input "WOMEN'S ATHENS 2 ALLOY W6"
type input "WOMEN'S ATHENS 2 ALLOY W6"
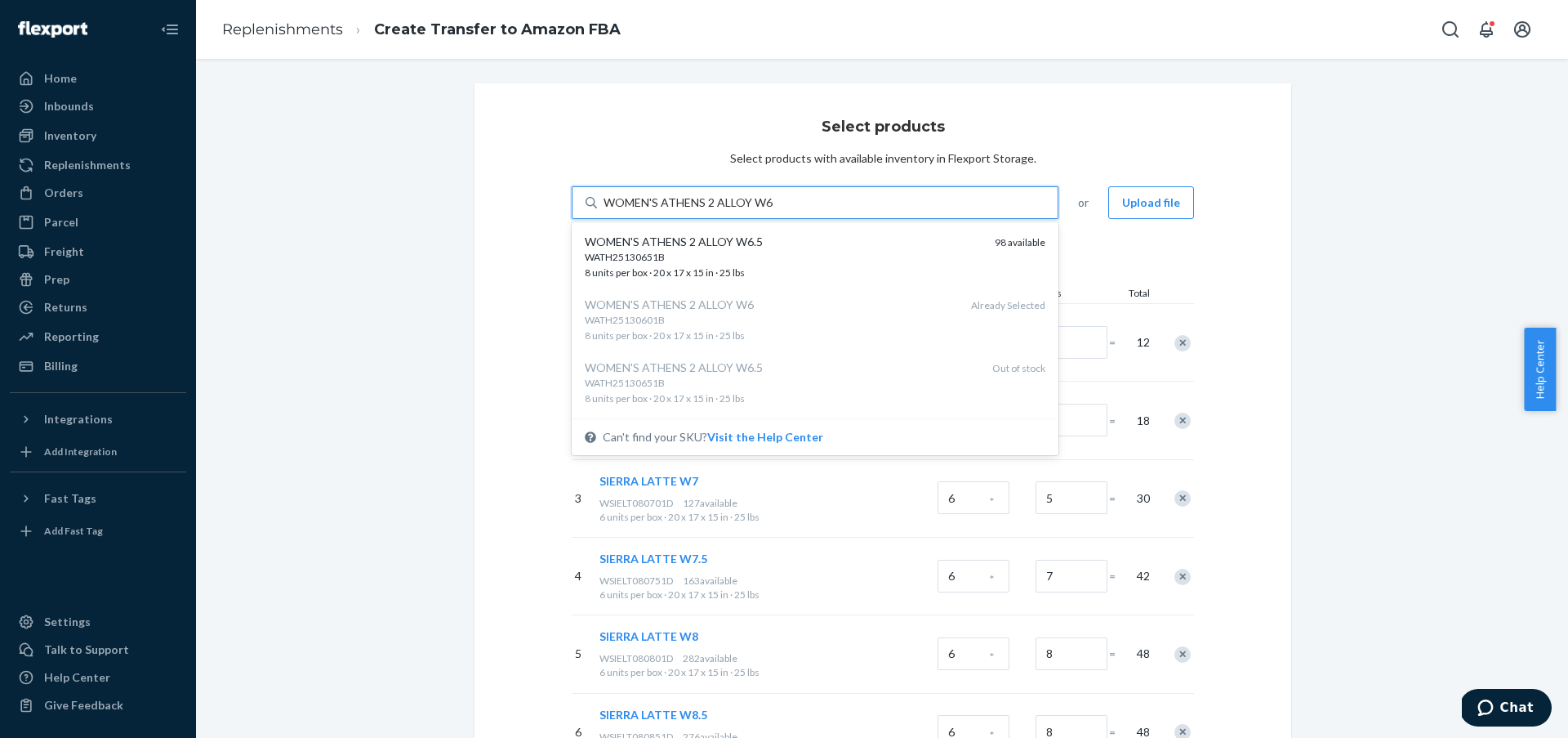
click at [820, 254] on div "WATH25130651B" at bounding box center [784, 256] width 397 height 14
click at [773, 210] on input "WOMEN'S ATHENS 2 ALLOY W6" at bounding box center [688, 203] width 169 height 17
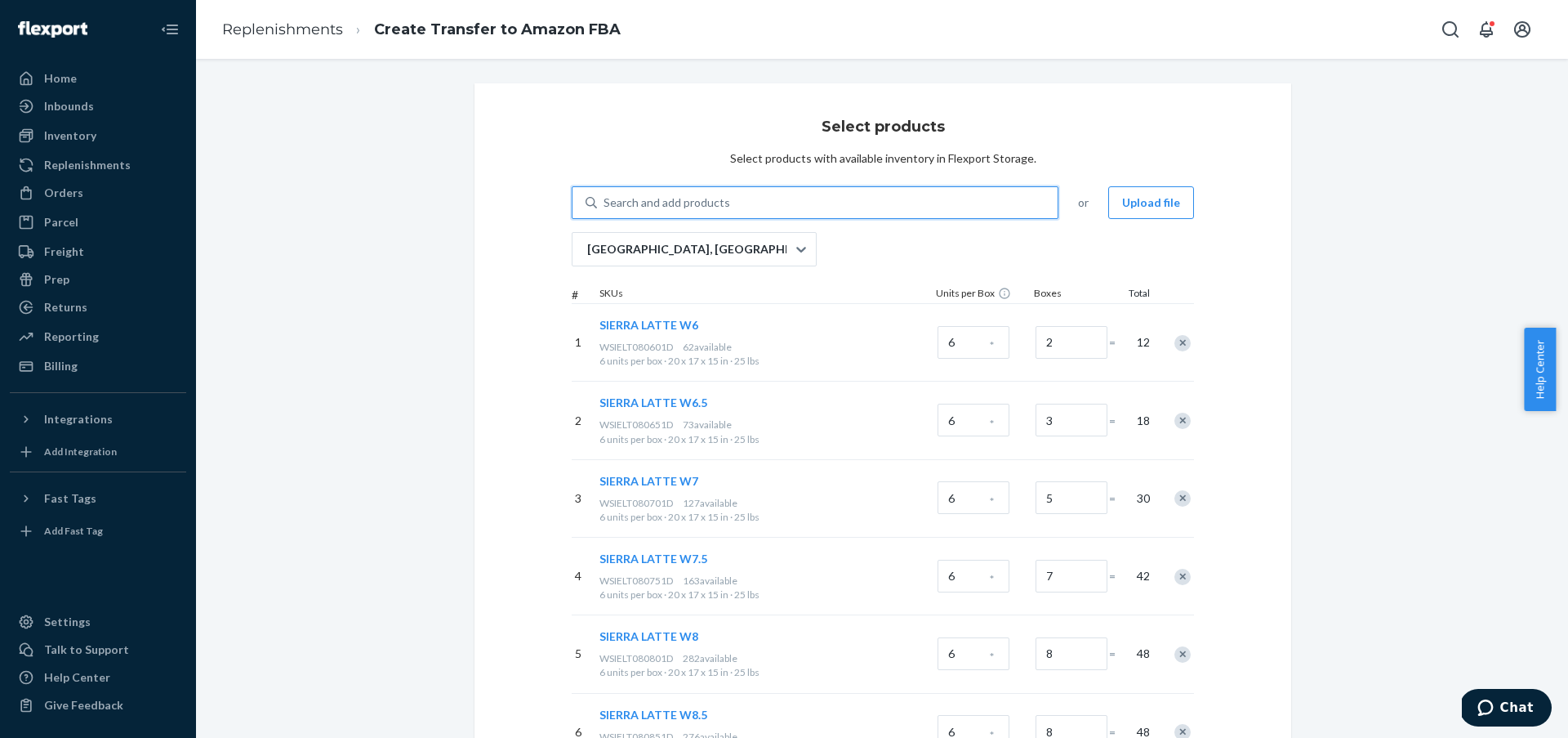
paste input "WOMEN'S ATHENS 2 ALLOY W7"
type input "WOMEN'S ATHENS 2 ALLOY W7"
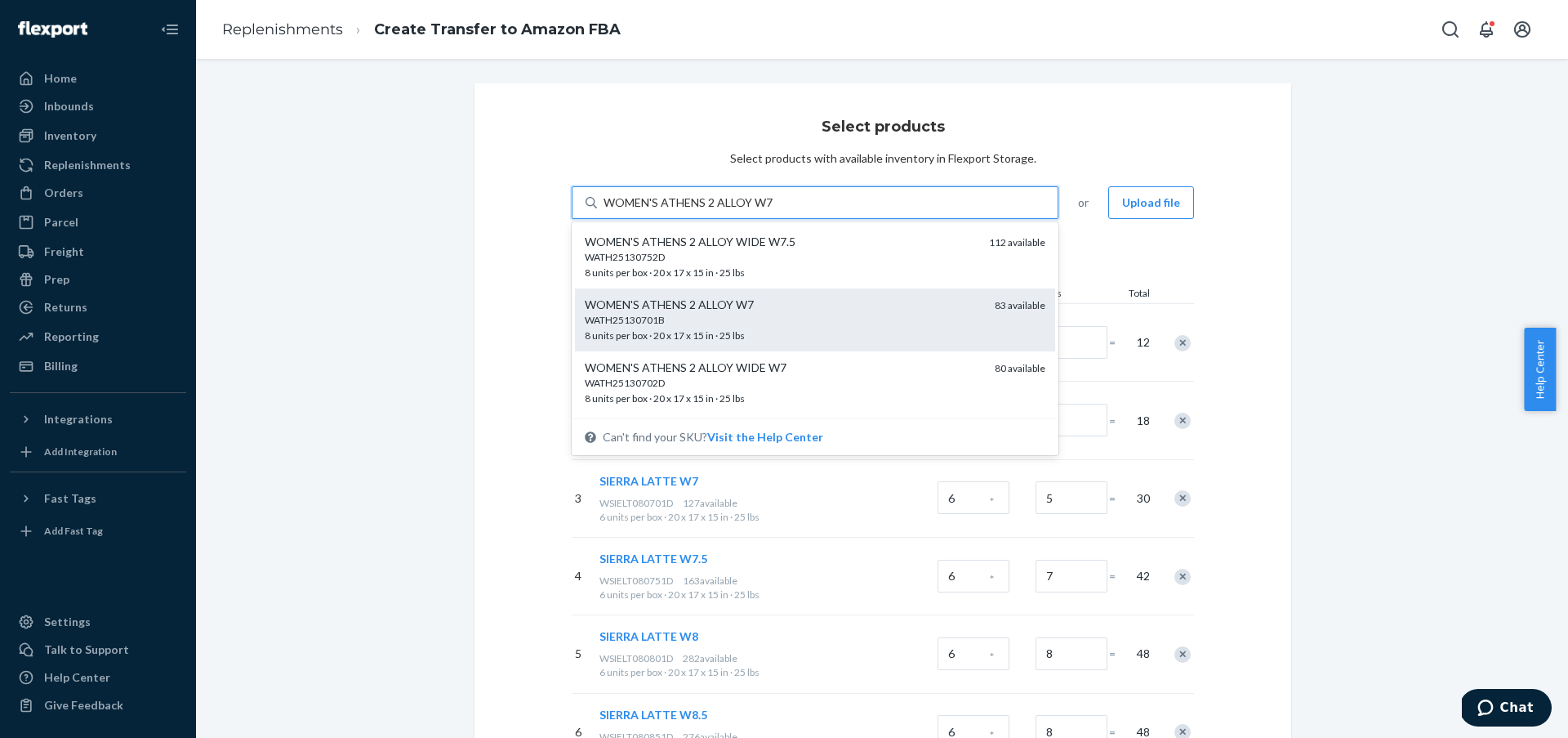
click at [799, 324] on div "WATH25130701B" at bounding box center [784, 320] width 397 height 14
click at [773, 210] on input "WOMEN'S ATHENS 2 ALLOY W7" at bounding box center [688, 203] width 169 height 17
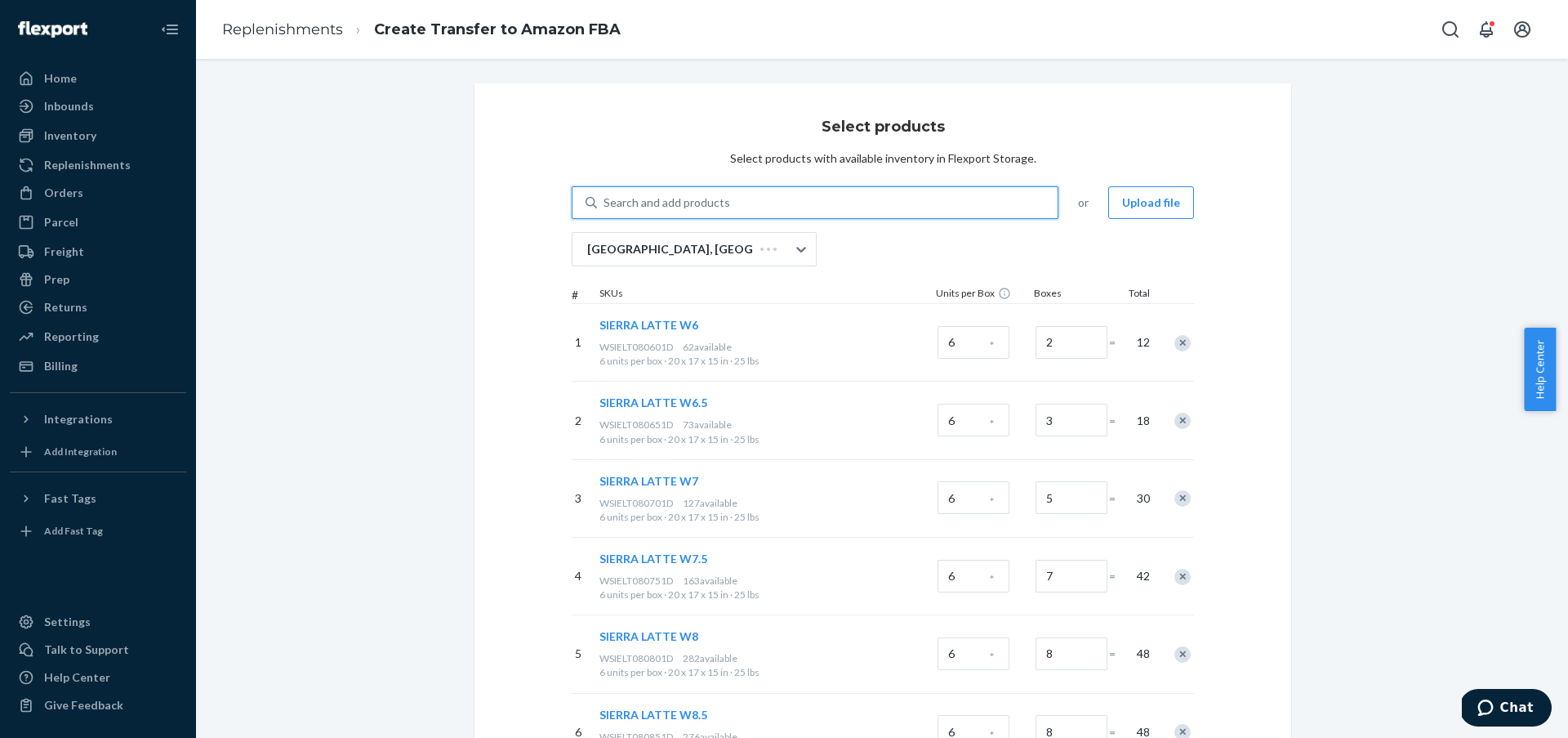
paste input "WOMEN'S ATHENS 2 ALLOY W7"
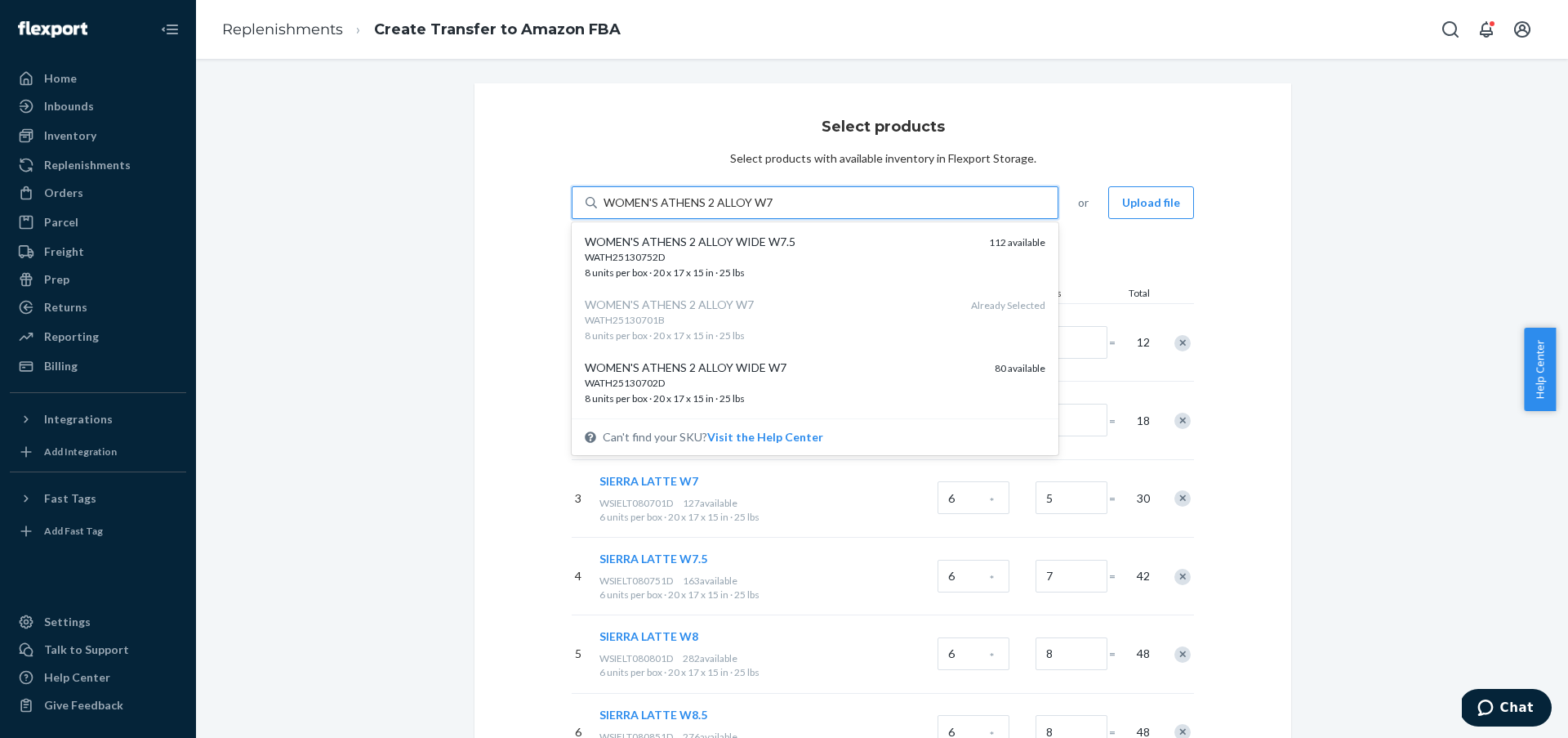
type input "WOMEN'S ATHENS 2 ALLOY W7"
drag, startPoint x: 286, startPoint y: 210, endPoint x: 186, endPoint y: 237, distance: 103.6
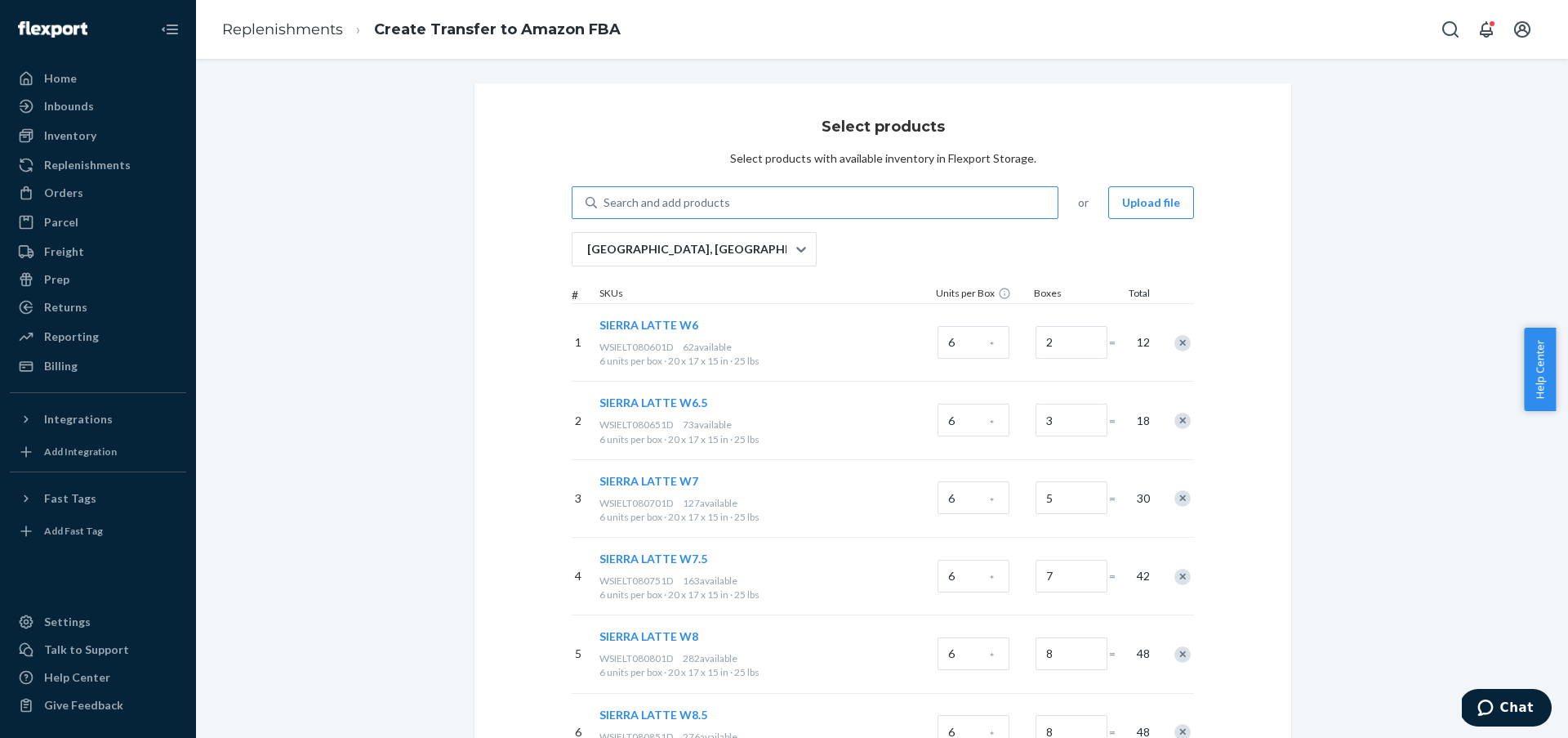
click at [760, 206] on div "Search and add products" at bounding box center [827, 203] width 460 height 29
click at [605, 206] on input "Search and add products" at bounding box center [604, 203] width 2 height 17
paste input "WOMEN'S ATHENS 2 ALLOY W8"
type input "WOMEN'S ATHENS 2 ALLOY W8"
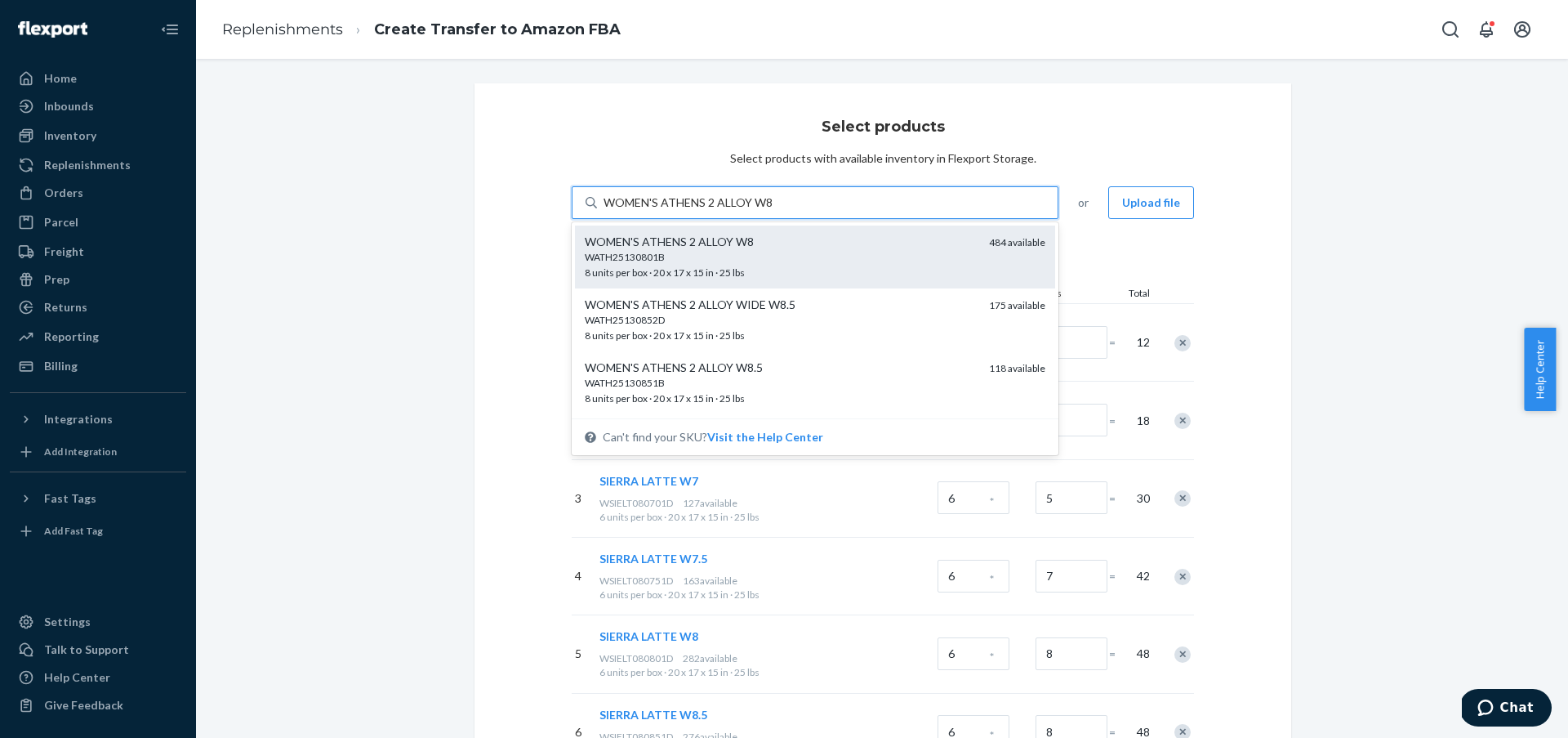
click at [831, 262] on div "WATH25130801B" at bounding box center [781, 256] width 391 height 14
click at [773, 210] on input "WOMEN'S ATHENS 2 ALLOY W8" at bounding box center [688, 203] width 169 height 17
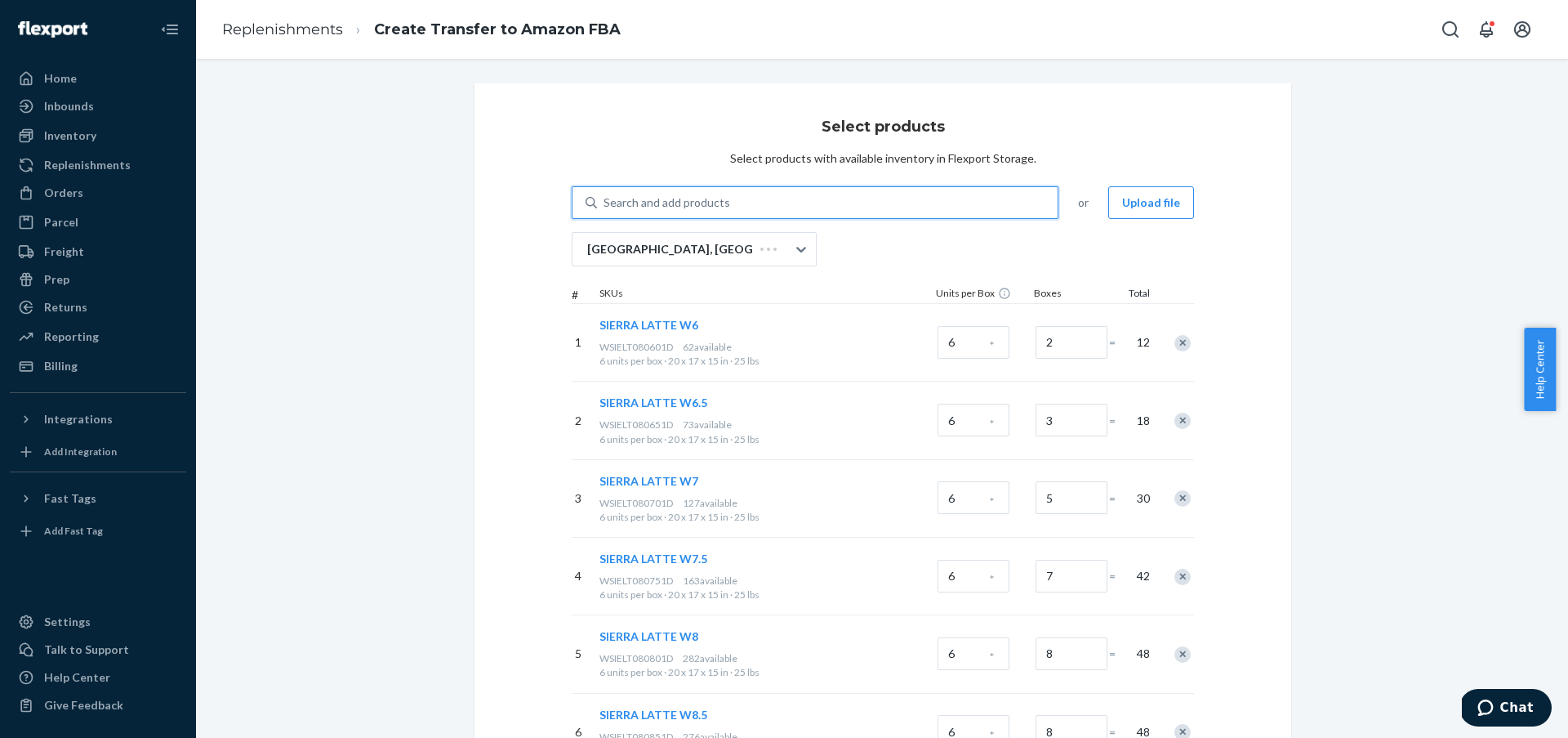
paste input "WOMEN'S ATHENS 2 ALLOY W8"
type input "WOMEN'S ATHENS 2 ALLOY W8"
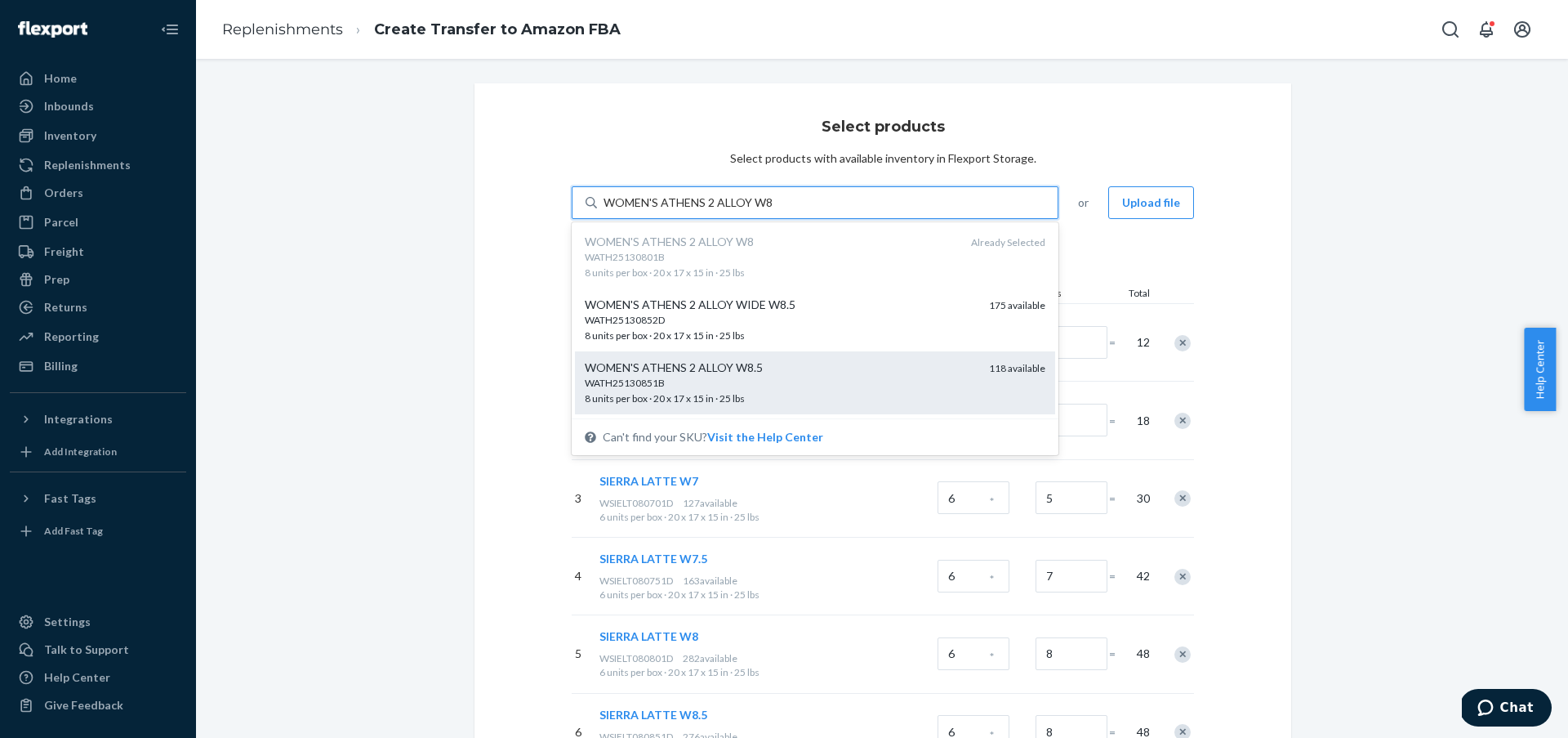
click at [854, 373] on div "WOMEN'S ATHENS 2 ALLOY W8.5" at bounding box center [781, 368] width 391 height 17
click at [773, 210] on input "WOMEN'S ATHENS 2 ALLOY W8" at bounding box center [688, 203] width 169 height 17
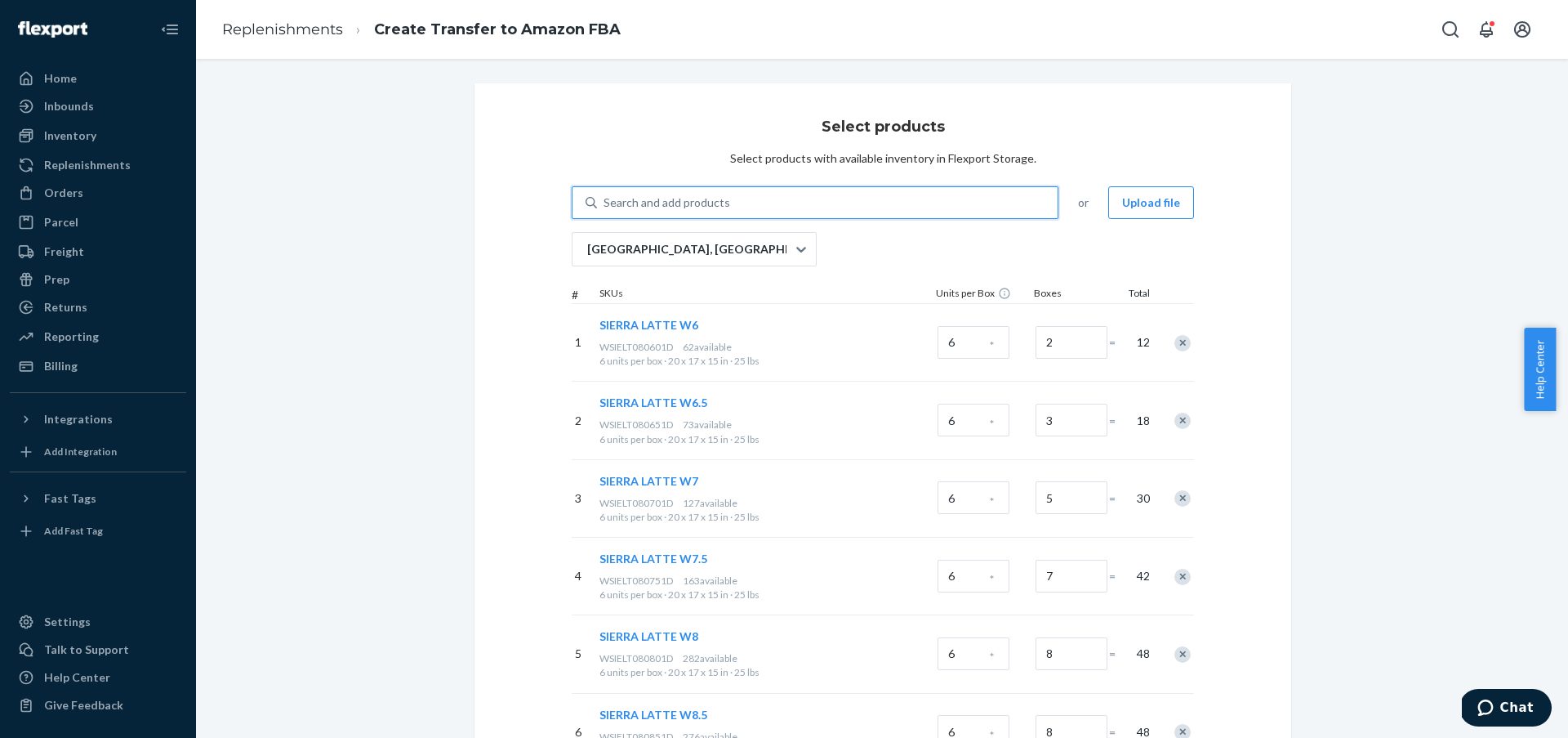
paste input "WOMEN'S ATHENS 2 ALLOY W9"
type input "WOMEN'S ATHENS 2 ALLOY W9"
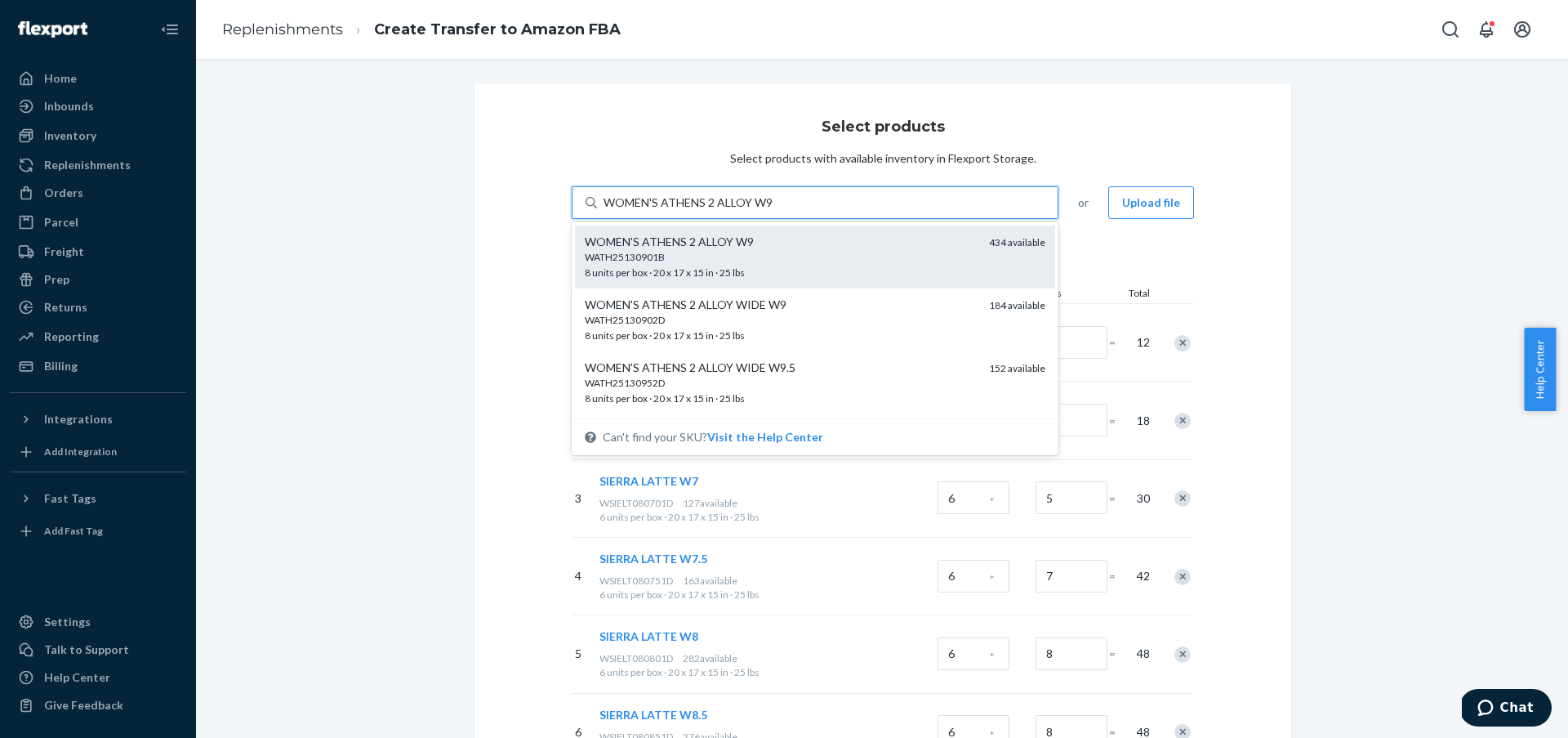
click at [794, 268] on div "WATH25130901B 8 units per box · 20 x 17 x 15 in · 25 lbs" at bounding box center [781, 265] width 391 height 30
click at [773, 210] on input "WOMEN'S ATHENS 2 ALLOY W9" at bounding box center [688, 203] width 169 height 17
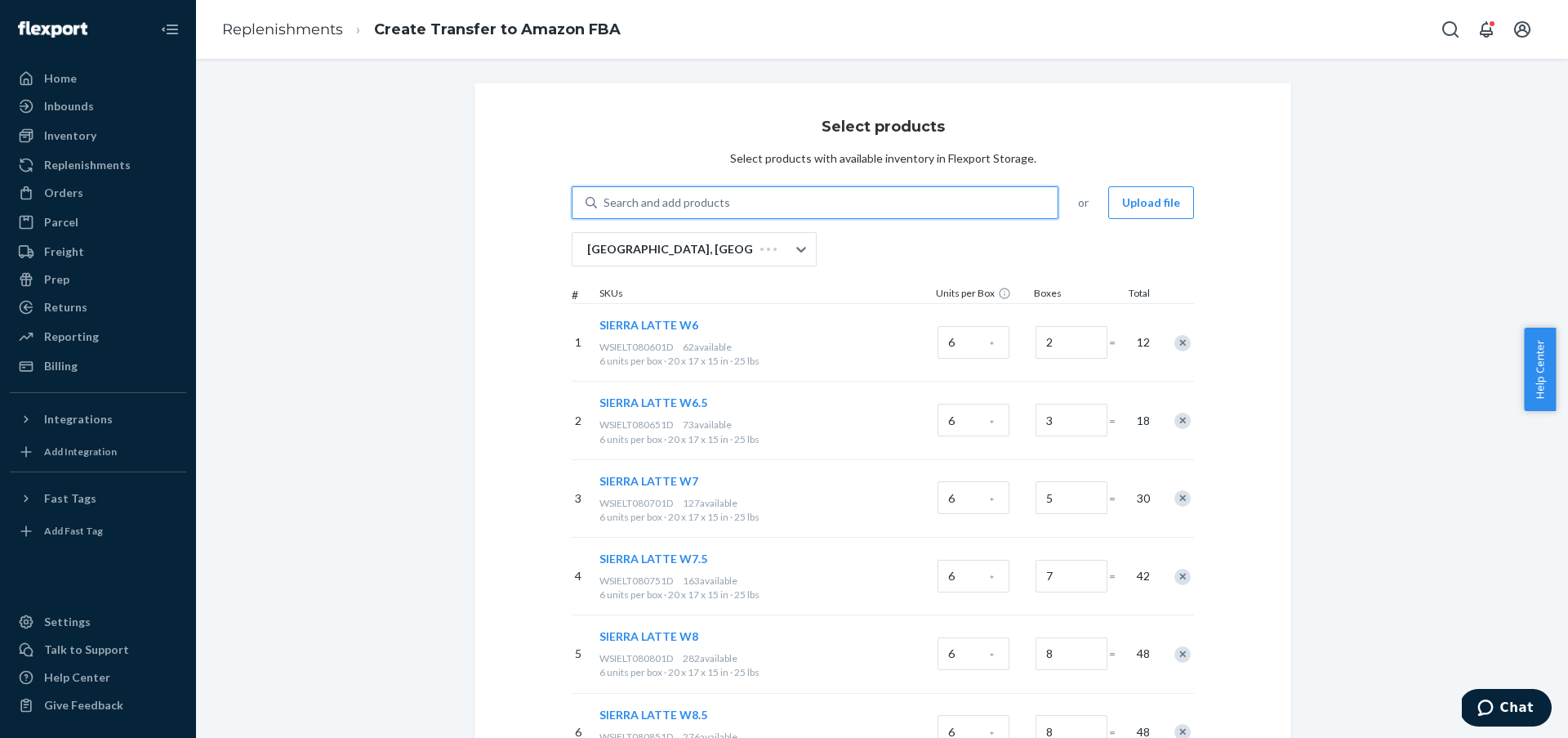
paste input "WOMEN'S ATHENS 2 ALLOY W9"
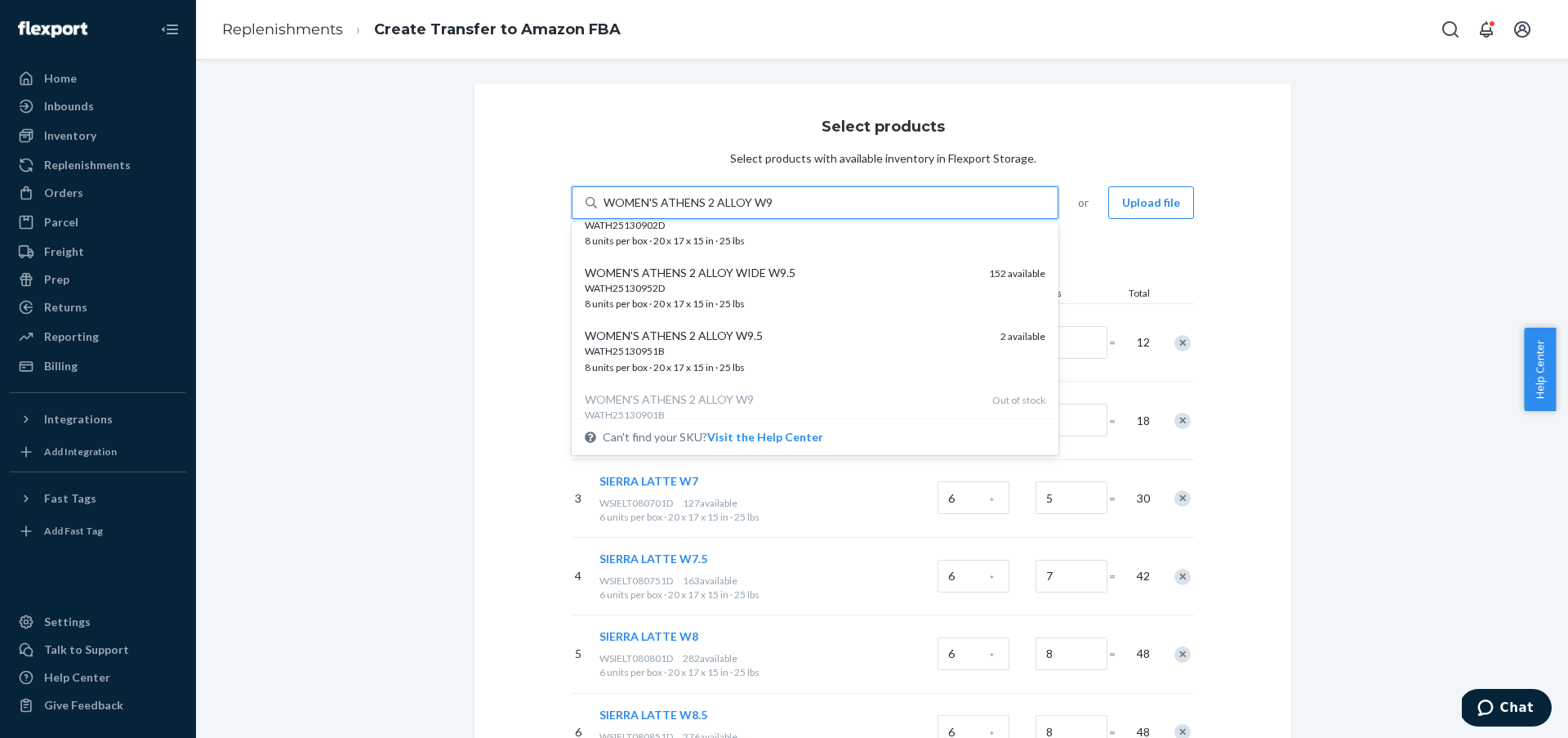
scroll to position [111, 0]
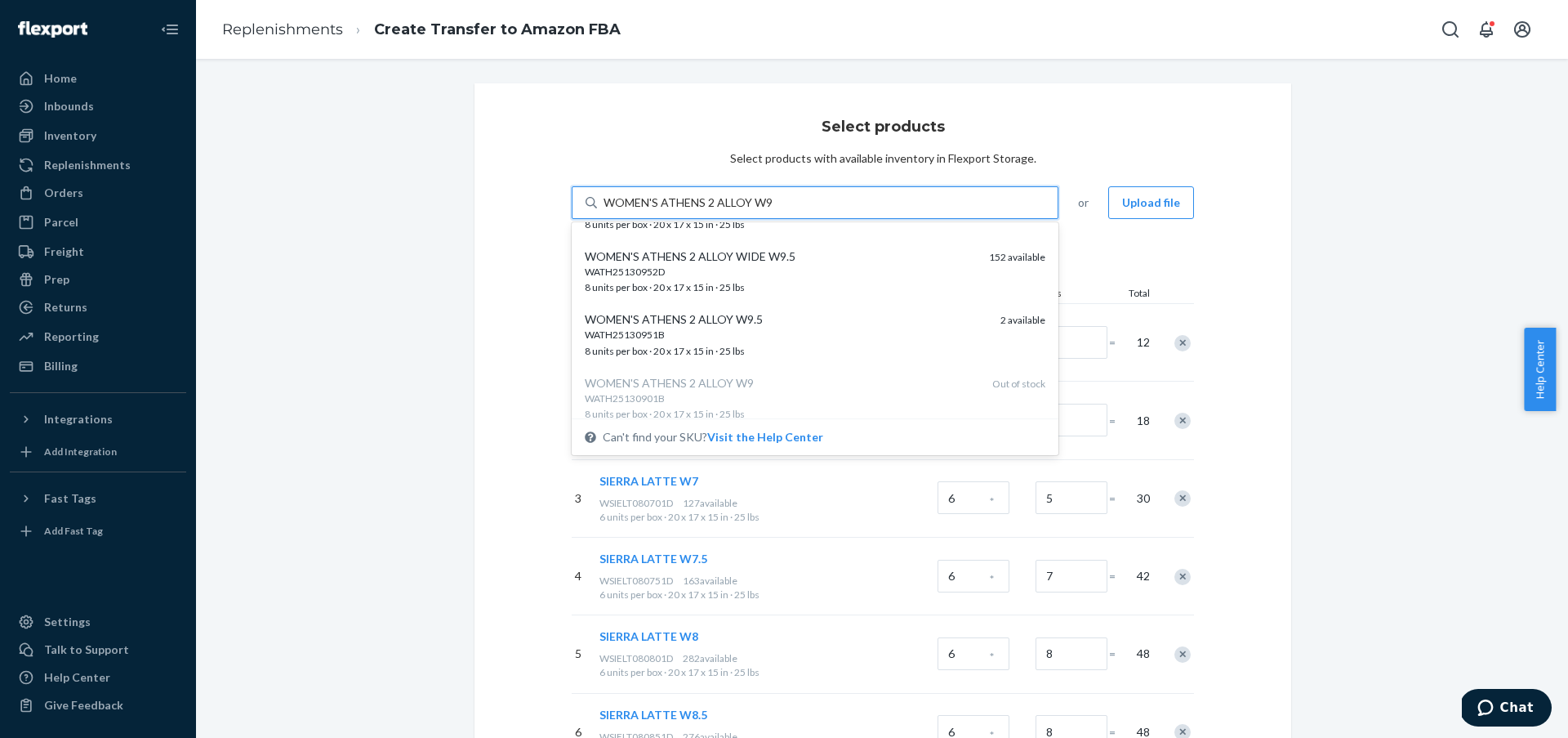
type input "WOMEN'S ATHENS 2 ALLOY W9"
click at [192, 226] on div "Home Inbounds Shipping Plans Problems Inventory Products Replenishments Orders …" at bounding box center [97, 369] width 196 height 738
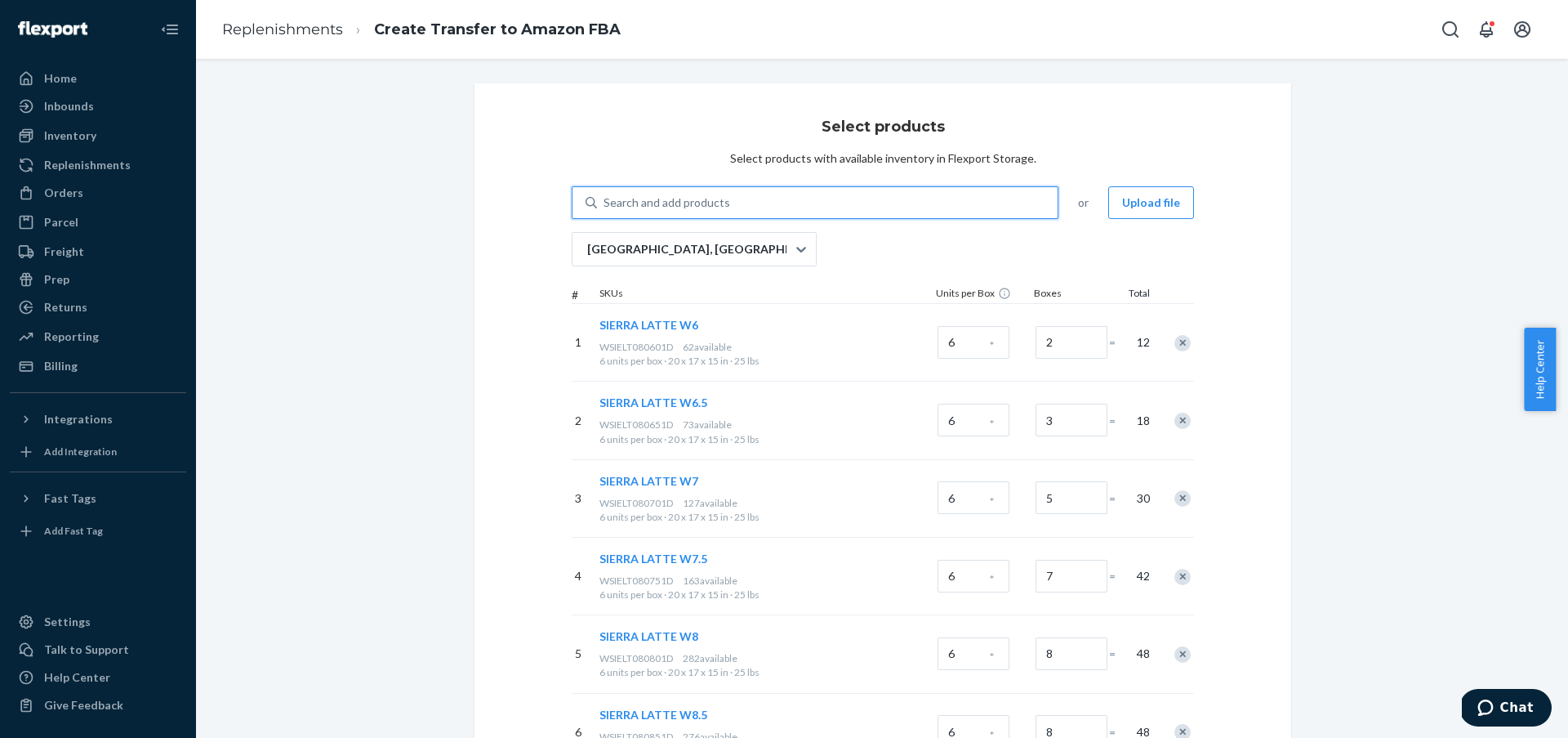
click at [768, 208] on div "Search and add products" at bounding box center [827, 203] width 460 height 29
click at [605, 208] on input "0 results available. Use Up and Down to choose options, press Enter to select t…" at bounding box center [604, 203] width 2 height 17
paste input "WOMEN'S ATHENS 2 ALLOY W10"
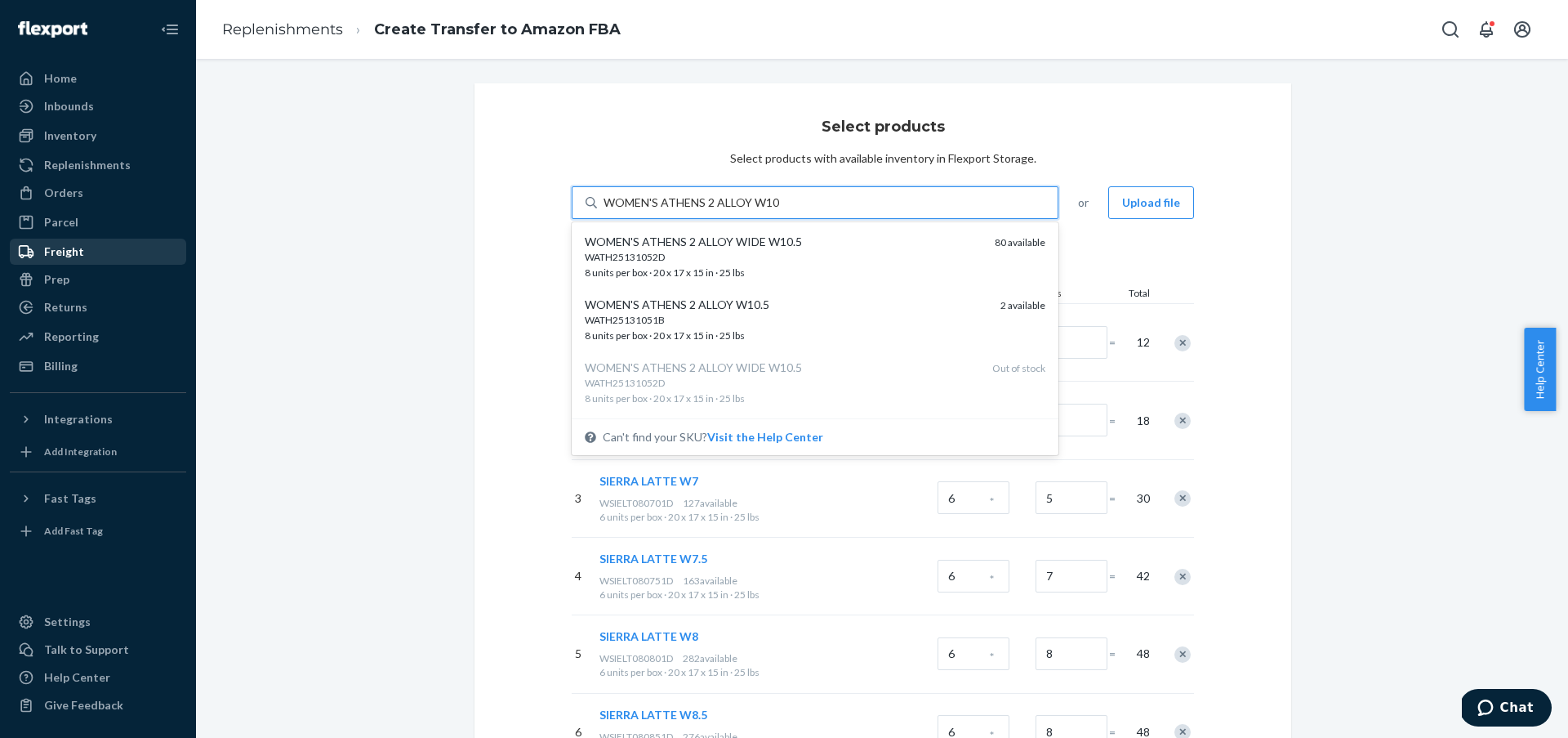
type input "WOMEN'S ATHENS 2 ALLOY W10"
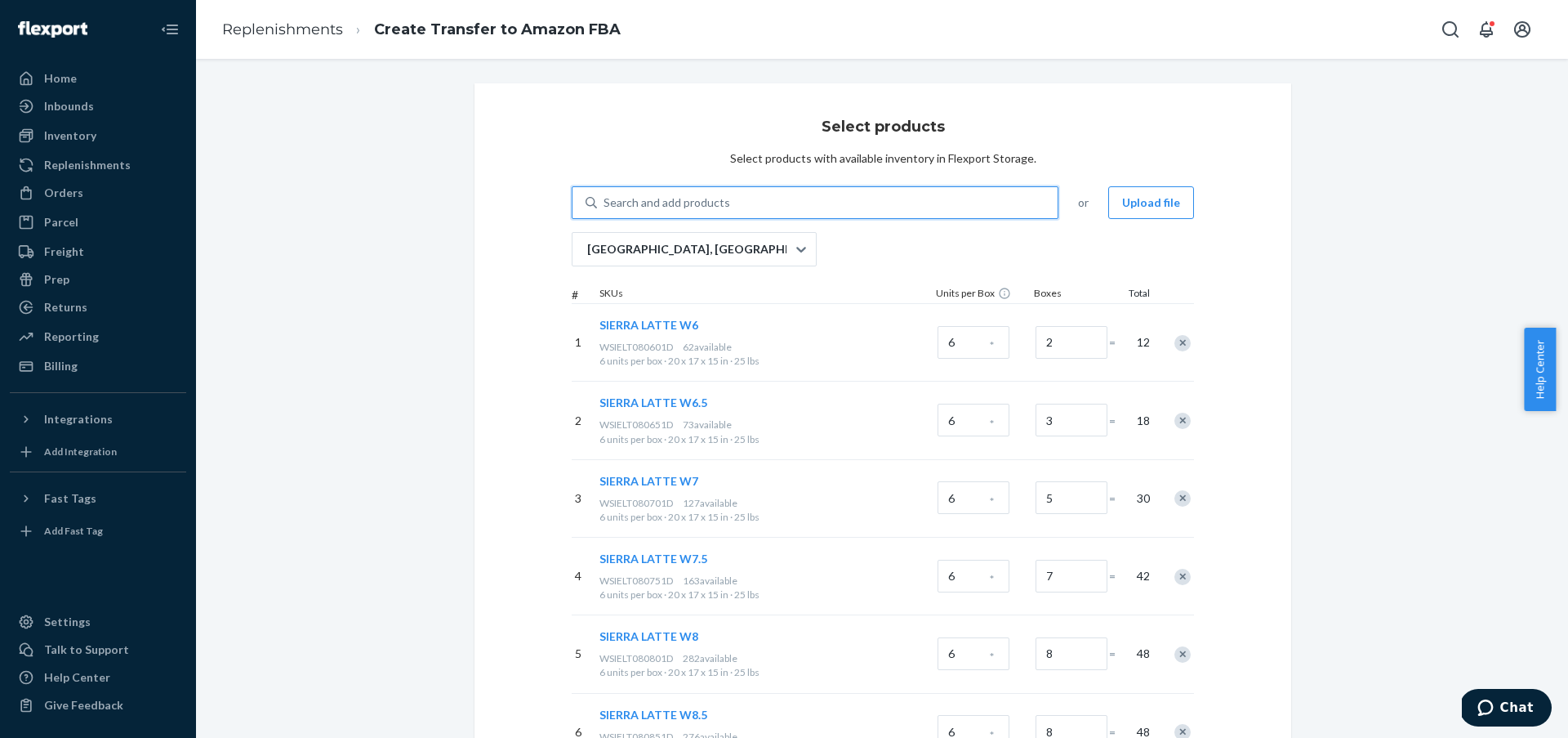
paste input "WOMEN'S ATHENS 2 ALLOY W11"
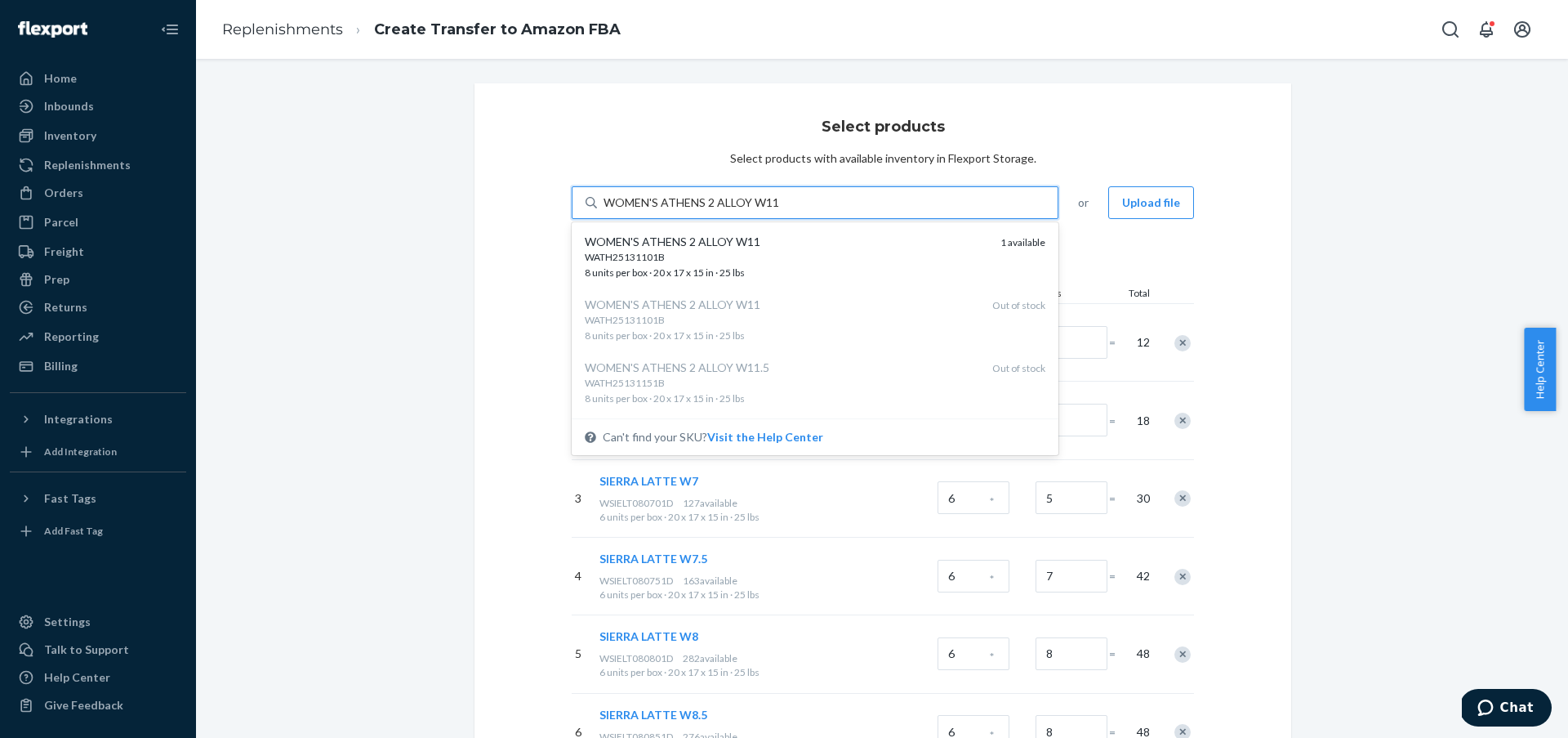
type input "WOMEN'S ATHENS 2 ALLOY W11"
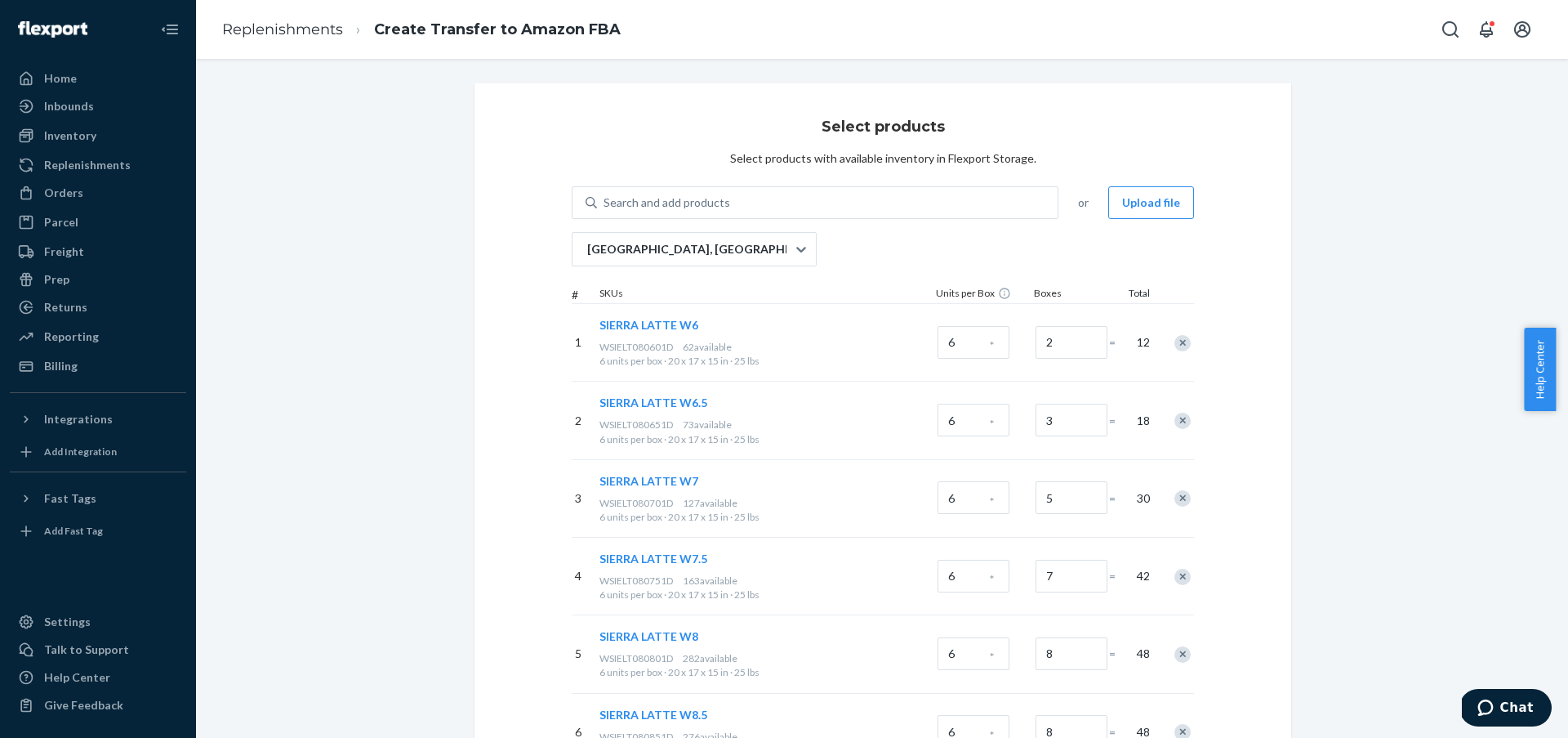
drag, startPoint x: 520, startPoint y: 116, endPoint x: 868, endPoint y: 284, distance: 386.4
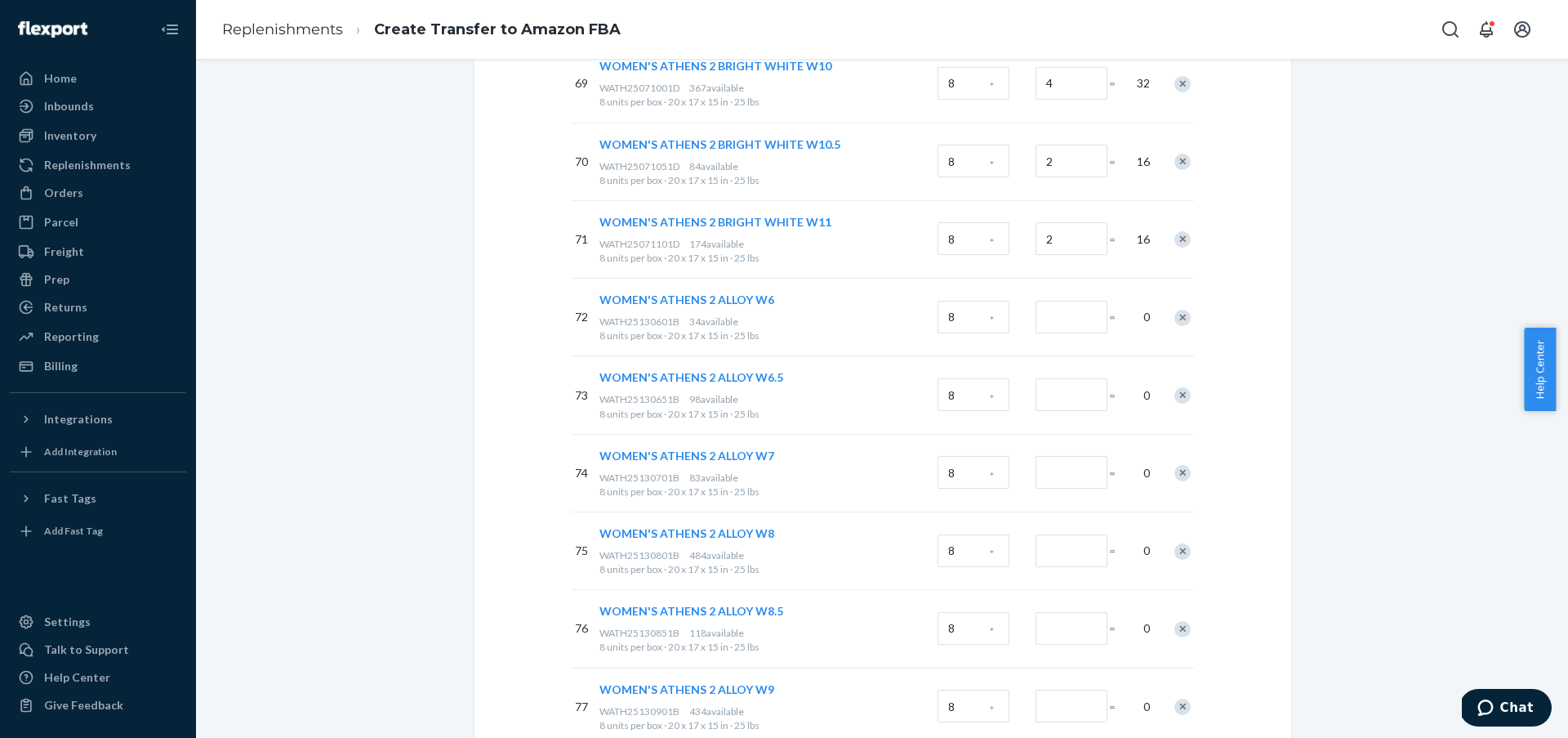
scroll to position [5705, 0]
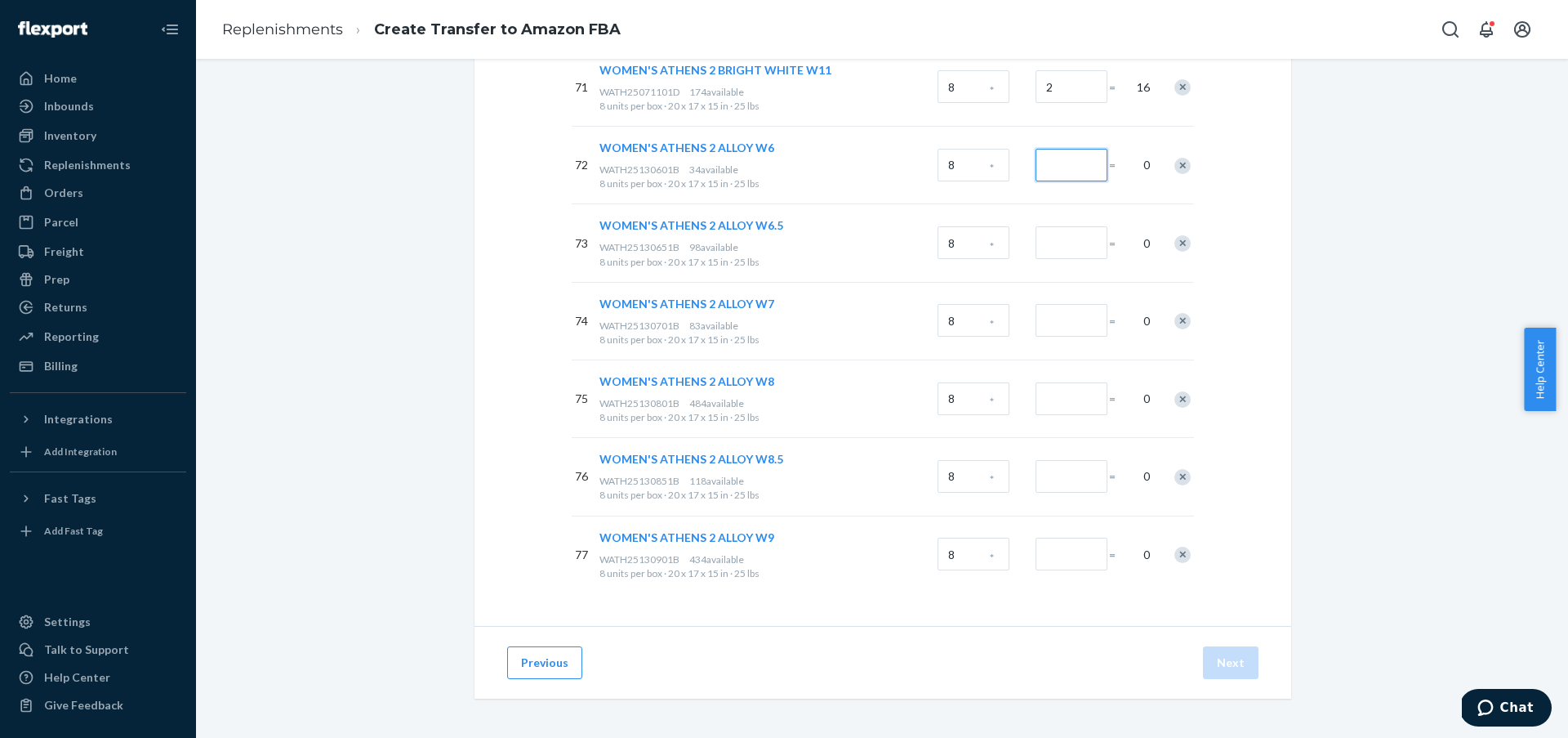
click at [1079, 170] on input "Number of boxes" at bounding box center [1071, 165] width 72 height 33
click at [1093, 167] on input "Number of boxes" at bounding box center [1071, 165] width 72 height 33
type input "2"
drag, startPoint x: 1086, startPoint y: 233, endPoint x: 1090, endPoint y: 270, distance: 37.2
click at [1086, 233] on input "Number of boxes" at bounding box center [1071, 243] width 72 height 33
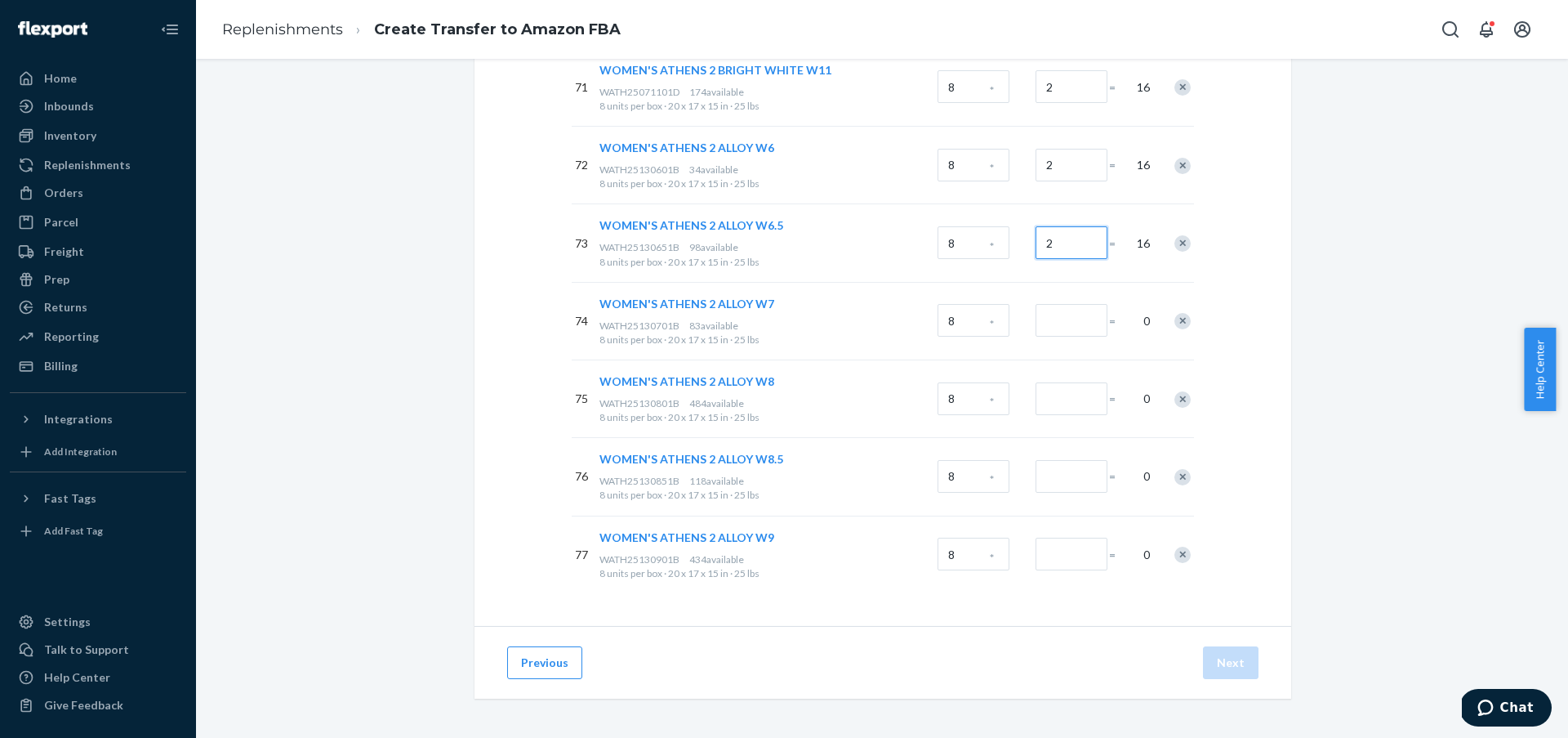
type input "2"
click at [1068, 337] on div at bounding box center [1069, 321] width 73 height 66
click at [1079, 328] on input "Number of boxes" at bounding box center [1071, 321] width 72 height 33
type input "4"
click at [1067, 406] on input "Number of boxes" at bounding box center [1071, 399] width 72 height 33
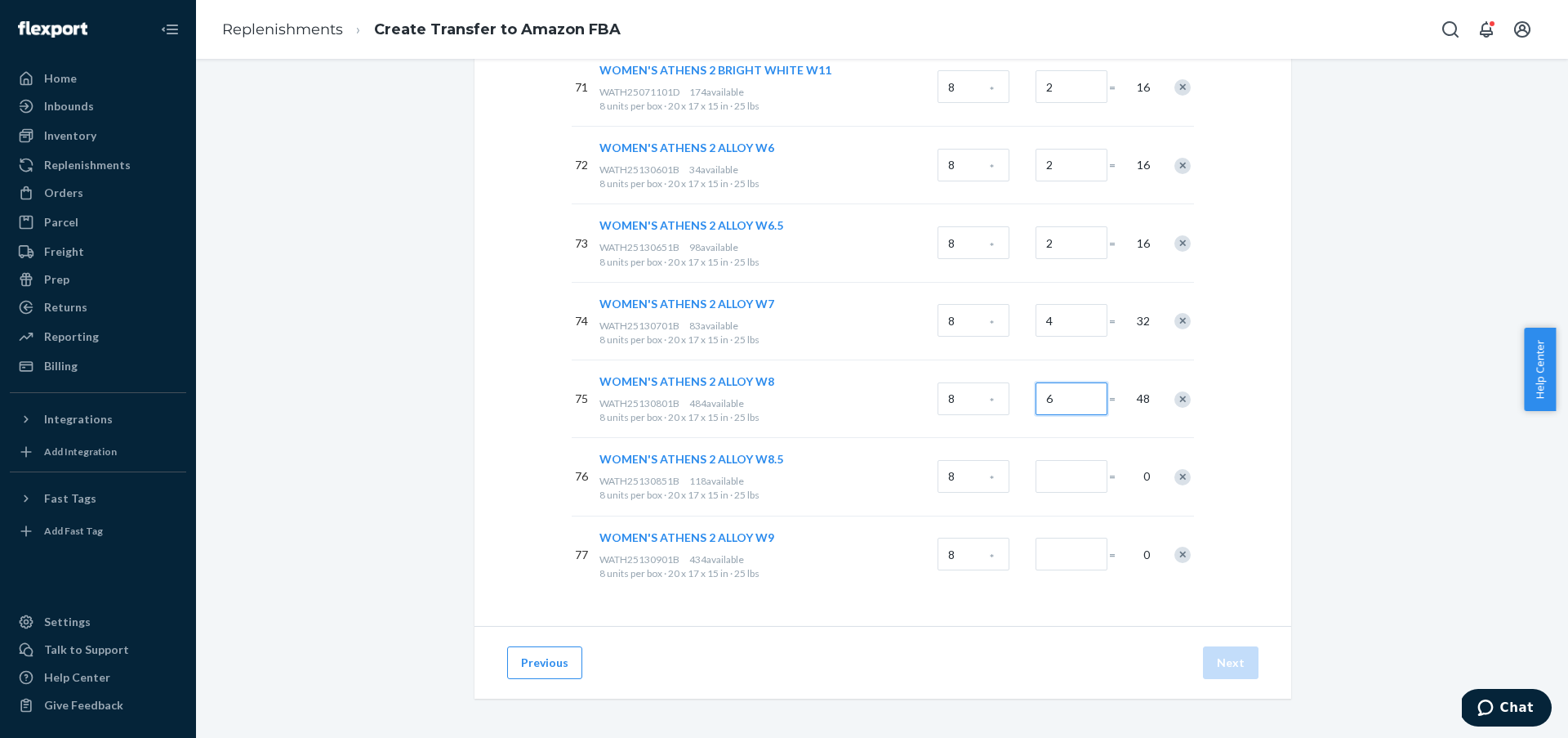
type input "6"
click at [1069, 482] on input "Number of boxes" at bounding box center [1071, 477] width 72 height 33
type input "6"
click at [1070, 563] on input "Number of boxes" at bounding box center [1071, 554] width 72 height 33
type input "6"
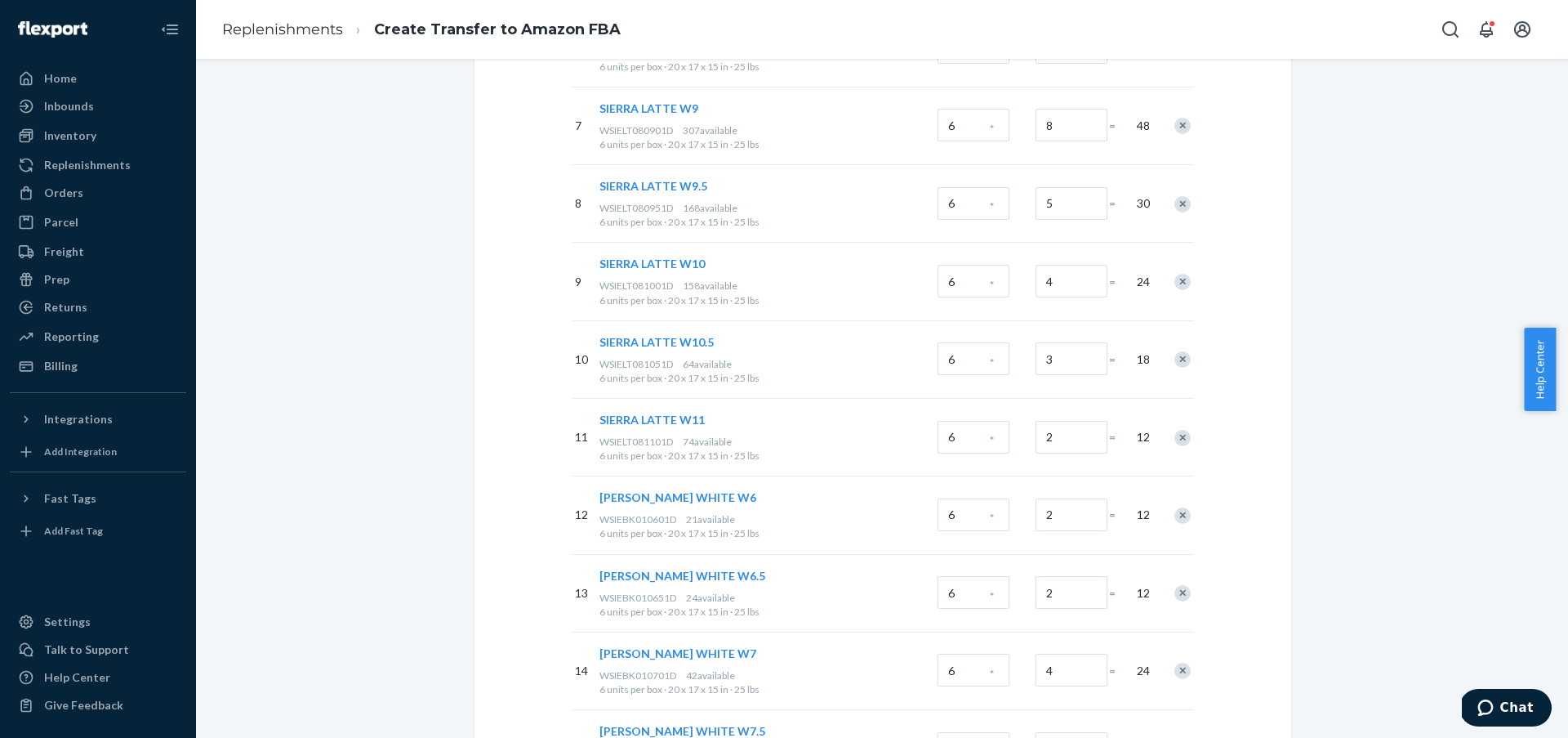
scroll to position [0, 0]
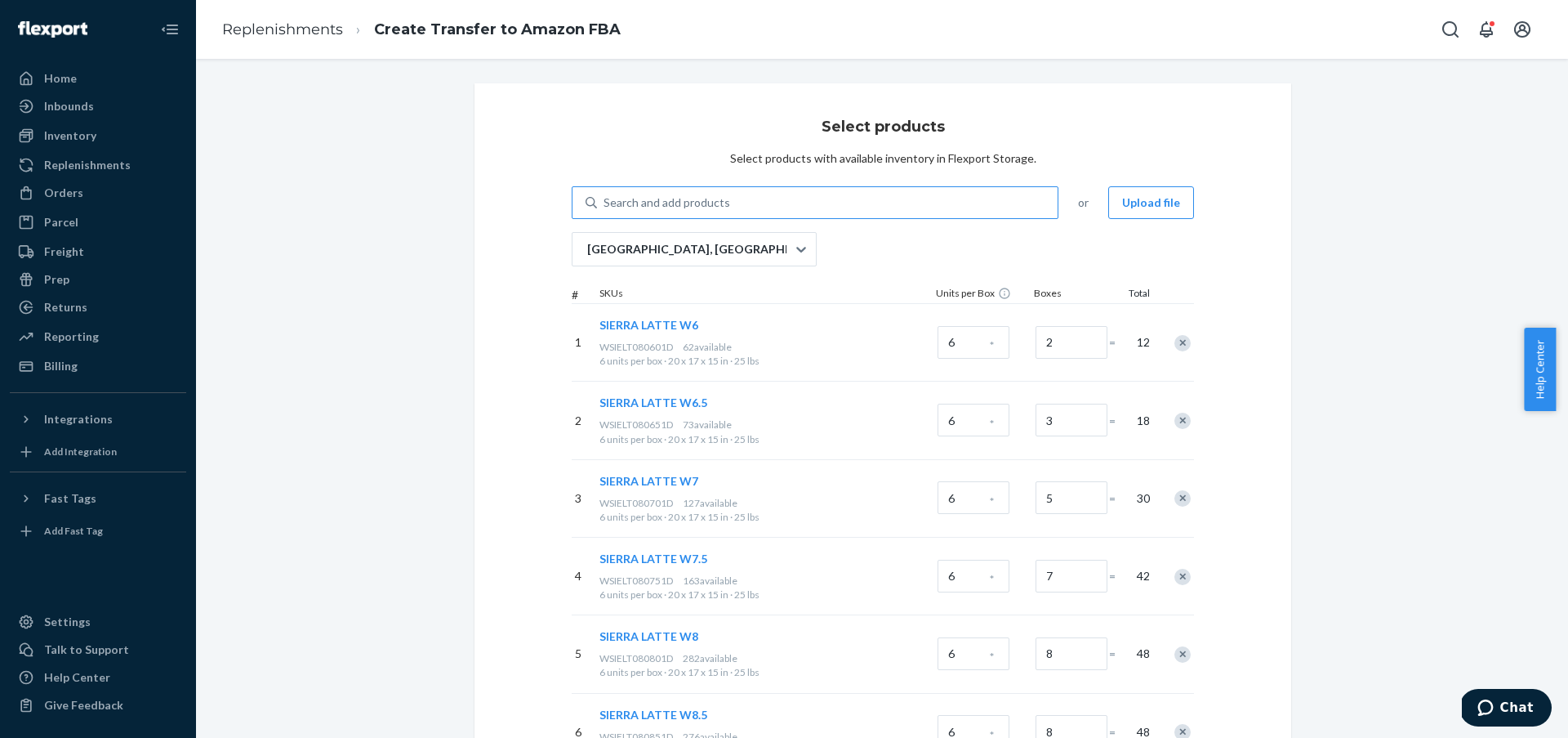
click at [668, 203] on div "Search and add products" at bounding box center [667, 203] width 127 height 17
click at [605, 203] on input "Search and add products" at bounding box center [604, 203] width 2 height 17
paste input "WOMEN'S ATHENS 2 BLACKOUT W6"
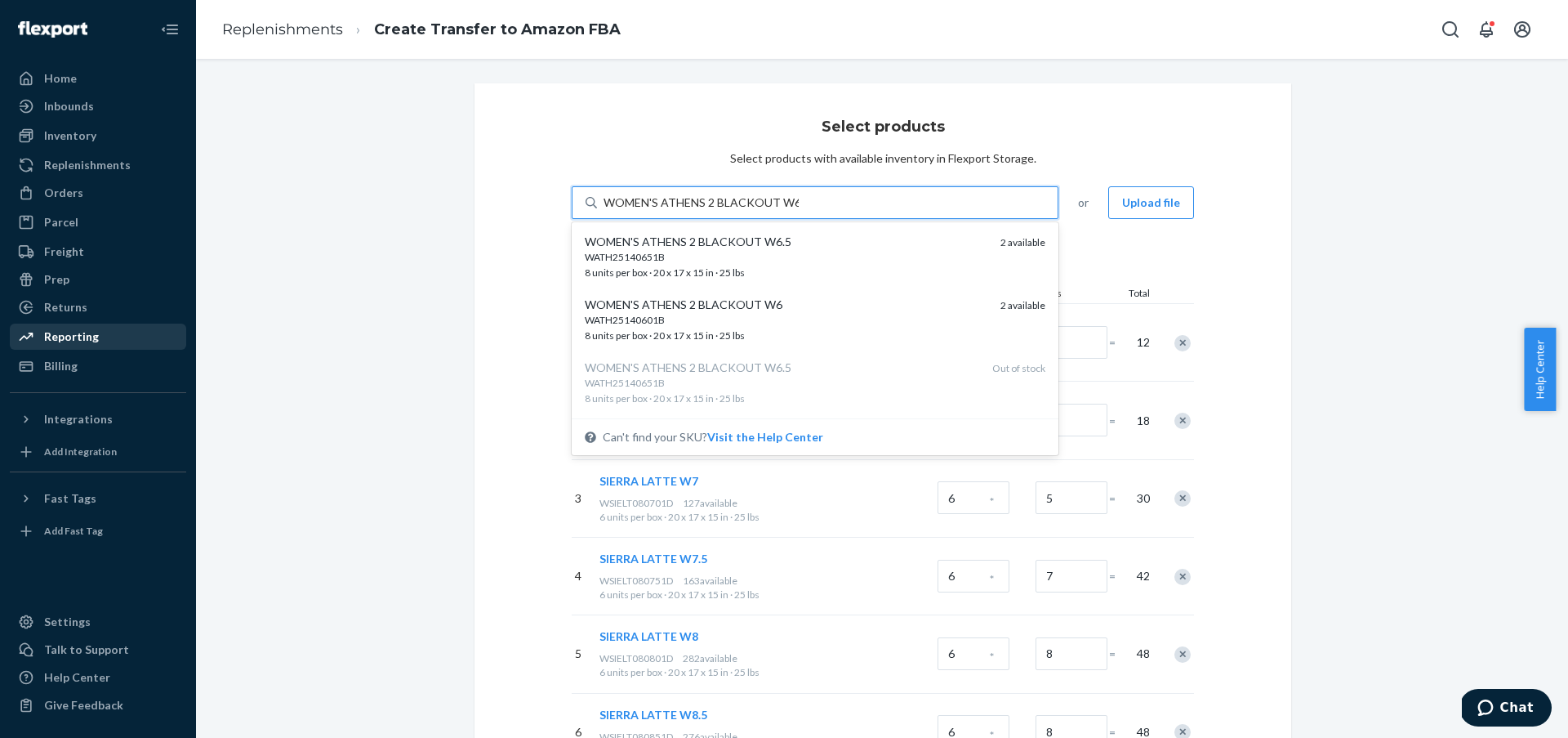
type input "WOMEN'S ATHENS 2 BLACKOUT W6"
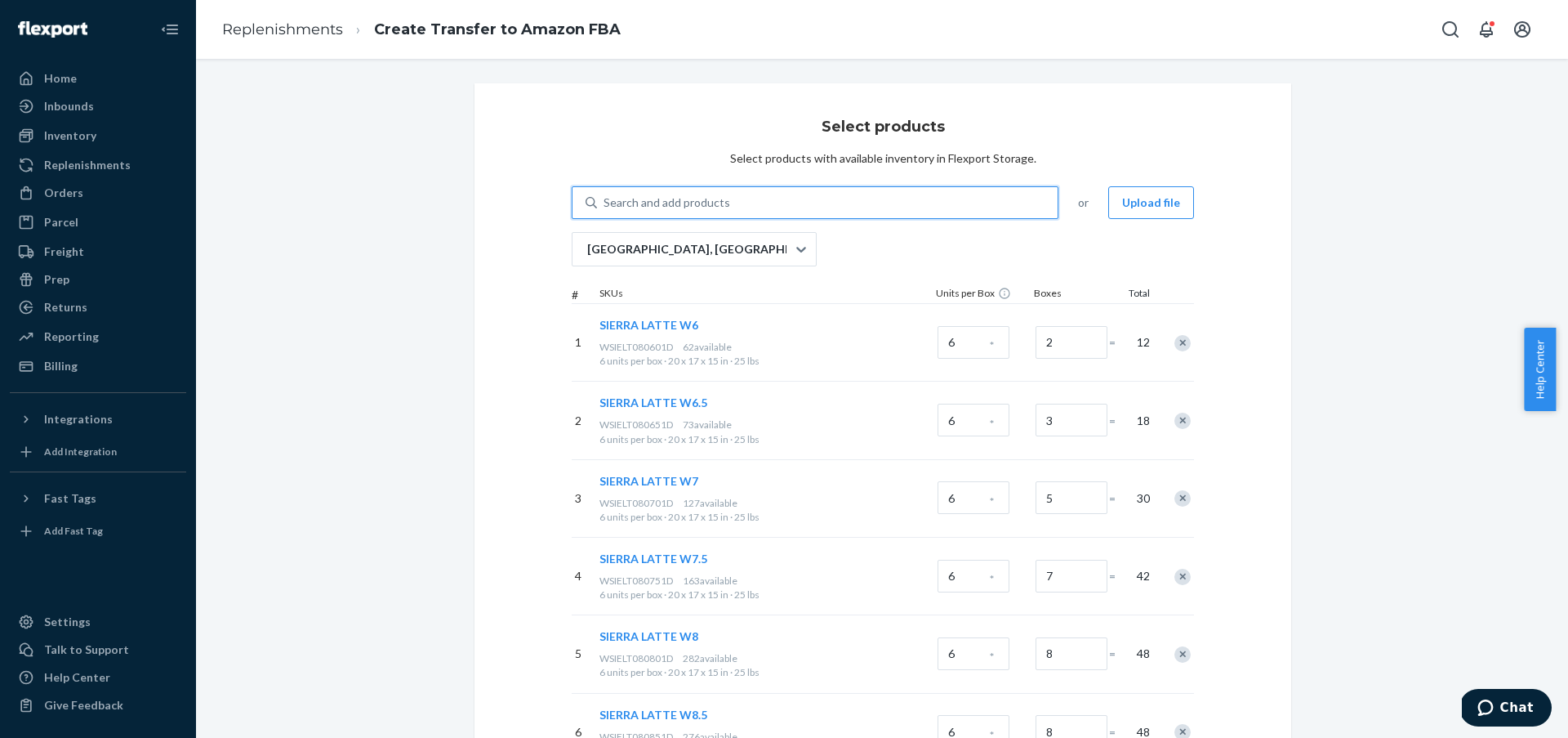
click at [693, 203] on div "Search and add products" at bounding box center [667, 203] width 127 height 17
click at [605, 203] on input "0 results available. Use Up and Down to choose options, press Enter to select t…" at bounding box center [604, 203] width 2 height 17
paste input "WOMEN'S ATHENS 2 BLACKOUT W7"
type input "WOMEN'S ATHENS 2 BLACKOUT W7"
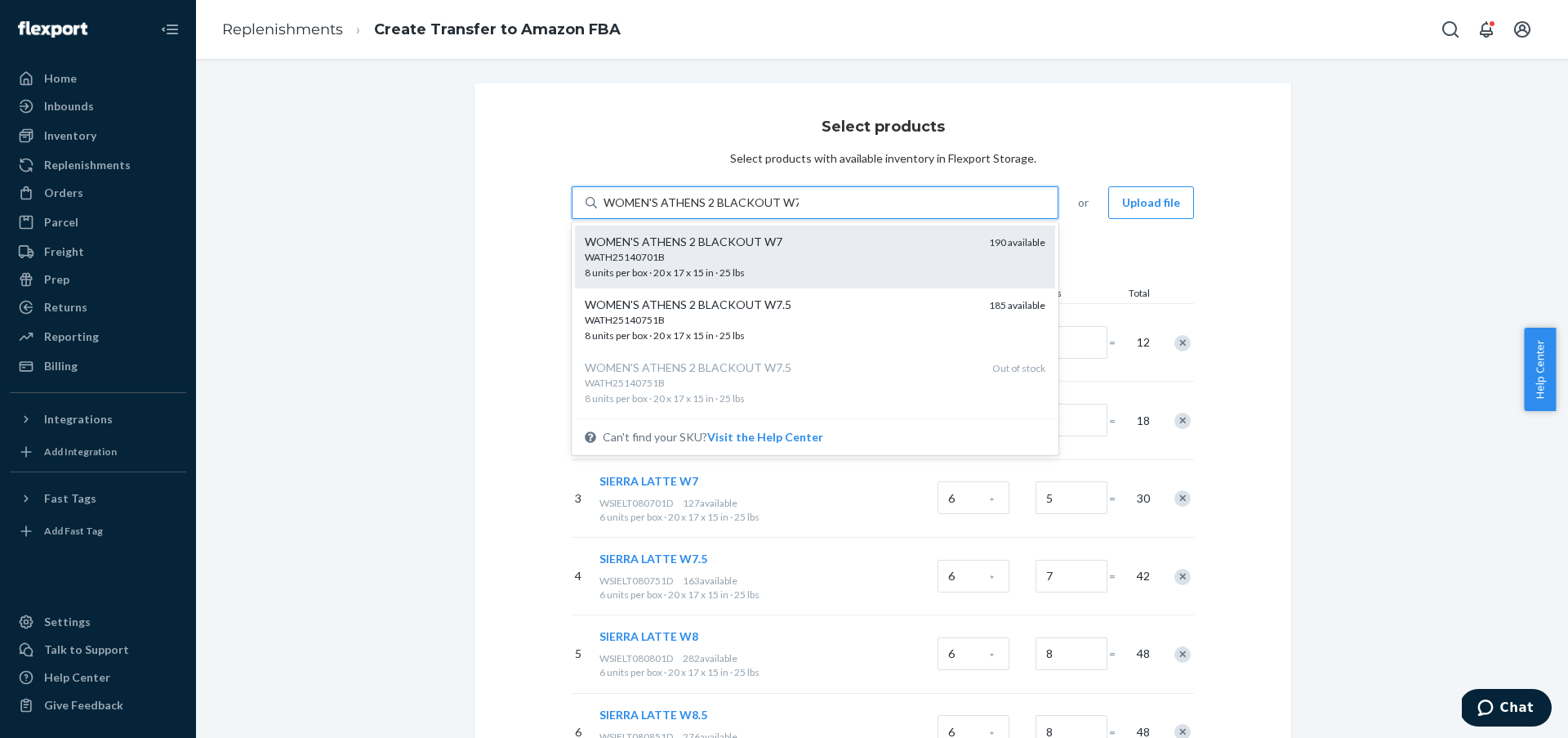
click at [924, 268] on div "WATH25140701B 8 units per box · 20 x 17 x 15 in · 25 lbs" at bounding box center [781, 265] width 391 height 30
click at [799, 210] on input "WOMEN'S ATHENS 2 BLACKOUT W7" at bounding box center [701, 203] width 196 height 17
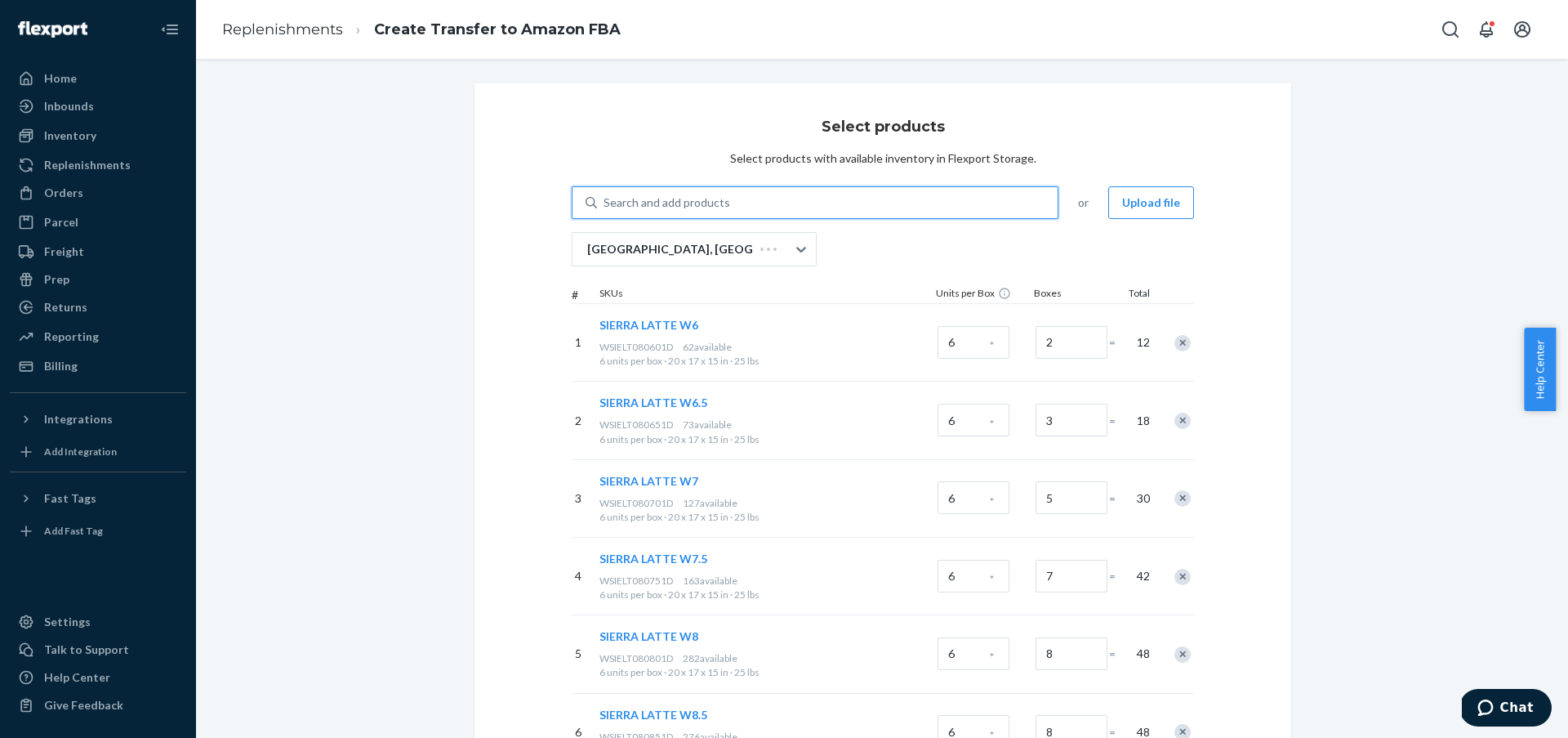
paste input "WOMEN'S ATHENS 2 BLACKOUT W7"
type input "WOMEN'S ATHENS 2 BLACKOUT W7"
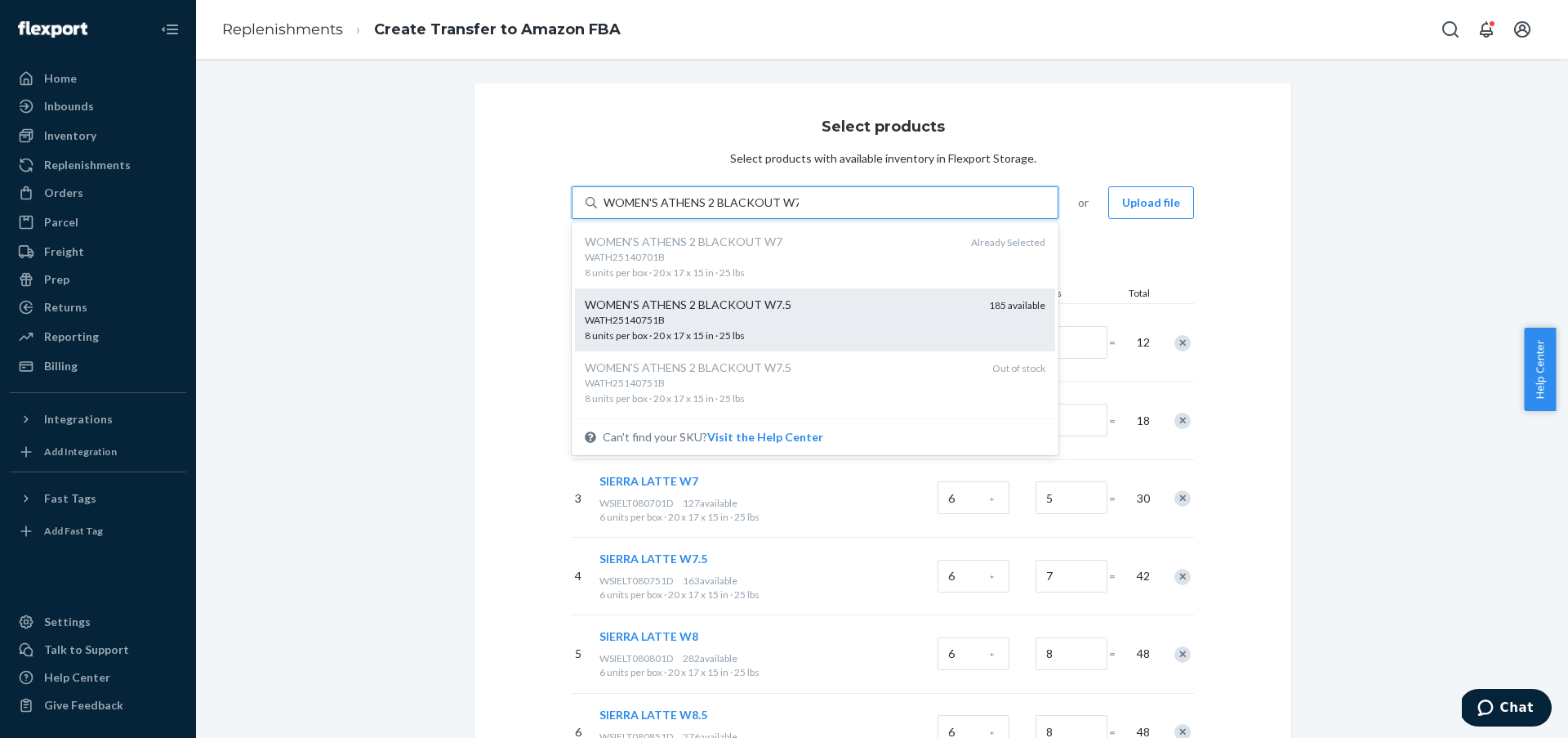
click at [876, 308] on div "WOMEN'S ATHENS 2 BLACKOUT W7.5" at bounding box center [781, 305] width 391 height 17
click at [799, 210] on input "WOMEN'S ATHENS 2 BLACKOUT W7" at bounding box center [701, 203] width 196 height 17
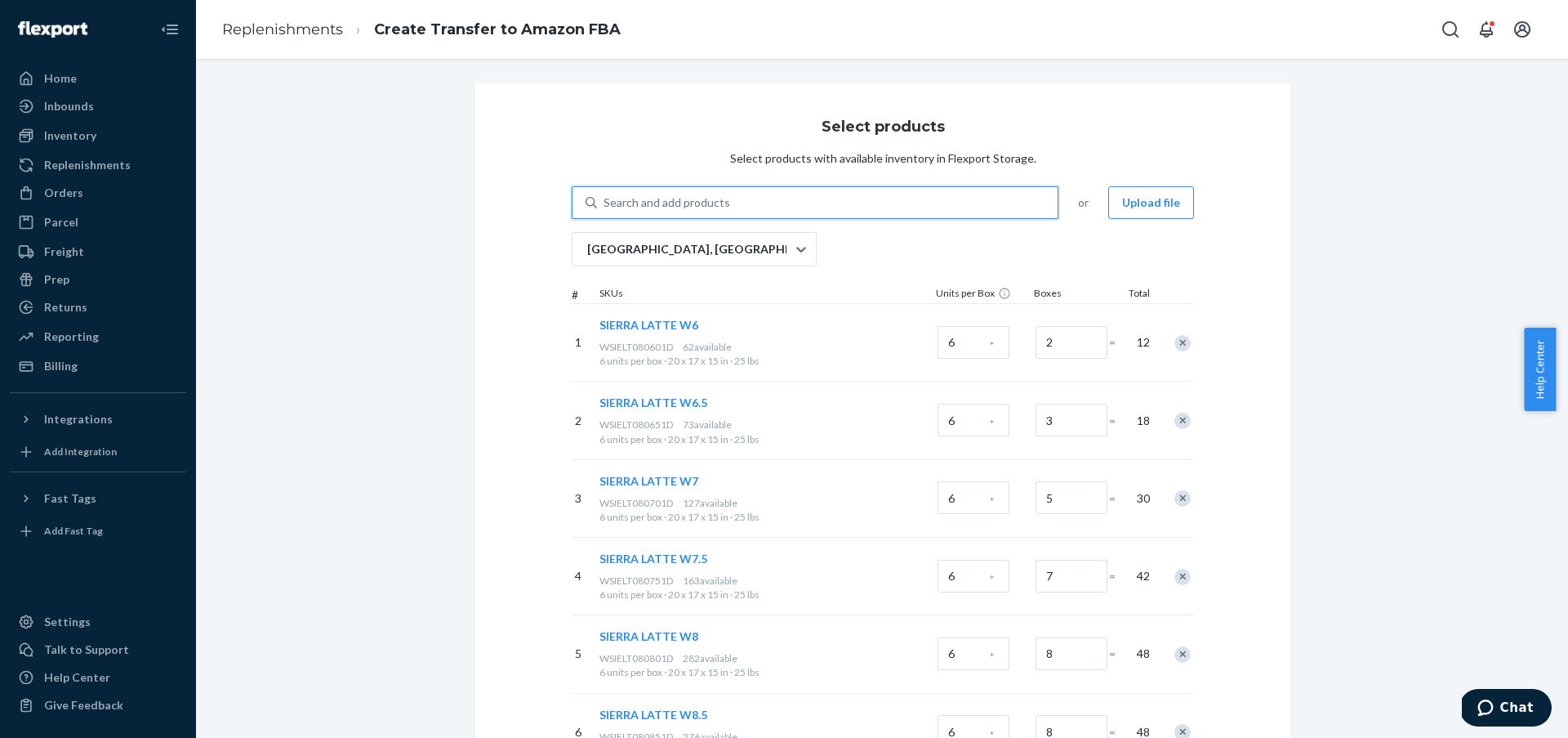
paste input "WOMEN'S ATHENS 2 BLACKOUT W8"
type input "WOMEN'S ATHENS 2 BLACKOUT W8"
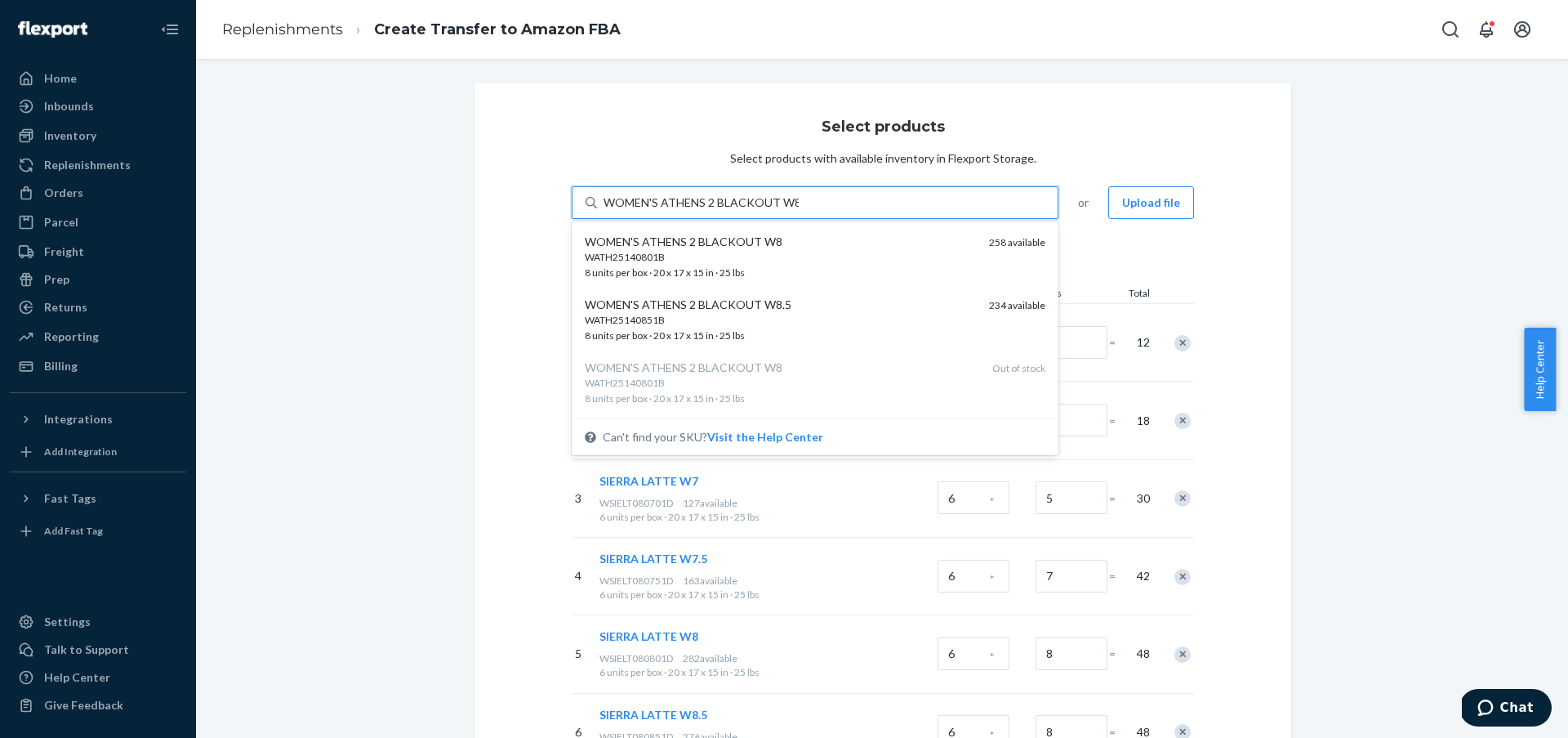
click at [858, 267] on div "WATH25140801B 8 units per box · 20 x 17 x 15 in · 25 lbs" at bounding box center [781, 265] width 391 height 30
click at [799, 210] on input "WOMEN'S ATHENS 2 BLACKOUT W8" at bounding box center [701, 203] width 196 height 17
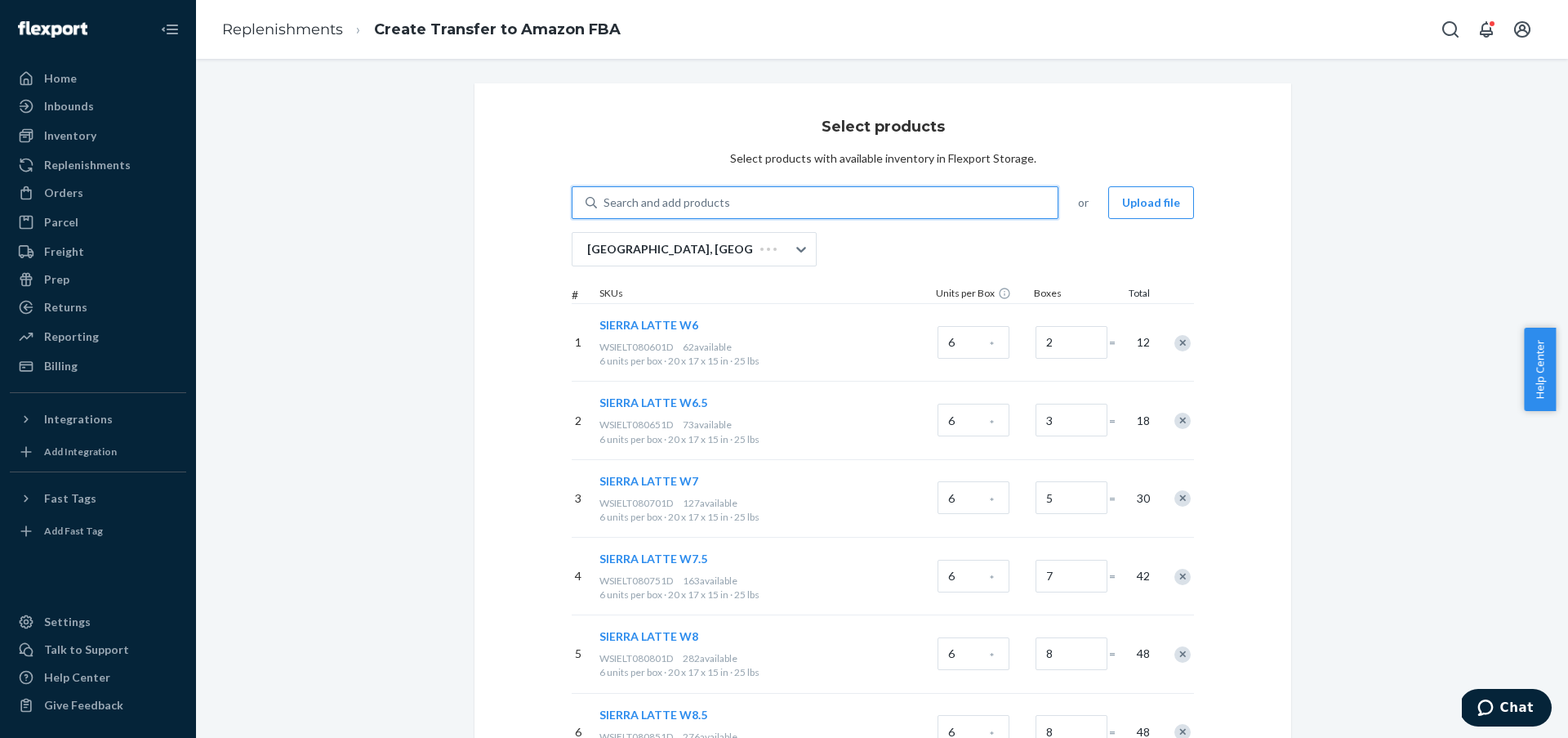
paste input "WOMEN'S ATHENS 2 BLACKOUT W8"
type input "WOMEN'S ATHENS 2 BLACKOUT W8"
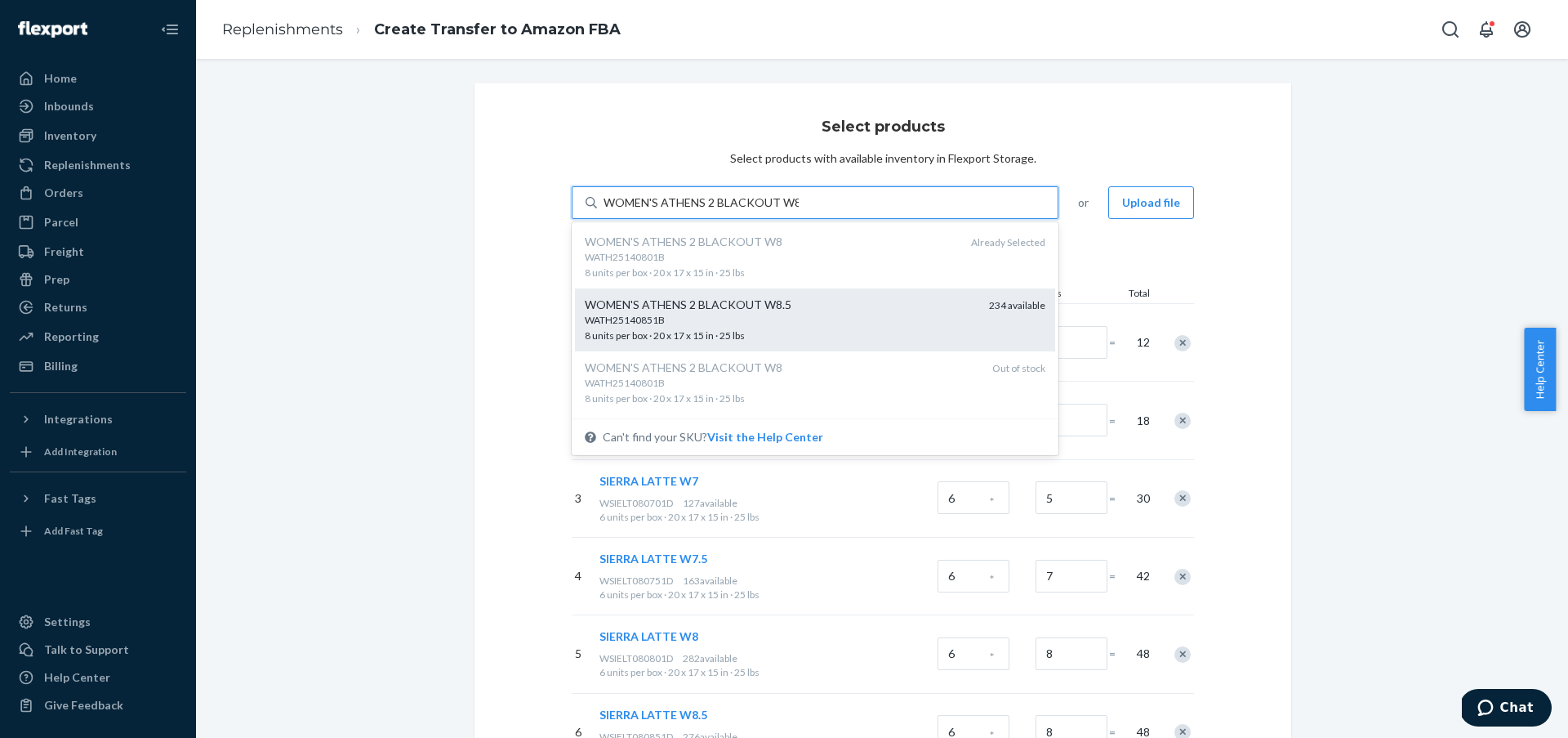
click at [839, 311] on div "WOMEN'S ATHENS 2 BLACKOUT W8.5" at bounding box center [781, 305] width 391 height 17
click at [799, 210] on input "WOMEN'S ATHENS 2 BLACKOUT W8" at bounding box center [701, 203] width 196 height 17
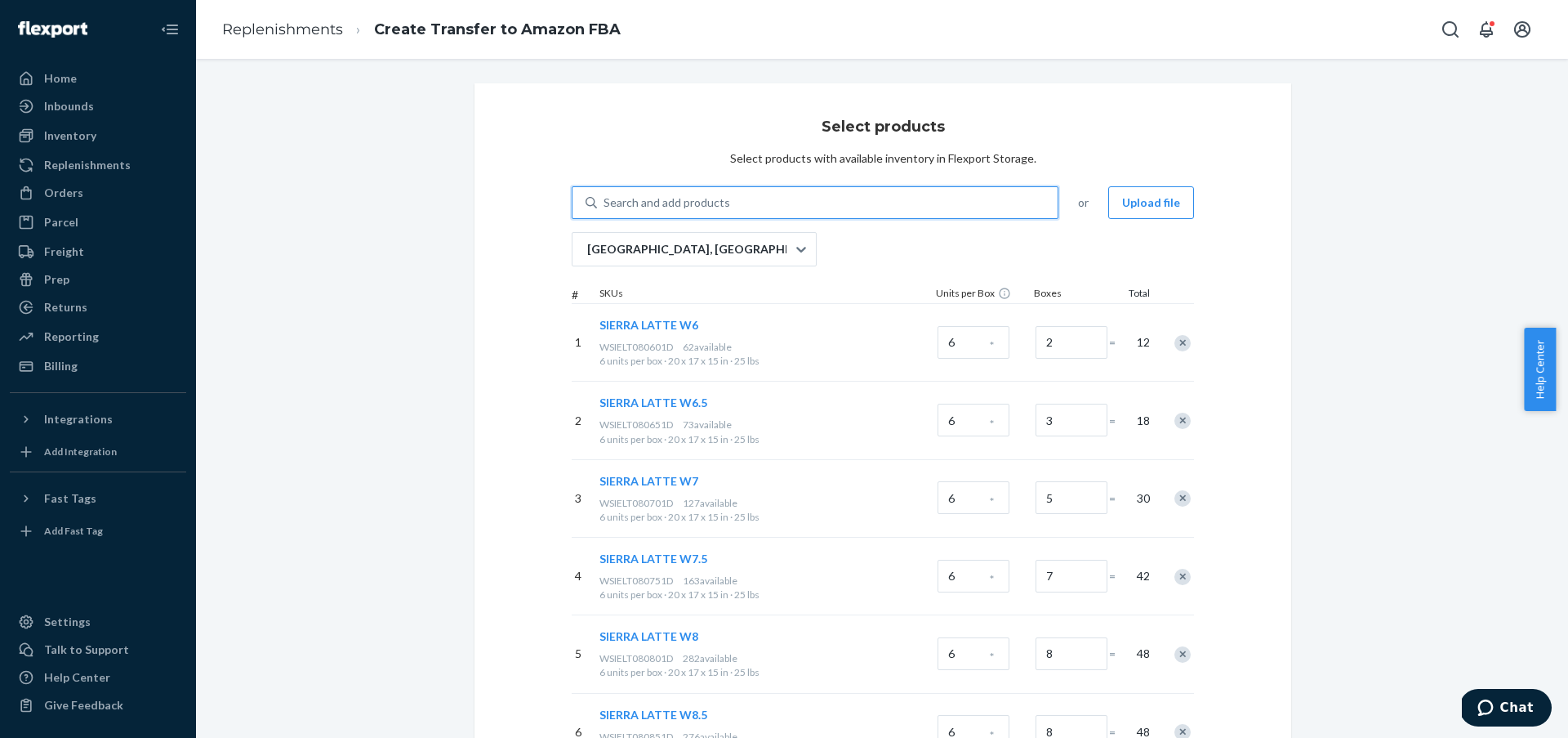
paste input "WOMEN'S ATHENS 2 BLACKOUT W9"
type input "WOMEN'S ATHENS 2 BLACKOUT W9"
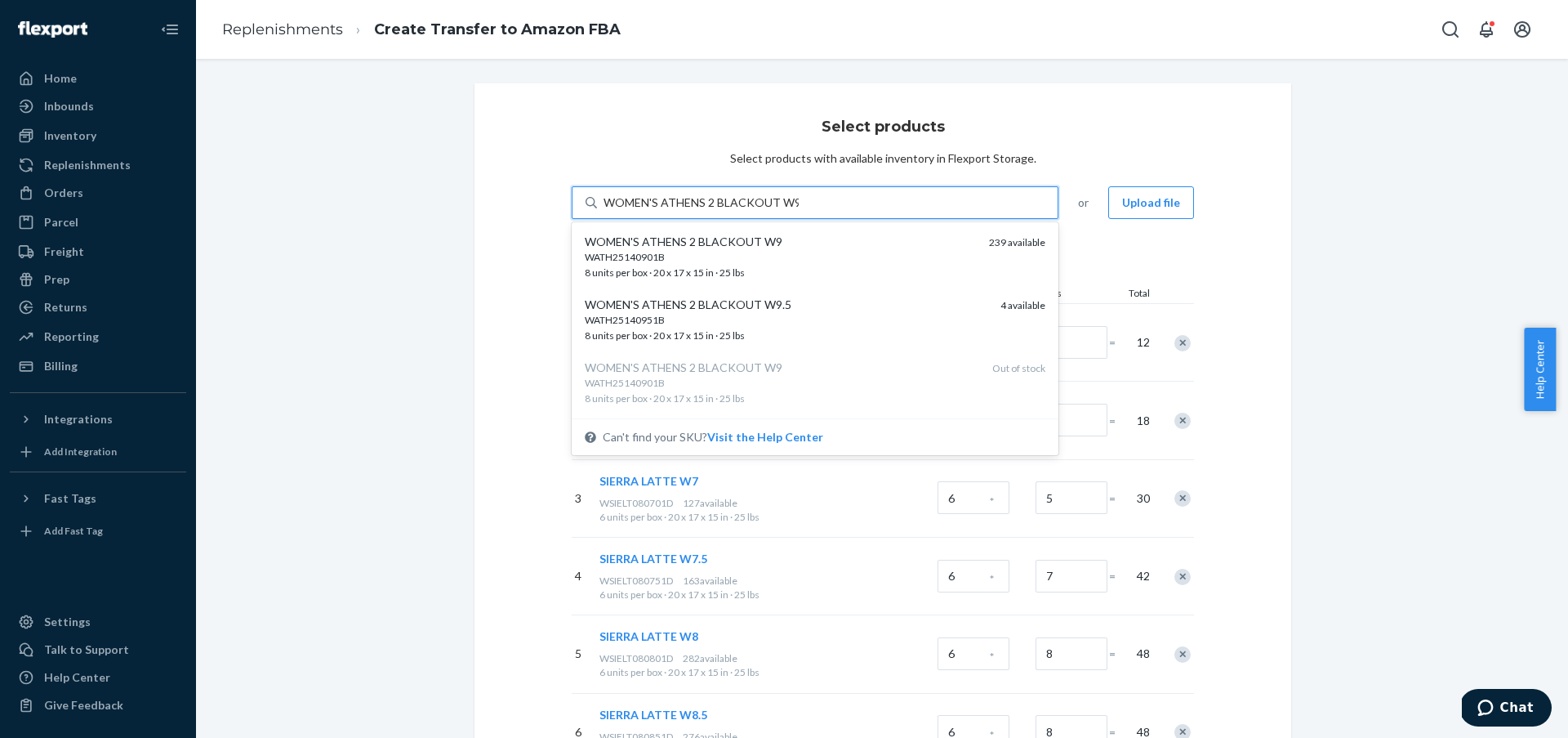
scroll to position [1, 0]
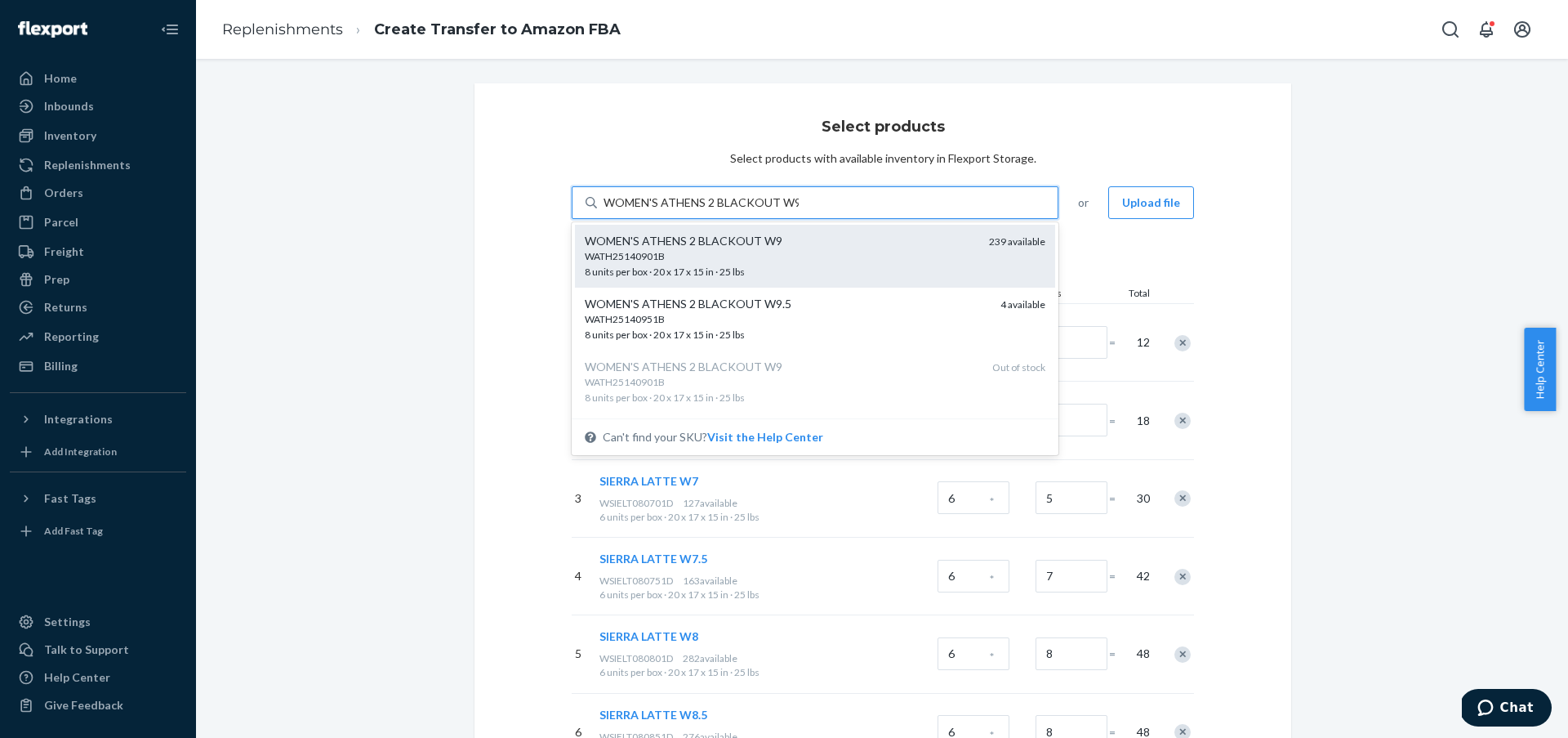
click at [819, 261] on div "WATH25140901B" at bounding box center [781, 255] width 391 height 14
click at [799, 210] on input "WOMEN'S ATHENS 2 BLACKOUT W9" at bounding box center [701, 203] width 196 height 17
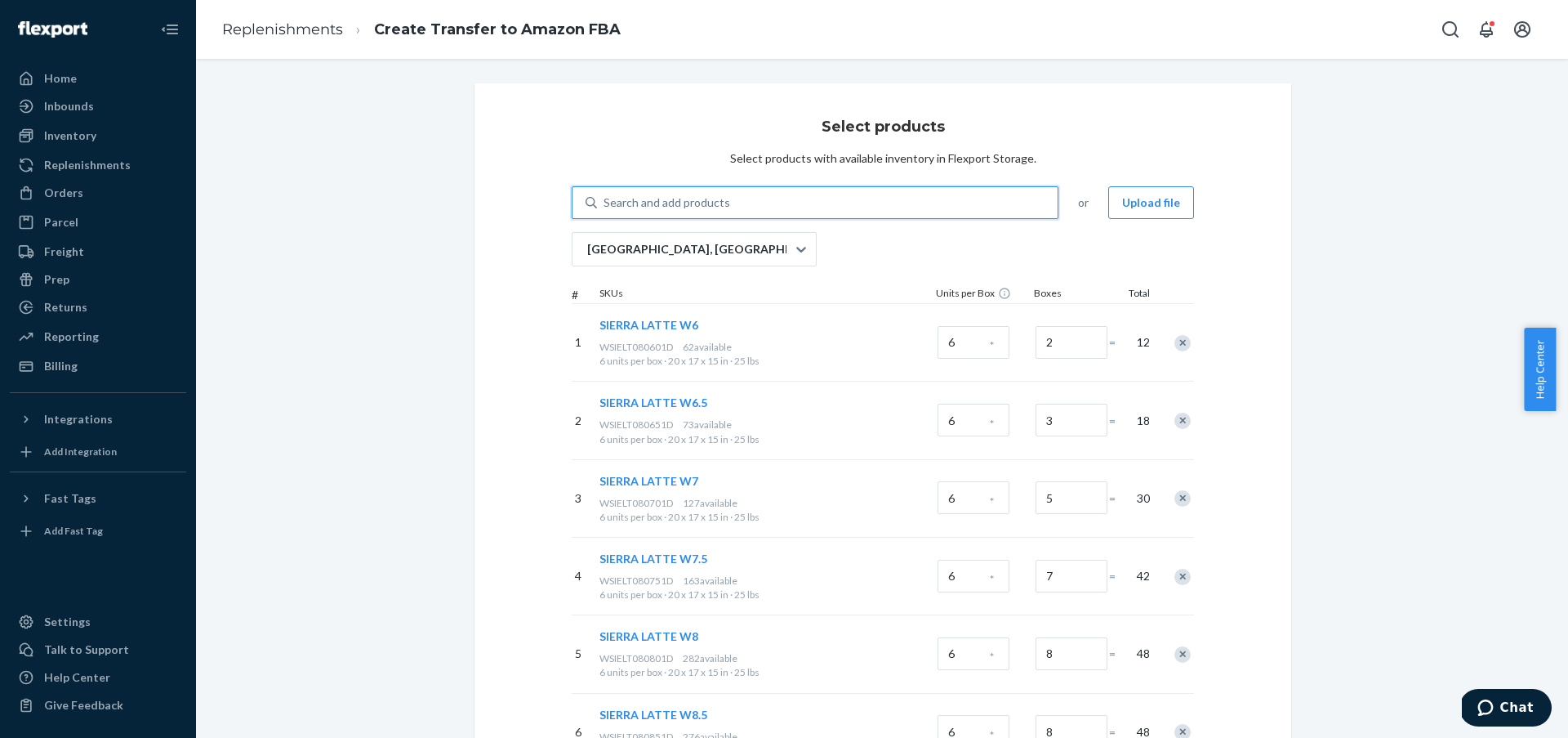
paste input "WOMEN'S ATHENS 2 BLACKOUT W10"
type input "WOMEN'S ATHENS 2 BLACKOUT W10"
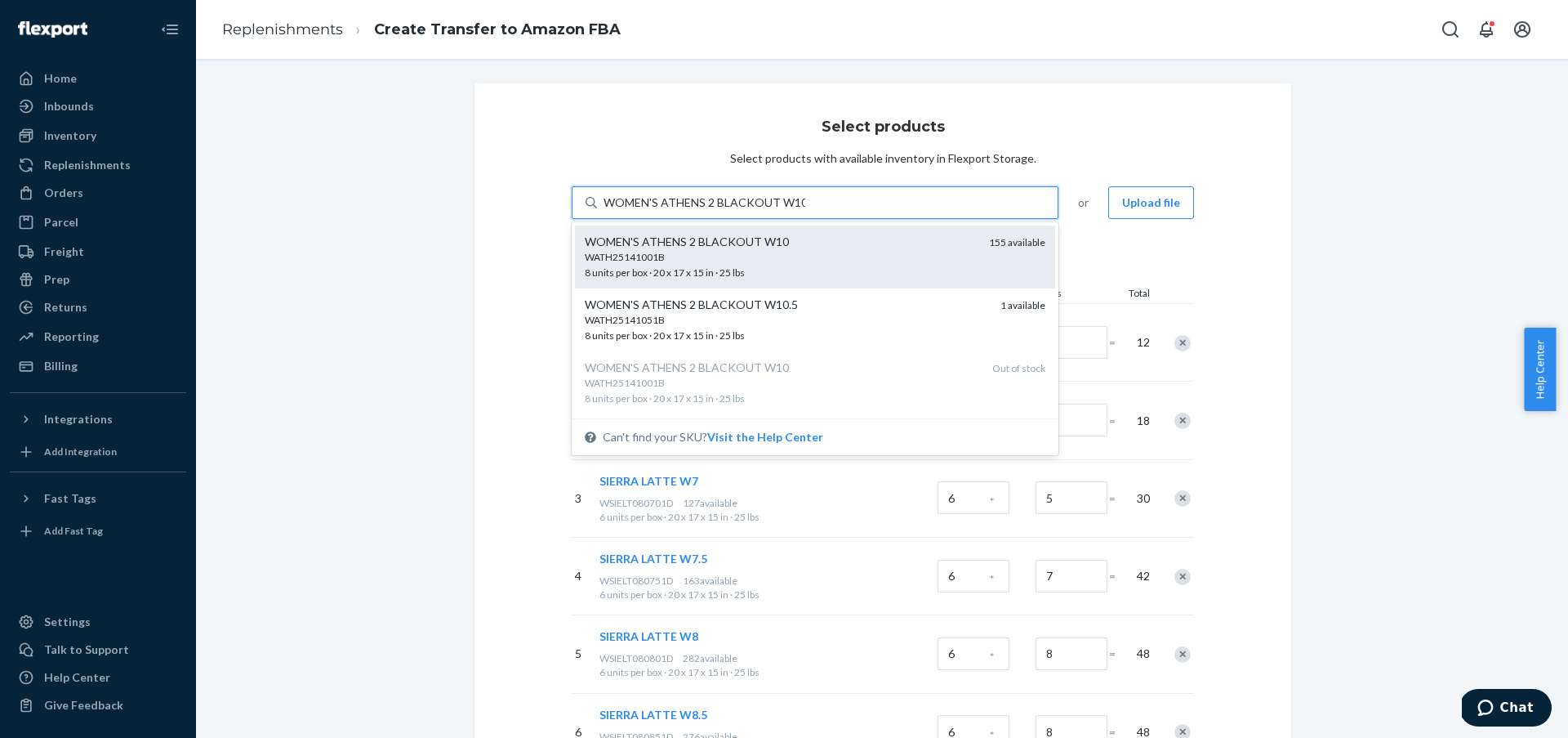
click at [840, 272] on div "WATH25141001B 8 units per box · 20 x 17 x 15 in · 25 lbs" at bounding box center [781, 265] width 391 height 30
click at [806, 210] on input "WOMEN'S ATHENS 2 BLACKOUT W10" at bounding box center [705, 203] width 202 height 17
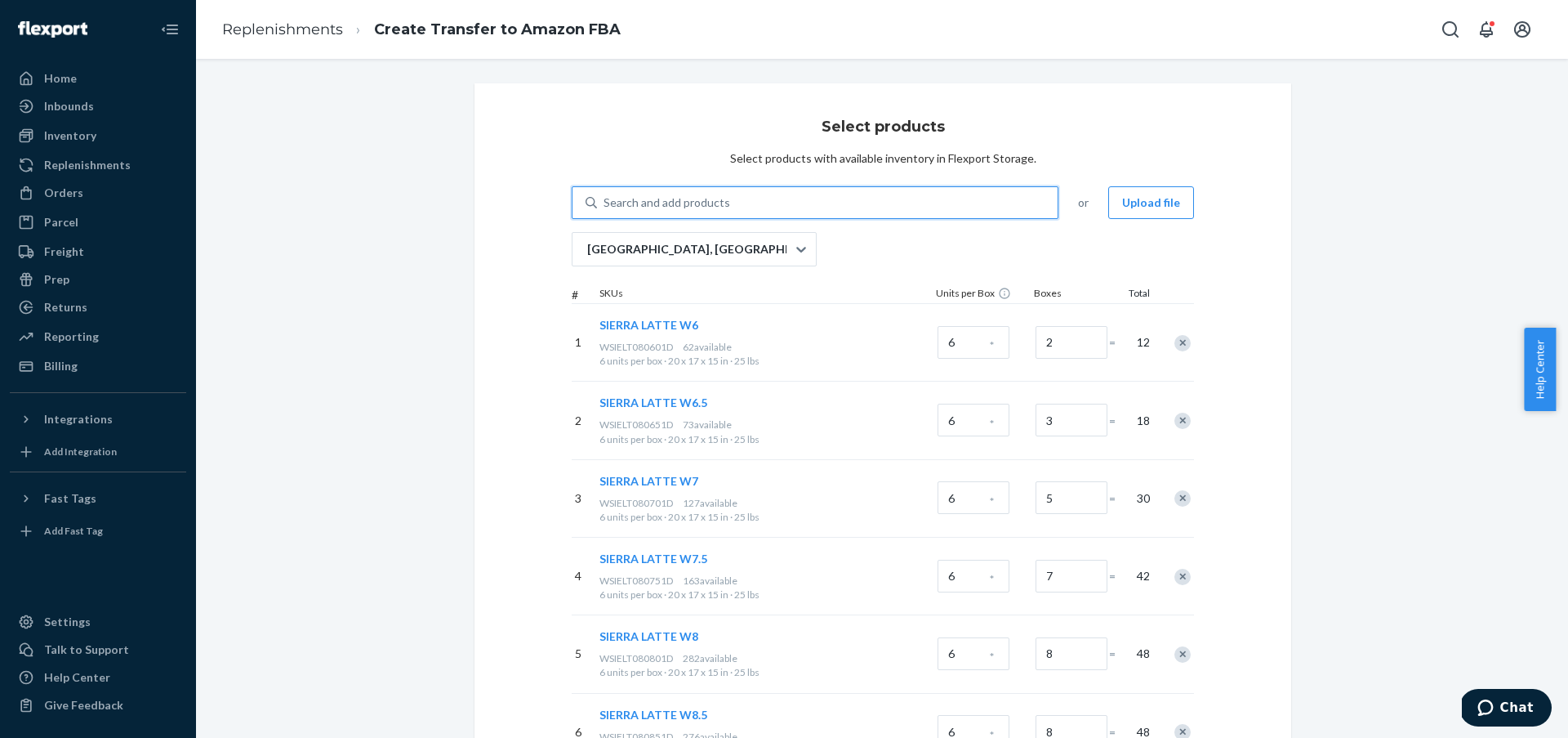
paste input "WOMEN'S ATHENS 2 BLACKOUT W11"
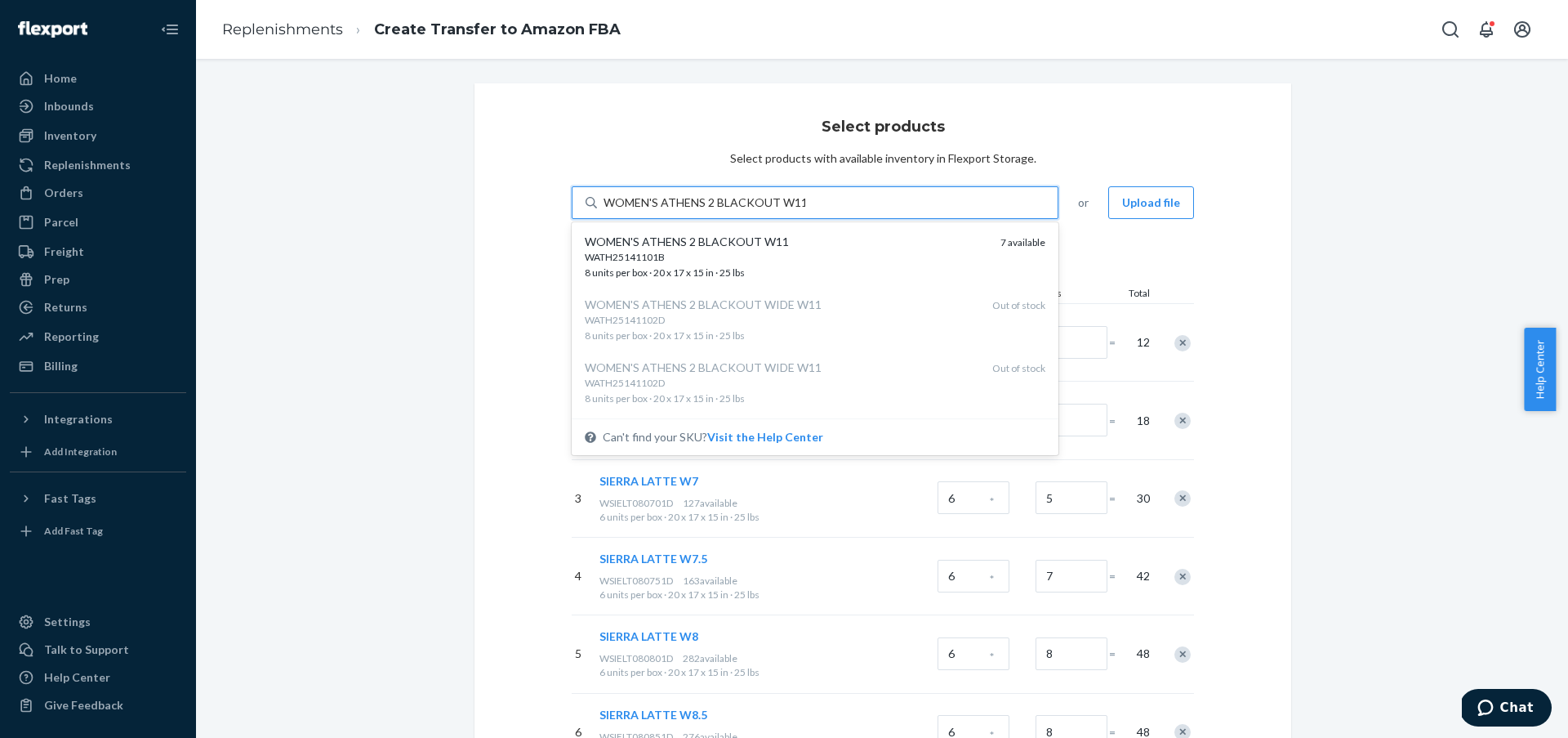
type input "WOMEN'S ATHENS 2 BLACKOUT W11"
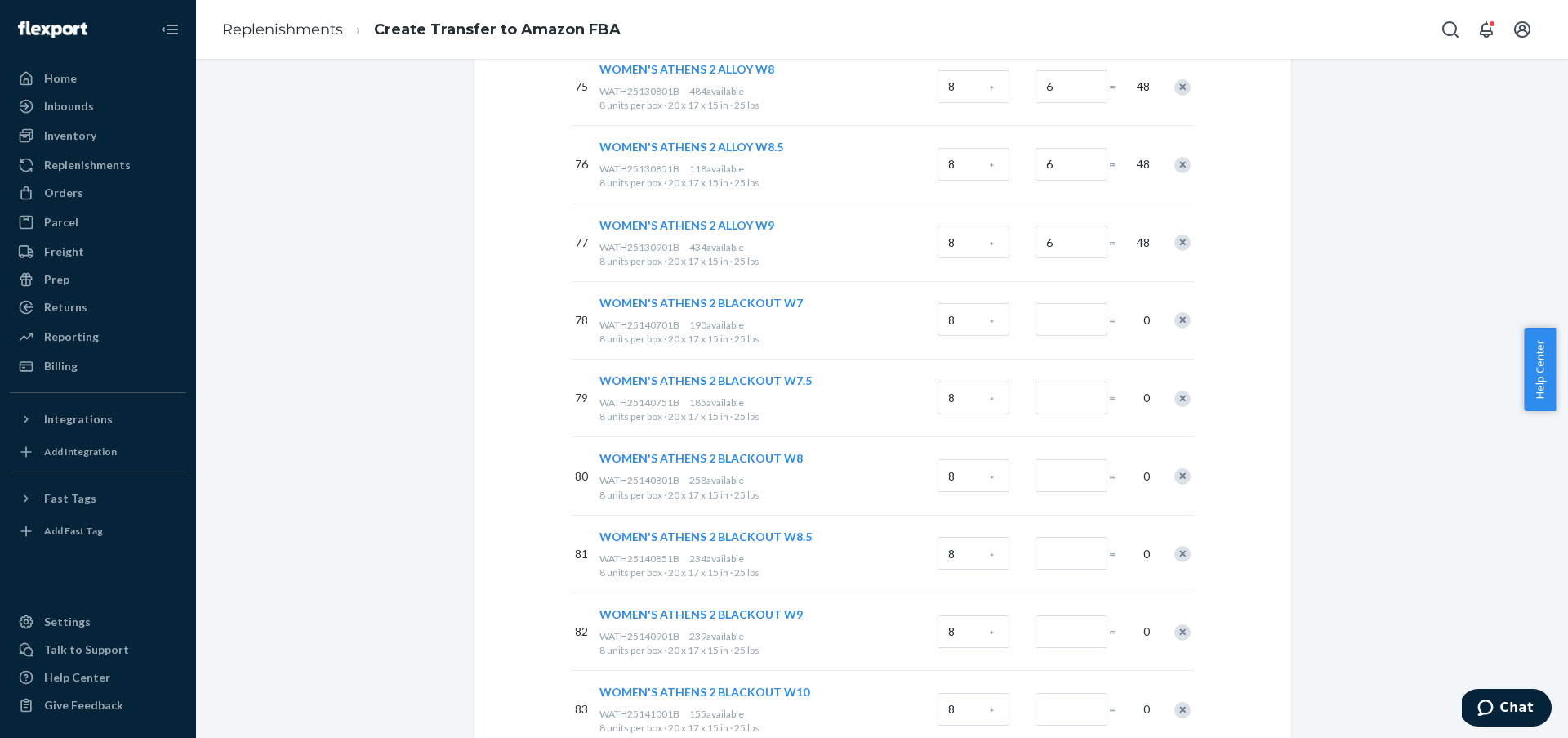
scroll to position [6012, 0]
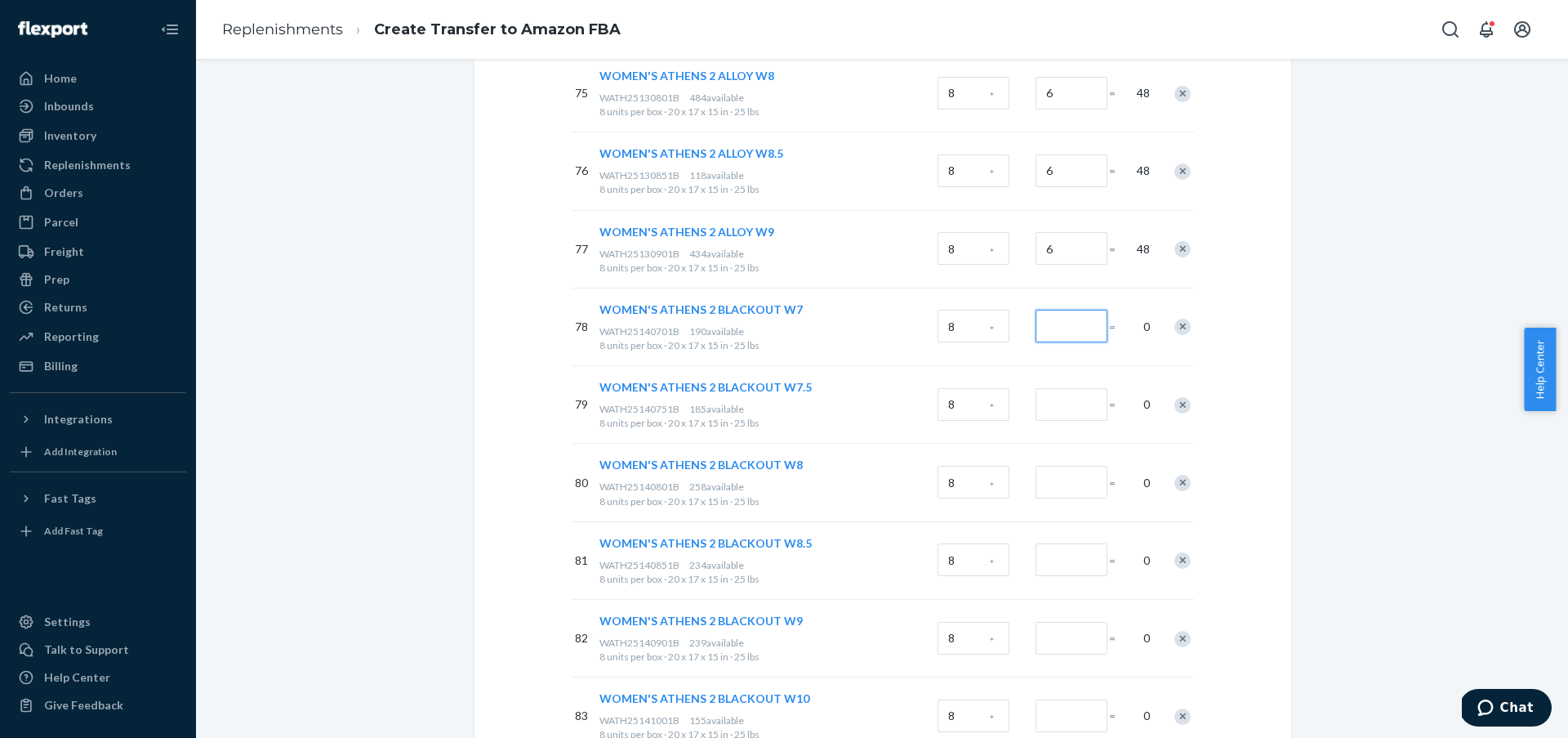
click at [1063, 332] on input "Number of boxes" at bounding box center [1071, 326] width 72 height 33
type input "4"
click at [1064, 403] on input "Number of boxes" at bounding box center [1071, 404] width 72 height 33
type input "4"
click at [1063, 483] on input "Number of boxes" at bounding box center [1071, 483] width 72 height 33
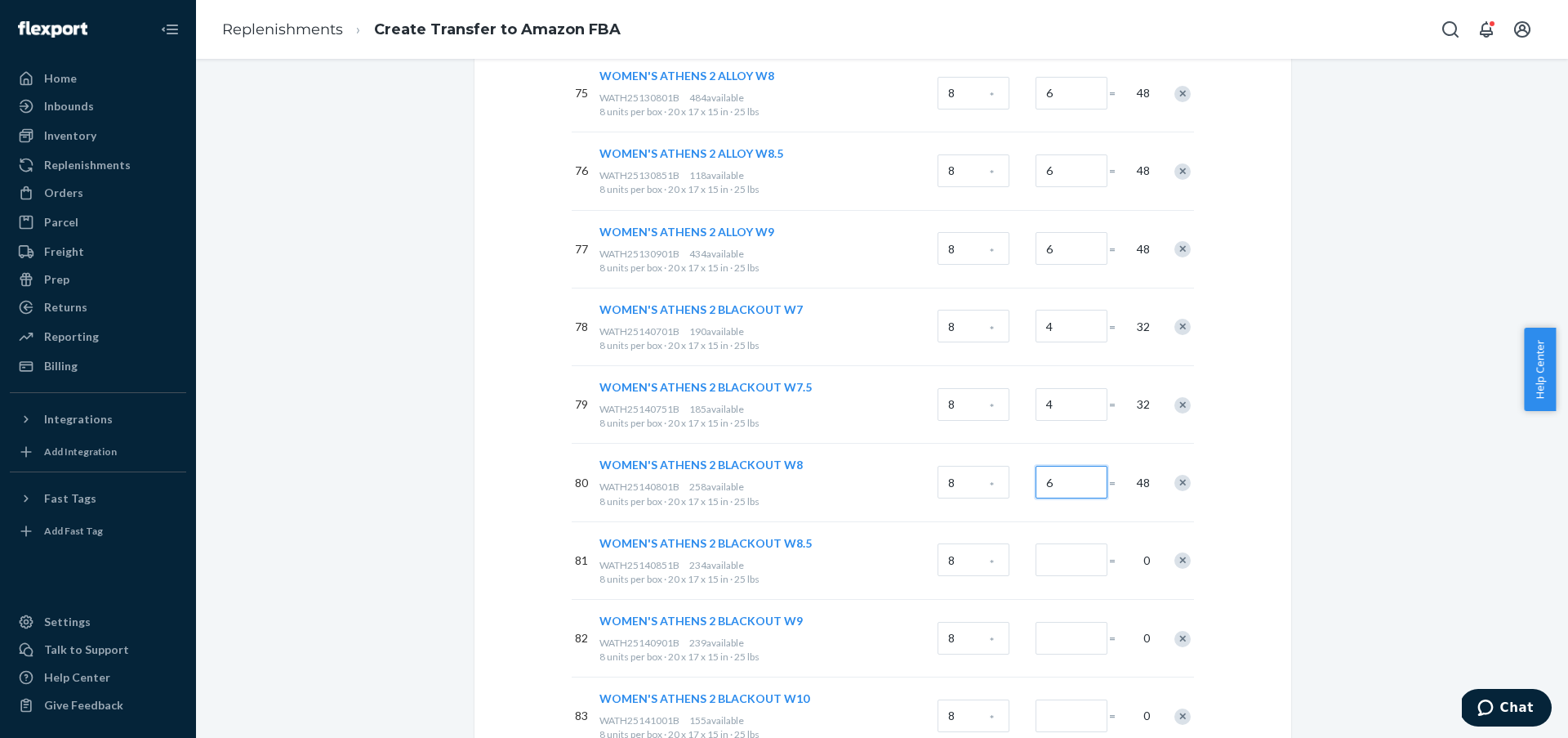
type input "6"
drag, startPoint x: 1071, startPoint y: 551, endPoint x: 1076, endPoint y: 593, distance: 42.3
click at [1071, 551] on input "Number of boxes" at bounding box center [1071, 560] width 72 height 33
type input "6"
drag, startPoint x: 1073, startPoint y: 628, endPoint x: 1078, endPoint y: 603, distance: 25.5
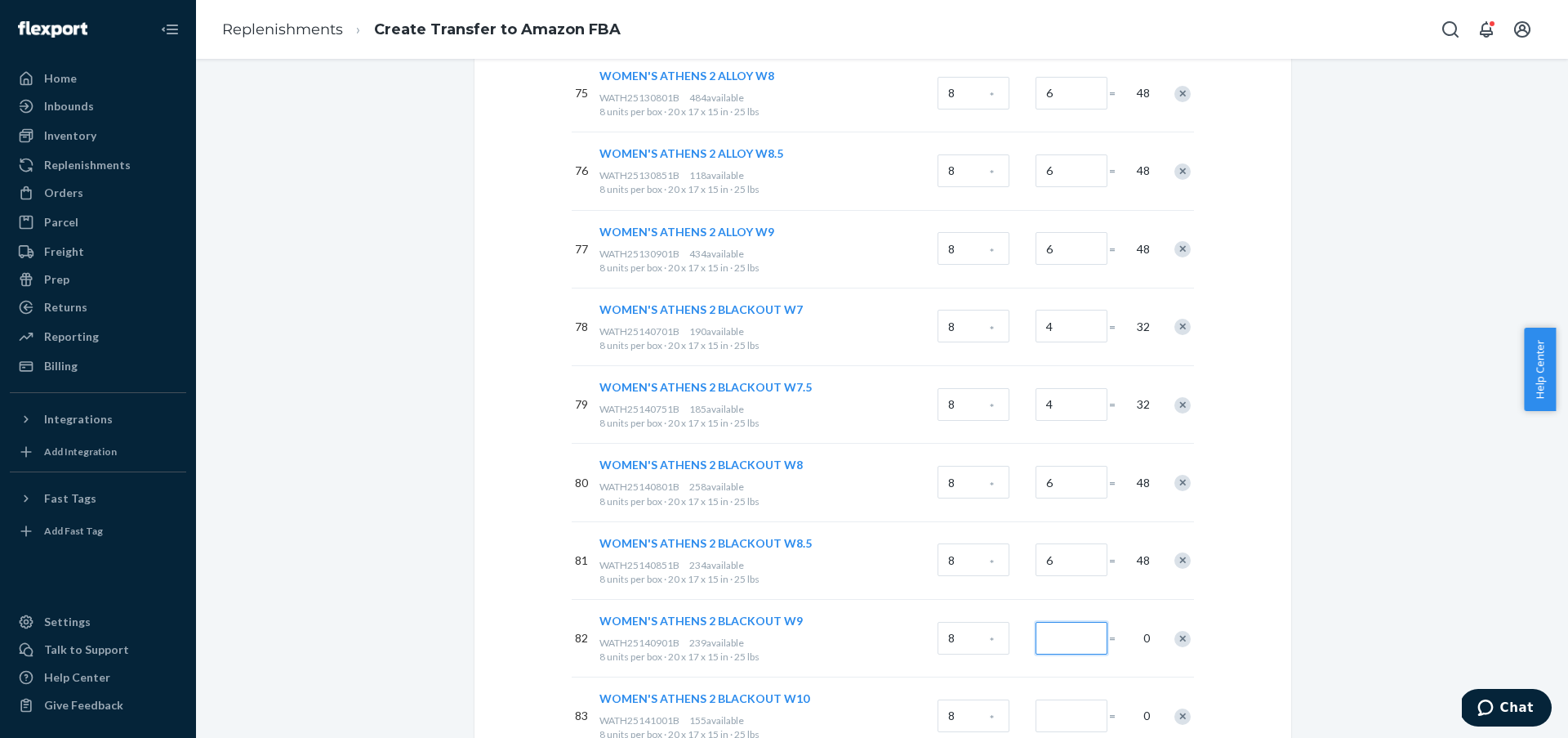
click at [1073, 629] on input "Number of boxes" at bounding box center [1071, 639] width 72 height 33
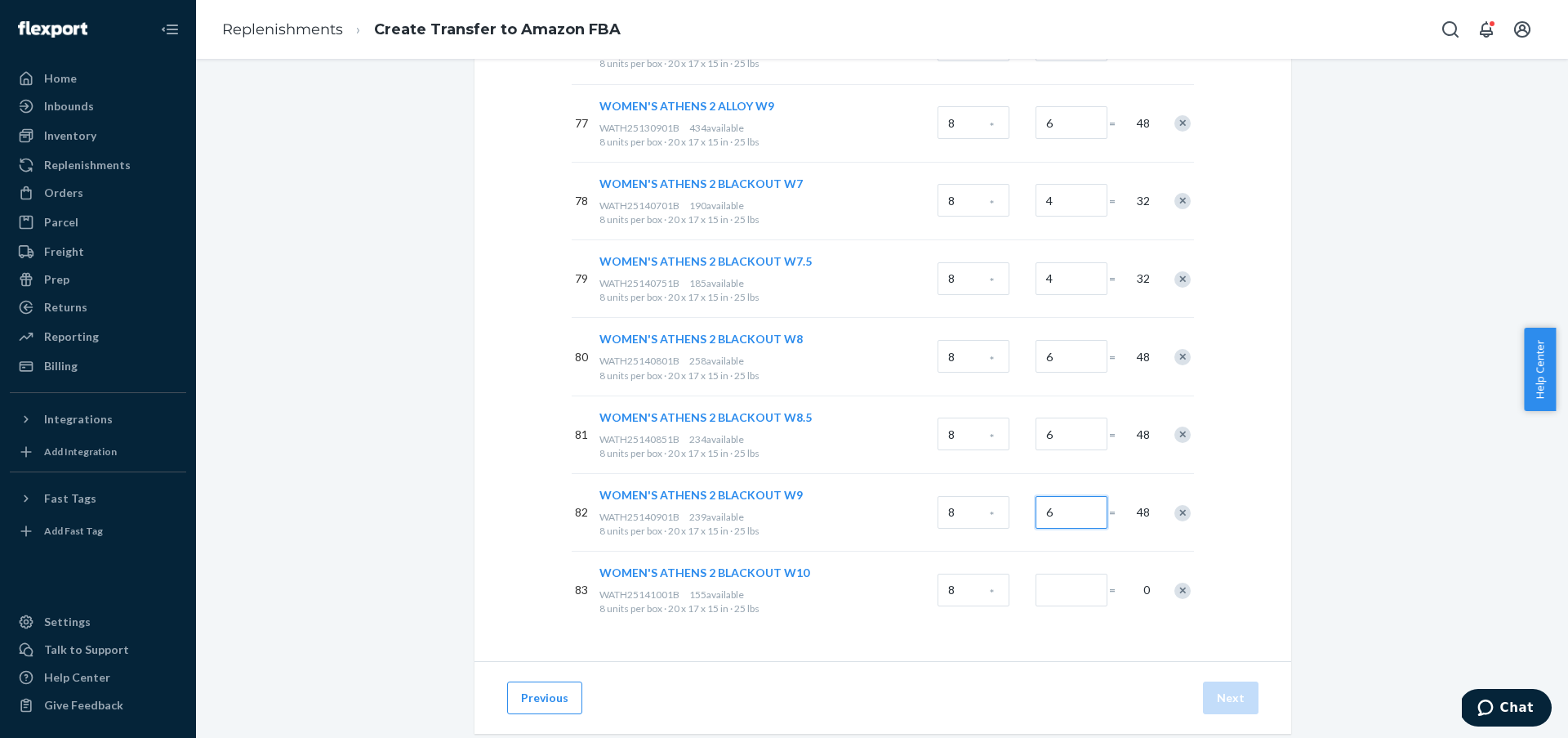
scroll to position [6157, 0]
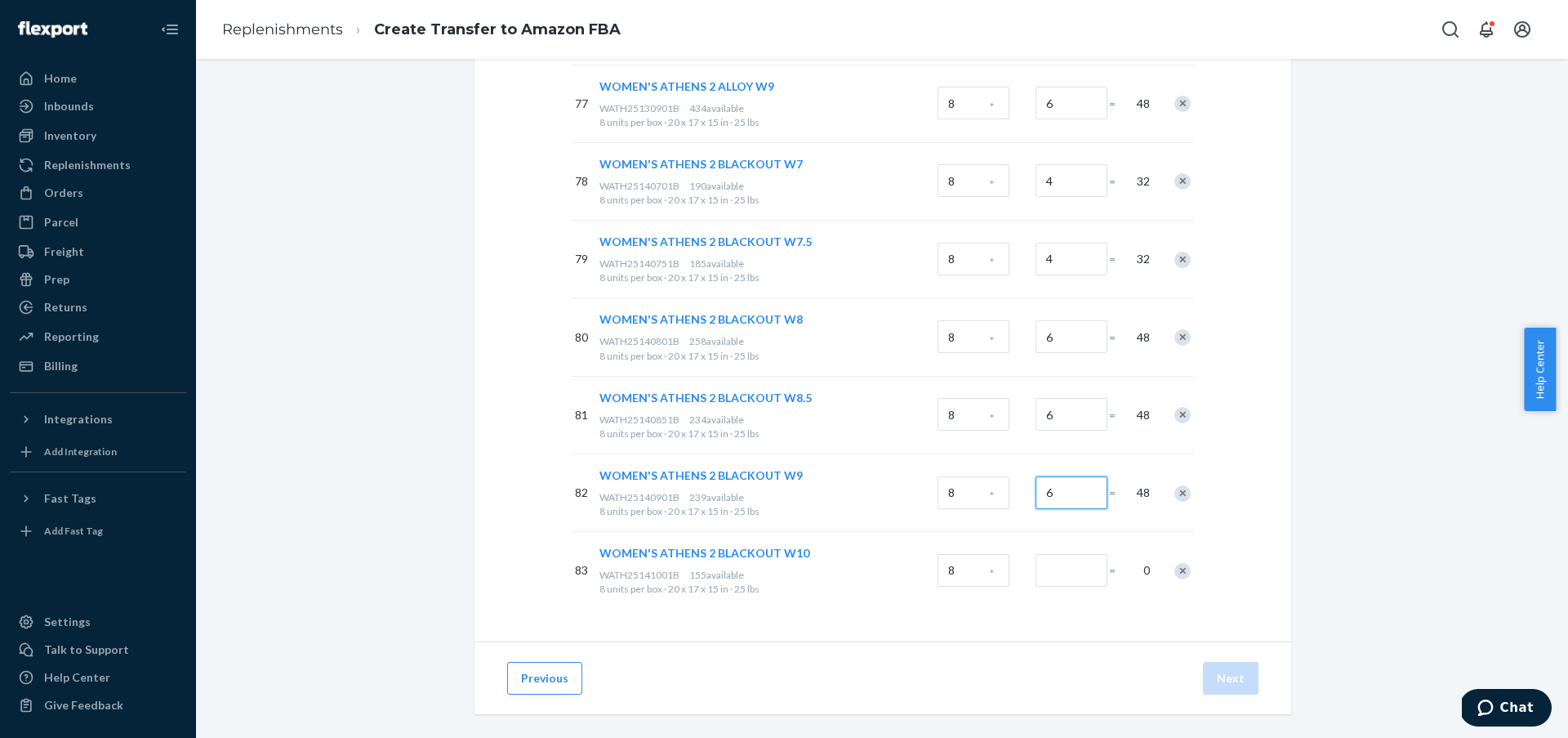
type input "6"
click at [1078, 579] on input "Number of boxes" at bounding box center [1071, 571] width 72 height 33
drag, startPoint x: 1064, startPoint y: 573, endPoint x: 1004, endPoint y: 573, distance: 60.0
click at [1004, 573] on div "83 WOMEN'S ATHENS 2 BLACKOUT W10 WATH25141001B 155 available 8 units per box · …" at bounding box center [883, 570] width 623 height 77
type input "4"
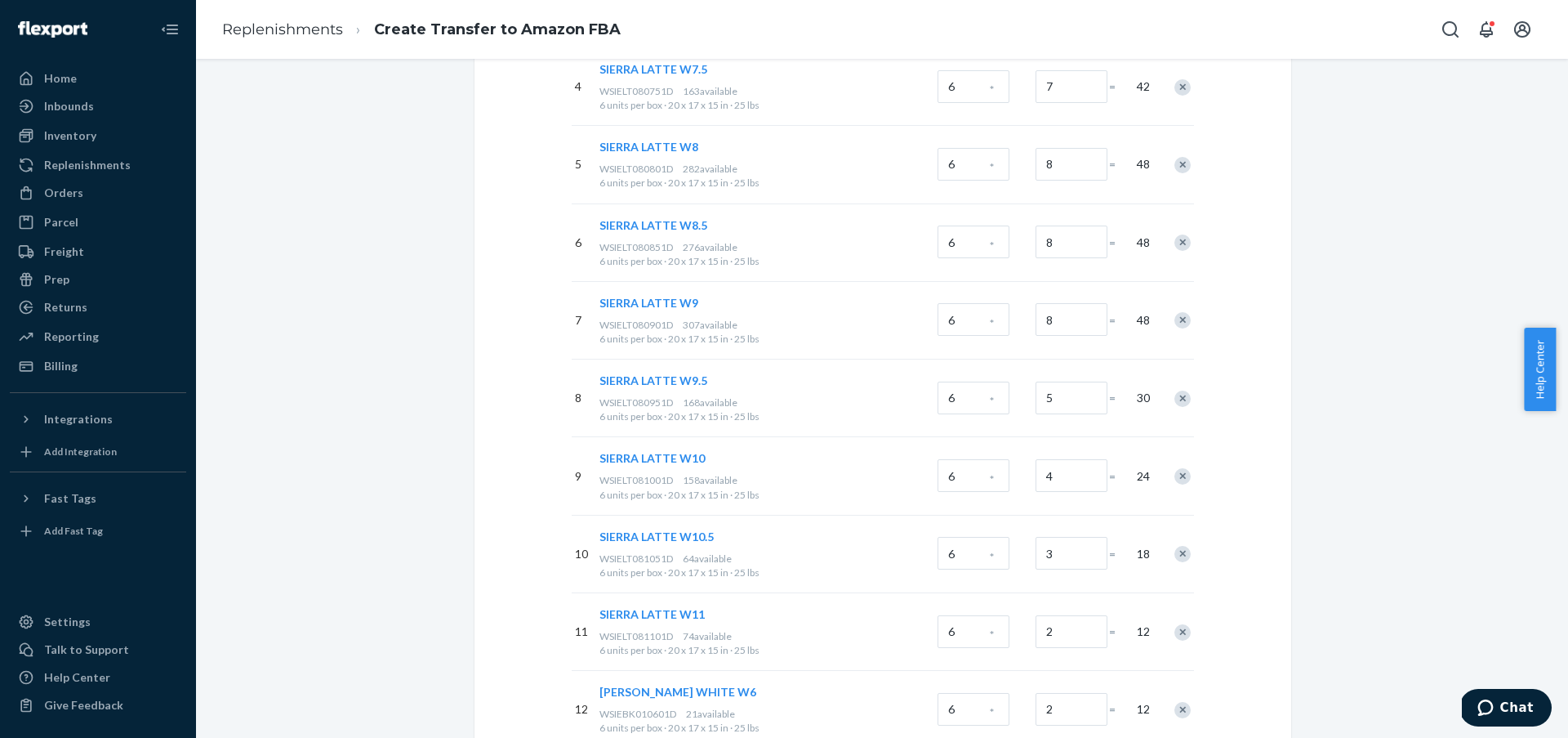
scroll to position [0, 0]
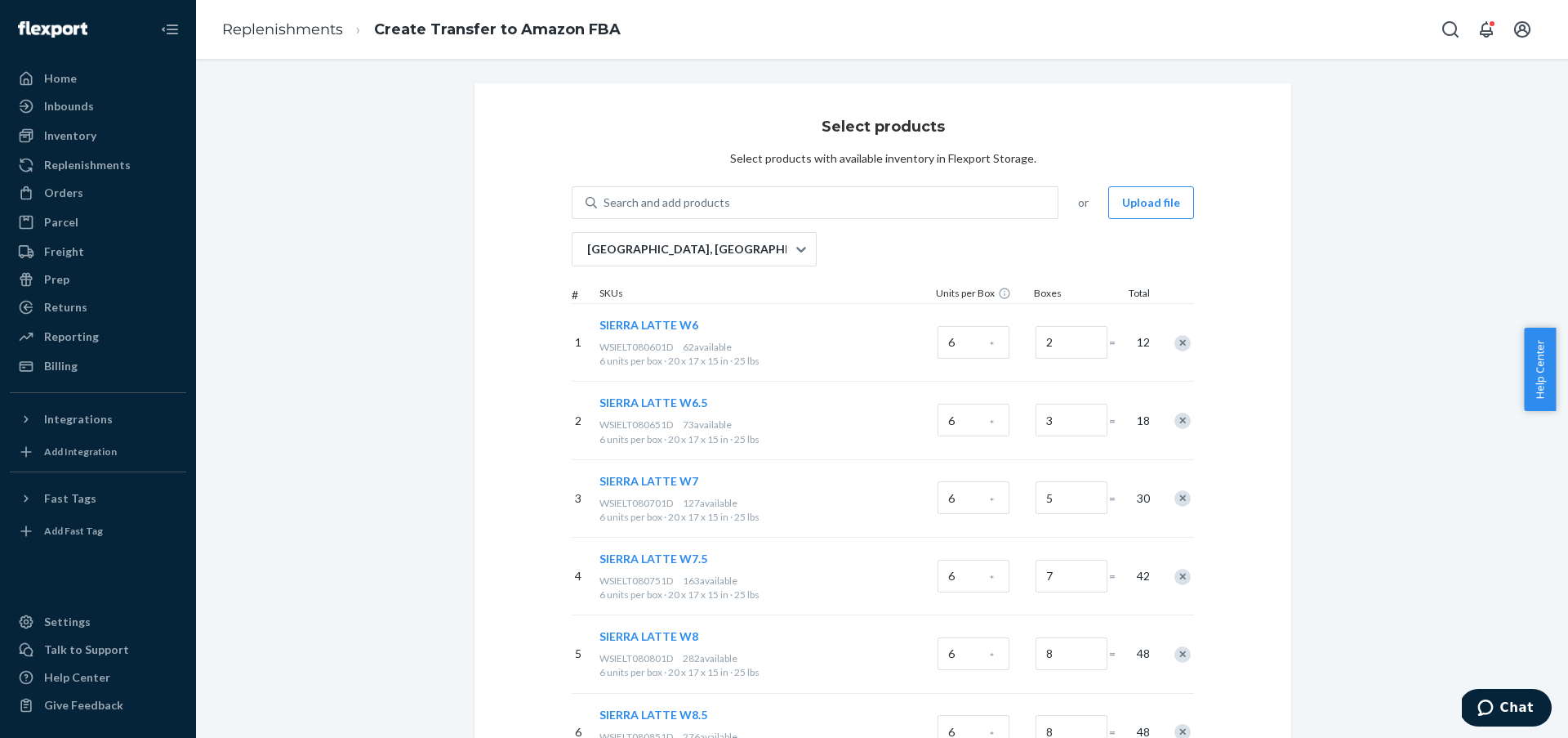
click at [1175, 341] on div "Remove Item" at bounding box center [1183, 344] width 17 height 17
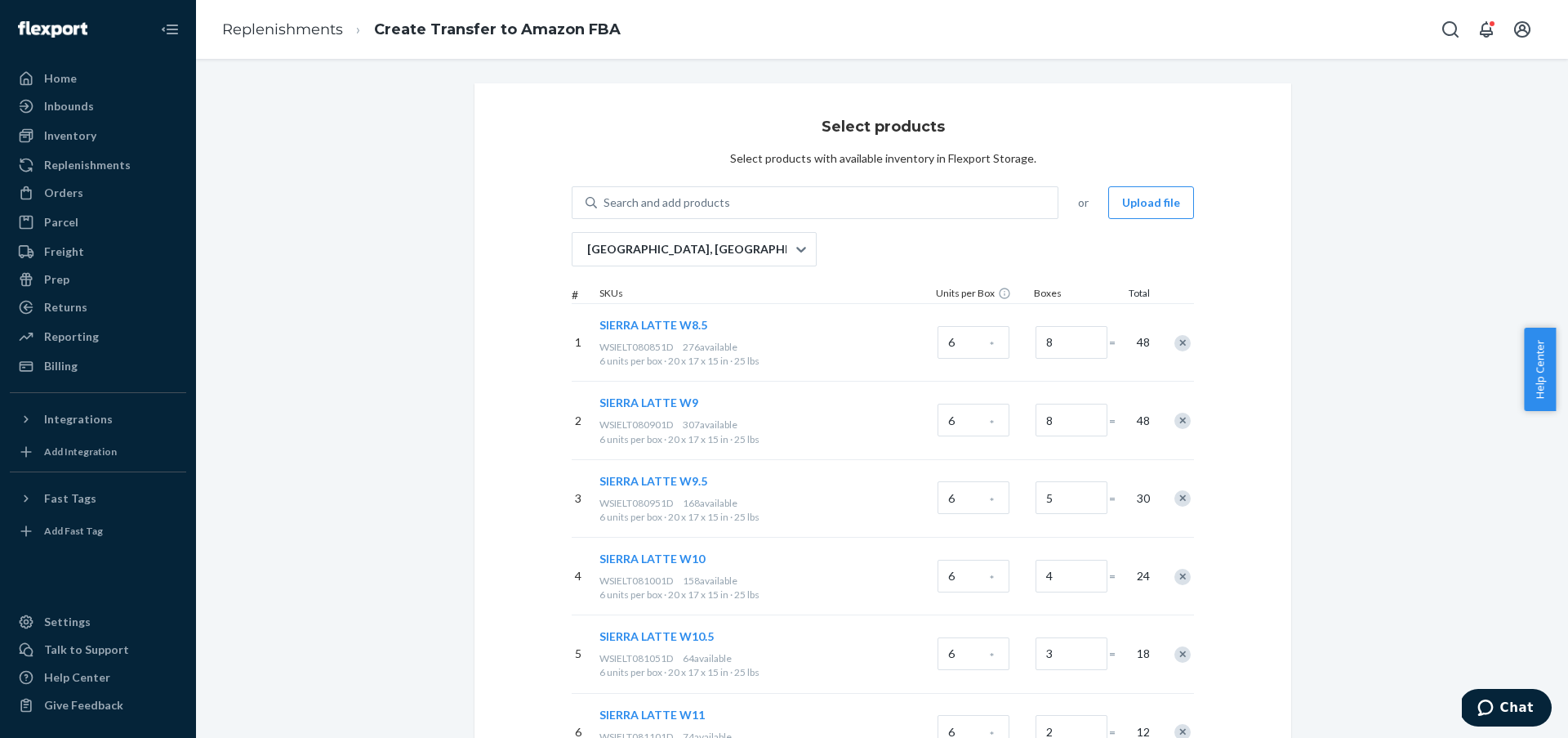
click at [1175, 341] on div "Remove Item" at bounding box center [1183, 344] width 17 height 17
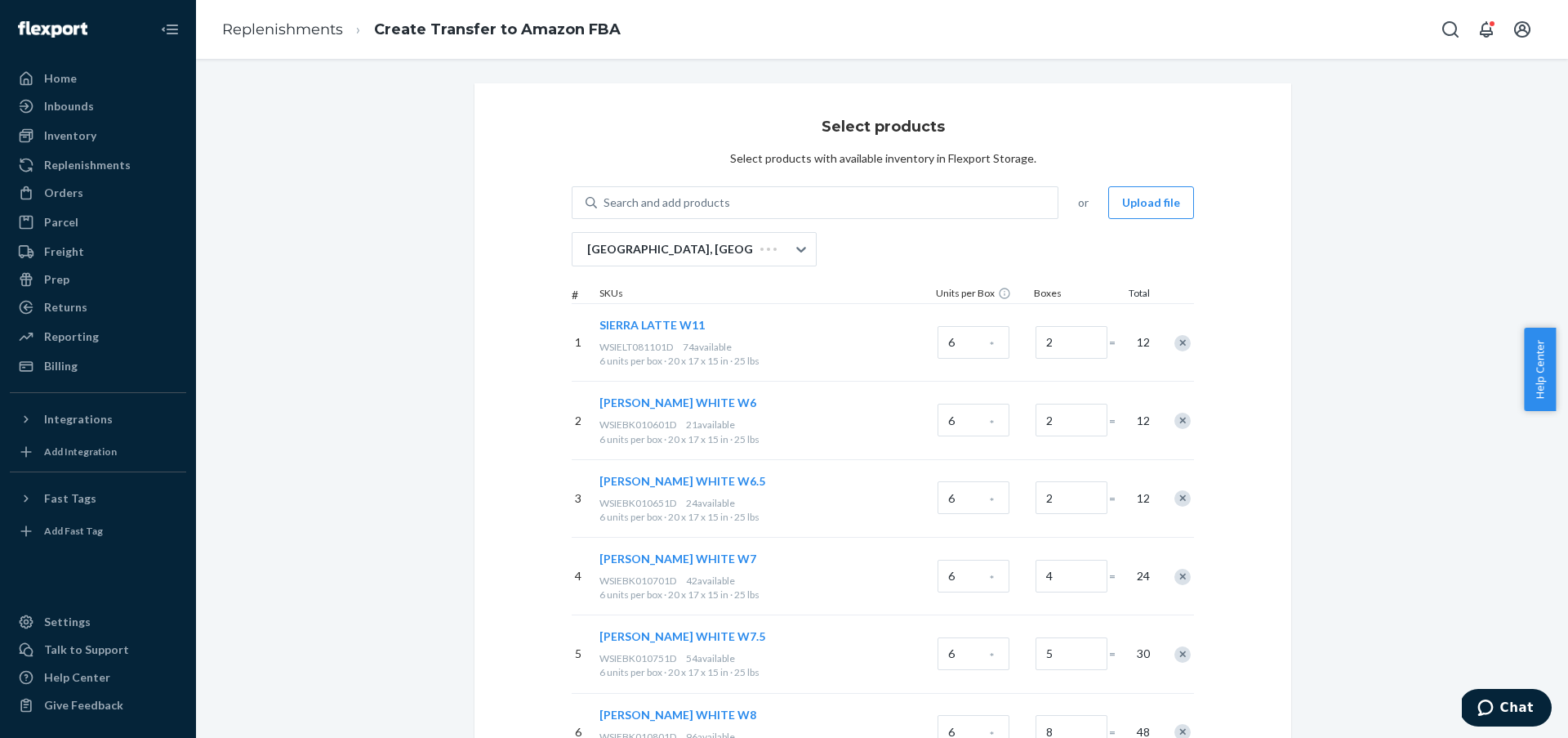
click at [1175, 341] on div "Remove Item" at bounding box center [1183, 344] width 17 height 17
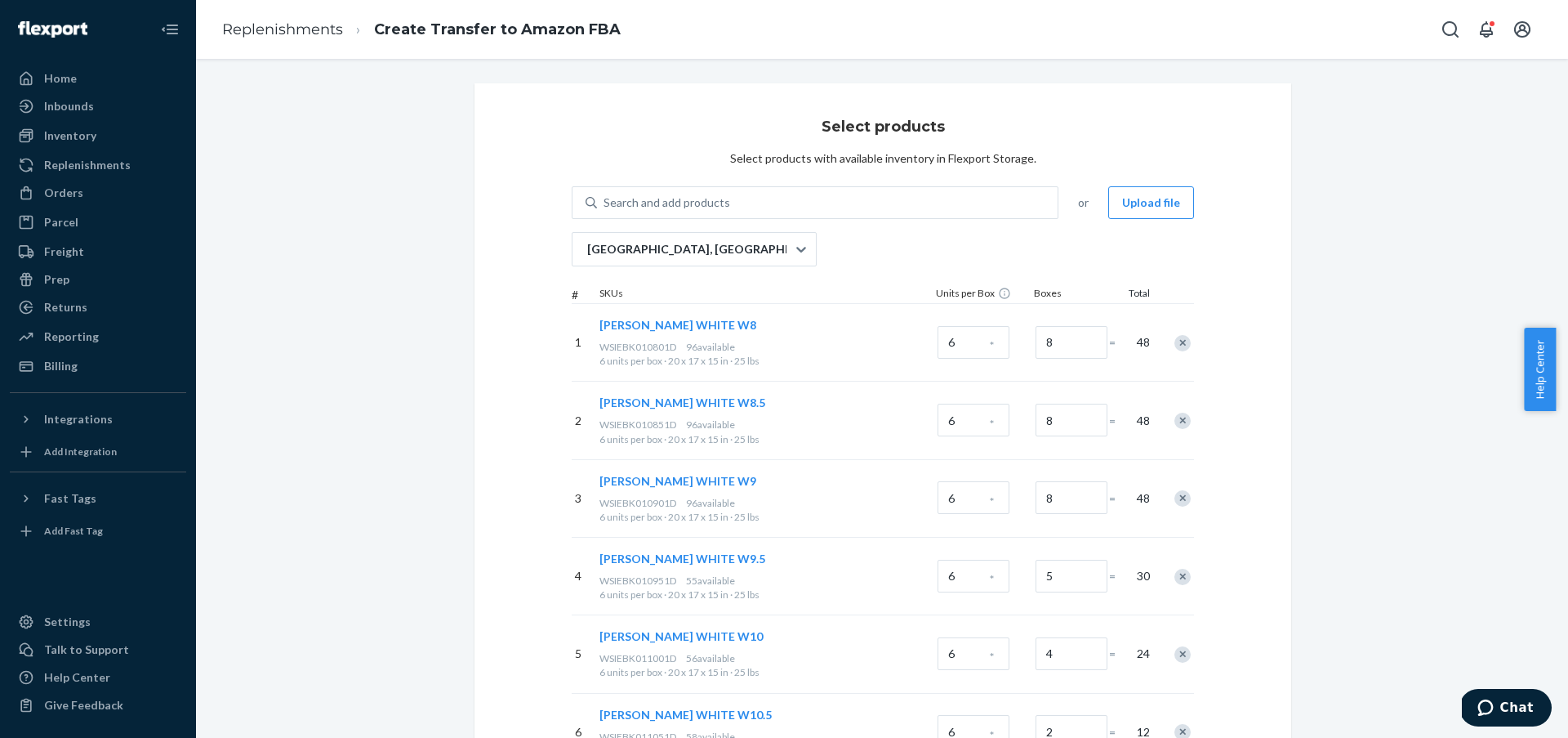
click at [1175, 341] on div "Remove Item" at bounding box center [1183, 344] width 17 height 17
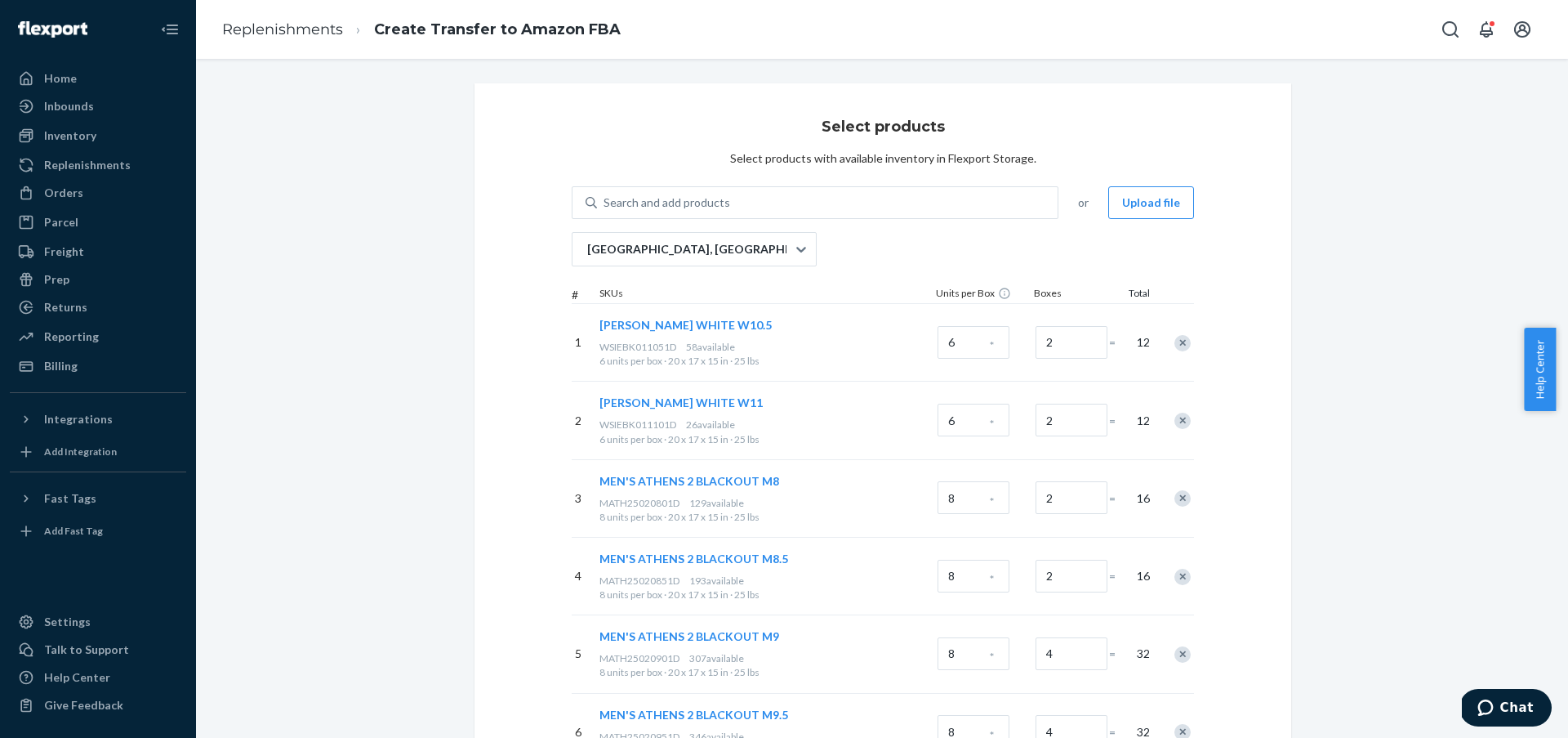
click at [1175, 341] on div "Remove Item" at bounding box center [1183, 344] width 17 height 17
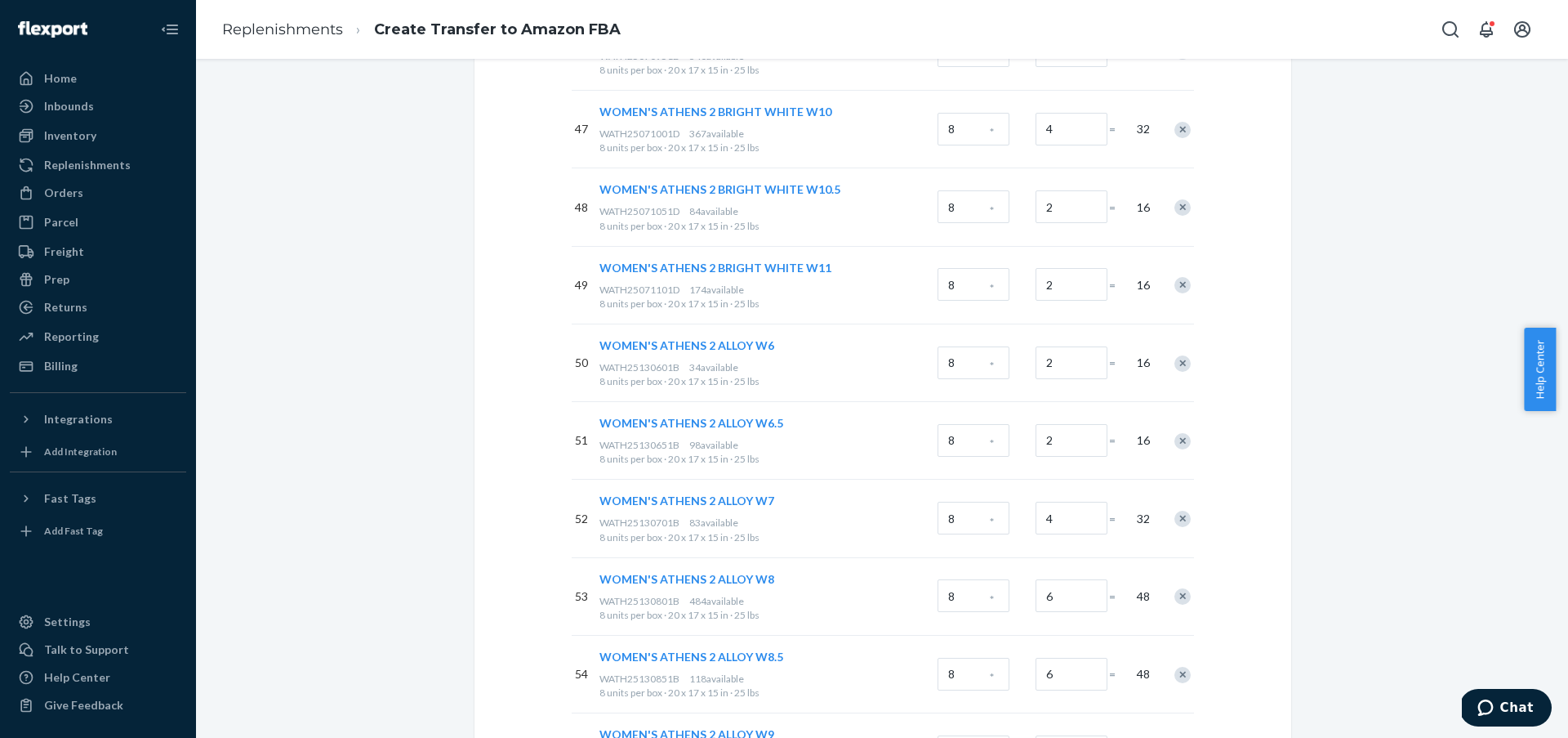
scroll to position [4459, 0]
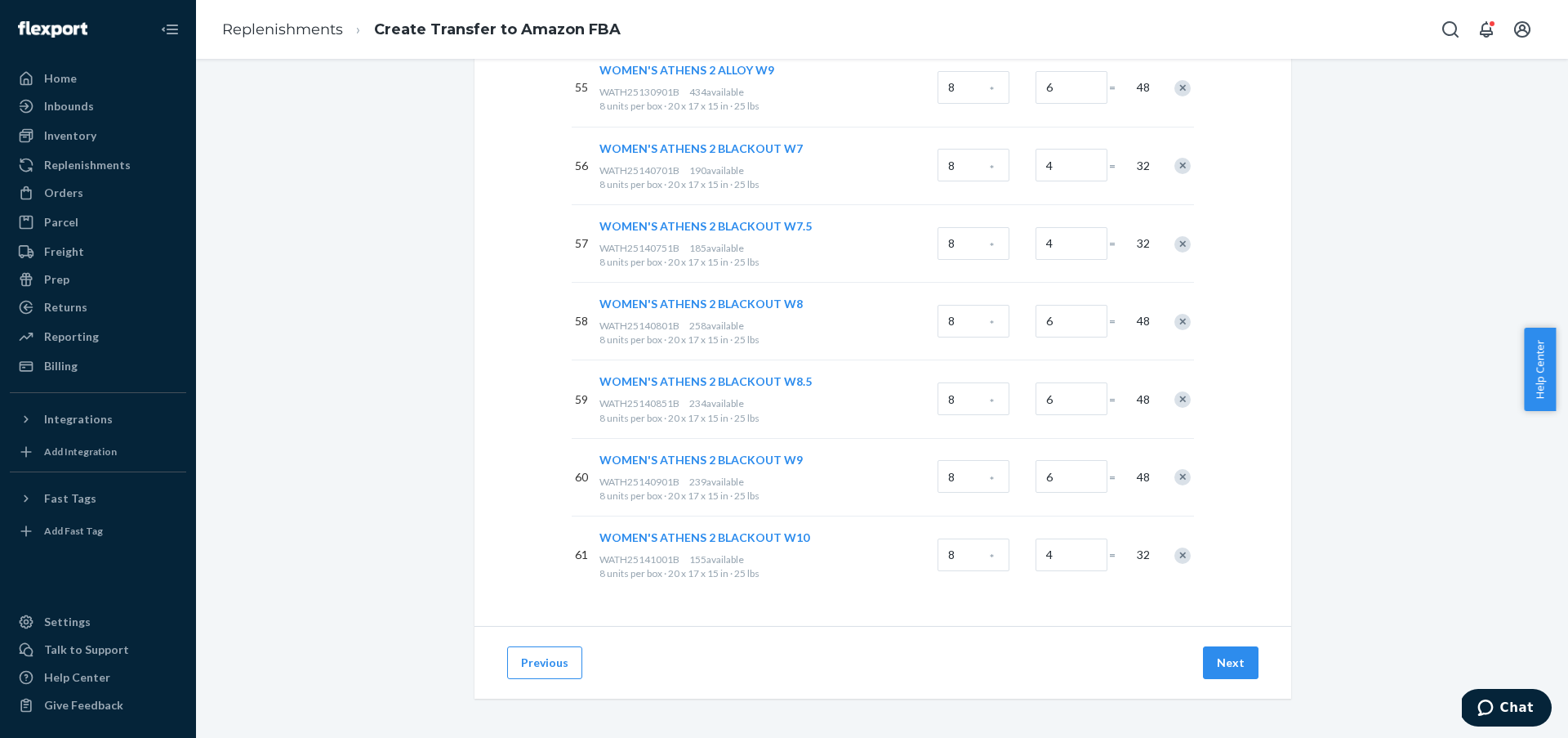
click at [560, 649] on button "Previous" at bounding box center [545, 663] width 75 height 33
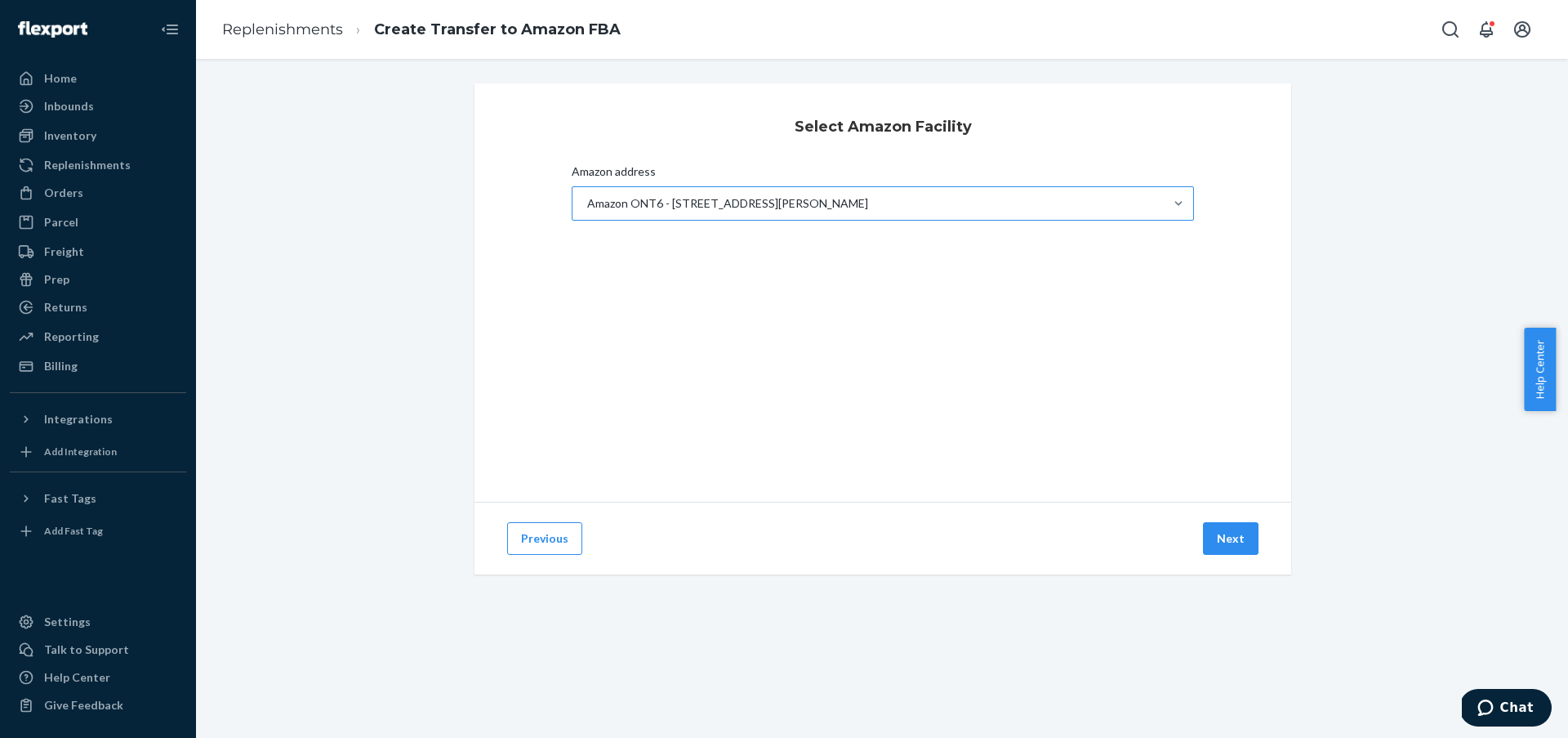
click at [919, 199] on div "Amazon ONT6 - 24208 San Michele Rd, Moreno Valley, CA, 92551" at bounding box center [868, 204] width 592 height 33
click at [587, 199] on input "Amazon address Amazon ONT6 - 24208 San Michele Rd, Moreno Valley, CA, 92551" at bounding box center [587, 204] width 2 height 17
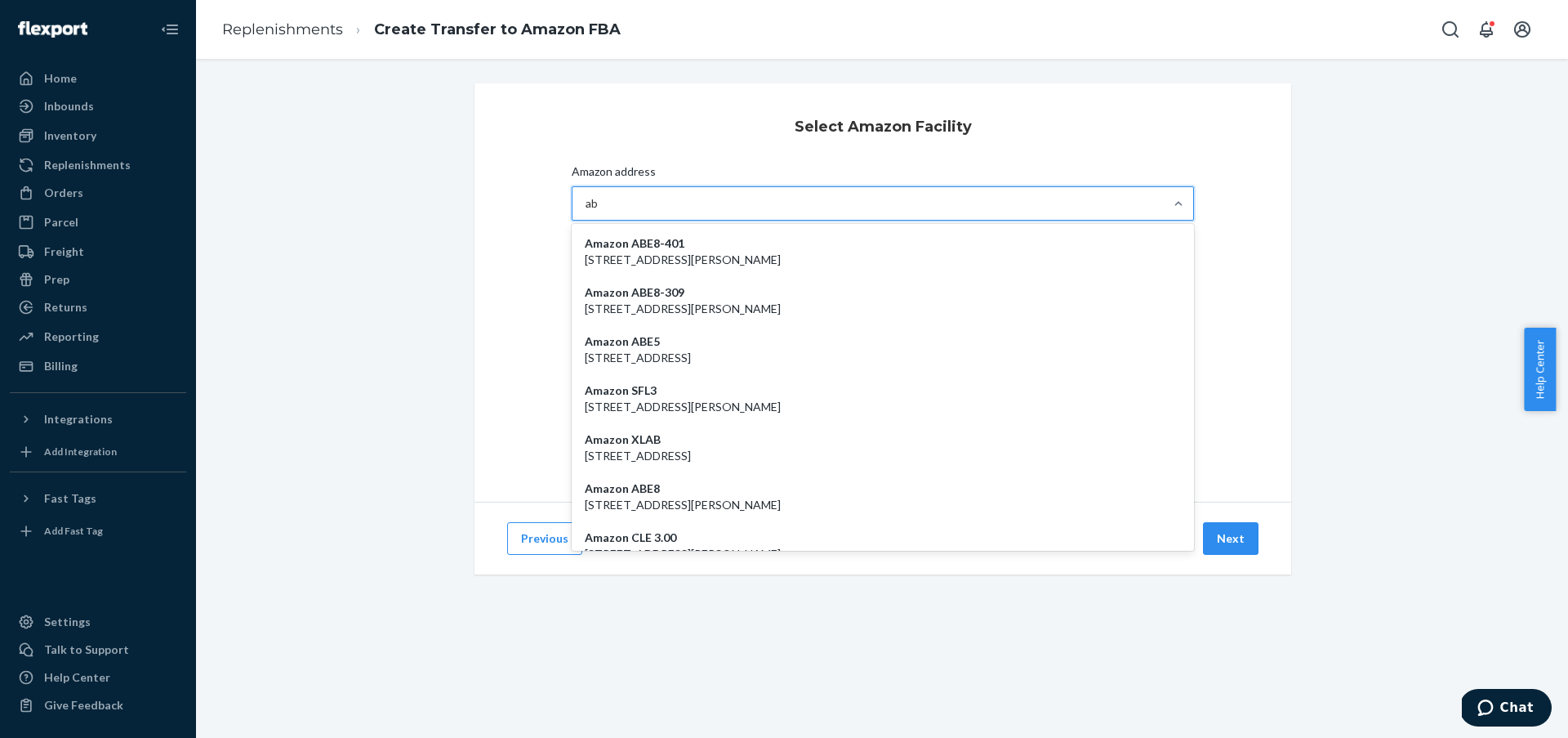
type input "abq"
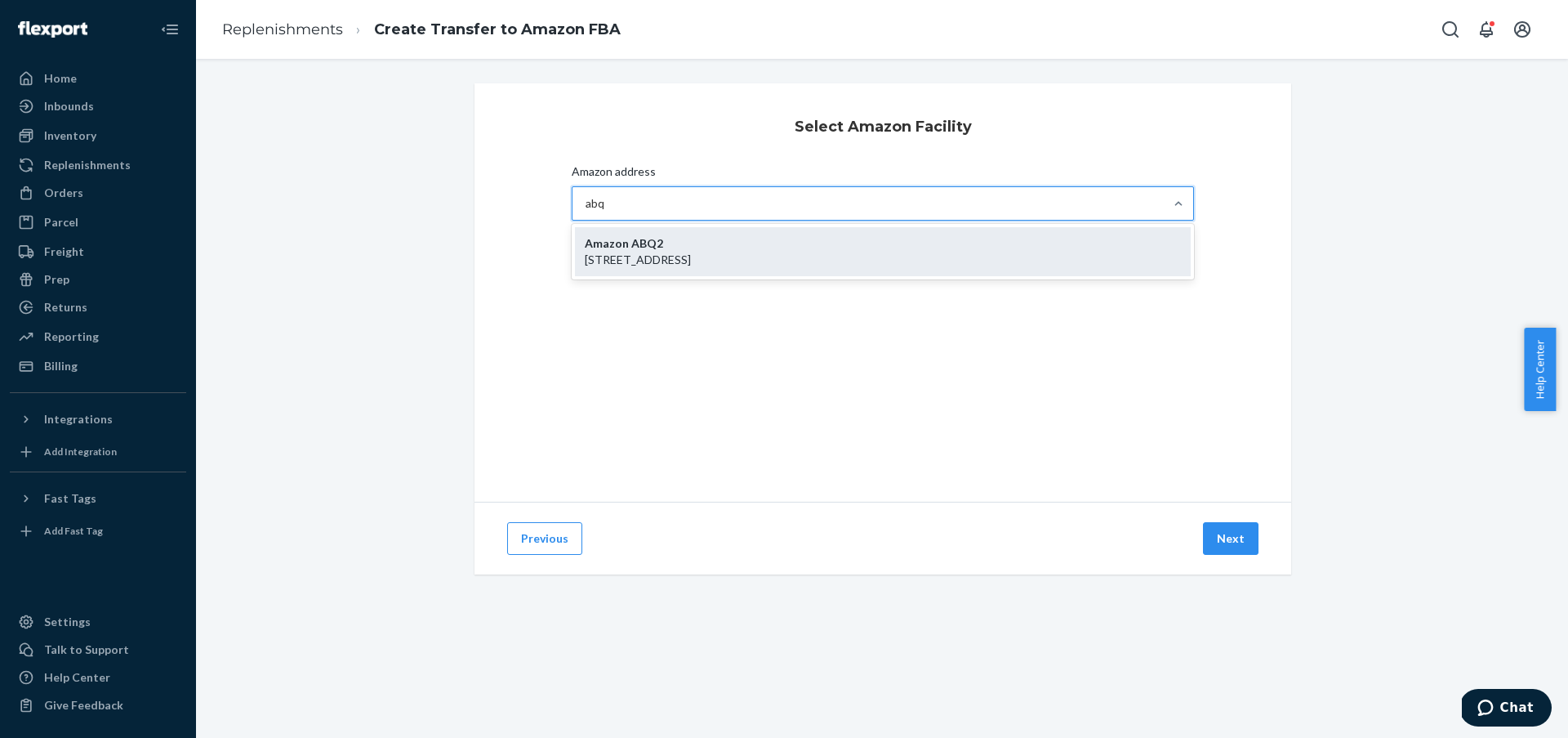
click at [829, 264] on p "6251 Pioneer Trail NW, LOS LUNAS, NM, 87031" at bounding box center [883, 260] width 596 height 17
click at [606, 211] on input "abq" at bounding box center [596, 204] width 20 height 17
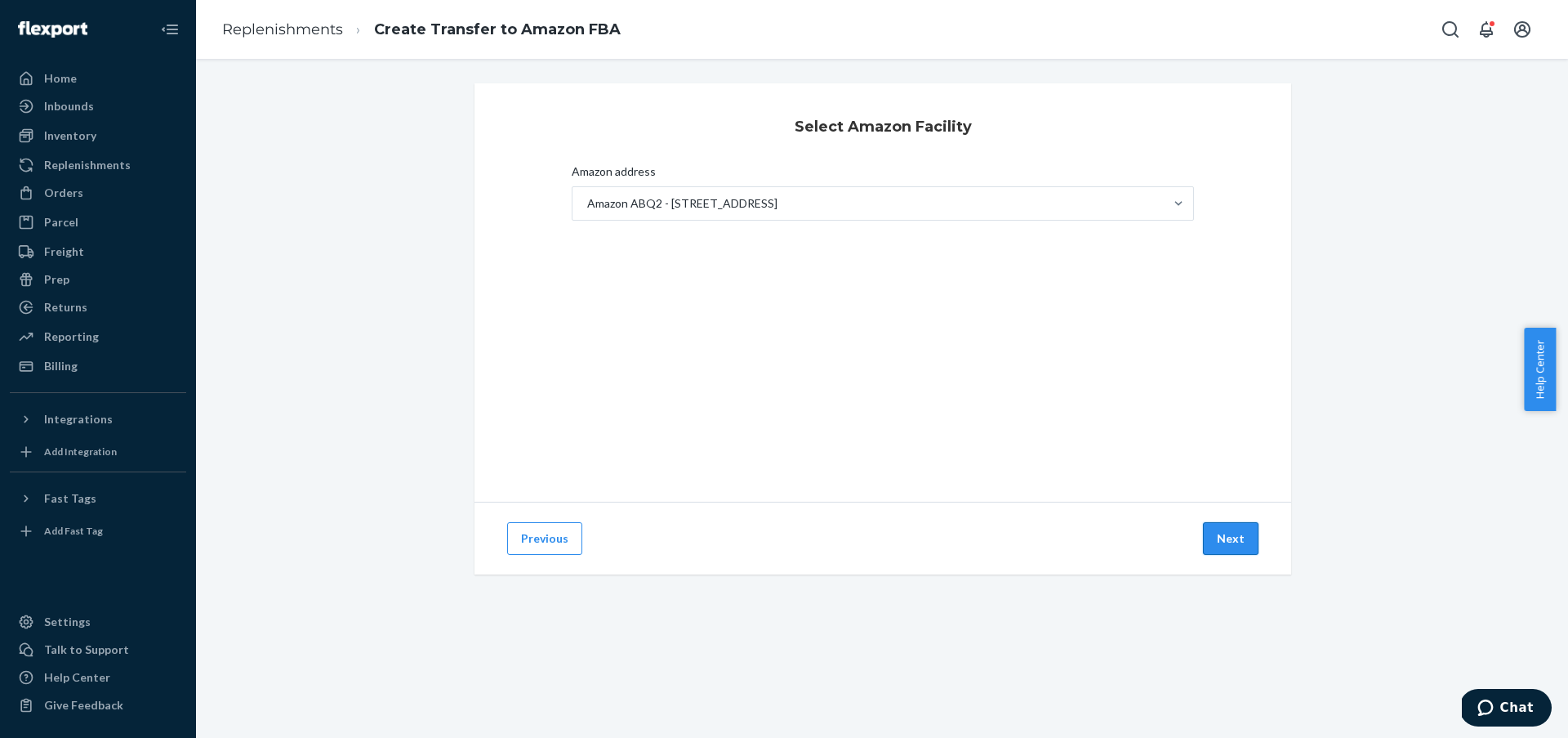
click at [1229, 544] on button "Next" at bounding box center [1231, 539] width 55 height 33
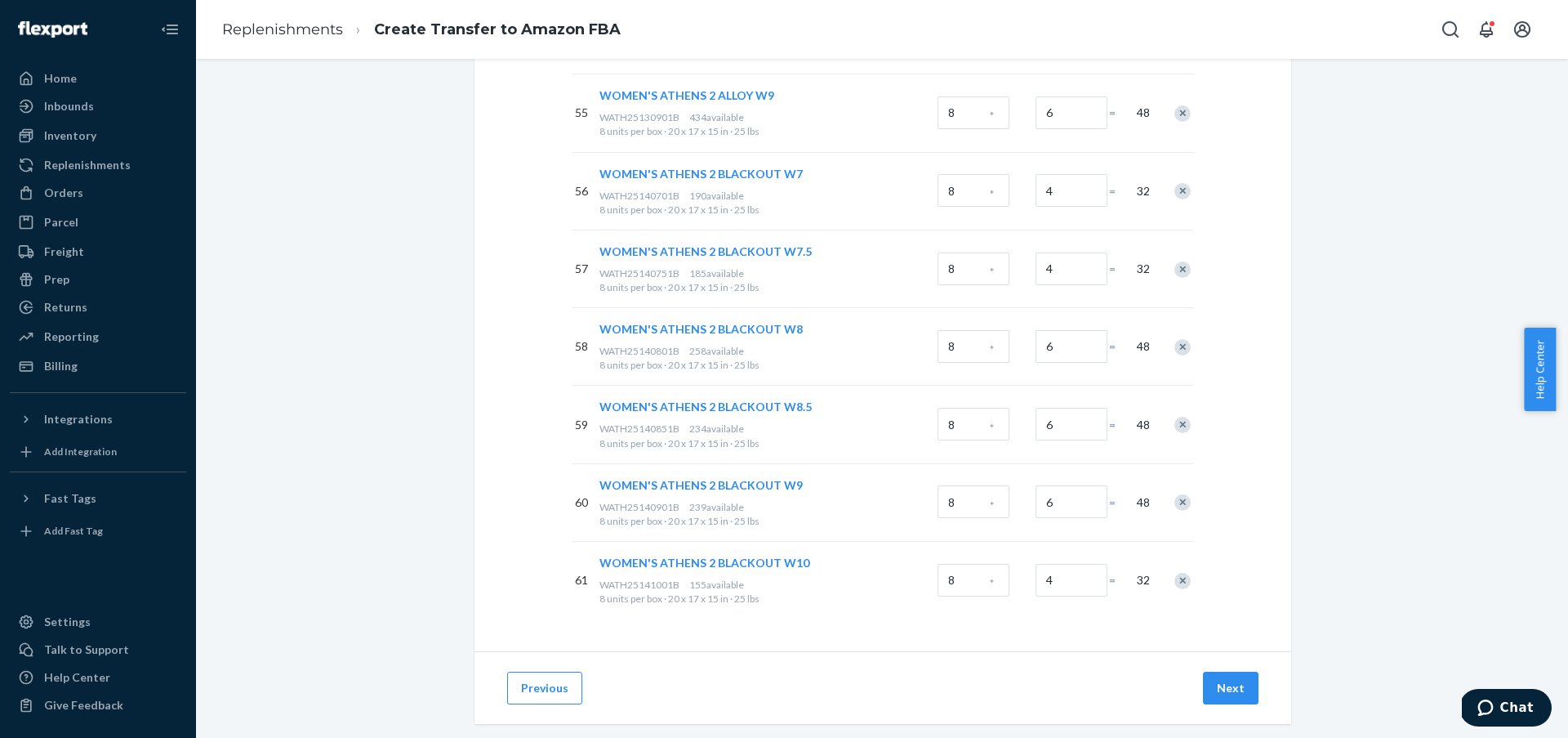
scroll to position [4459, 0]
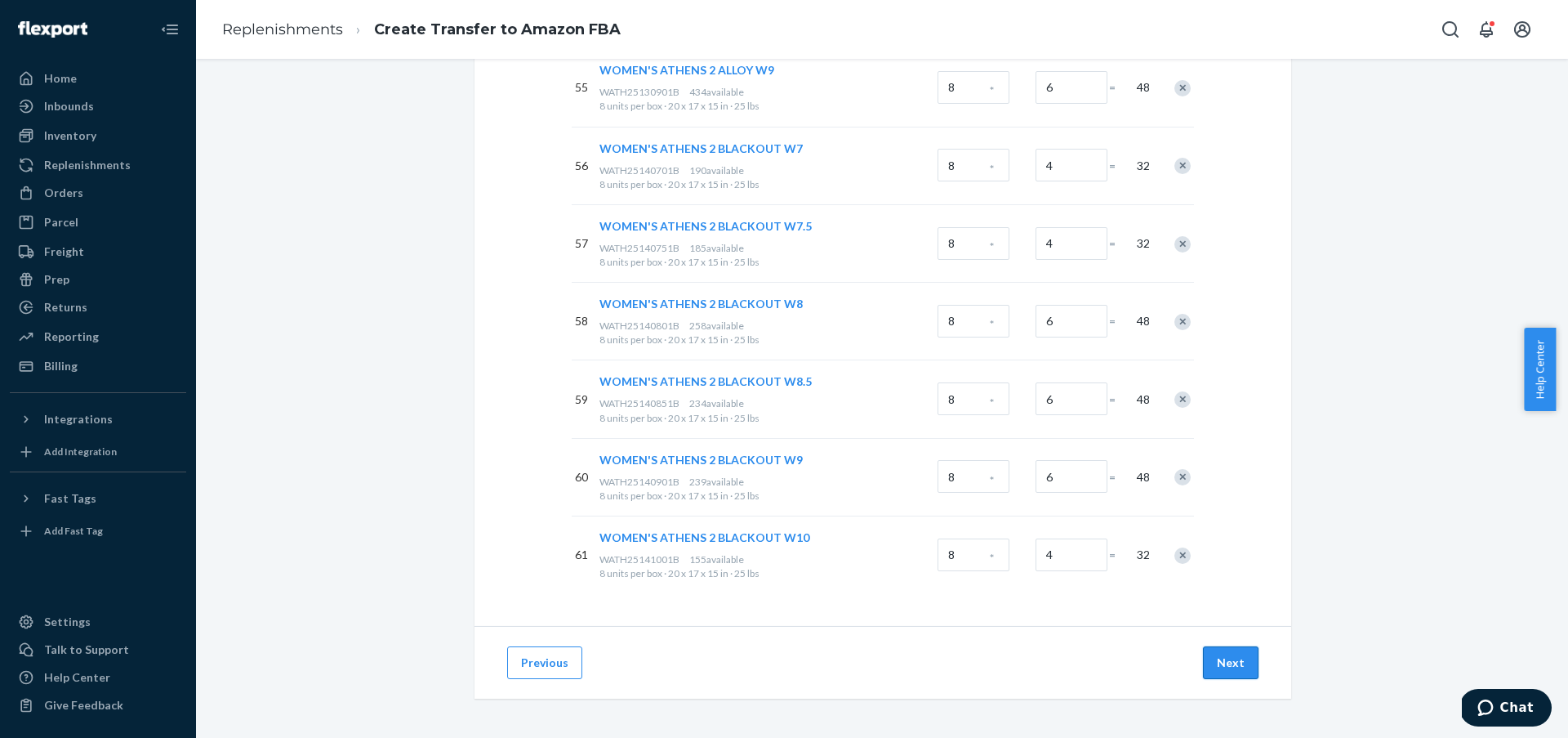
click at [1206, 653] on button "Next" at bounding box center [1231, 663] width 55 height 33
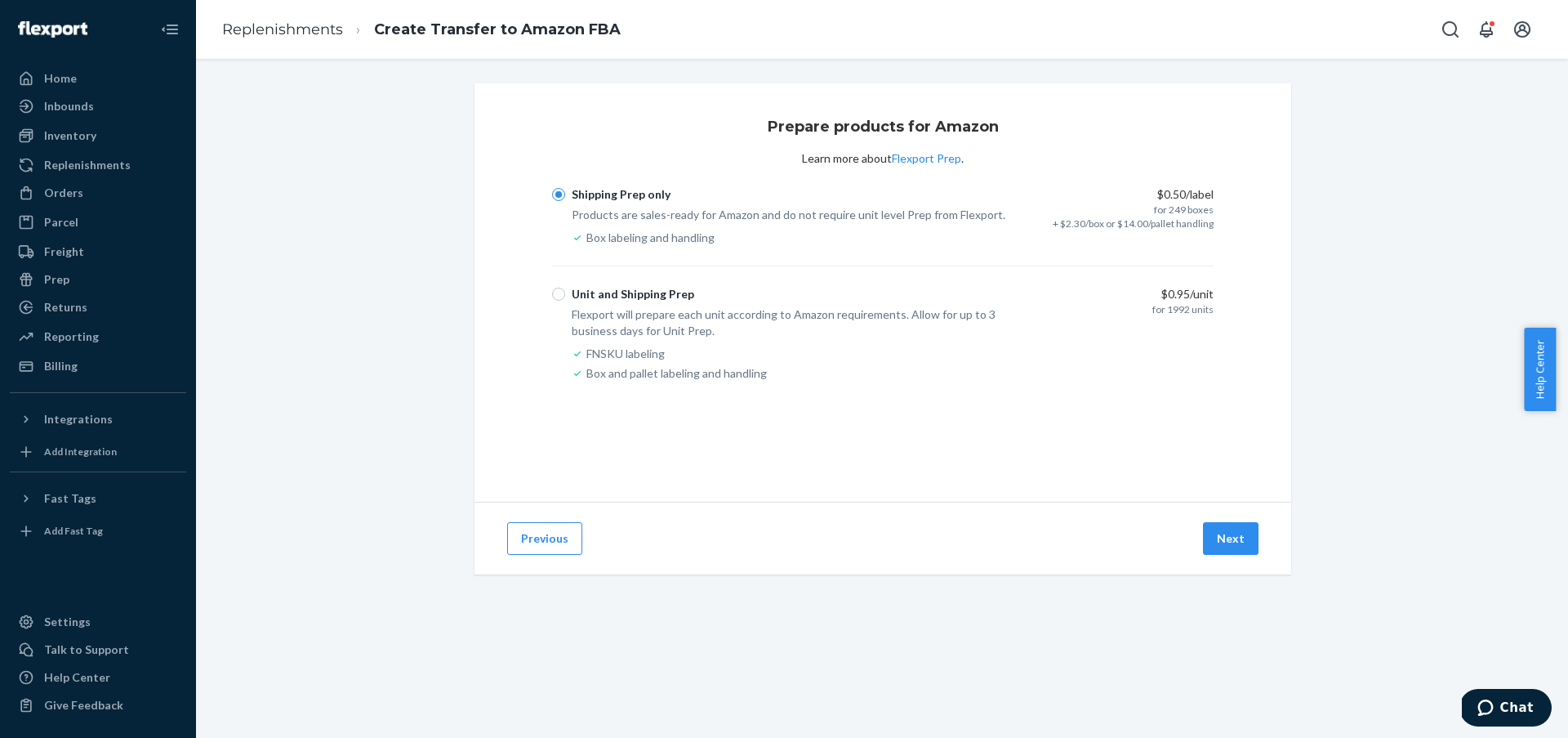
scroll to position [0, 0]
click at [1238, 550] on button "Next" at bounding box center [1231, 539] width 55 height 33
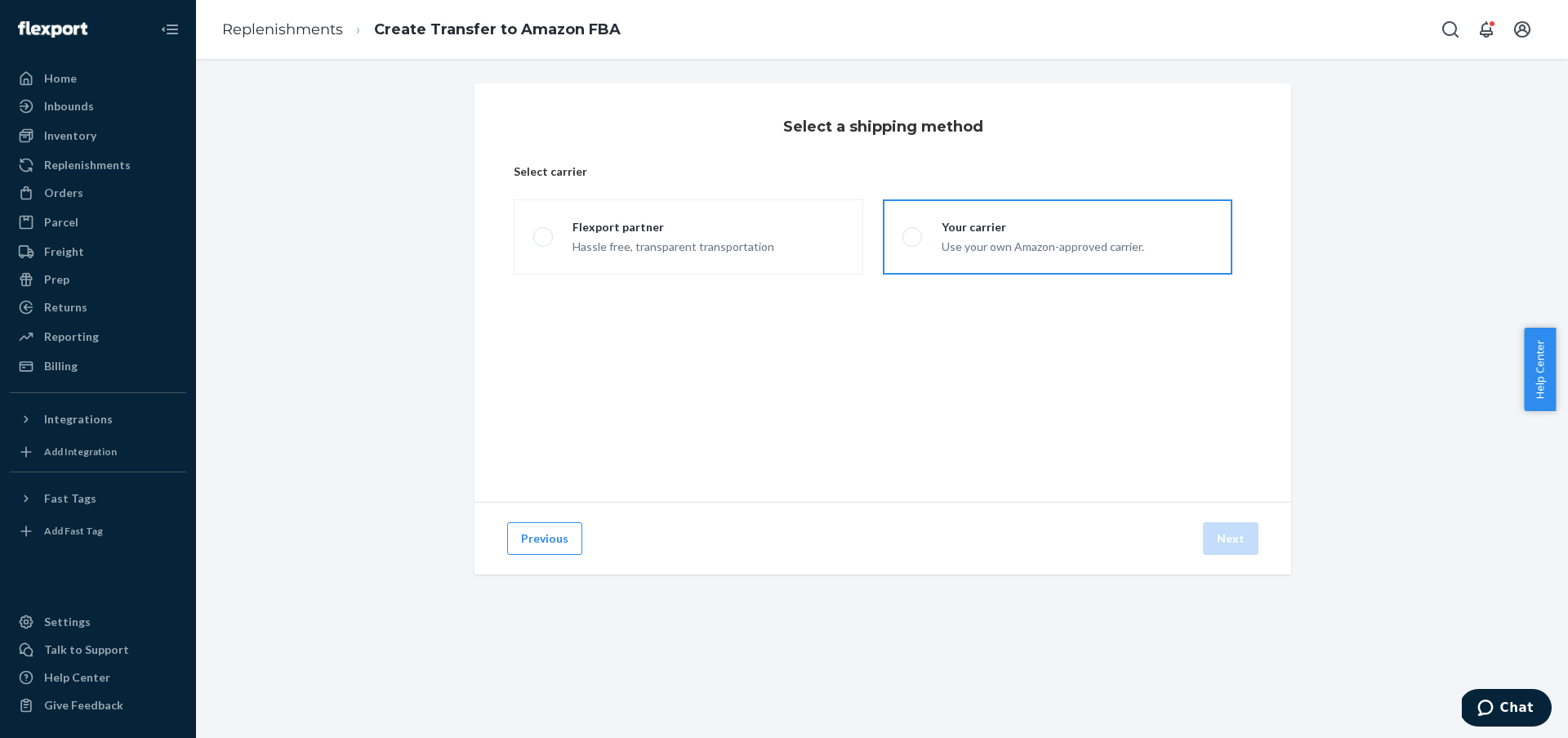
click at [998, 245] on div "Use your own Amazon-approved carrier." at bounding box center [1043, 244] width 203 height 19
click at [913, 243] on input "Your carrier Use your own Amazon-approved carrier." at bounding box center [908, 238] width 11 height 11
radio input "true"
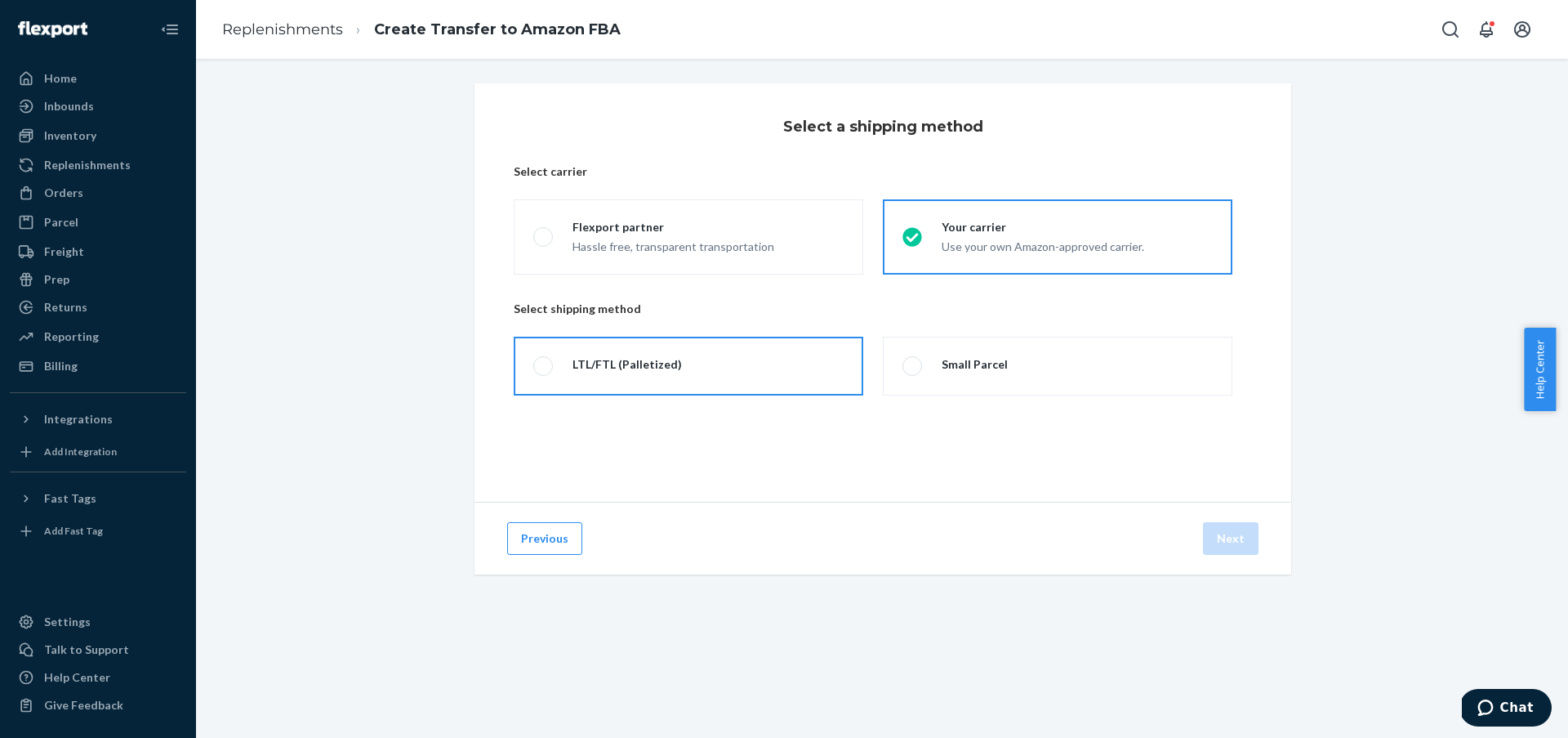
click at [682, 384] on label "LTL/FTL (Palletized)" at bounding box center [688, 366] width 350 height 59
click at [544, 372] on input "LTL/FTL (Palletized)" at bounding box center [539, 367] width 11 height 11
radio input "true"
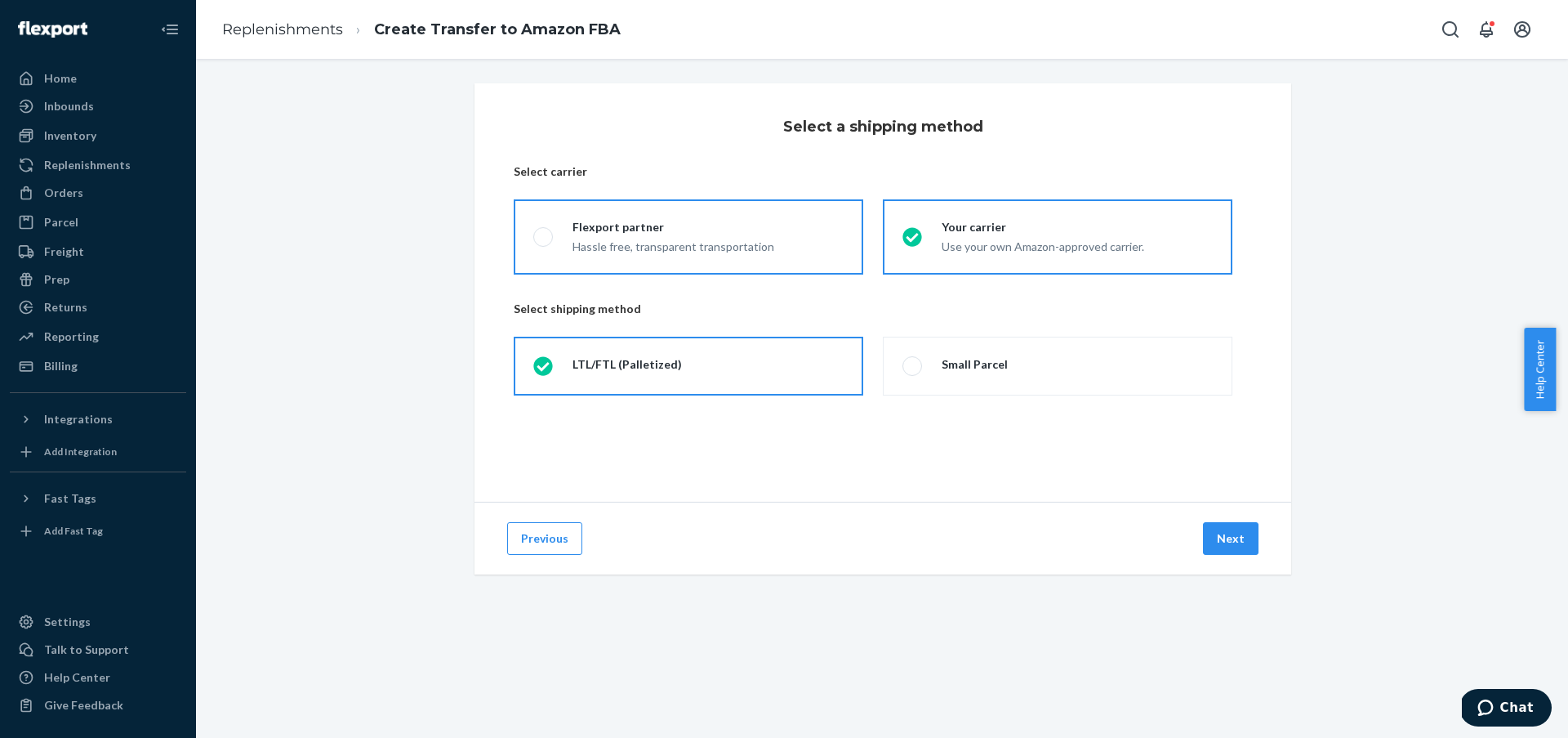
click at [719, 260] on label "Flexport partner Hassle free, transparent transportation" at bounding box center [688, 237] width 350 height 75
click at [544, 243] on input "Flexport partner Hassle free, transparent transportation" at bounding box center [539, 238] width 11 height 11
radio input "true"
radio input "false"
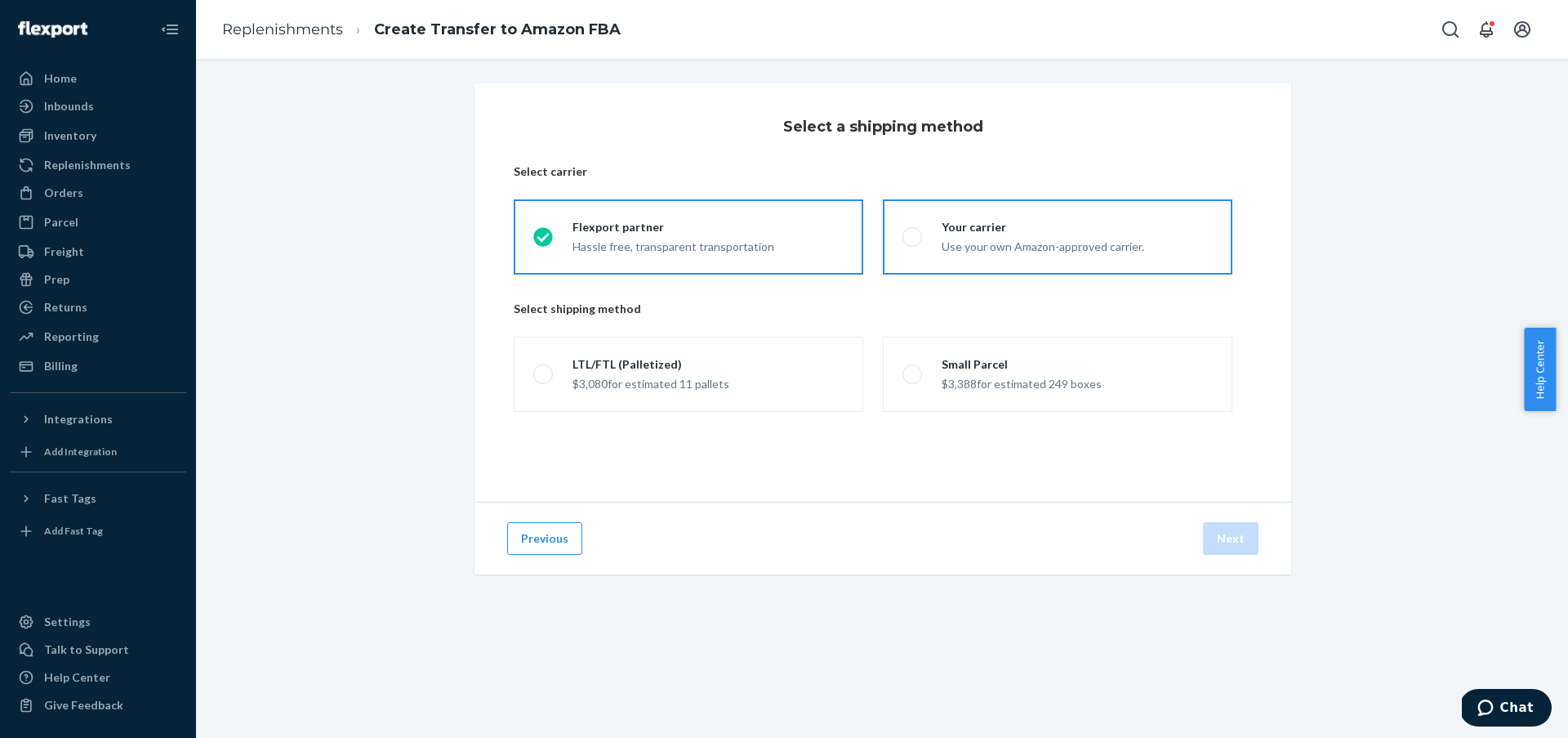
click at [942, 236] on div "Use your own Amazon-approved carrier." at bounding box center [1043, 244] width 203 height 19
click at [913, 236] on input "Your carrier Use your own Amazon-approved carrier." at bounding box center [908, 238] width 11 height 11
radio input "true"
radio input "false"
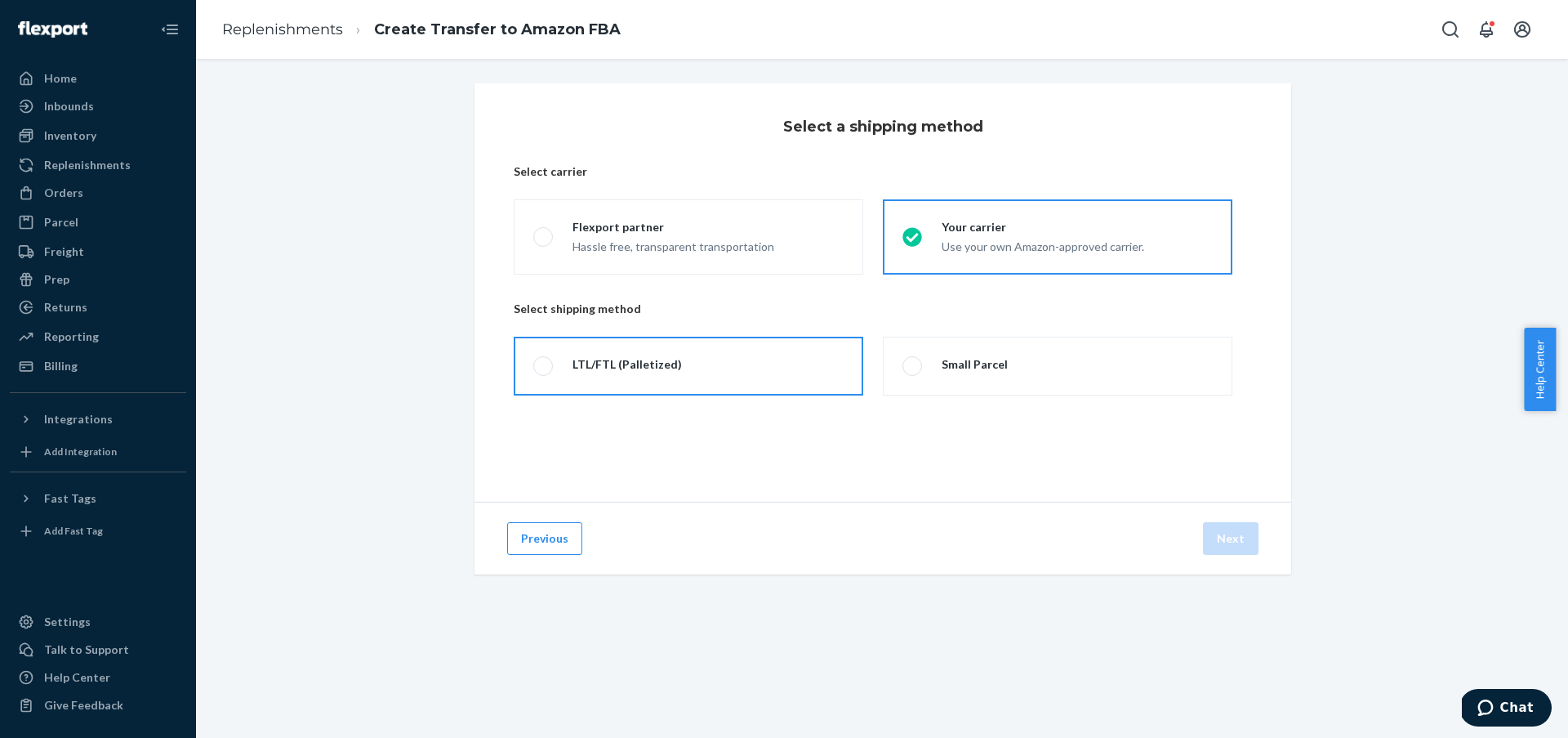
click at [698, 373] on label "LTL/FTL (Palletized)" at bounding box center [688, 366] width 350 height 59
click at [544, 372] on input "LTL/FTL (Palletized)" at bounding box center [539, 367] width 11 height 11
radio input "true"
click at [1231, 545] on button "Next" at bounding box center [1231, 539] width 55 height 33
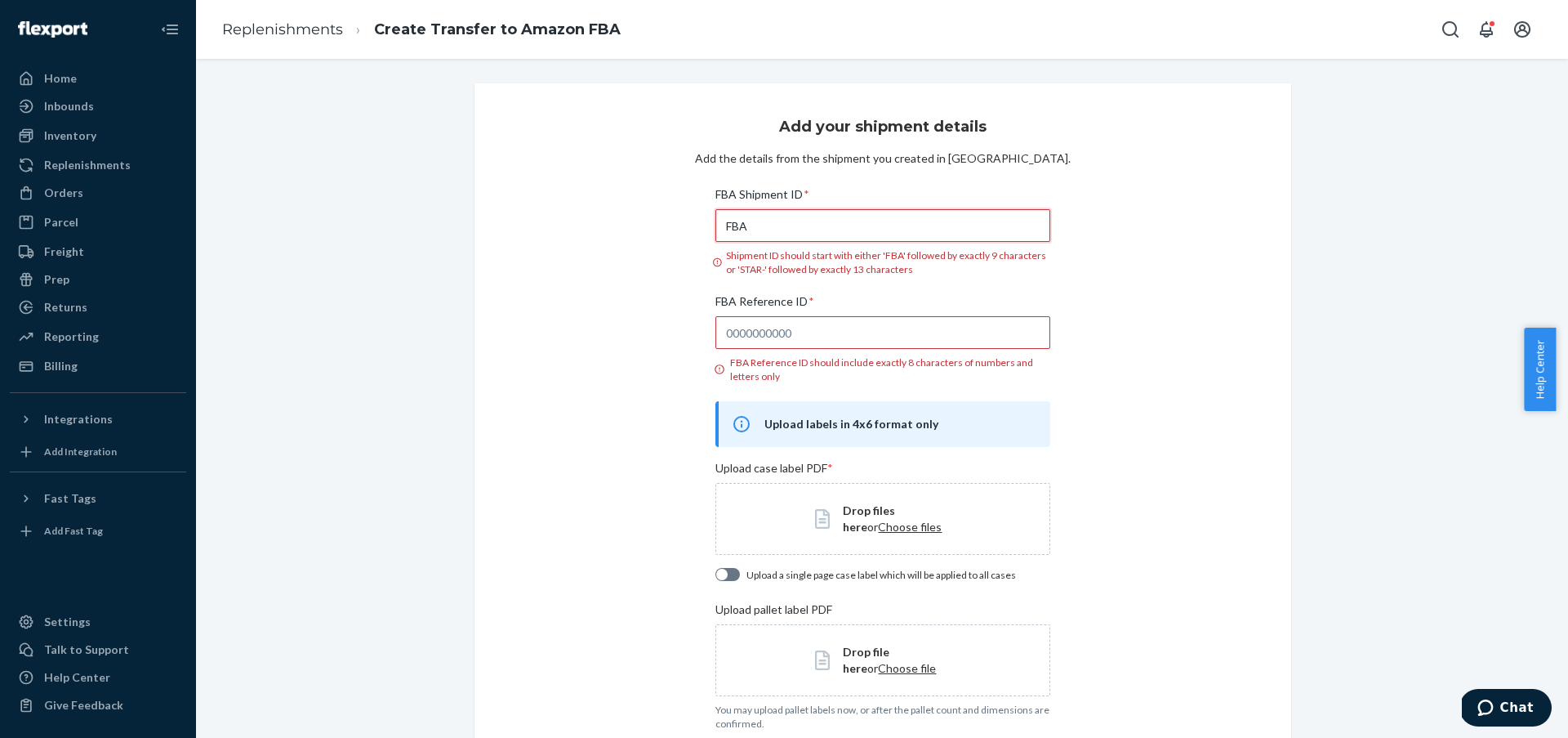
drag, startPoint x: 820, startPoint y: 231, endPoint x: 658, endPoint y: 211, distance: 163.2
click at [658, 211] on div "Add your shipment details Add the details from the shipment you created in Sell…" at bounding box center [883, 507] width 817 height 848
paste input "191R9G2R9"
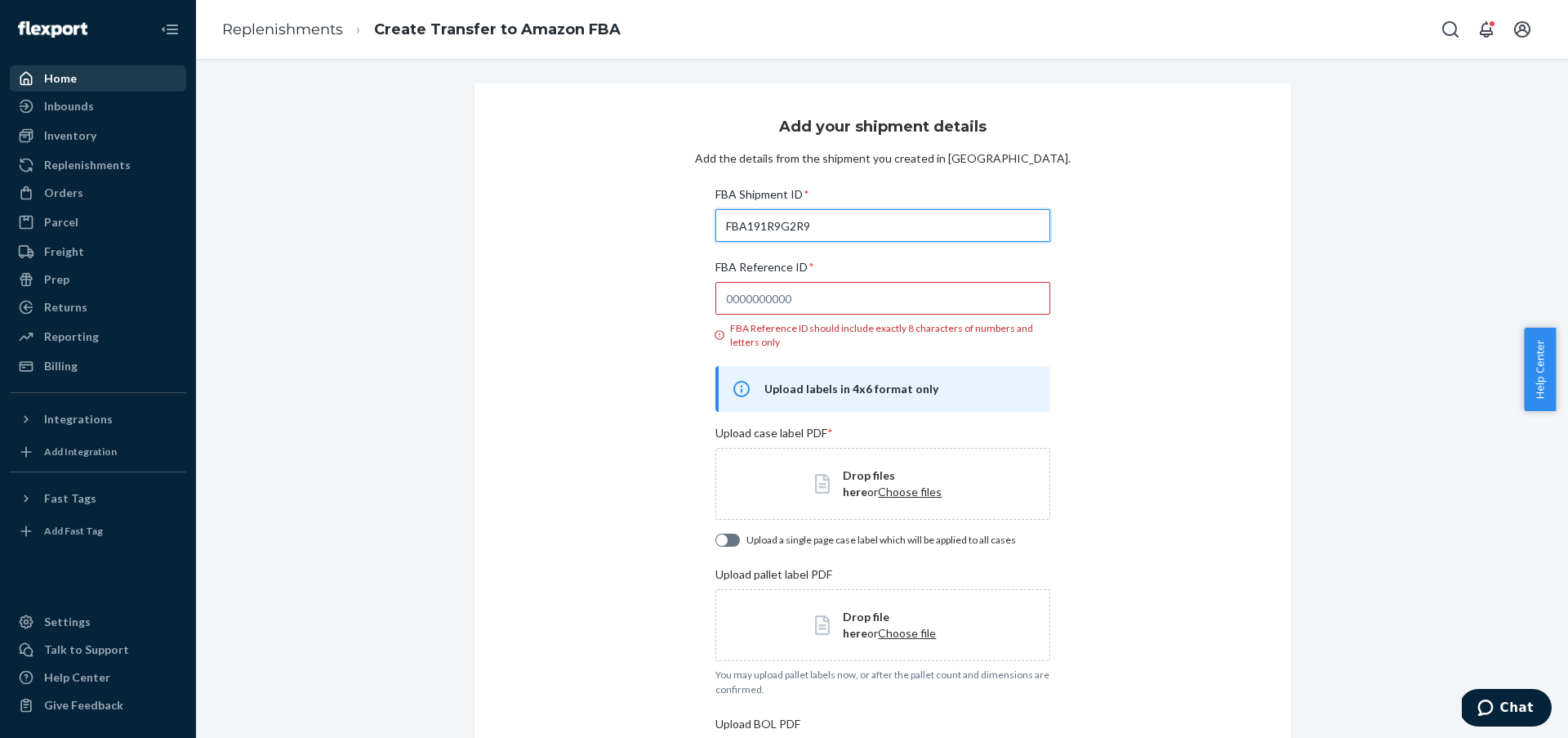
type input "FBA191R9G2R9"
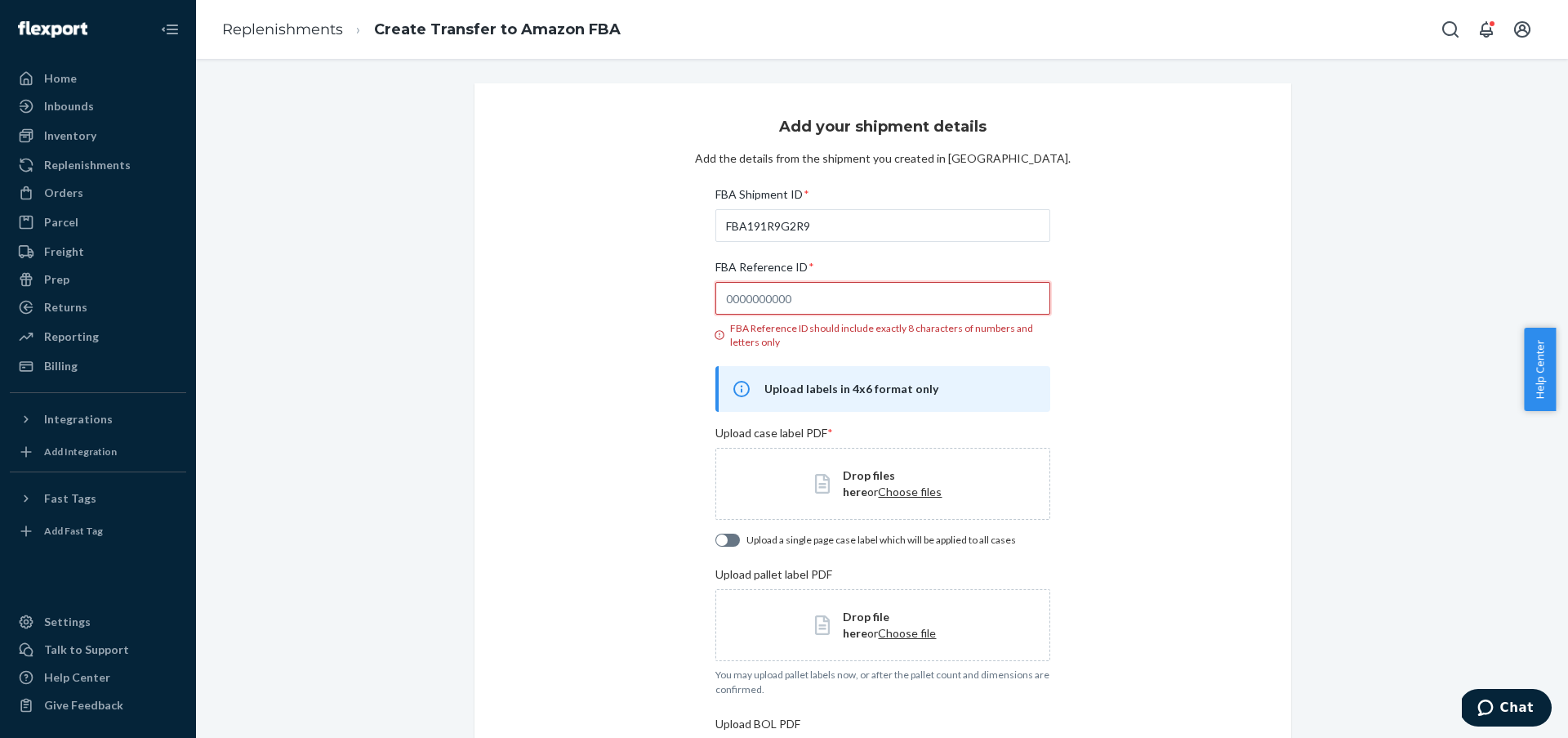
click at [839, 303] on input "FBA Reference ID * FBA Reference ID should include exactly 8 characters of numb…" at bounding box center [883, 299] width 334 height 33
paste input "6NN8GUAC"
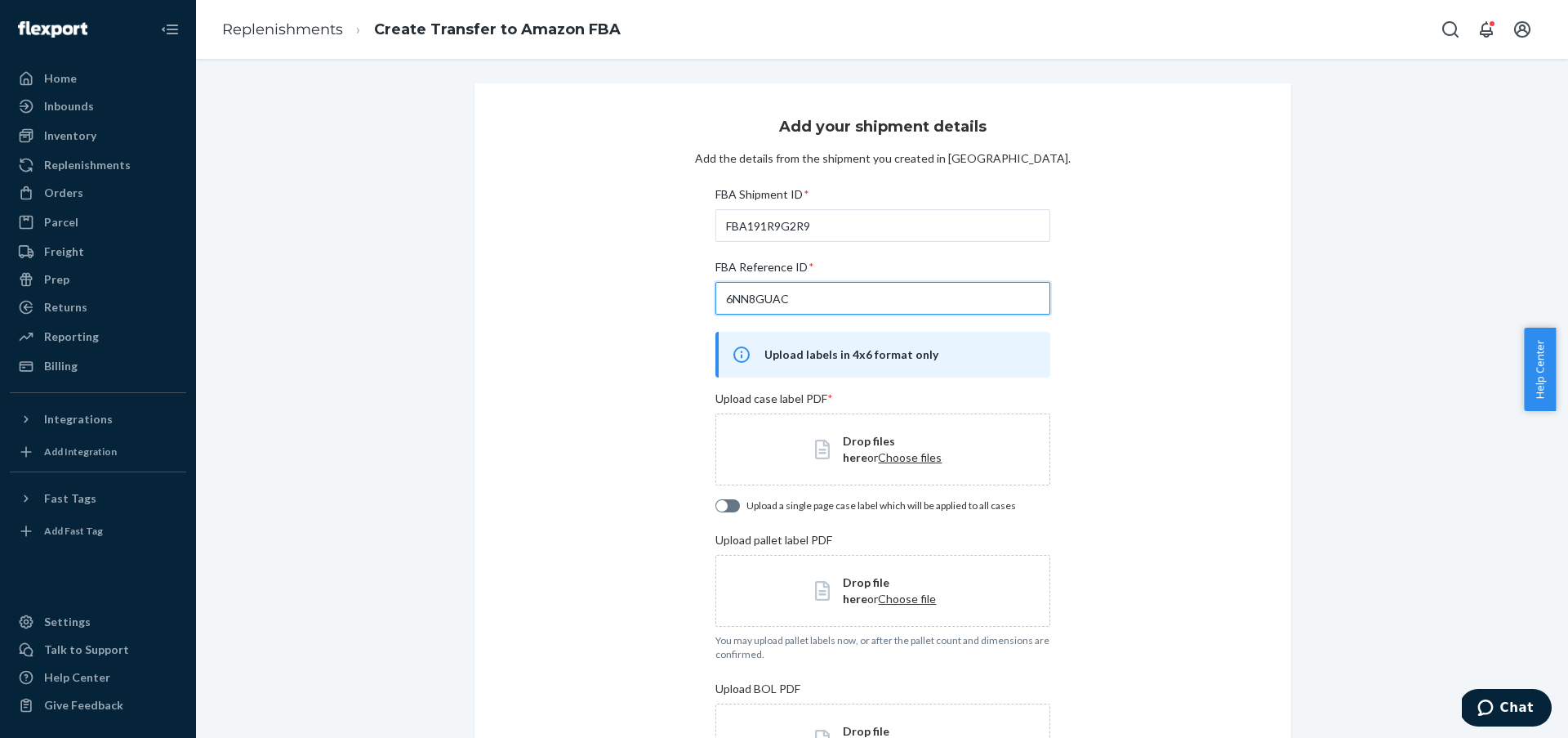
type input "6NN8GUAC"
click at [878, 451] on span "Choose files" at bounding box center [909, 457] width 63 height 14
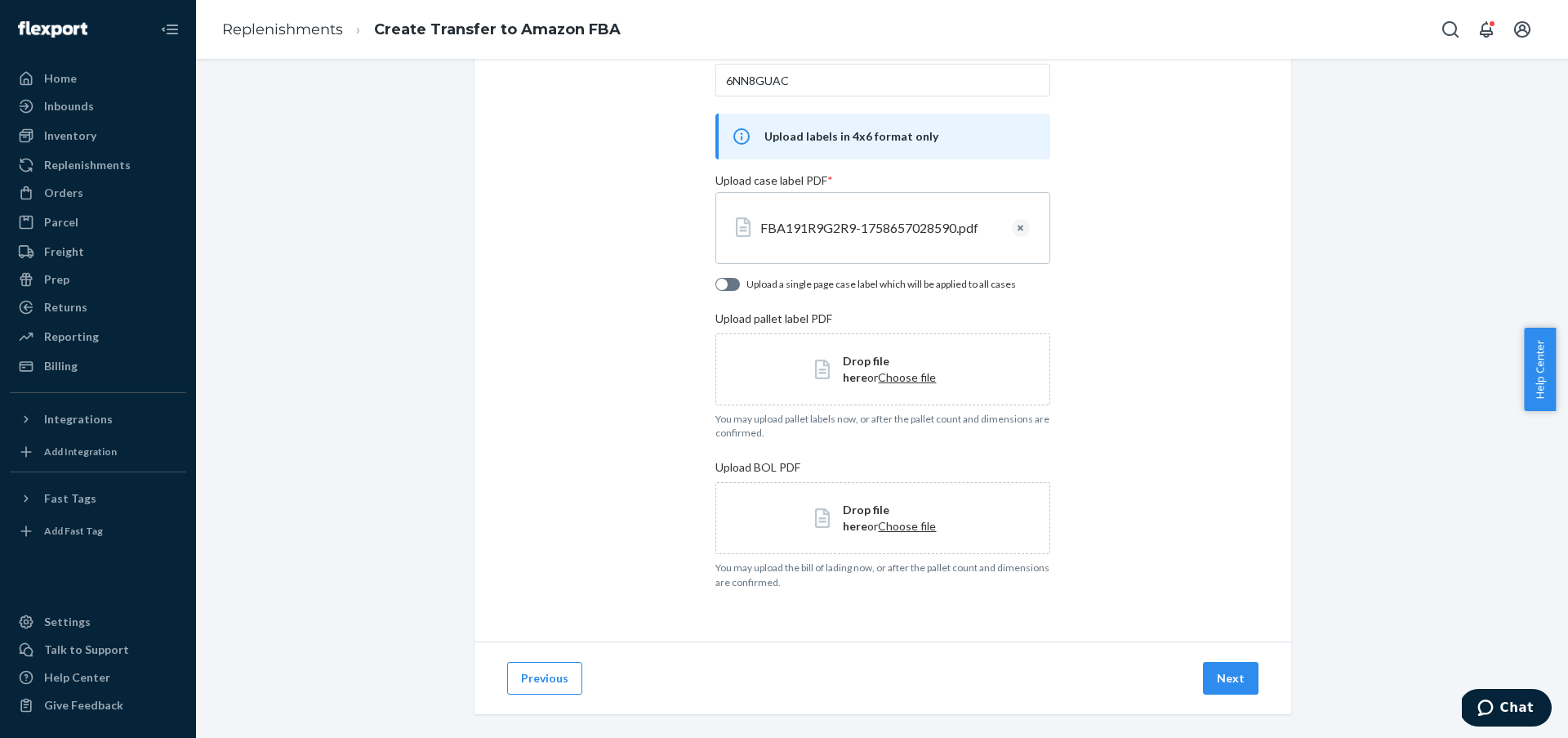
scroll to position [233, 0]
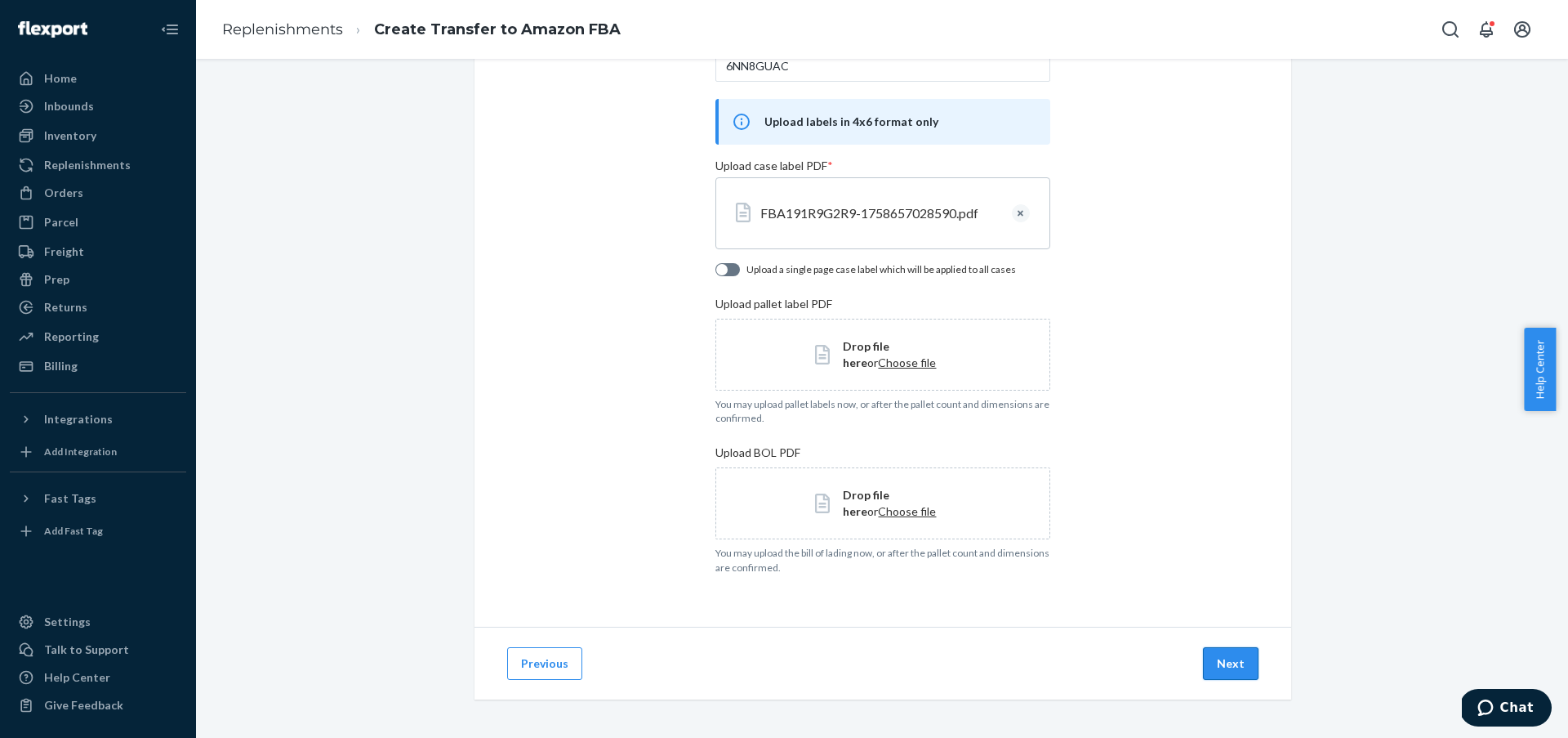
click at [1219, 663] on button "Next" at bounding box center [1231, 664] width 55 height 33
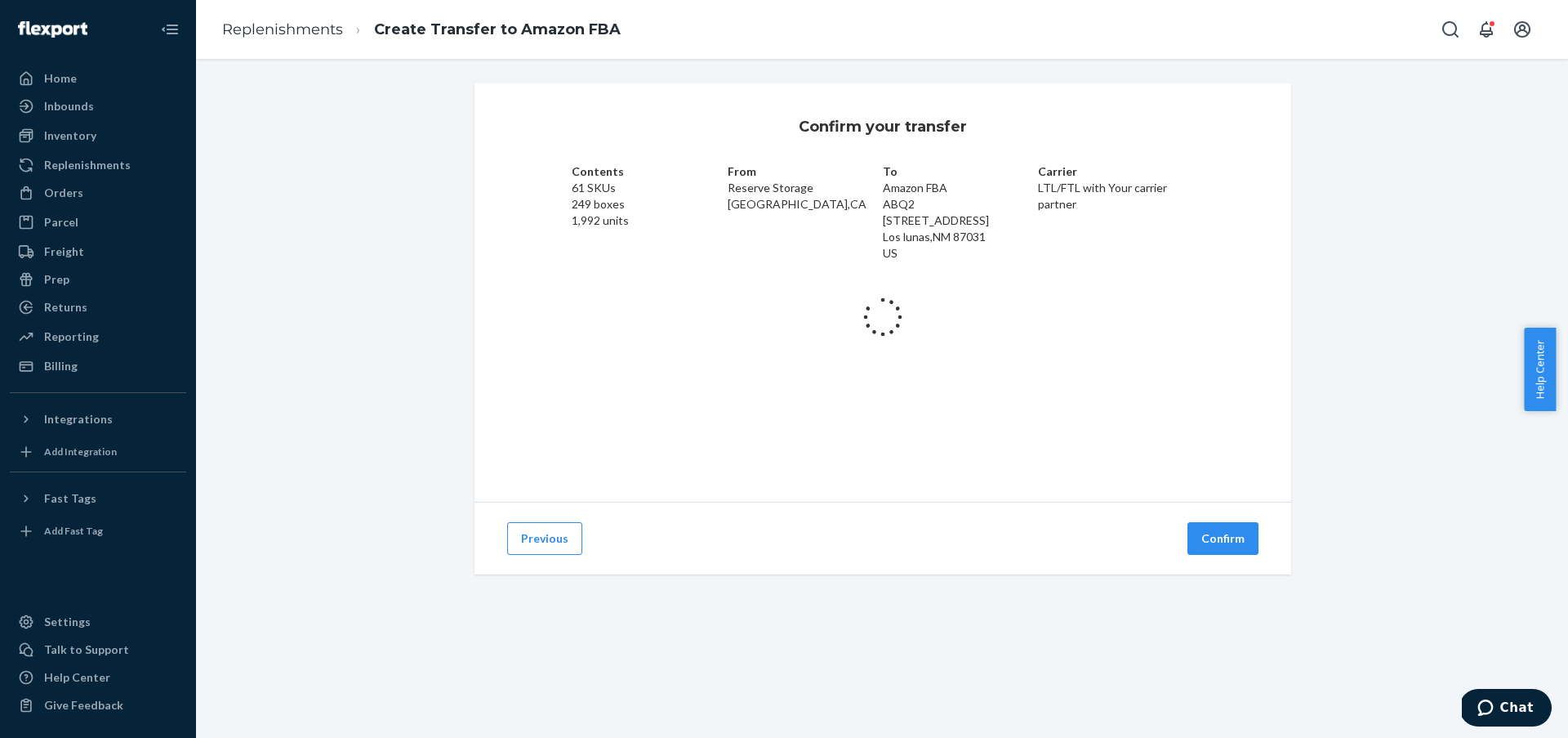
scroll to position [0, 0]
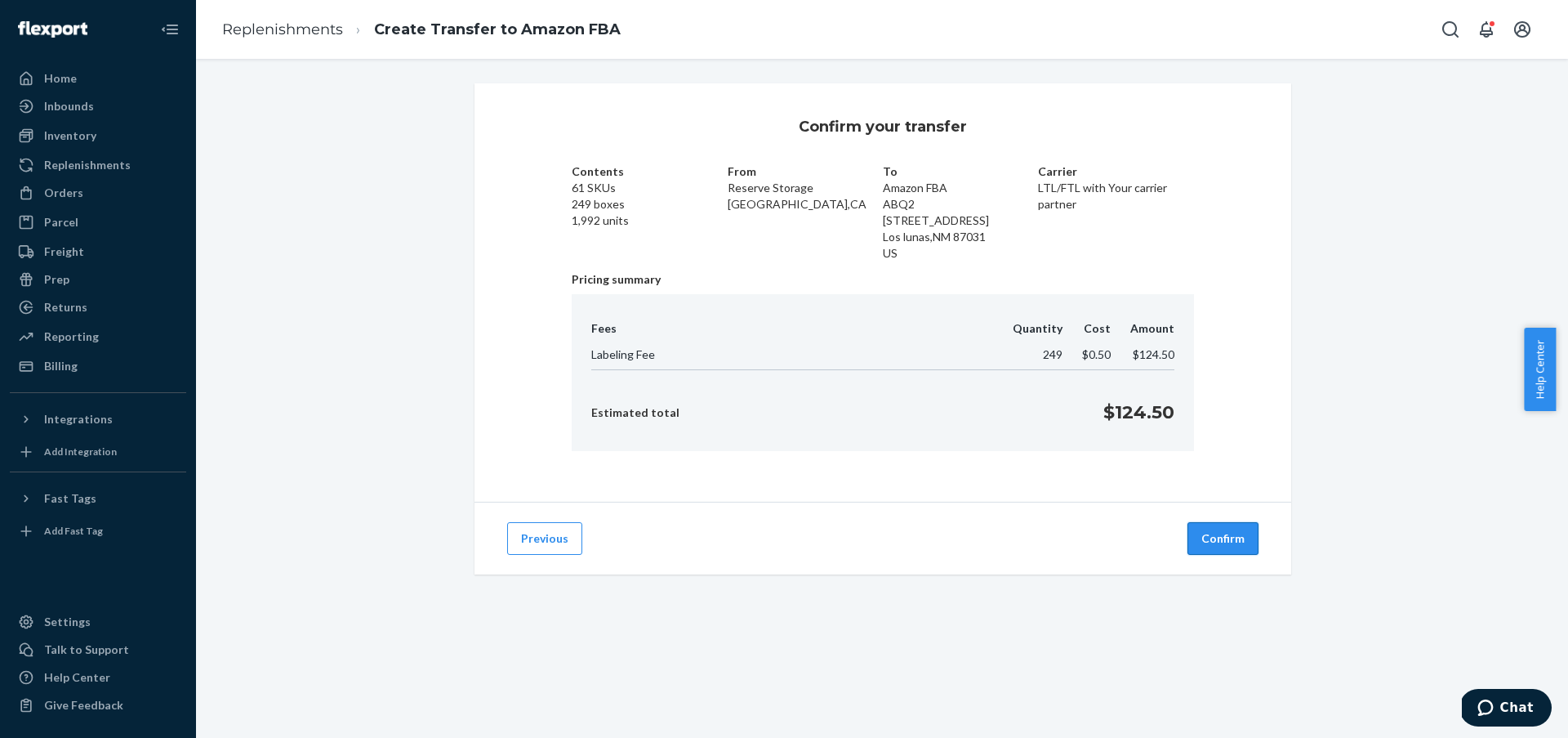
click at [1241, 537] on button "Confirm" at bounding box center [1223, 539] width 71 height 33
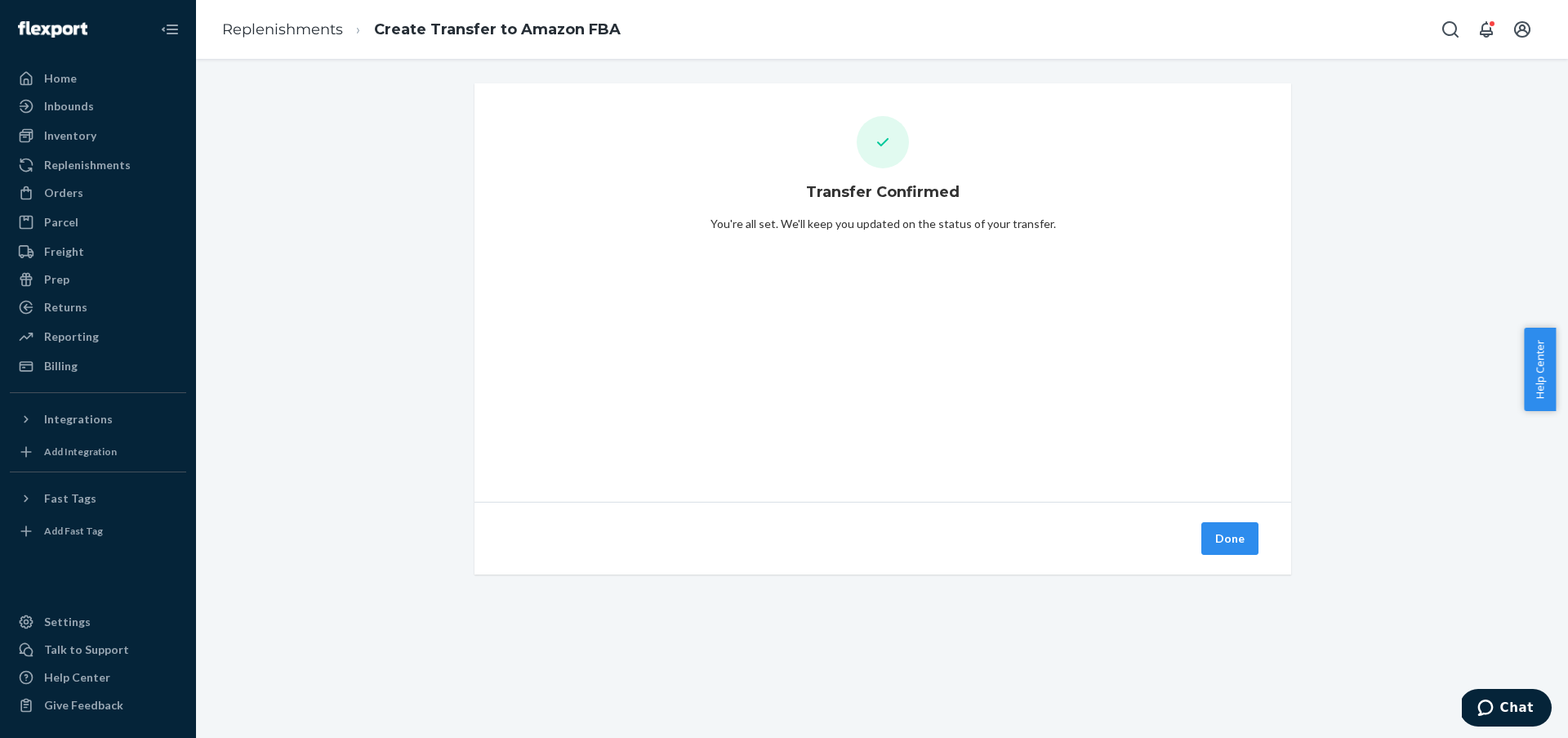
click at [1241, 537] on button "Done" at bounding box center [1230, 539] width 57 height 33
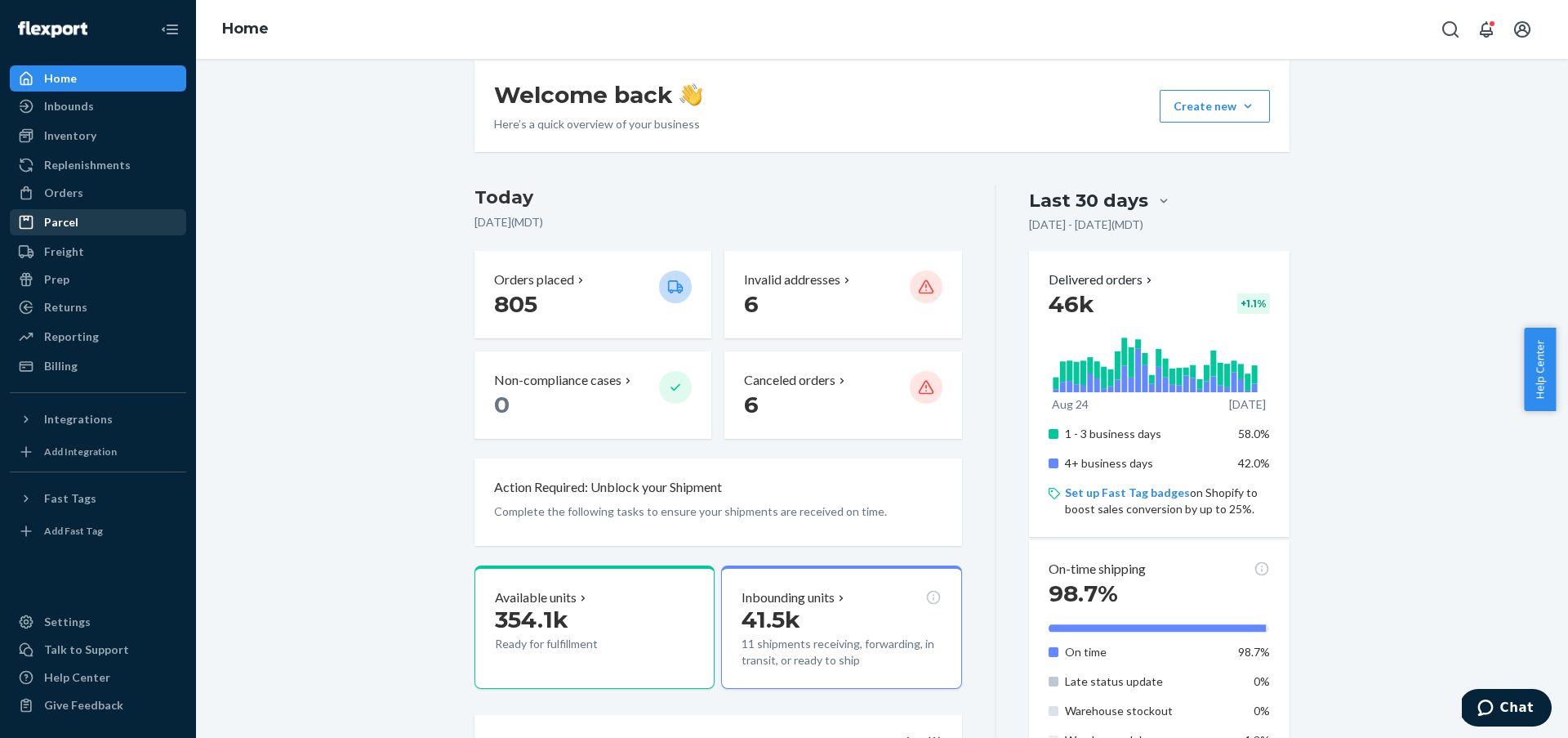
scroll to position [22, 0]
click at [130, 200] on div "Orders" at bounding box center [97, 192] width 174 height 23
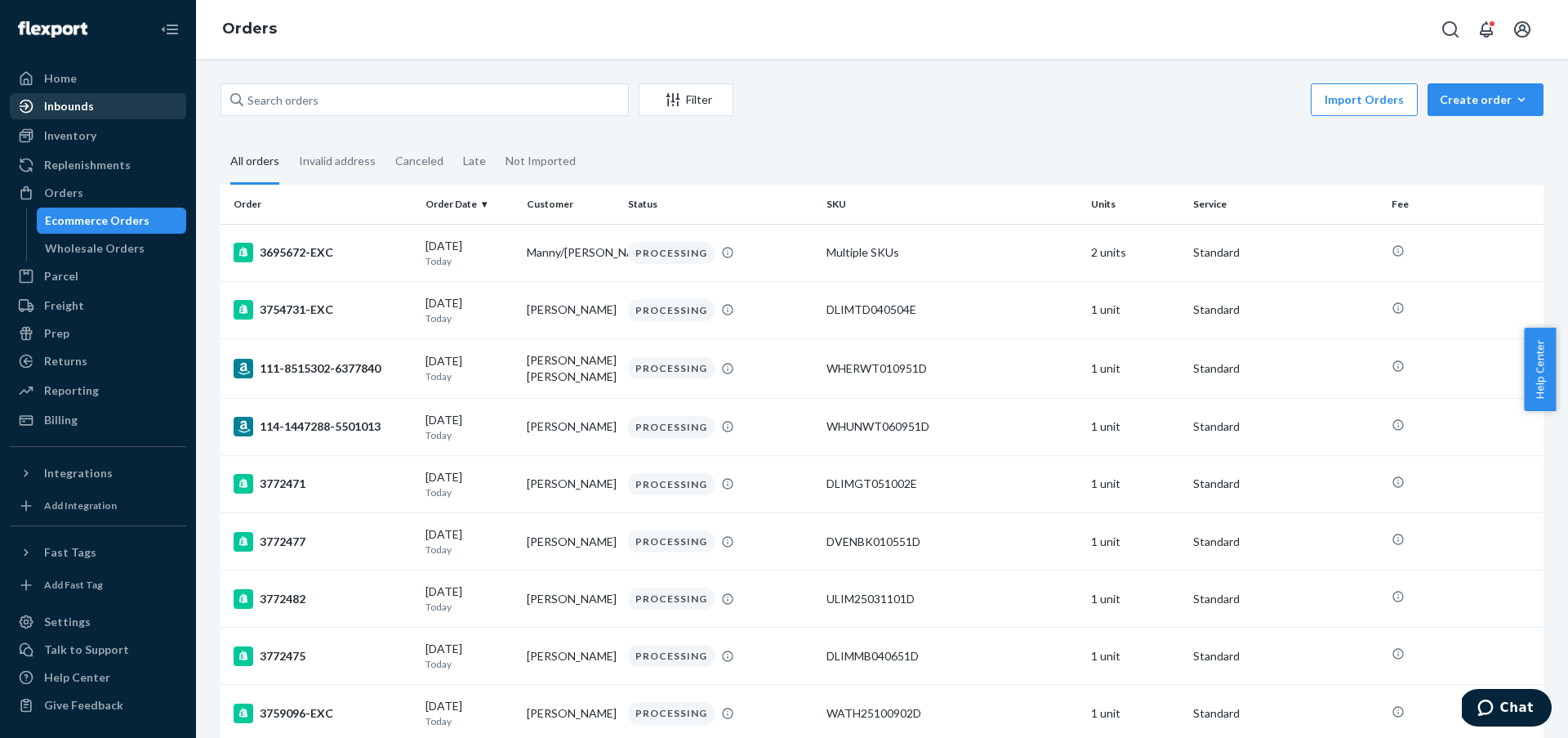
click at [158, 111] on div "Inbounds" at bounding box center [97, 106] width 174 height 23
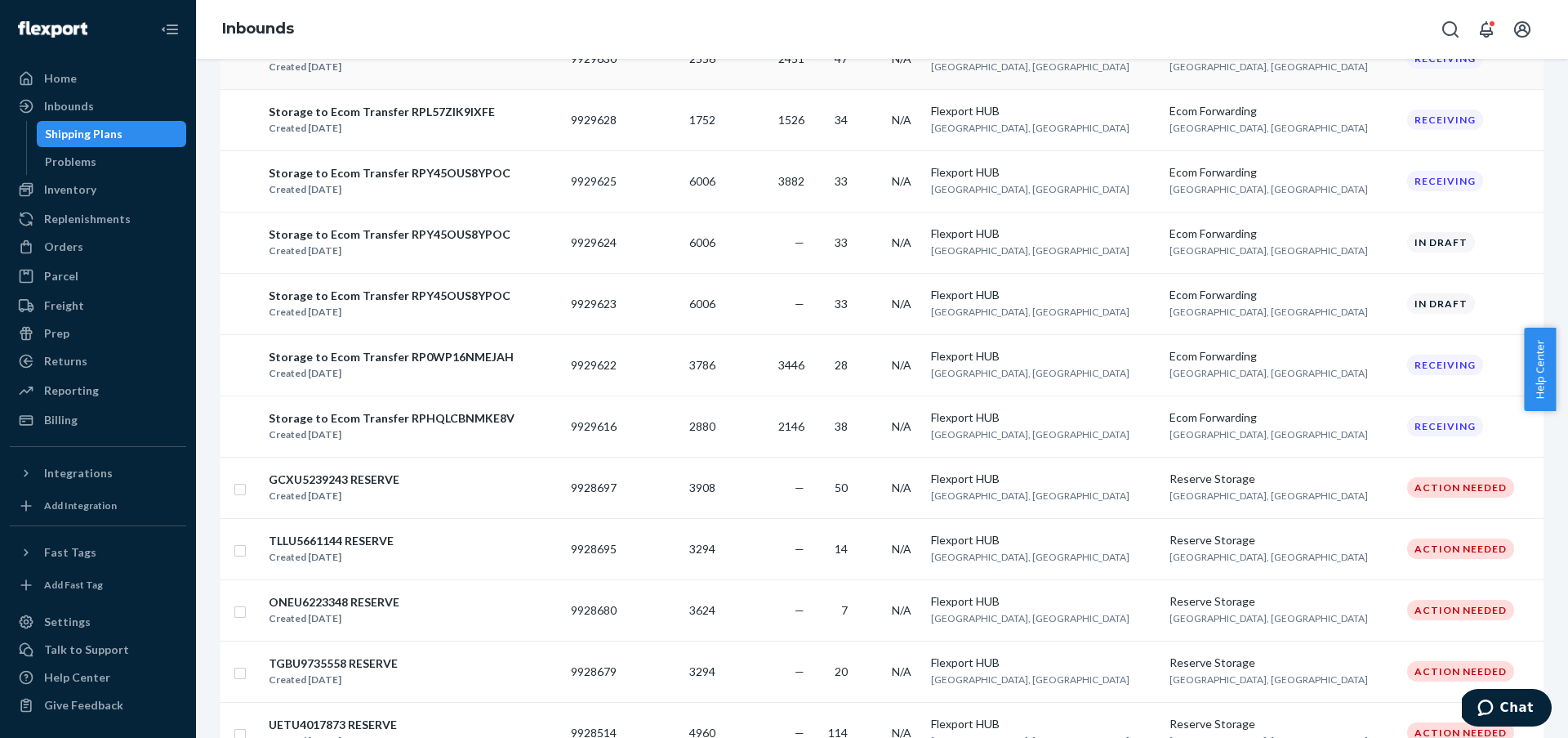
scroll to position [2986, 0]
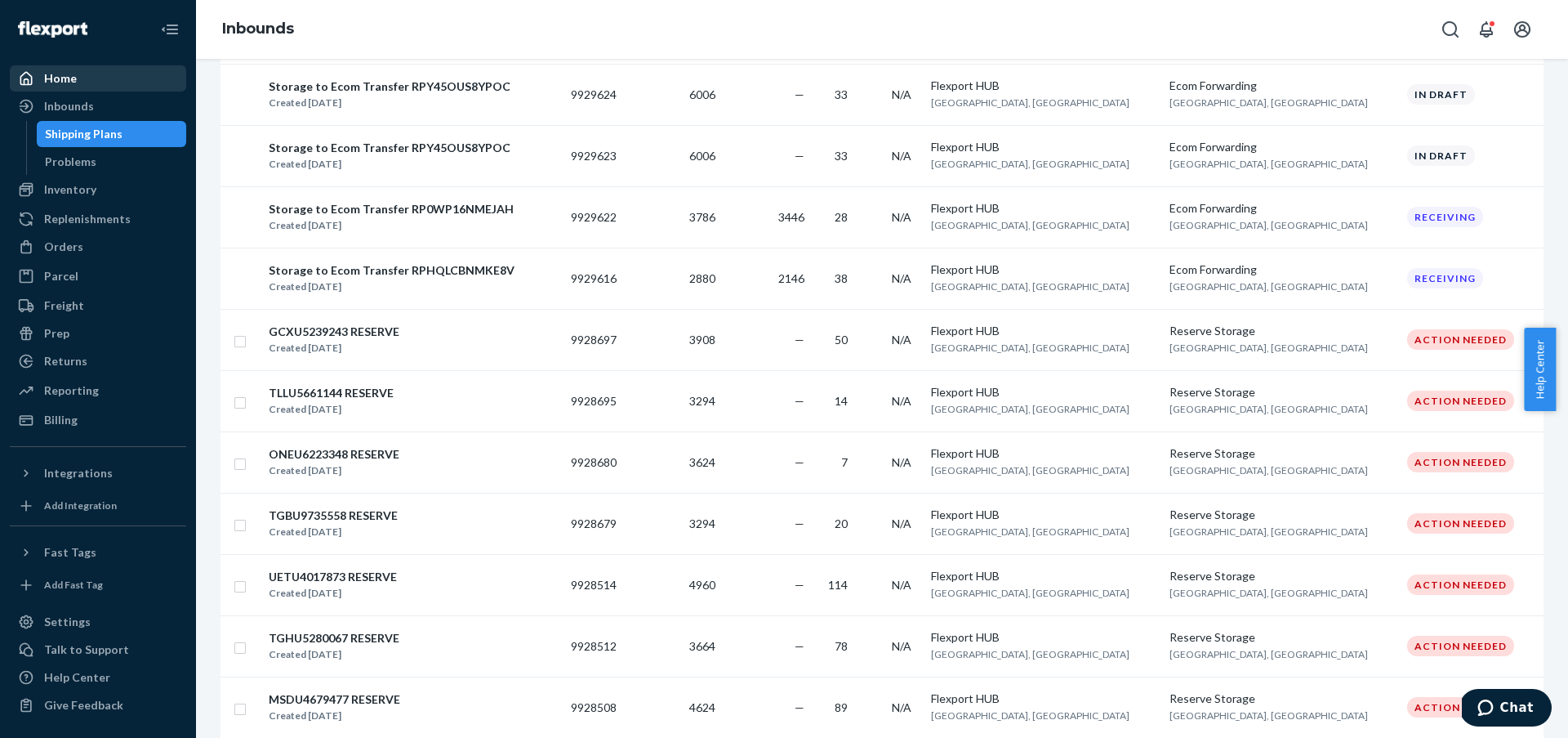
click at [110, 83] on div "Home" at bounding box center [97, 78] width 174 height 23
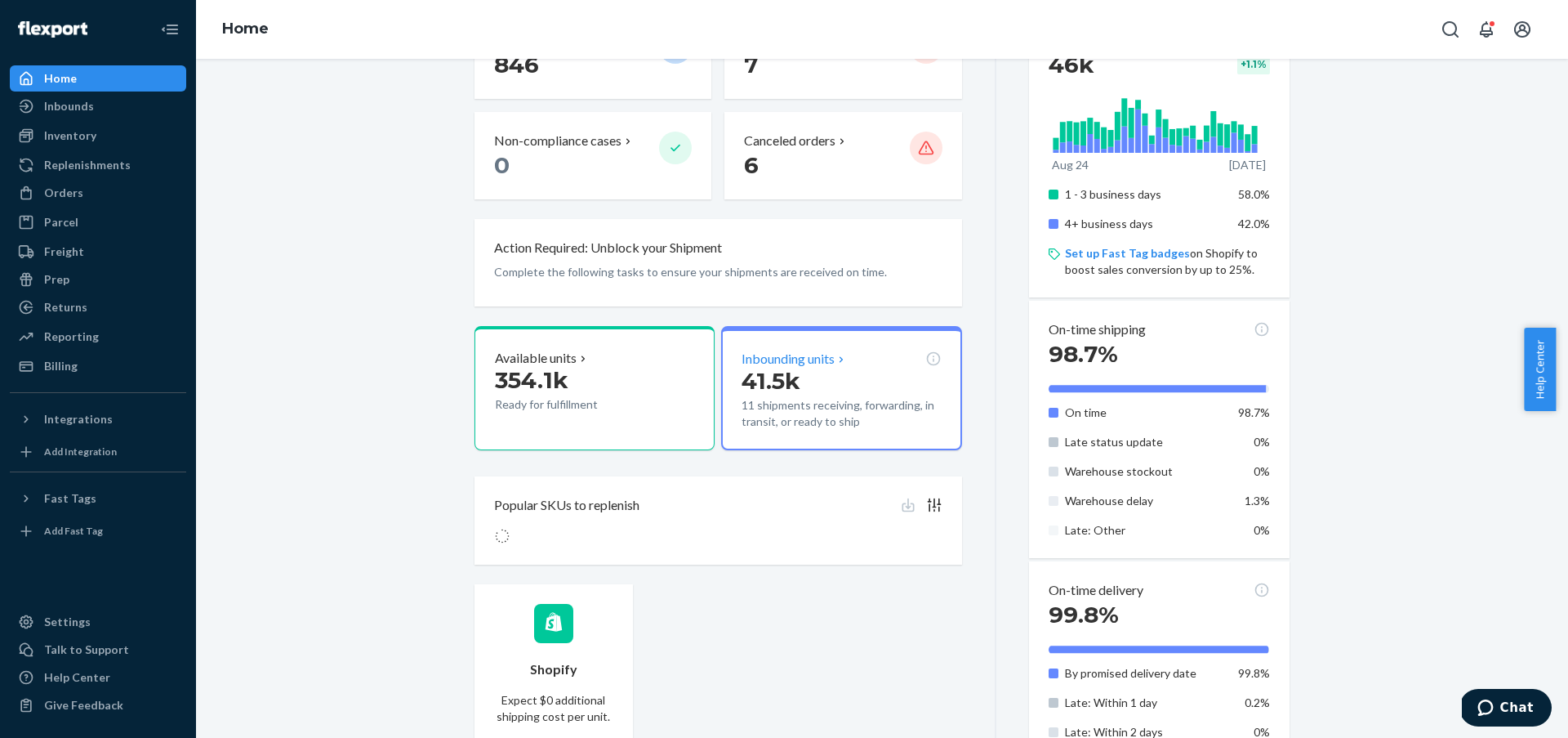
scroll to position [280, 0]
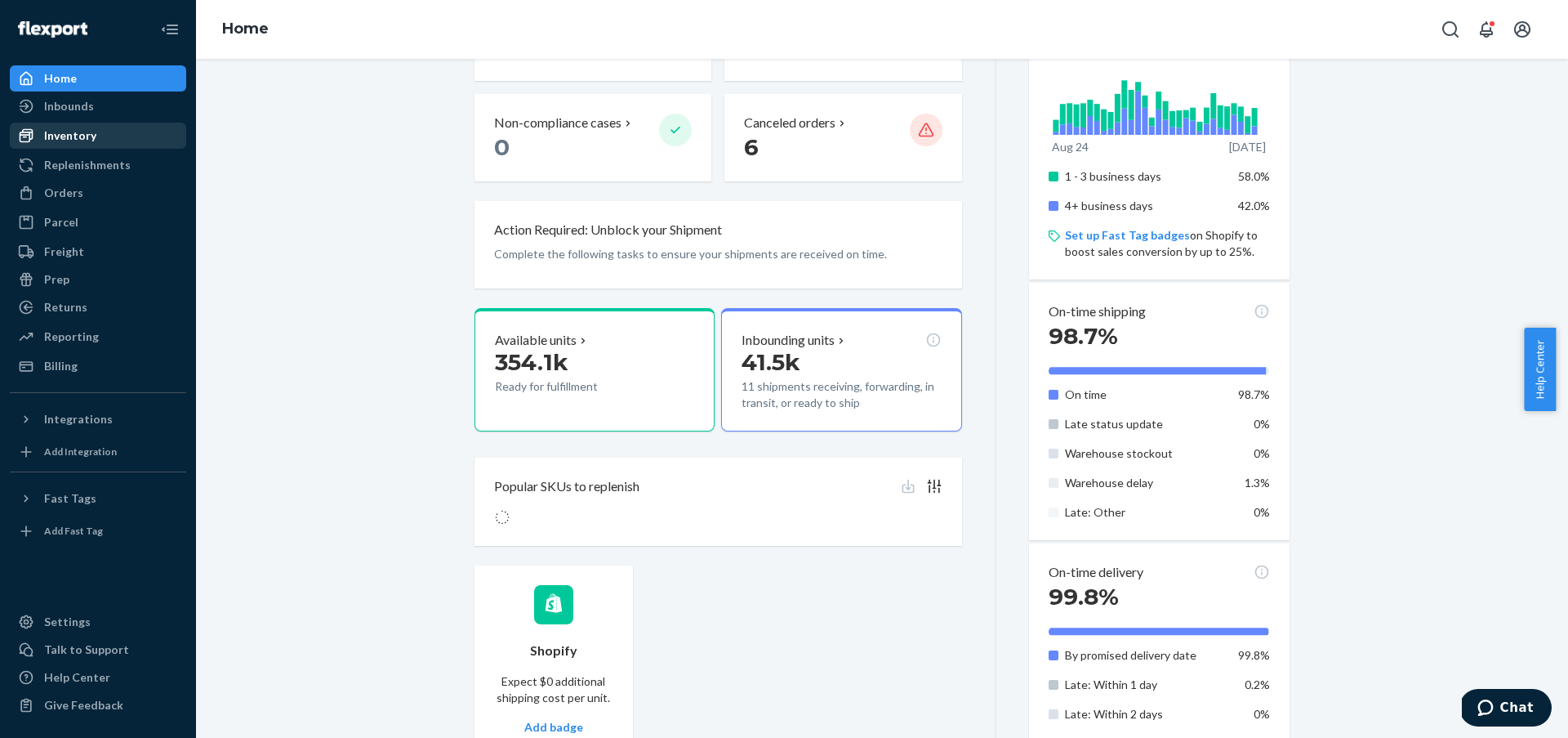
click at [120, 135] on div "Inventory" at bounding box center [97, 135] width 174 height 23
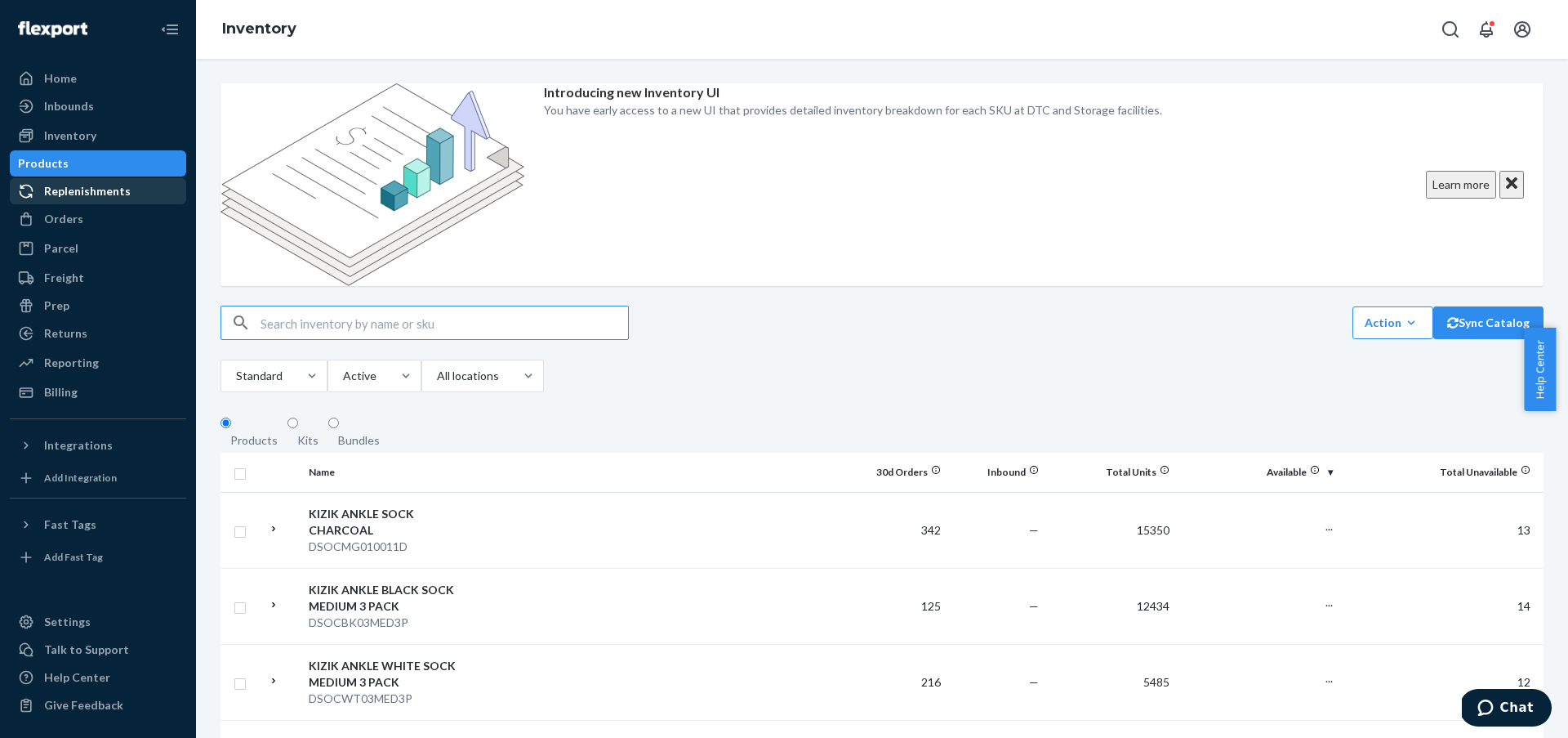
click at [121, 191] on div "Replenishments" at bounding box center [87, 191] width 86 height 17
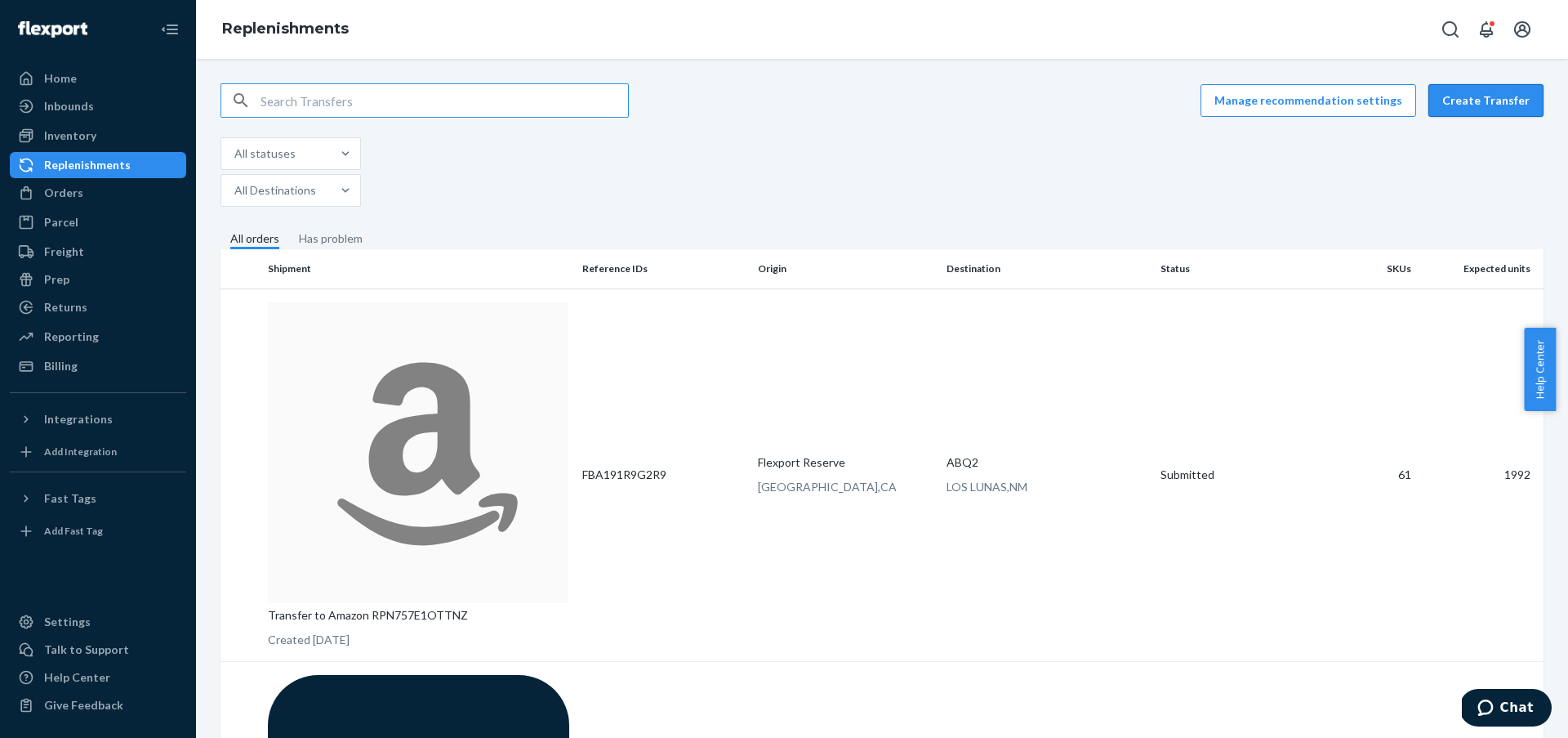
click at [1463, 110] on button "Create Transfer" at bounding box center [1485, 101] width 115 height 33
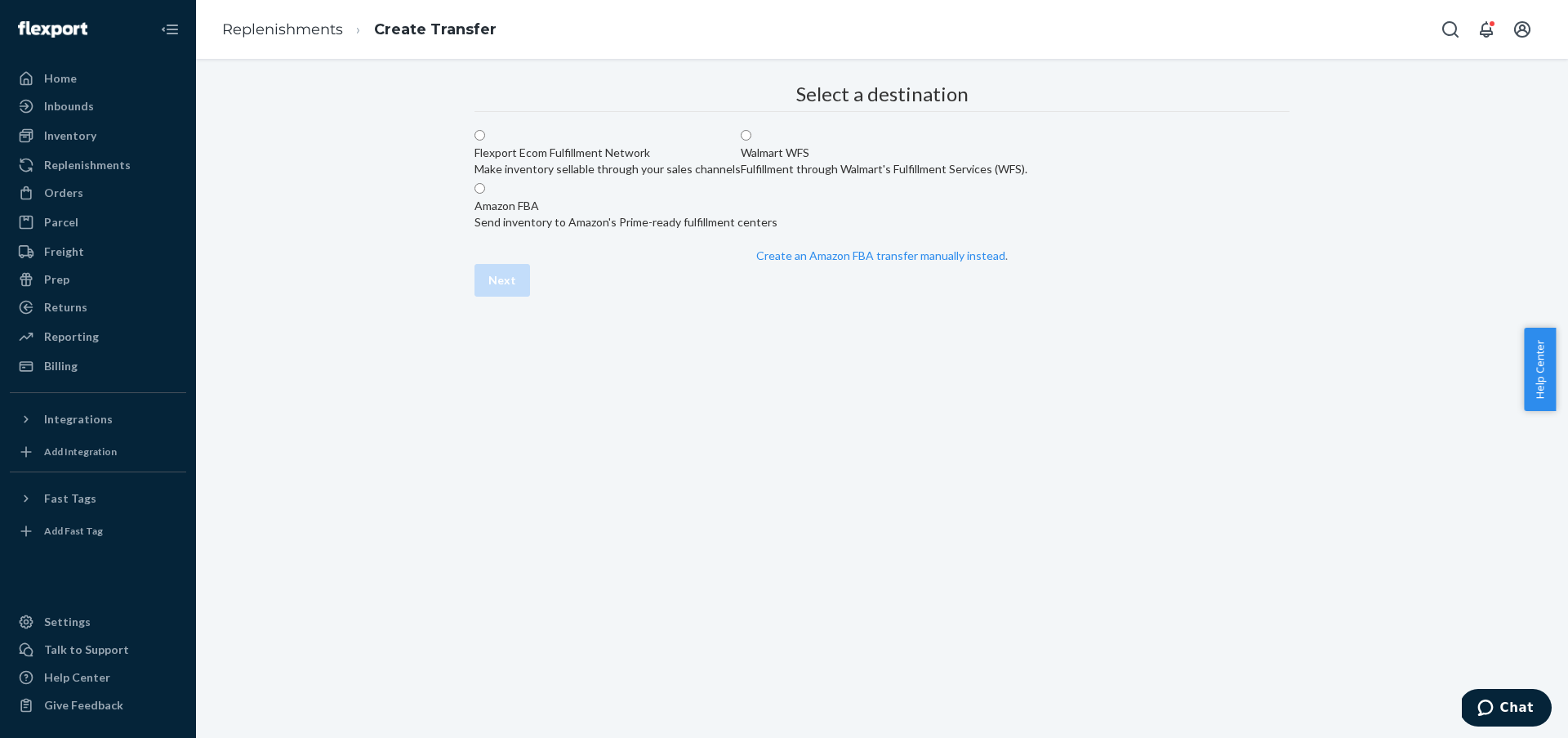
click at [740, 161] on div "Flexport Ecom Fulfillment Network" at bounding box center [608, 153] width 266 height 17
click at [485, 141] on input "Flexport Ecom Fulfillment Network Make inventory sellable through your sales ch…" at bounding box center [480, 135] width 11 height 11
radio input "true"
click at [530, 297] on button "Next" at bounding box center [502, 280] width 55 height 33
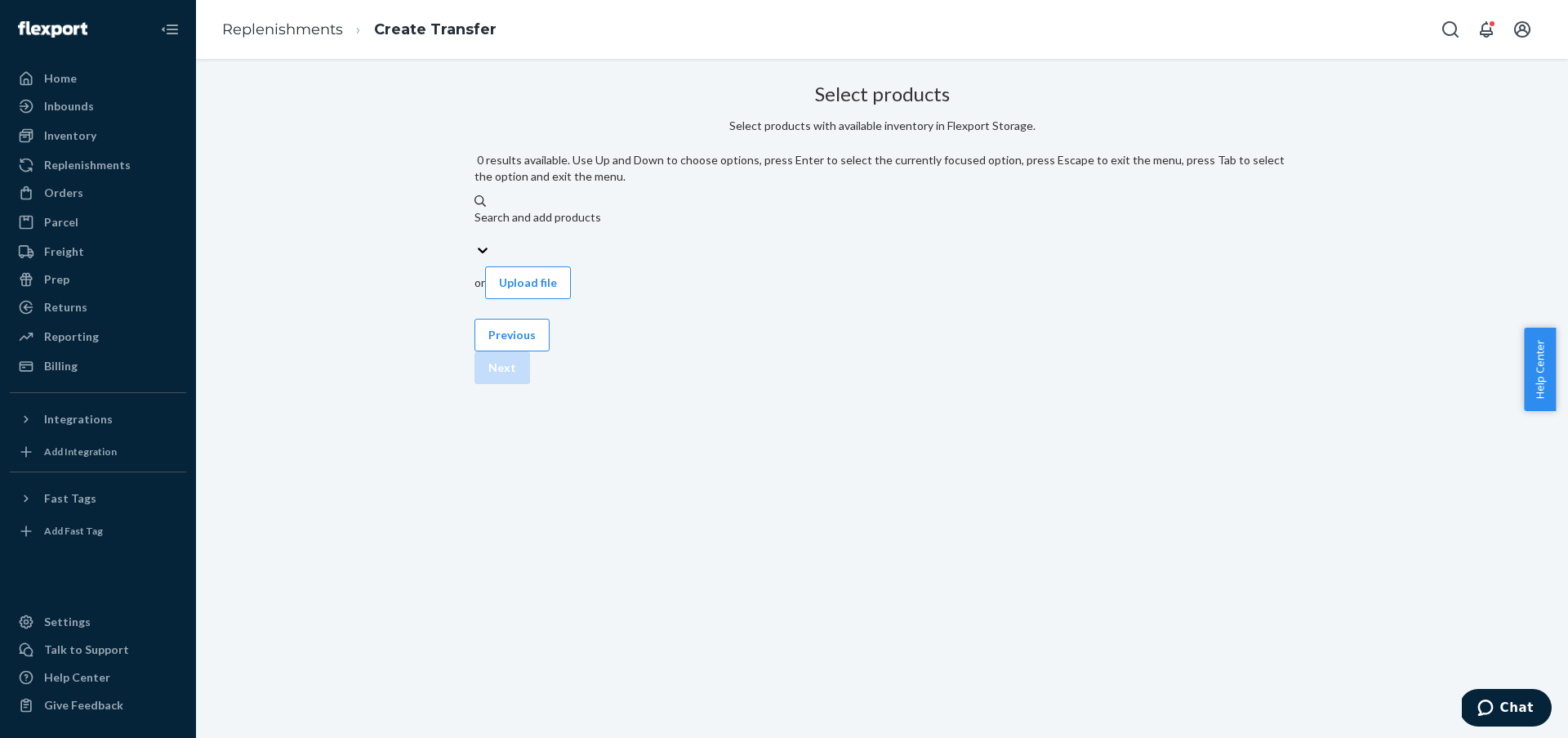
click at [803, 210] on div "Search and add products" at bounding box center [882, 226] width 815 height 33
click at [476, 225] on input "0 results available. Use Up and Down to choose options, press Enter to select t…" at bounding box center [476, 233] width 2 height 17
click at [710, 210] on div "Search and add products" at bounding box center [882, 218] width 815 height 17
click at [476, 225] on input "0 results available. Use Up and Down to choose options, press Enter to select t…" at bounding box center [476, 233] width 2 height 17
paste input "WOMEN'S JUNO 2 LOW MAUVE WINE W7"
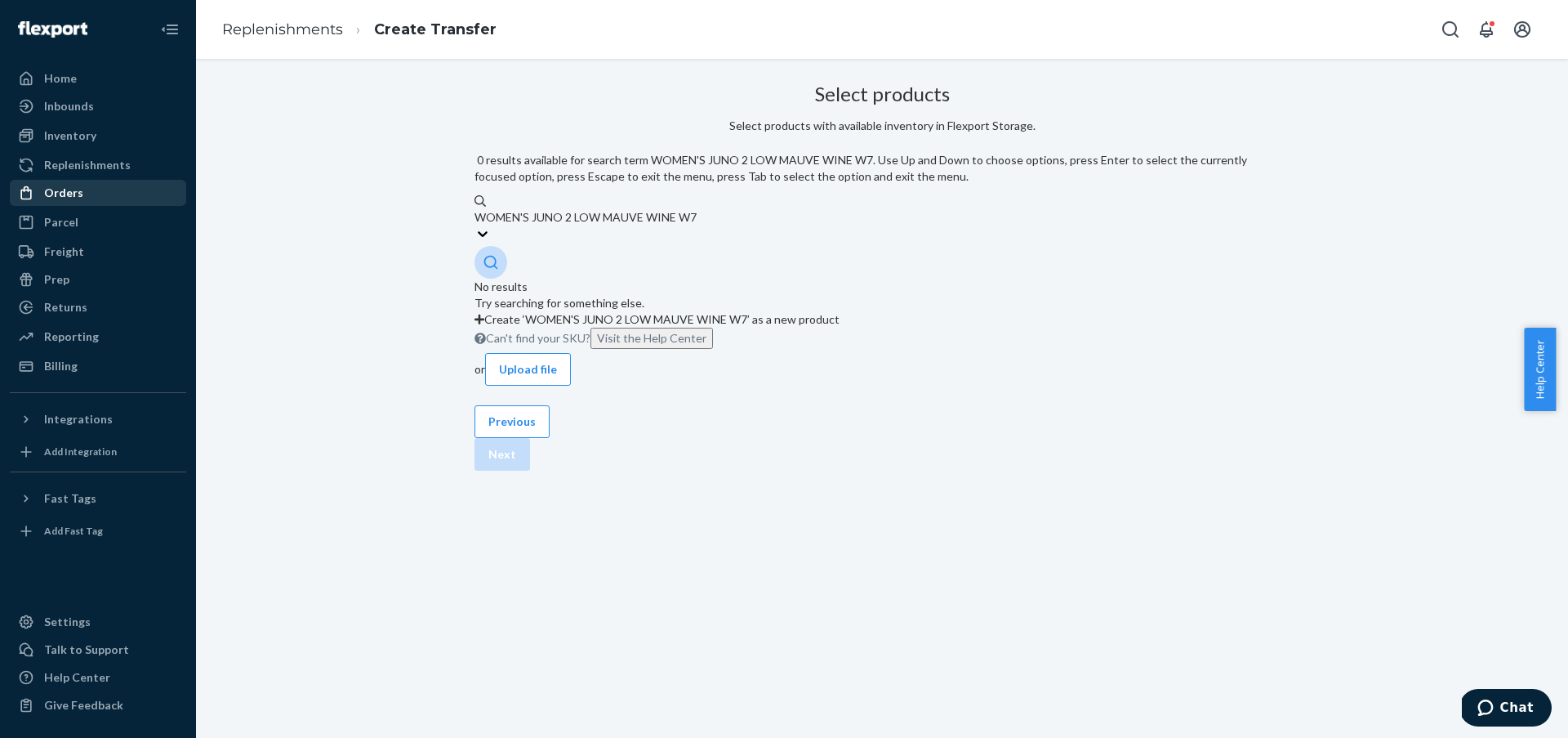
type input "WOMEN'S JUNO 2 LOW MAUVE WINE W7"
click at [85, 181] on div "Orders" at bounding box center [97, 192] width 174 height 23
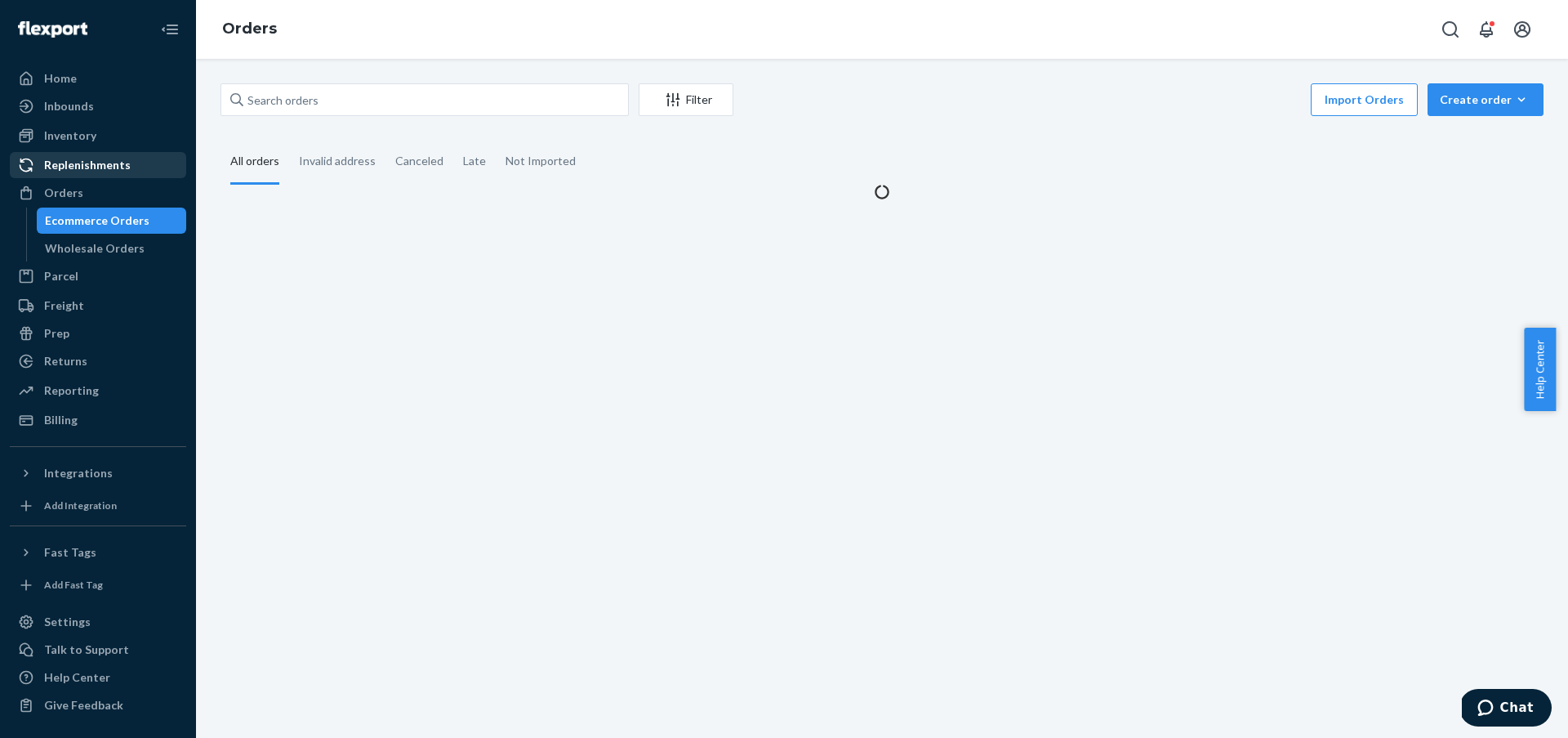
click at [111, 165] on div "Replenishments" at bounding box center [87, 165] width 86 height 17
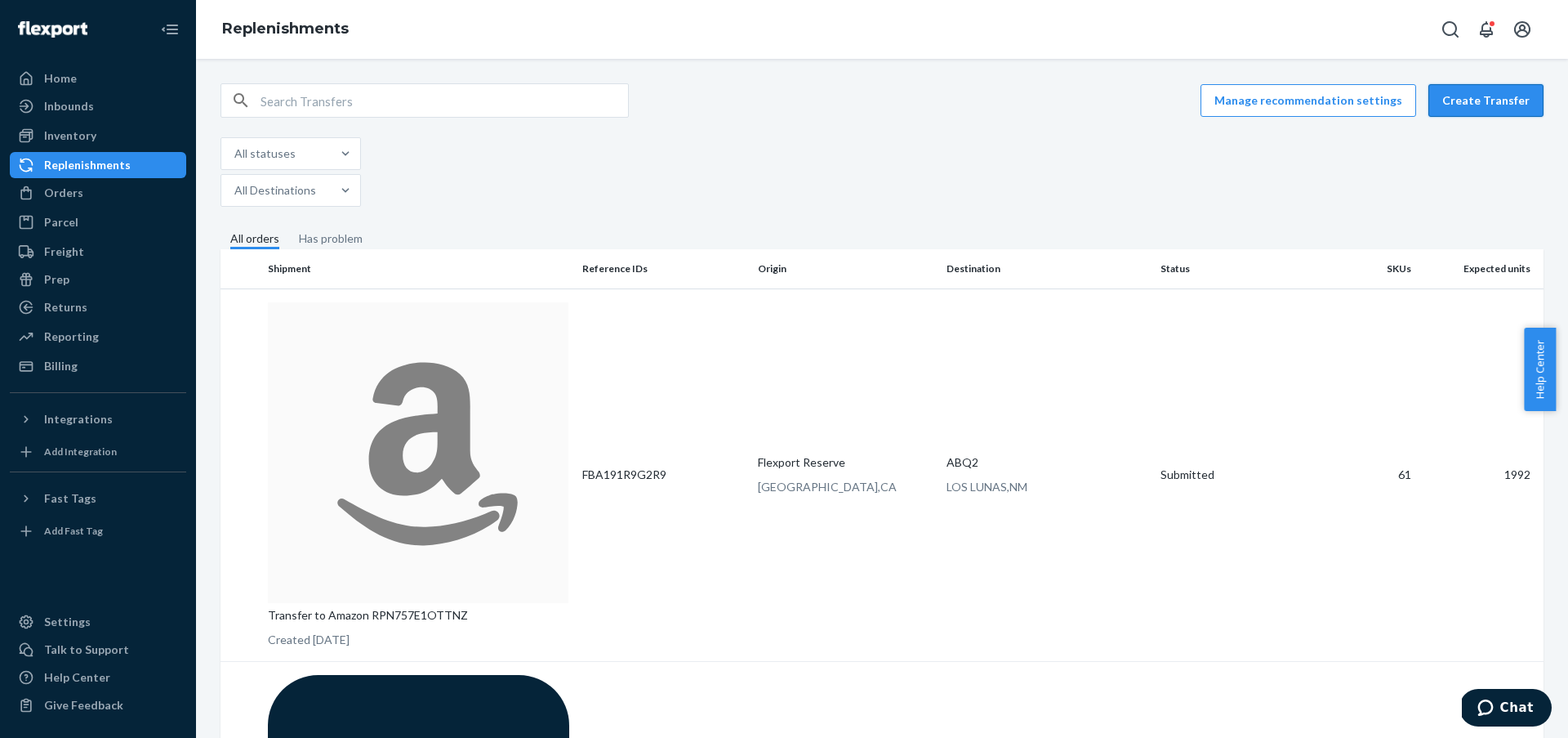
click at [1462, 101] on button "Create Transfer" at bounding box center [1485, 101] width 115 height 33
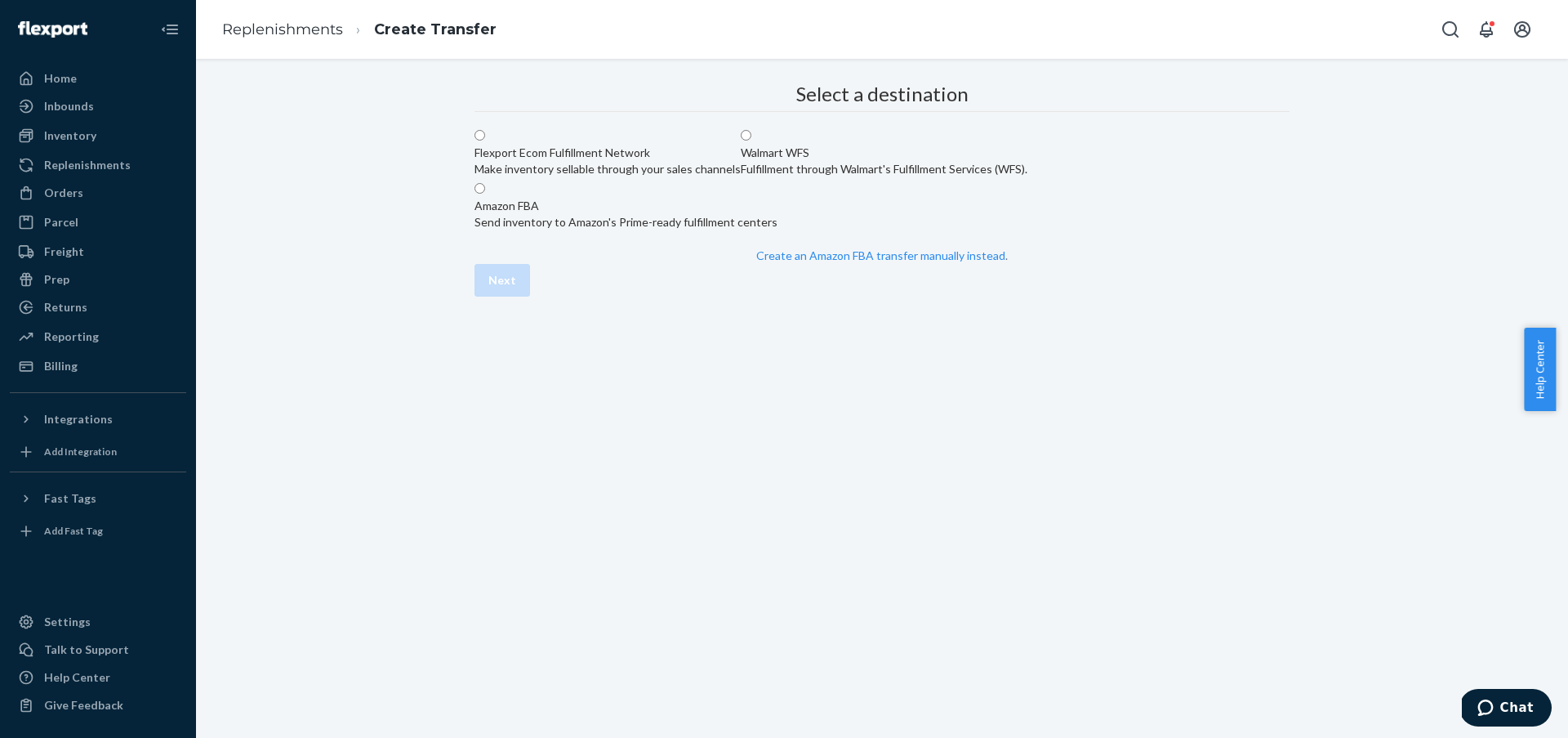
click at [740, 177] on div "Make inventory sellable through your sales channels" at bounding box center [608, 169] width 266 height 17
click at [485, 141] on input "Flexport Ecom Fulfillment Network Make inventory sellable through your sales ch…" at bounding box center [480, 135] width 11 height 11
radio input "true"
click at [530, 297] on button "Next" at bounding box center [502, 280] width 55 height 33
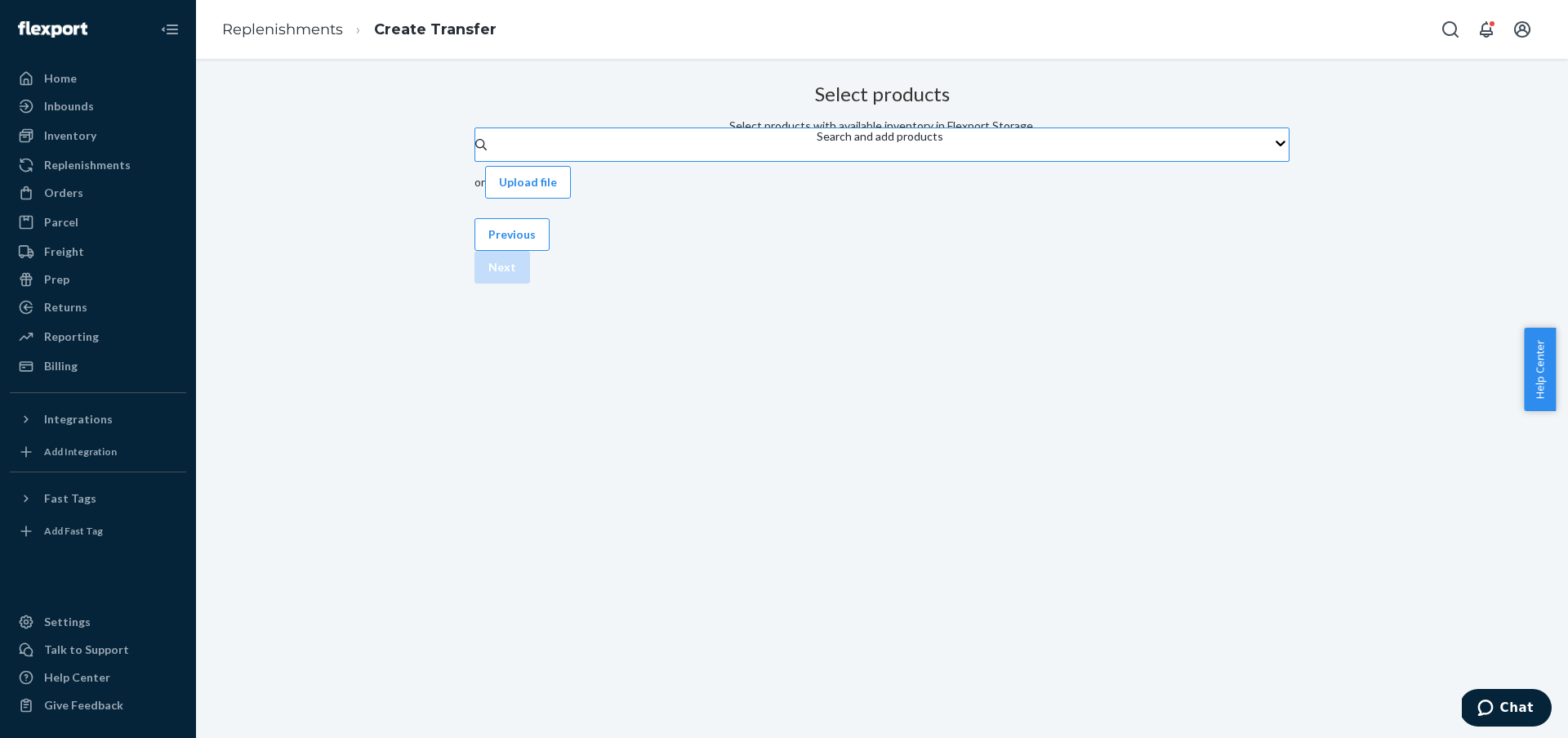
click at [817, 161] on div "Search and add products" at bounding box center [880, 145] width 127 height 33
click at [817, 161] on input "Search and add products" at bounding box center [818, 153] width 2 height 17
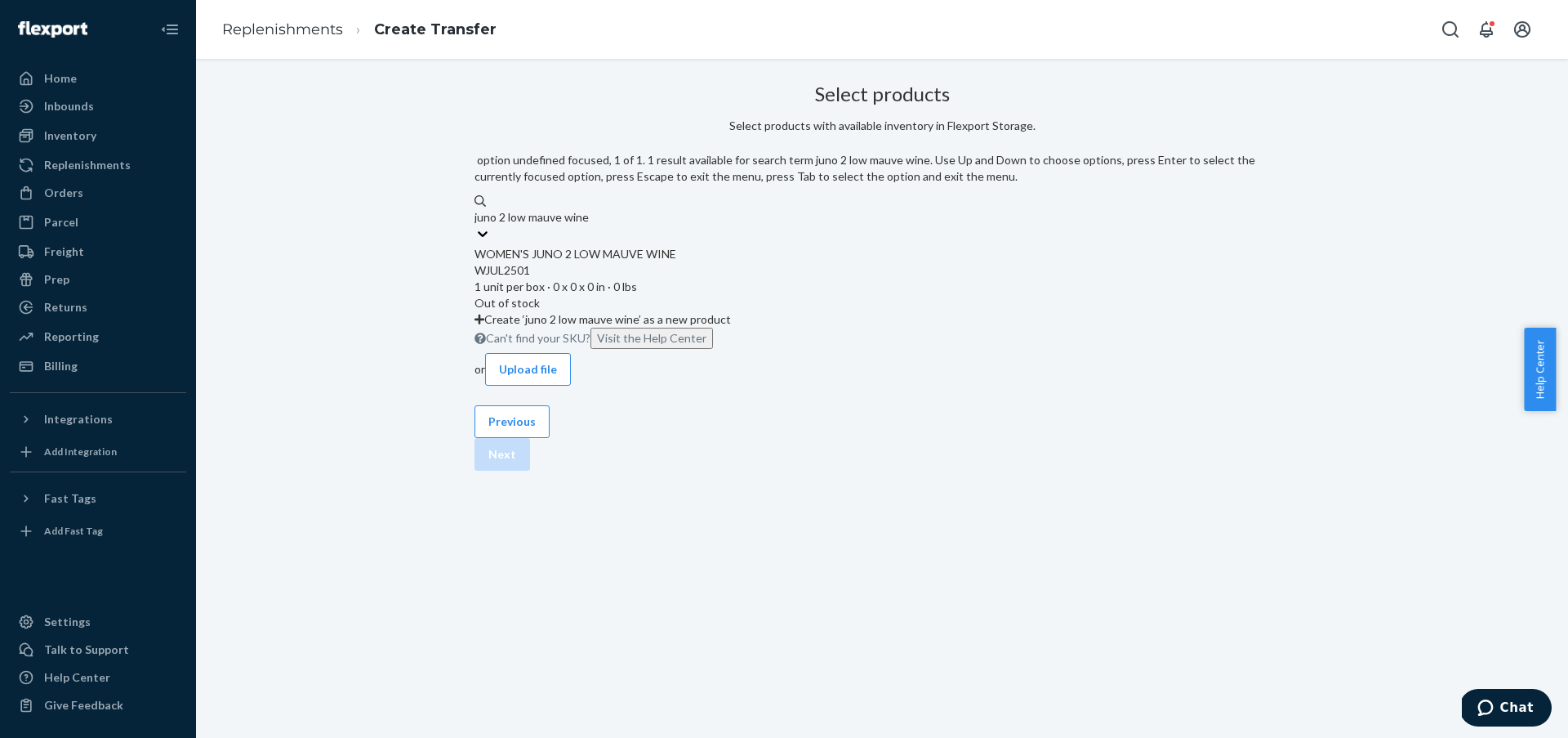
type input "juno 2 low mauve wine"
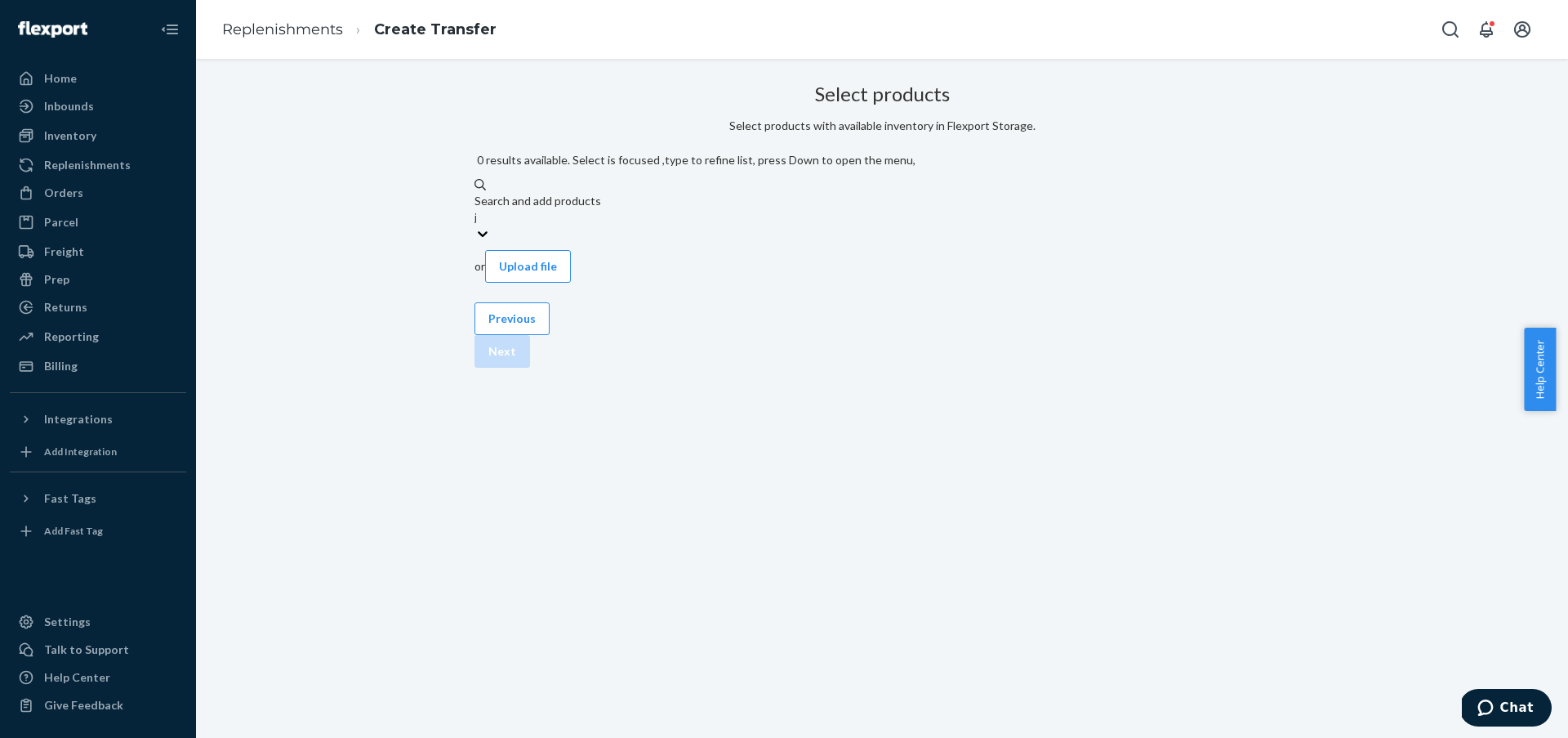
drag, startPoint x: 773, startPoint y: 189, endPoint x: 629, endPoint y: 195, distance: 144.1
click at [629, 195] on div "Search and add products juno 2 low mauve wine" at bounding box center [882, 210] width 815 height 33
click at [476, 210] on input "juno 2 low mauve wine" at bounding box center [476, 218] width 2 height 17
click at [841, 203] on div "Search and add products juno 2 low mauve wine" at bounding box center [882, 210] width 815 height 33
click at [476, 210] on input "juno 2 low mauve wine" at bounding box center [476, 218] width 2 height 17
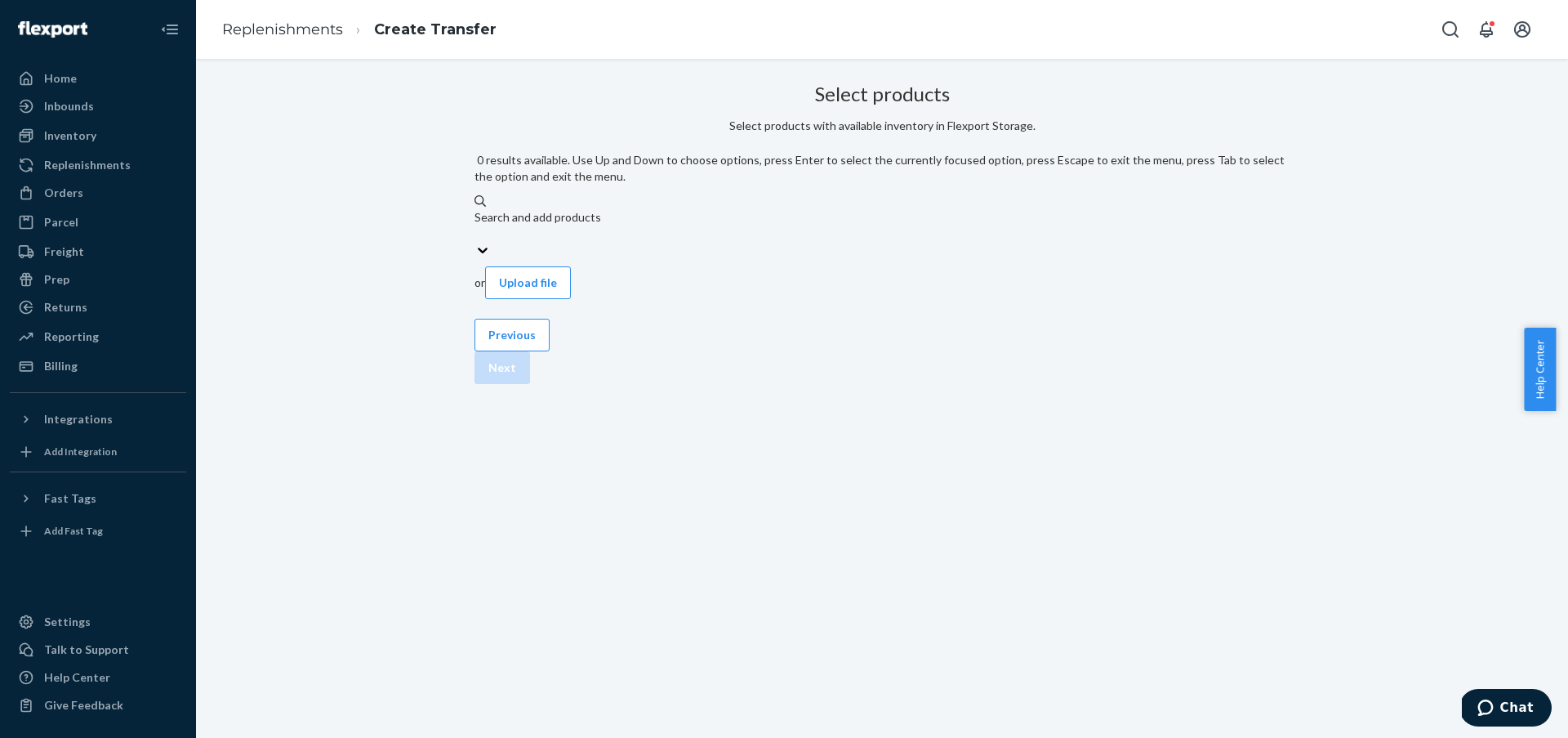
paste input "WJUL25010701B"
type input "WJUL25010701B"
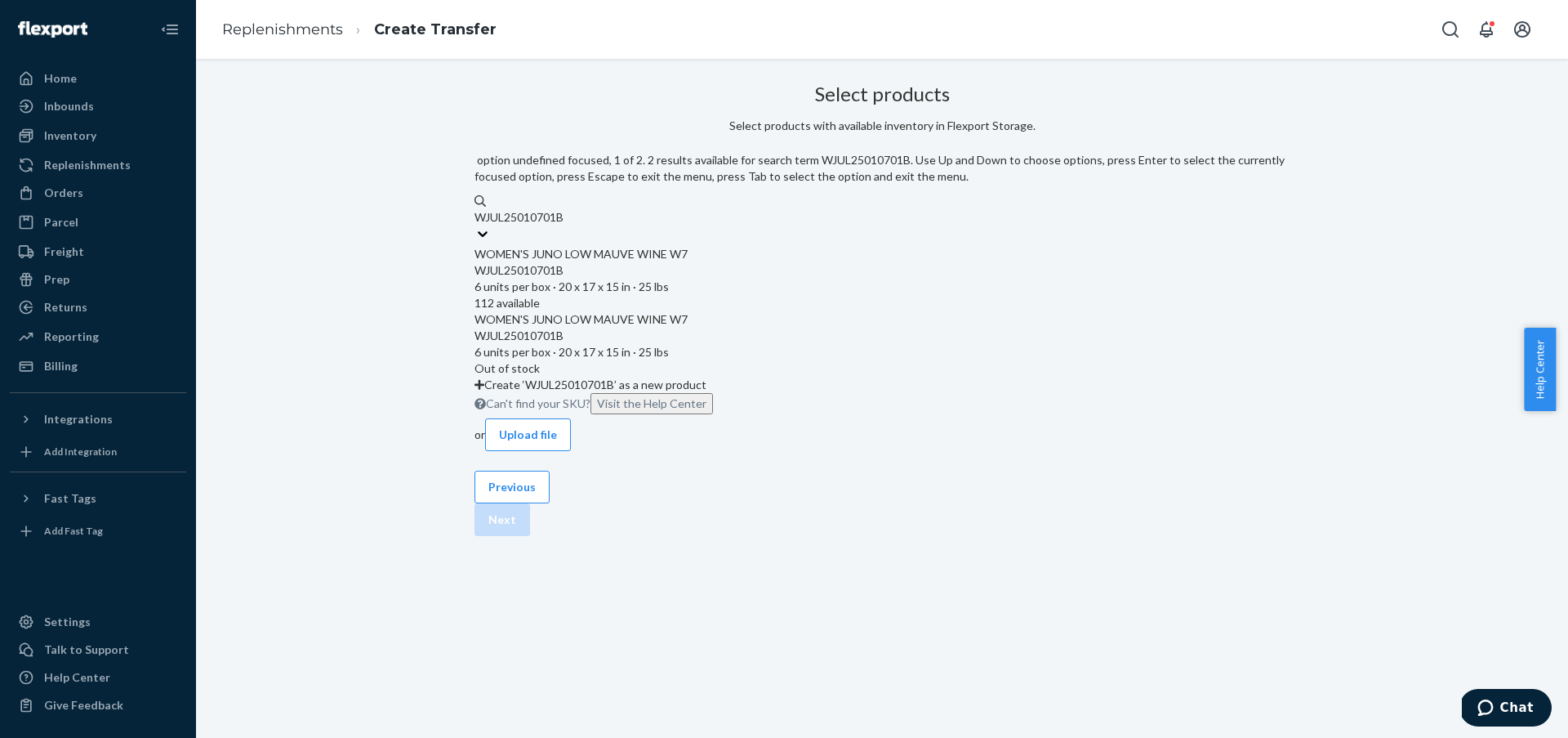
click at [893, 273] on div "WJUL25010701B 6 units per box · 20 x 17 x 15 in · 25 lbs" at bounding box center [882, 278] width 815 height 33
click at [567, 225] on input "WJUL25010701B" at bounding box center [521, 218] width 92 height 17
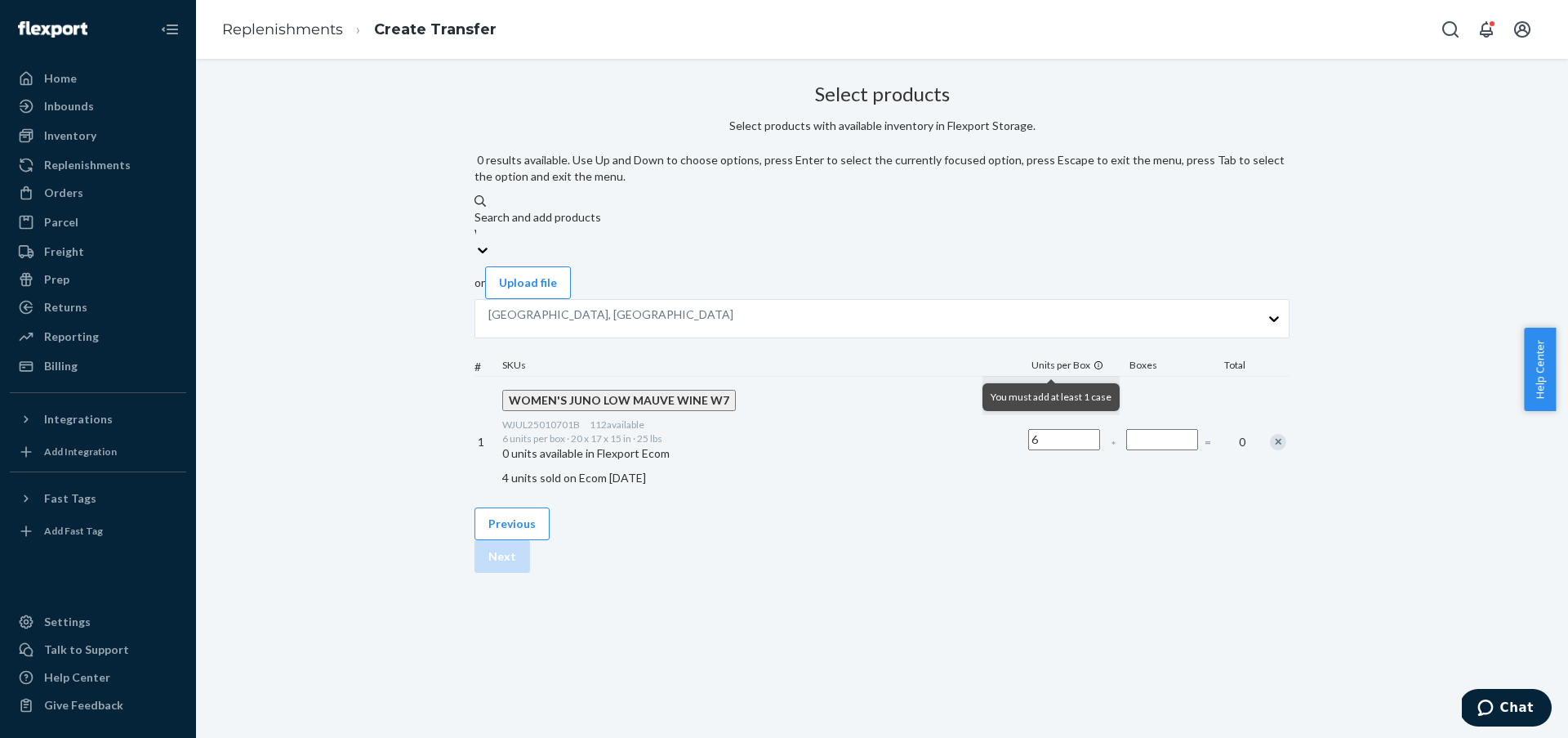
click at [828, 210] on div "Search and add products WJUL25010701B" at bounding box center [882, 226] width 815 height 33
click at [476, 225] on input "WJUL25010701B" at bounding box center [476, 233] width 2 height 17
paste input "WJUL25011201B"
type input "WJUL25011201B"
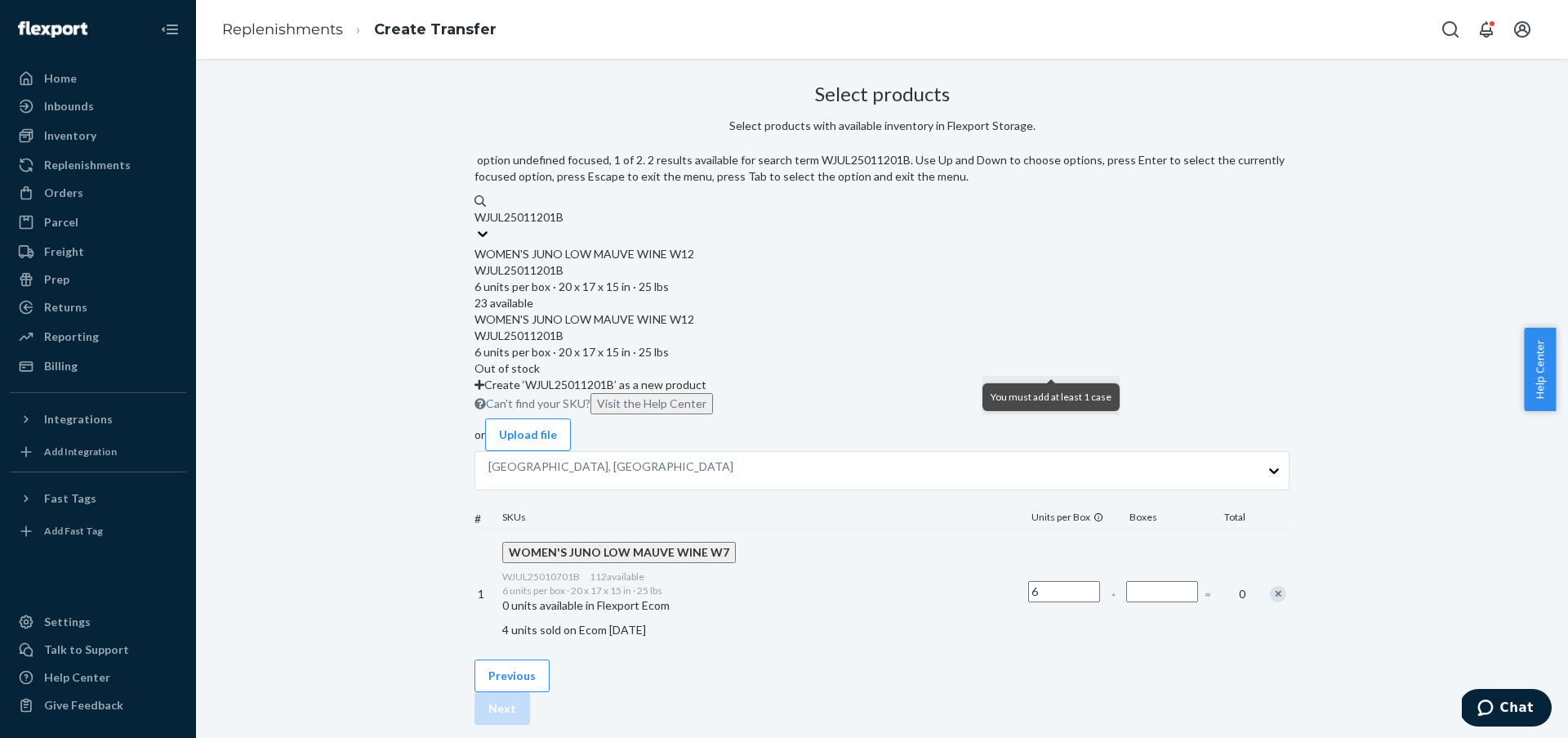
click at [847, 269] on div "WJUL25011201B 6 units per box · 20 x 17 x 15 in · 25 lbs" at bounding box center [882, 278] width 815 height 33
click at [567, 225] on input "WJUL25011201B" at bounding box center [521, 218] width 92 height 17
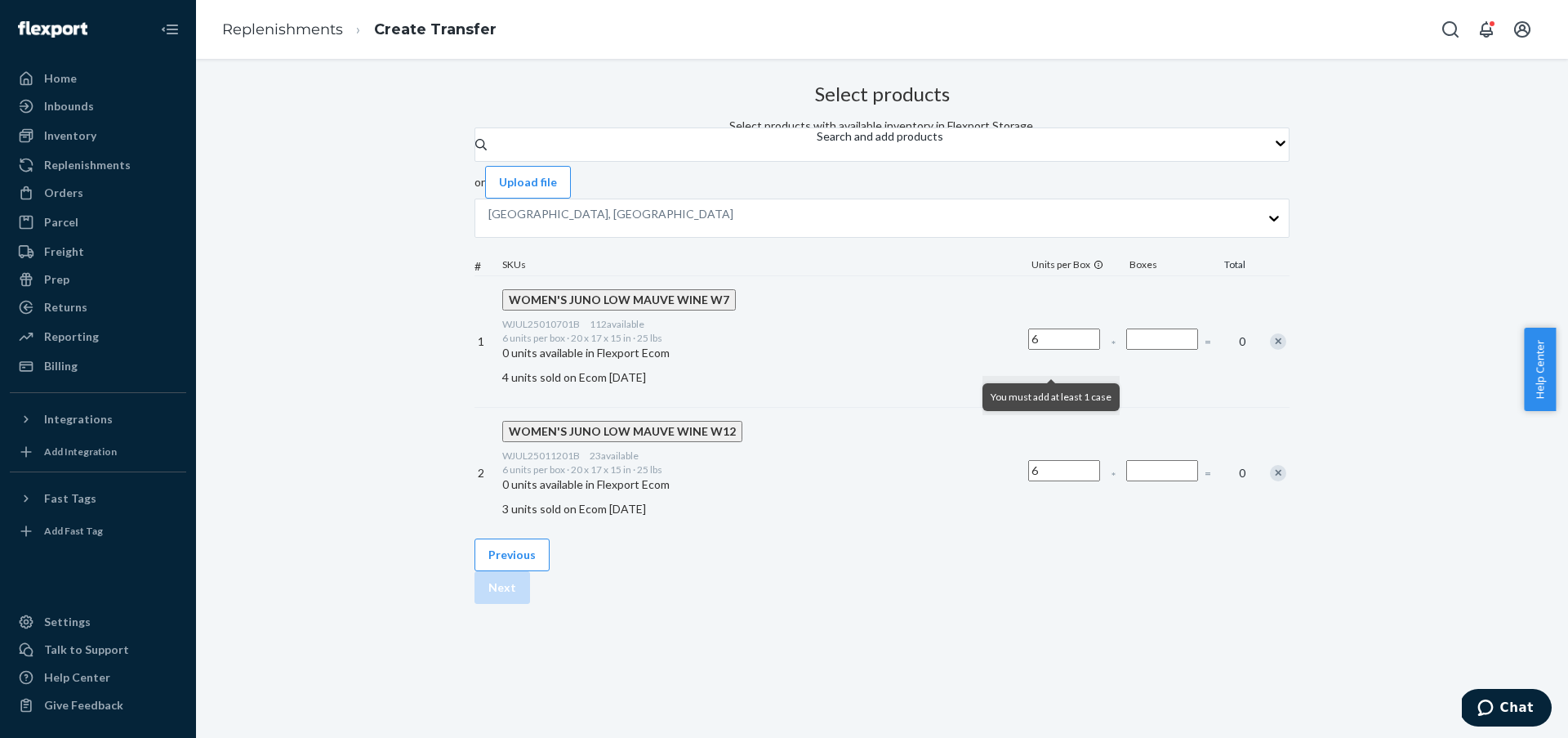
click at [1126, 350] on input "Number of boxes" at bounding box center [1162, 338] width 72 height 21
type input "10"
drag, startPoint x: 1280, startPoint y: 398, endPoint x: 1224, endPoint y: 396, distance: 56.0
click at [1266, 397] on div "Select products Select products with available inventory in Flexport Storage. S…" at bounding box center [882, 308] width 815 height 461
drag, startPoint x: 673, startPoint y: 350, endPoint x: 592, endPoint y: 347, distance: 81.1
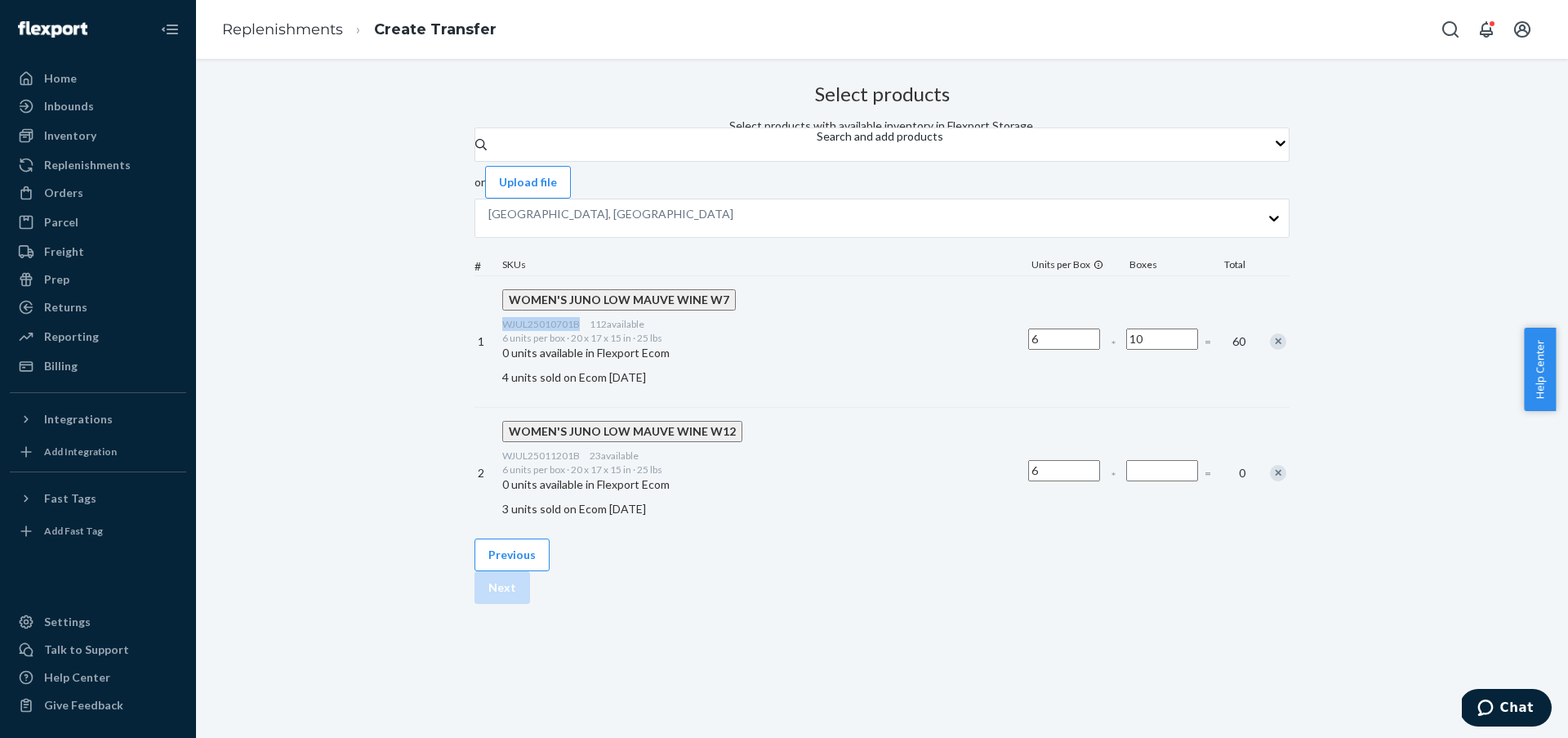
click at [592, 347] on div "WOMEN'S JUNO LOW MAUVE WINE W7 WJUL25010701B 112 available 6 units per box · 20…" at bounding box center [761, 342] width 526 height 131
copy span "WJUL25010701B"
drag, startPoint x: 670, startPoint y: 456, endPoint x: 592, endPoint y: 457, distance: 78.0
click at [592, 457] on div "WOMEN'S JUNO LOW MAUVE WINE W12 WJUL25011201B 23 available 6 units per box · 20…" at bounding box center [761, 473] width 526 height 131
copy span "WJUL25011201B"
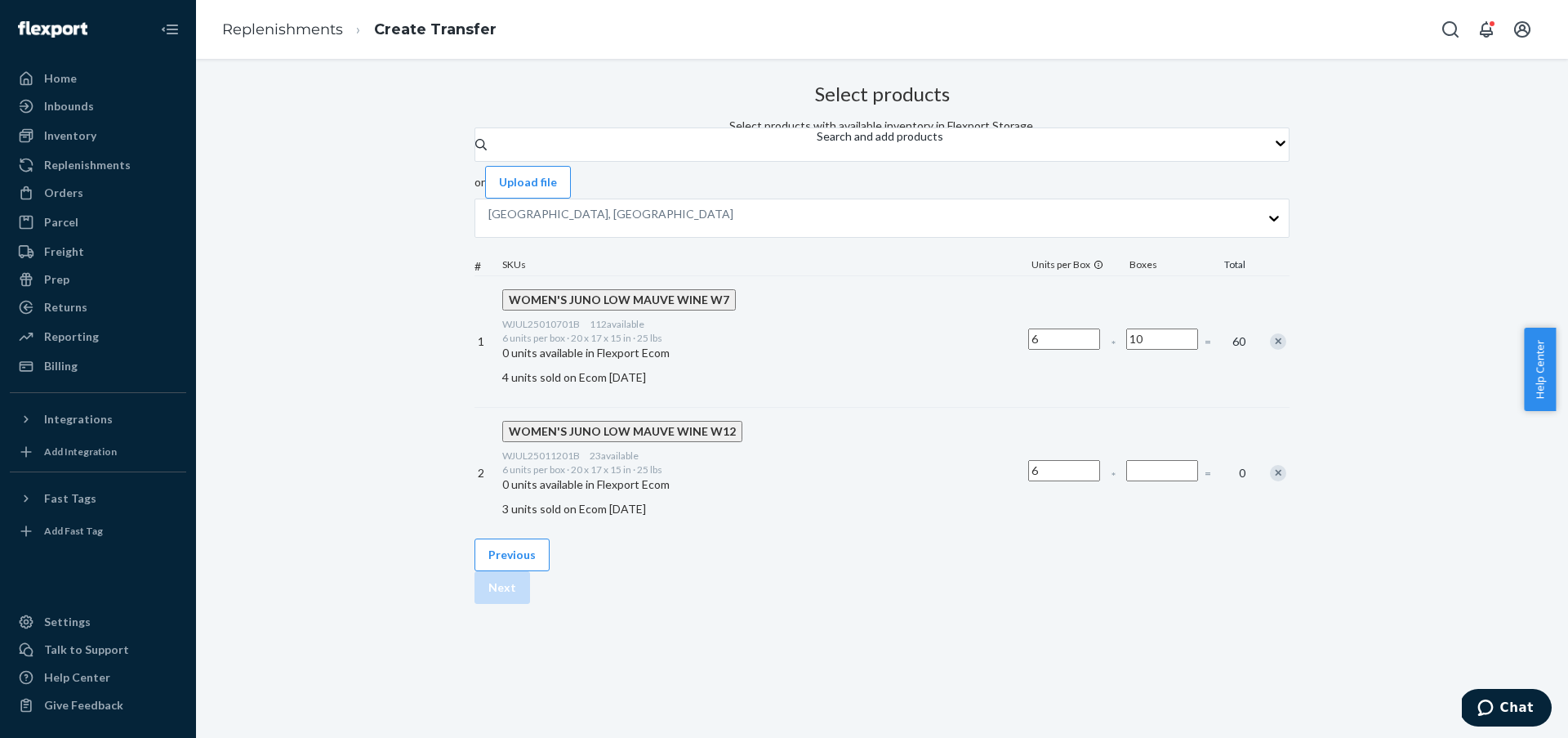
click at [1126, 463] on input "Number of boxes" at bounding box center [1162, 471] width 72 height 21
type input "3"
click at [1271, 486] on div "Select products Select products with available inventory in Flexport Storage. S…" at bounding box center [882, 308] width 815 height 461
click at [530, 585] on button "Next" at bounding box center [502, 588] width 55 height 33
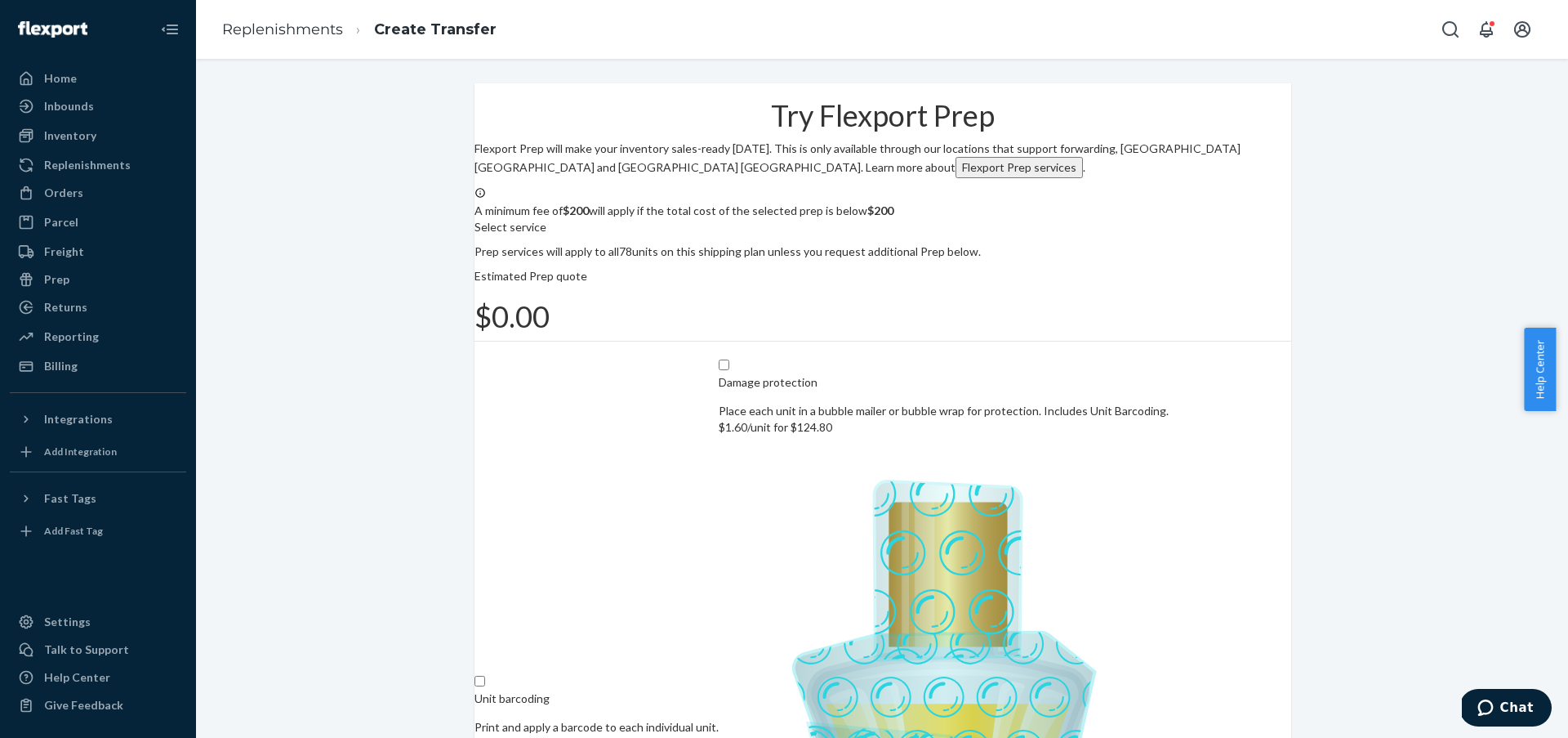
scroll to position [107, 0]
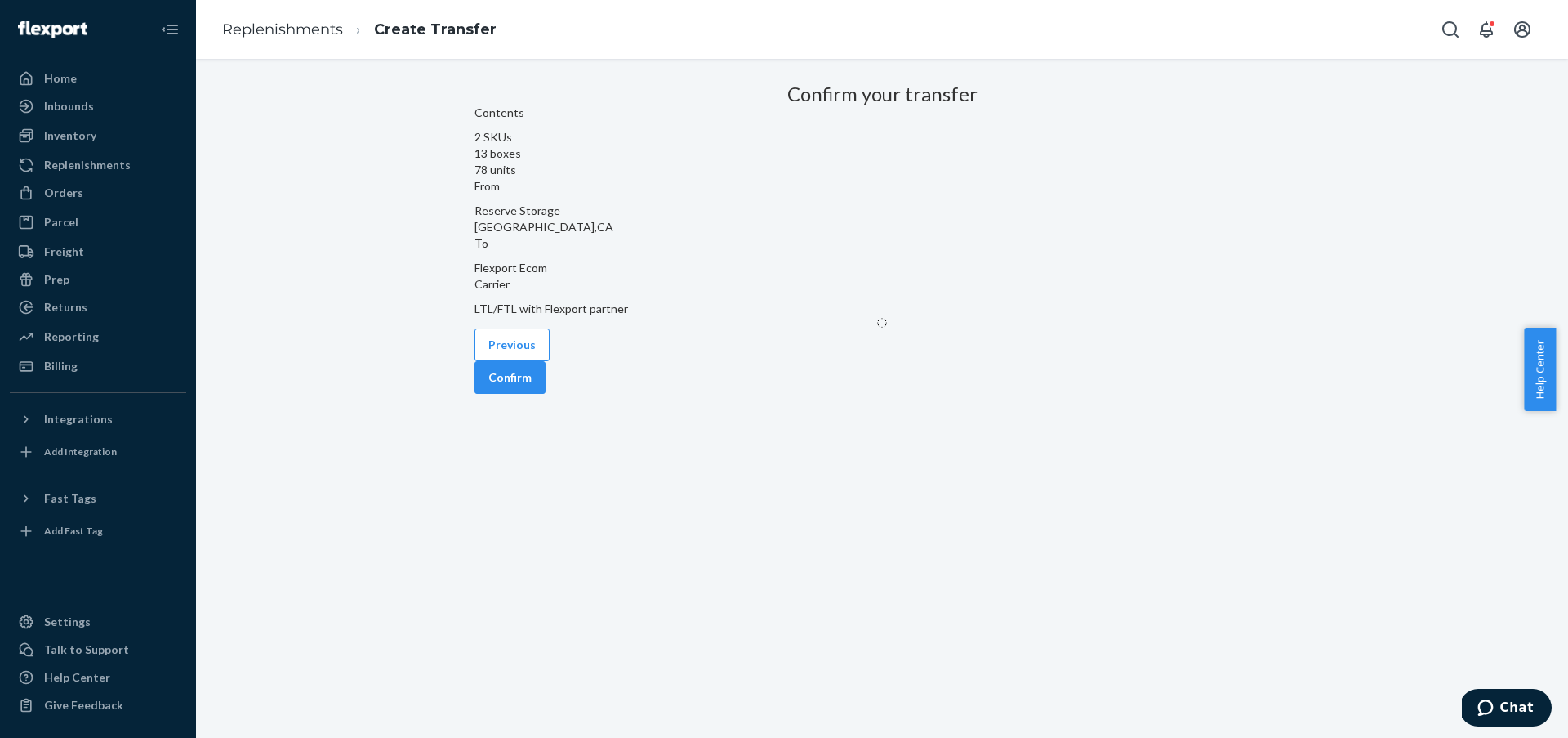
scroll to position [0, 0]
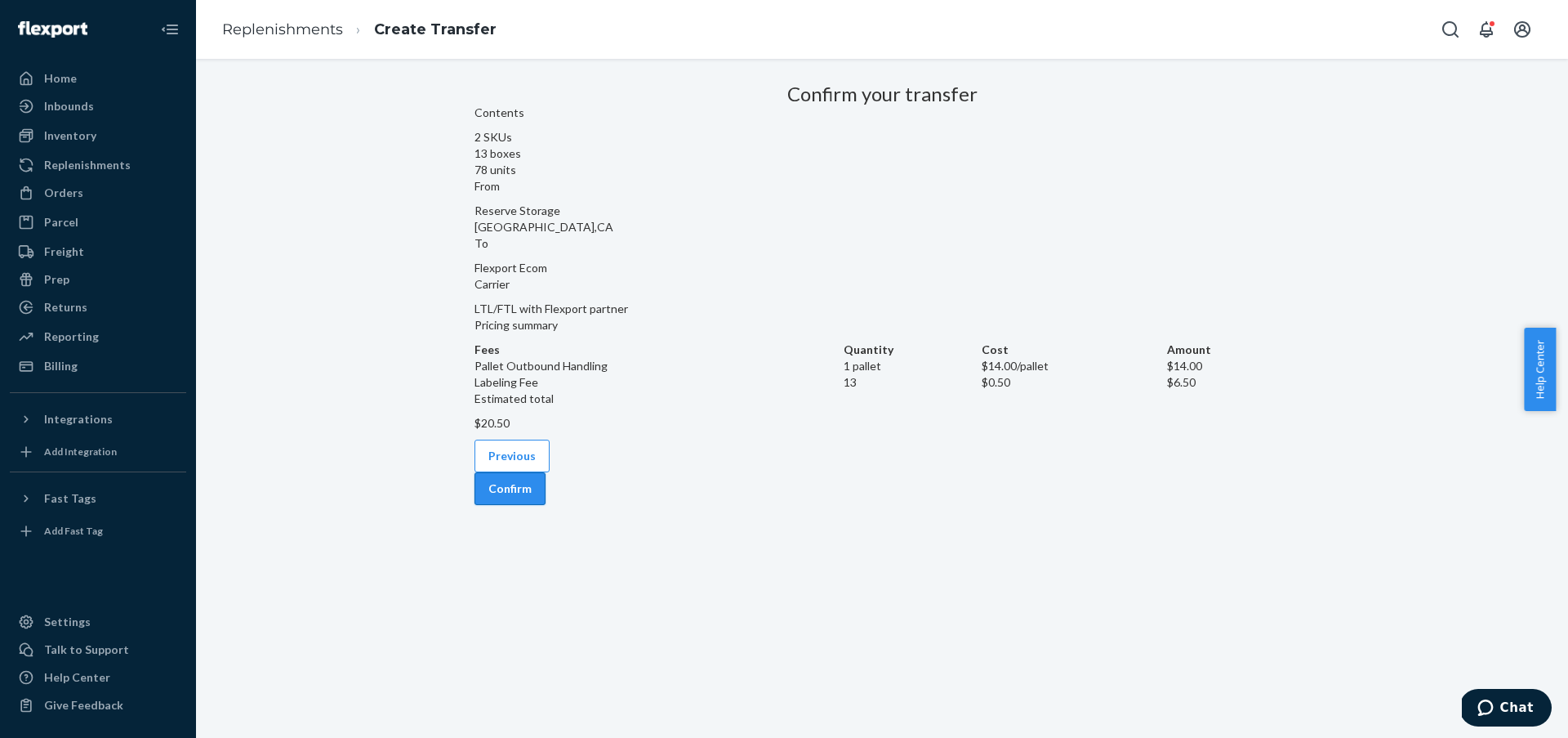
click at [546, 505] on button "Confirm" at bounding box center [510, 489] width 71 height 33
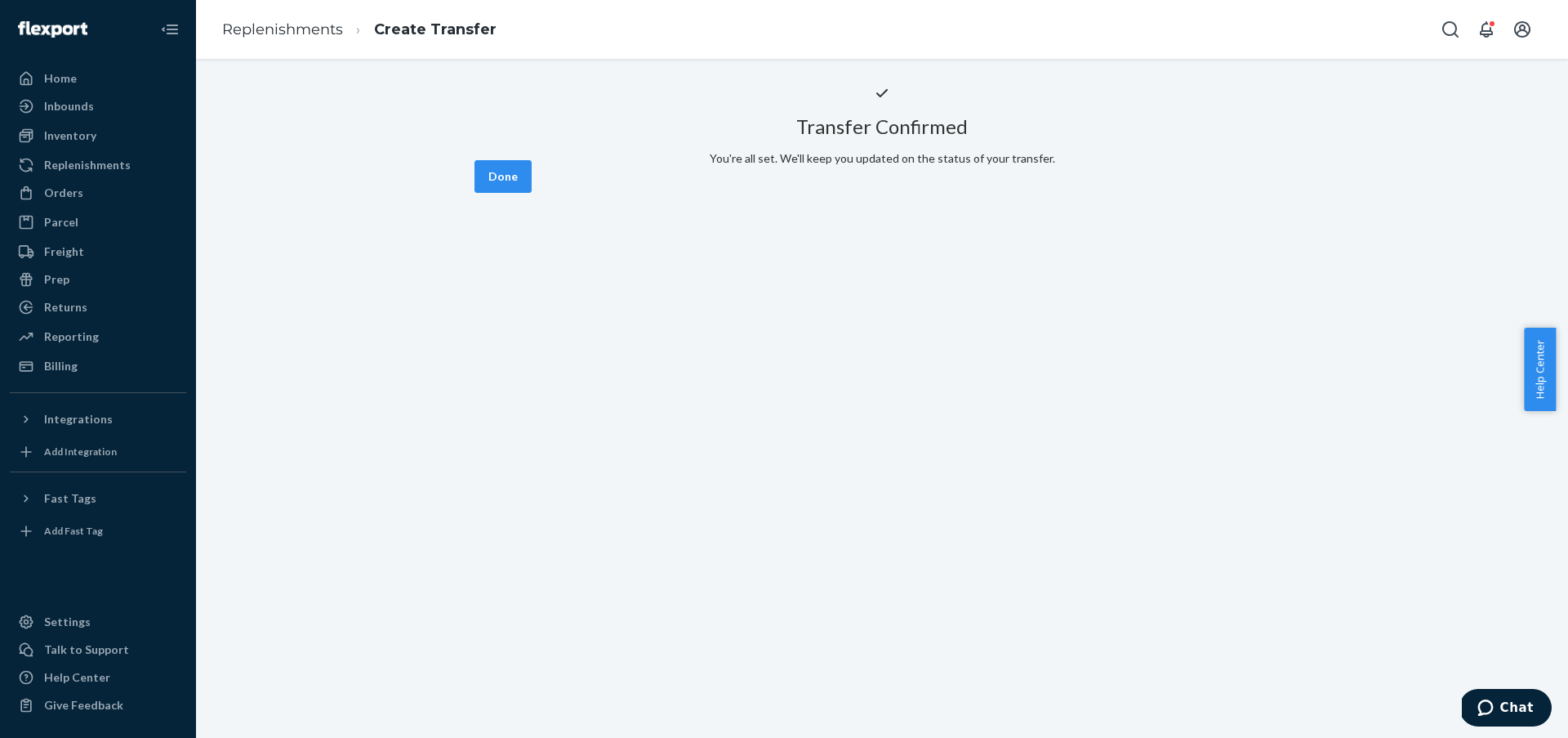
click at [532, 193] on button "Done" at bounding box center [503, 176] width 57 height 33
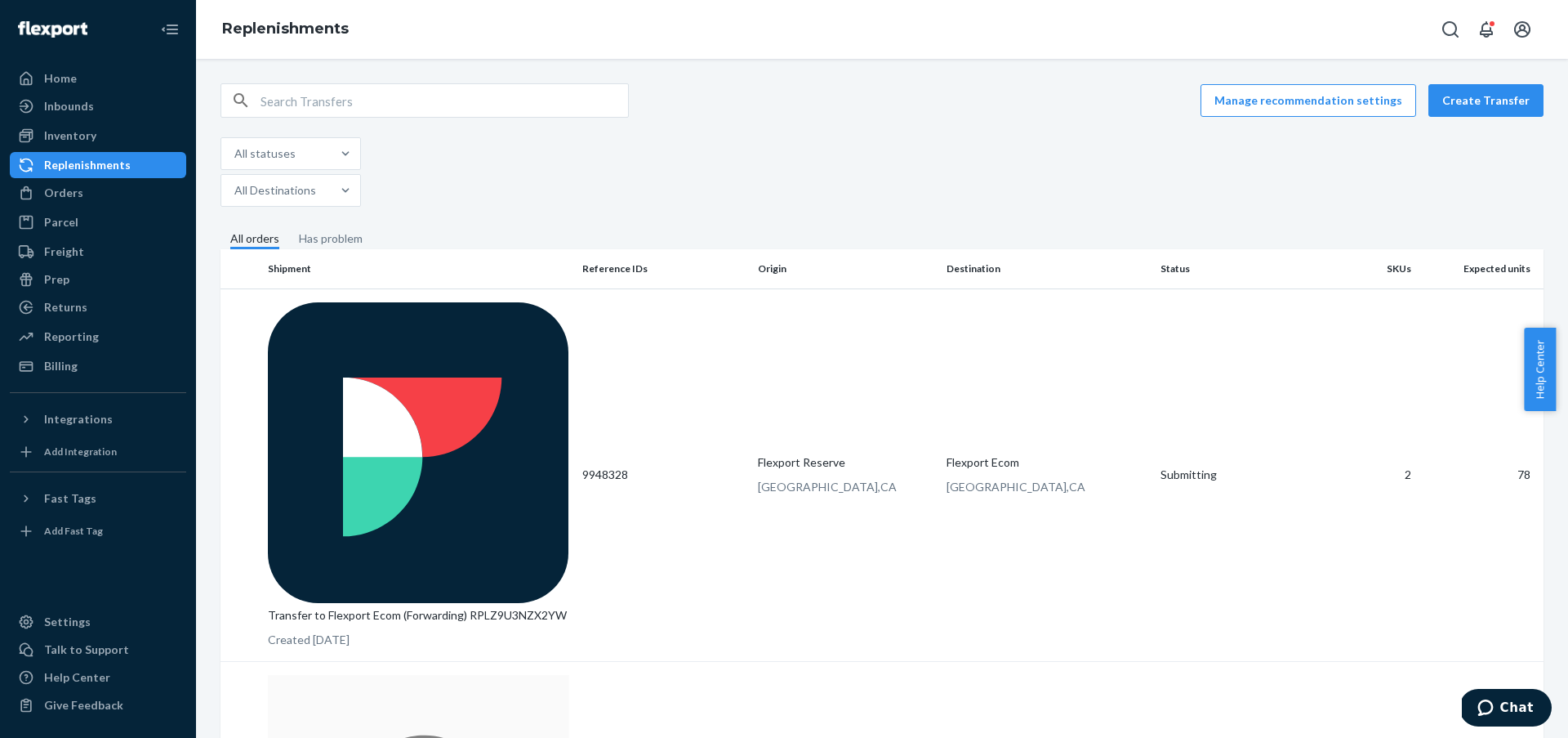
click at [1002, 231] on fieldset "All orders Has problem" at bounding box center [882, 240] width 1323 height 18
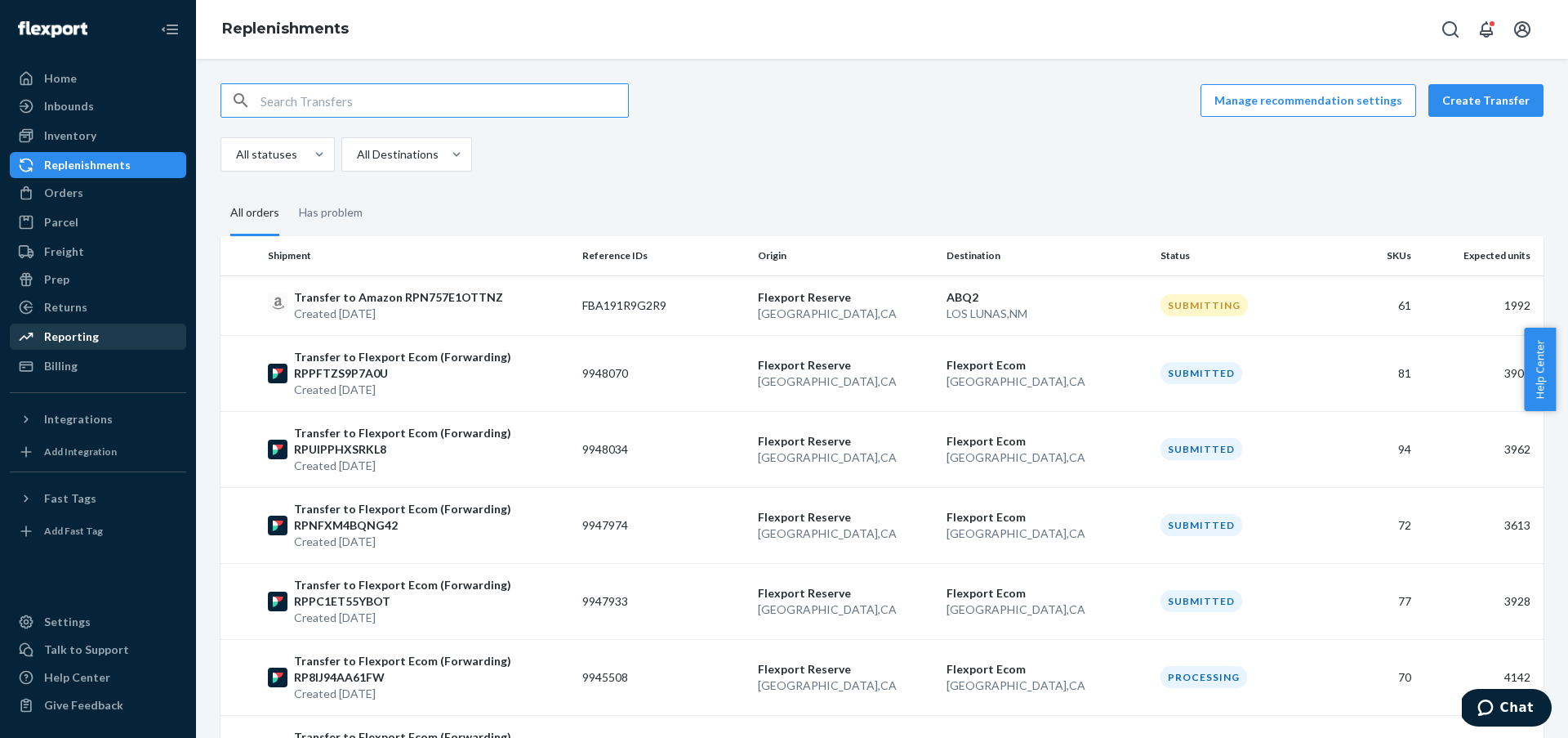
click at [79, 329] on div "Reporting" at bounding box center [72, 336] width 55 height 17
